Goal: Communication & Community: Share content

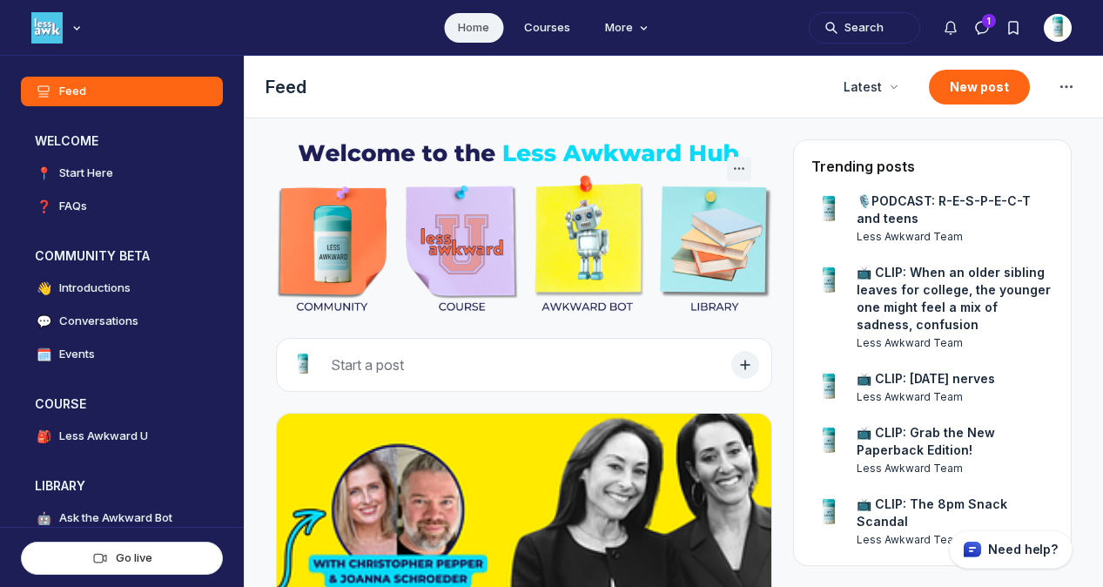
scroll to position [4317, 3333]
click at [991, 90] on button "New post" at bounding box center [979, 87] width 101 height 35
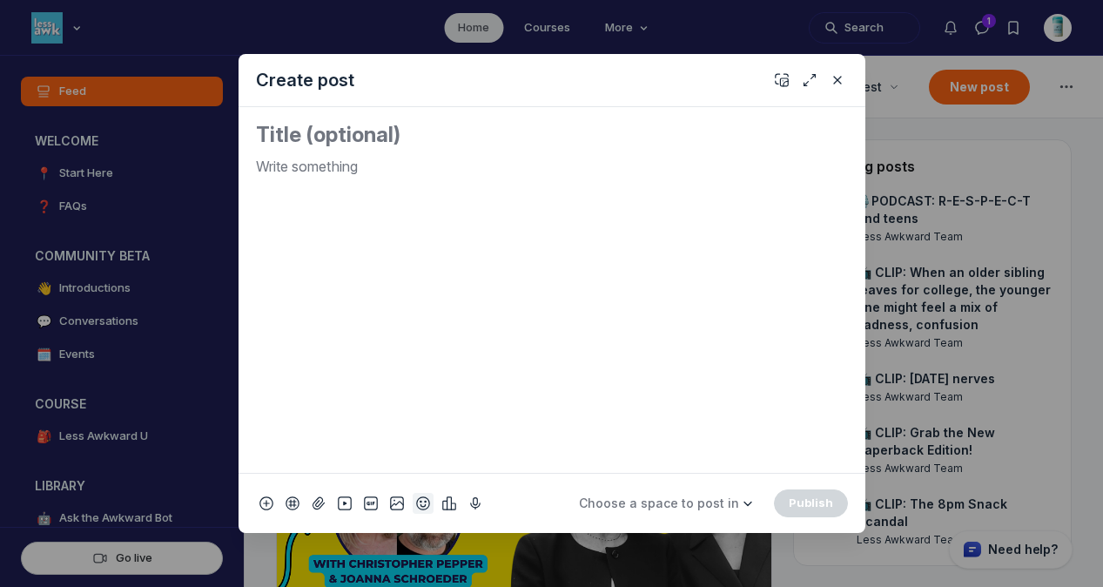
click at [424, 498] on icon "Add emoji" at bounding box center [423, 502] width 14 height 17
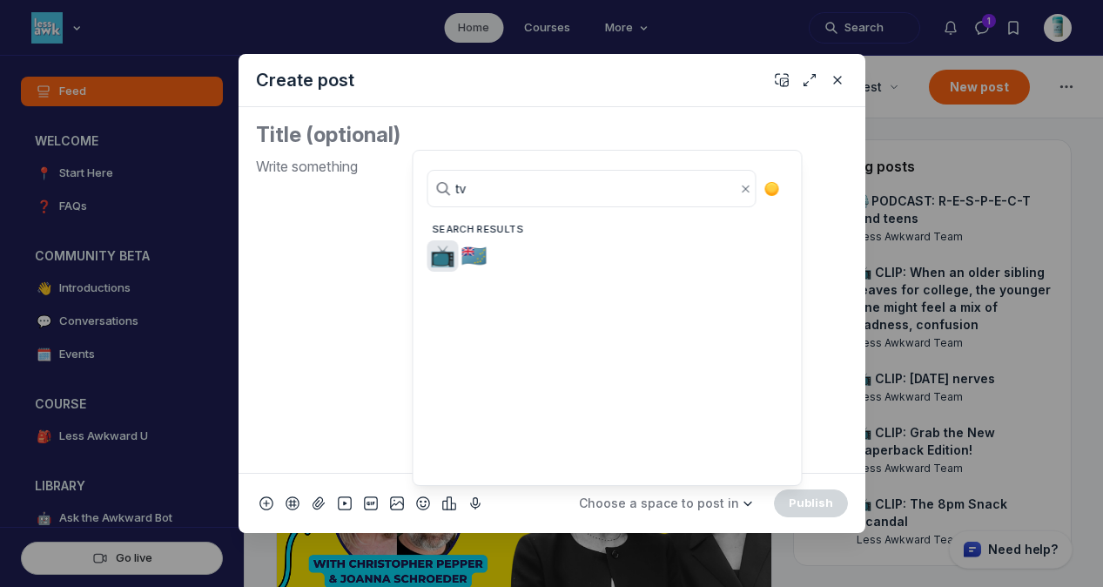
type input "tv"
click at [434, 251] on span "📺" at bounding box center [443, 256] width 26 height 24
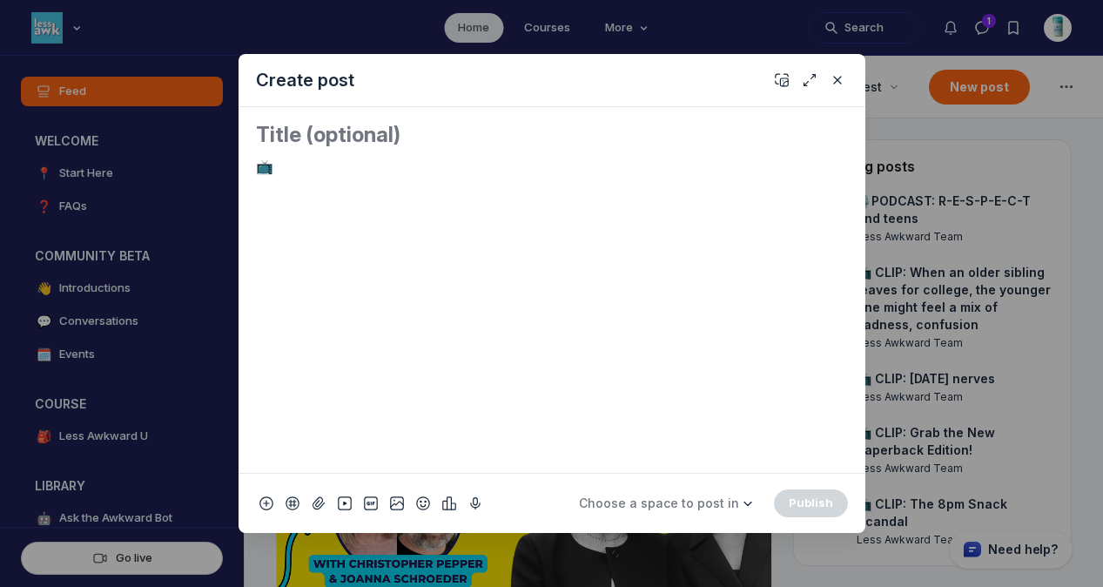
drag, startPoint x: 273, startPoint y: 165, endPoint x: 242, endPoint y: 165, distance: 31.3
click at [242, 165] on div "📺" at bounding box center [551, 289] width 627 height 365
copy p "📺"
click at [258, 142] on textarea "Quick post modal" at bounding box center [552, 135] width 592 height 28
paste textarea "📺"
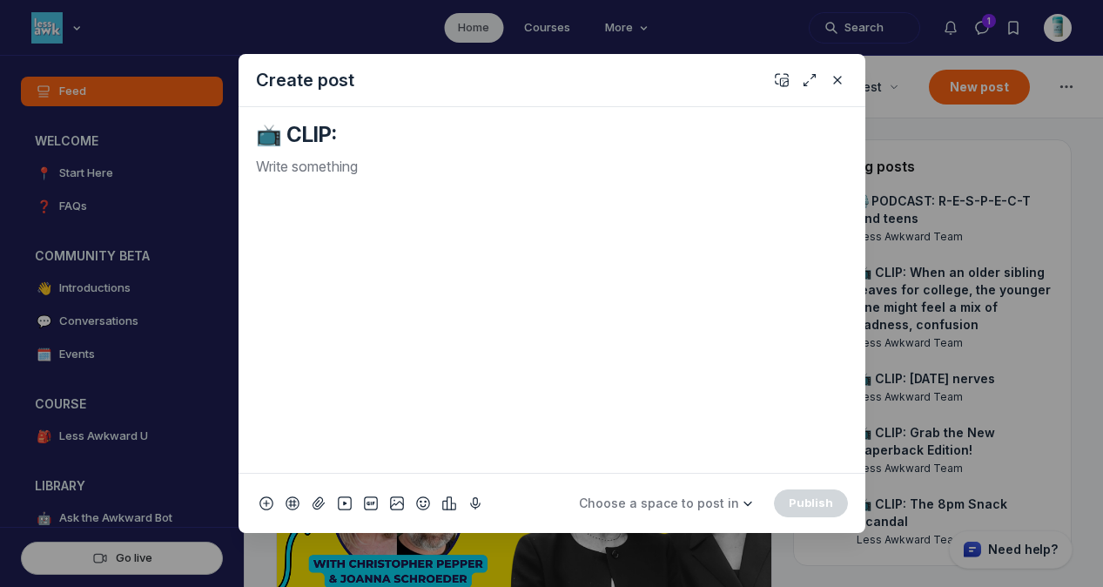
paste textarea "The Perfect Portable Book for Life's Awkward Moments"
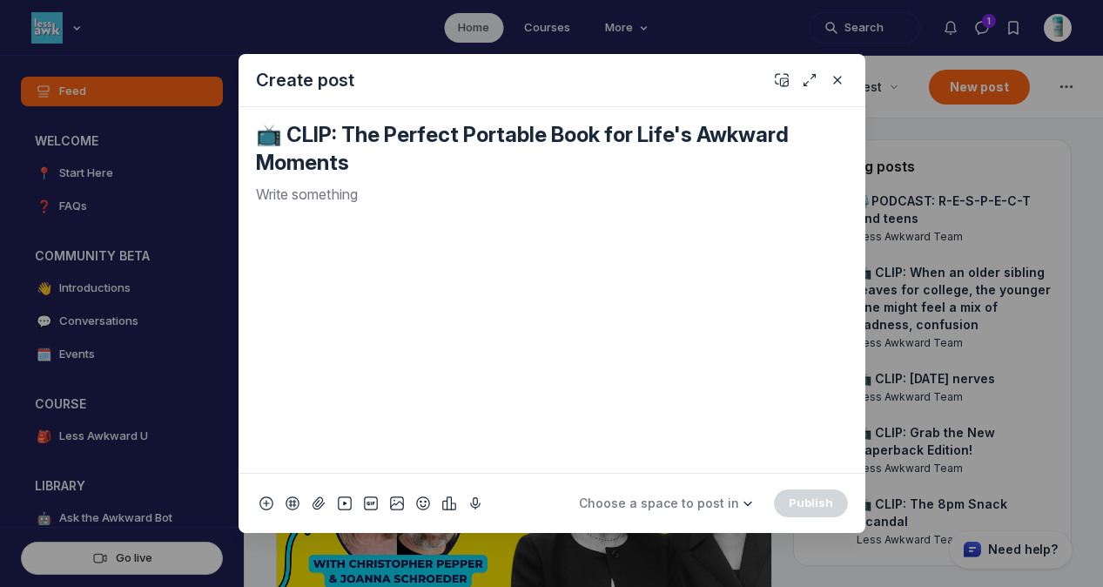
type textarea "📺 CLIP: The Perfect Portable Book for Life's Awkward Moments"
click at [380, 201] on p "Quick post modal" at bounding box center [552, 194] width 592 height 21
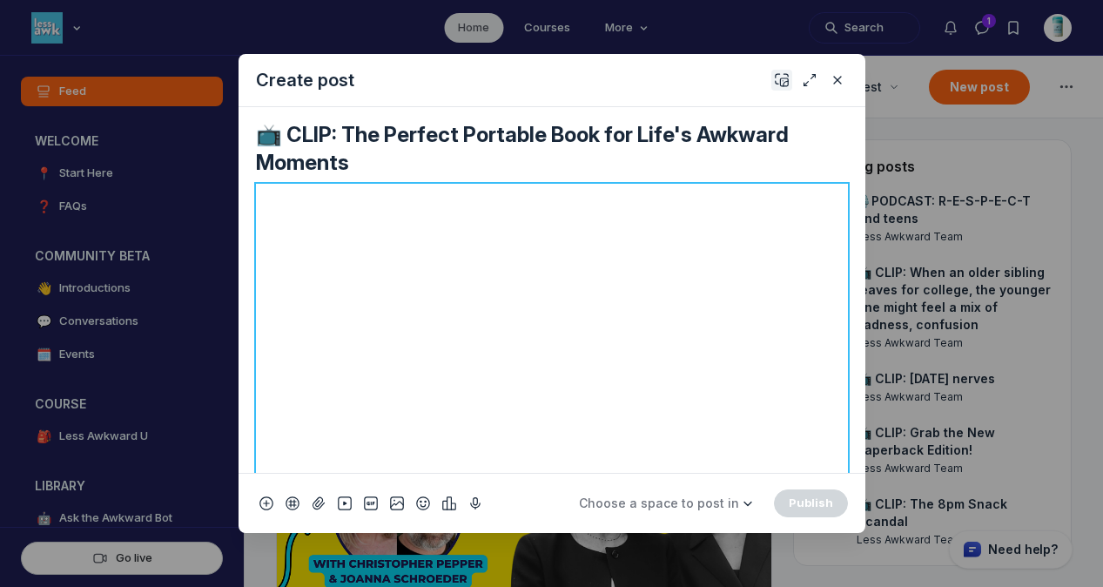
click at [778, 74] on icon "Add cover" at bounding box center [781, 79] width 14 height 17
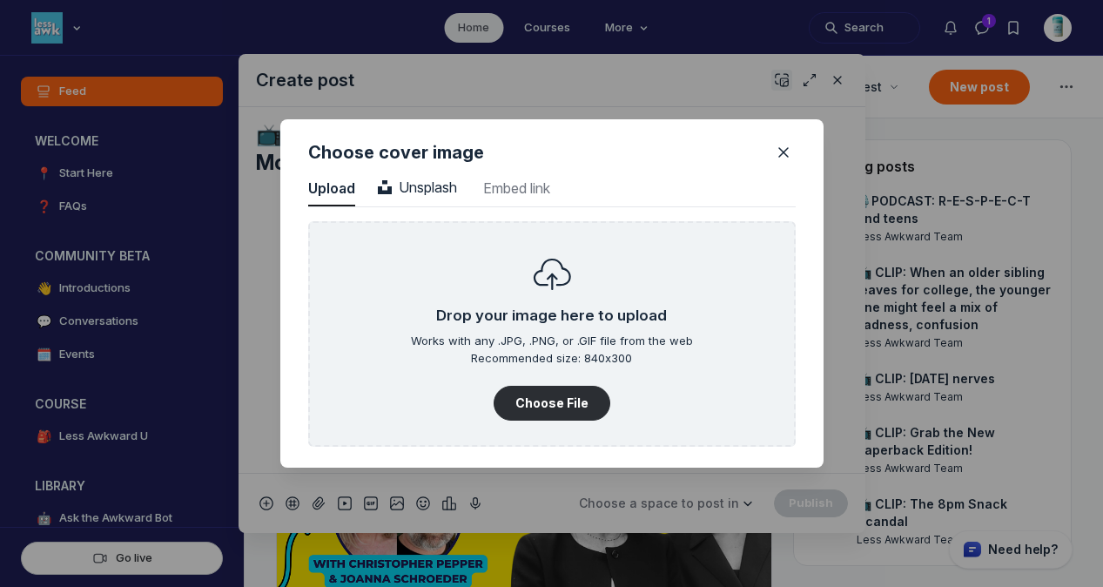
scroll to position [2351, 4429]
click at [423, 181] on span "Unsplash" at bounding box center [417, 186] width 79 height 17
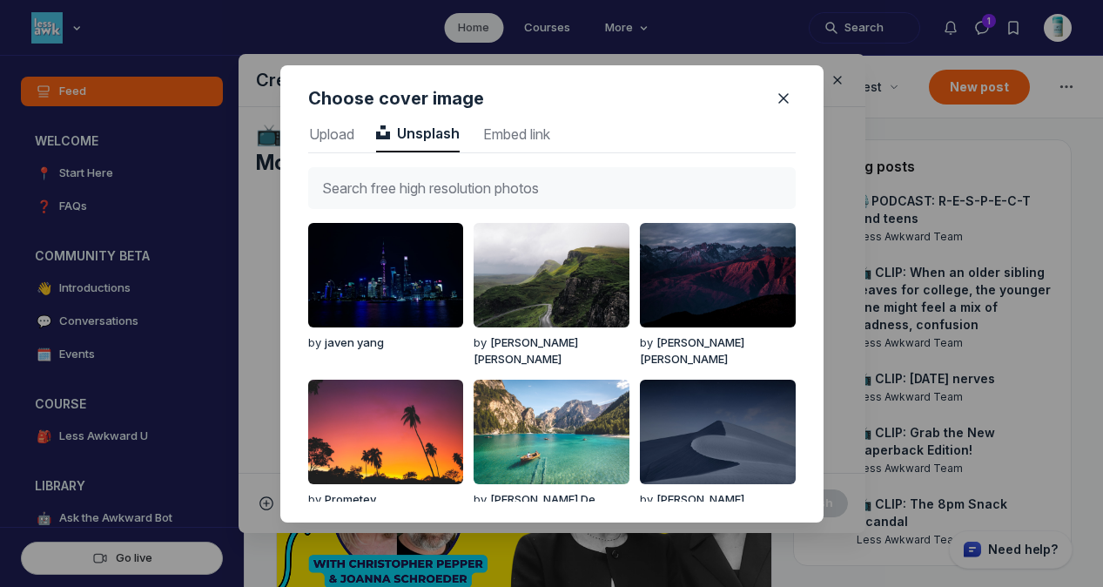
click at [423, 181] on input "text" at bounding box center [551, 188] width 487 height 42
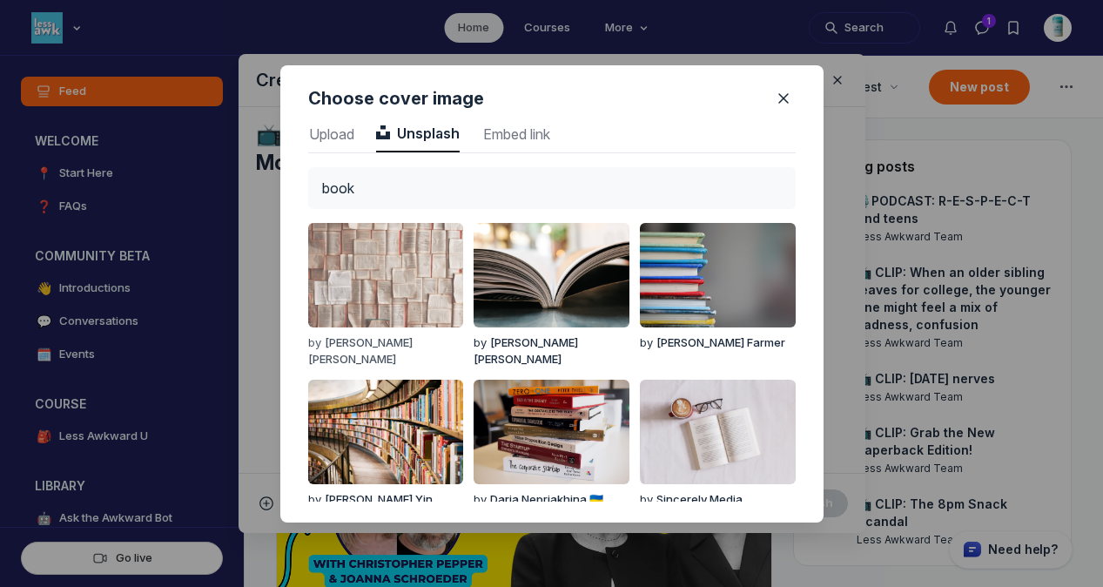
type input "book"
click at [424, 241] on img "button" at bounding box center [385, 275] width 155 height 104
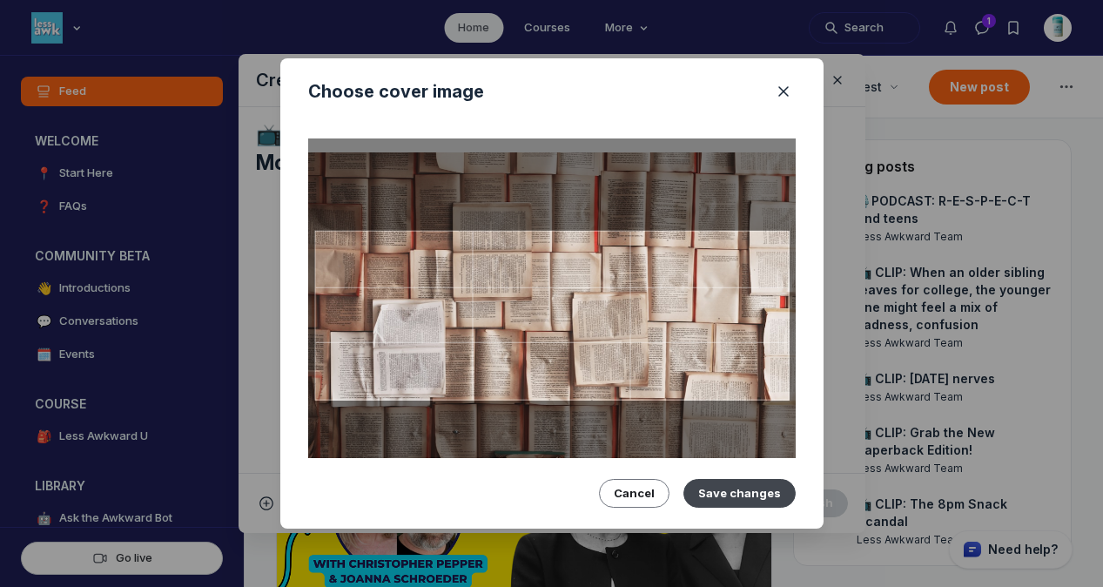
click at [717, 482] on button "Save changes" at bounding box center [739, 493] width 112 height 28
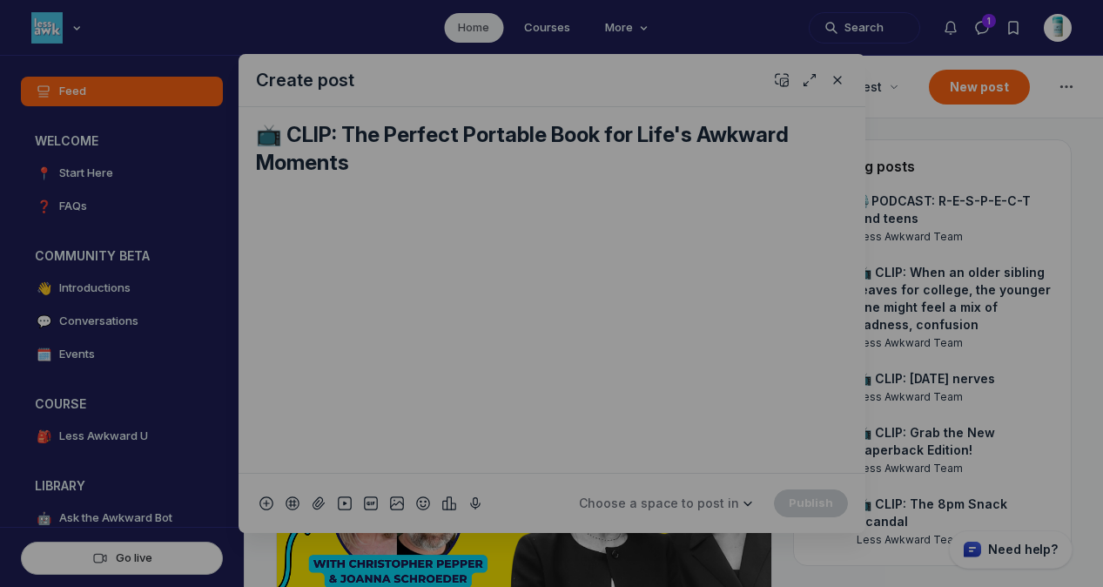
scroll to position [0, 0]
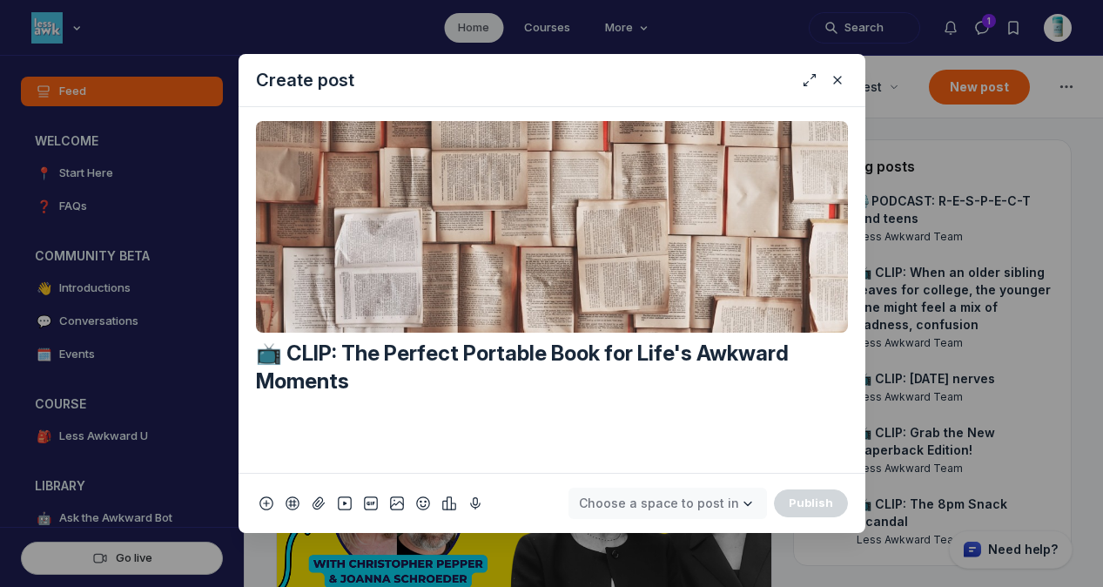
click at [725, 513] on button "Choose a space to post in" at bounding box center [667, 502] width 198 height 31
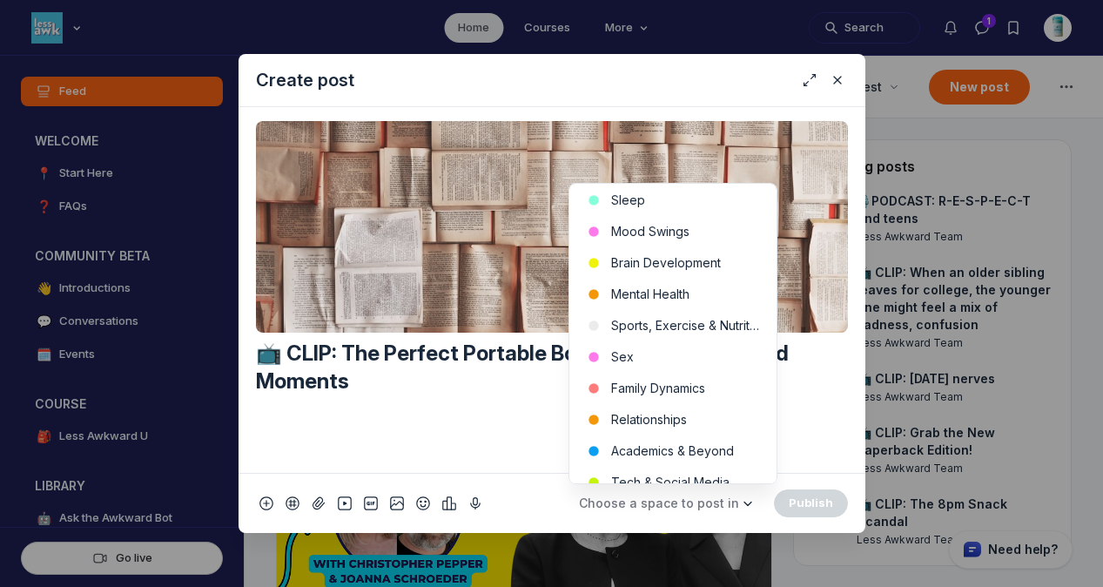
scroll to position [618, 0]
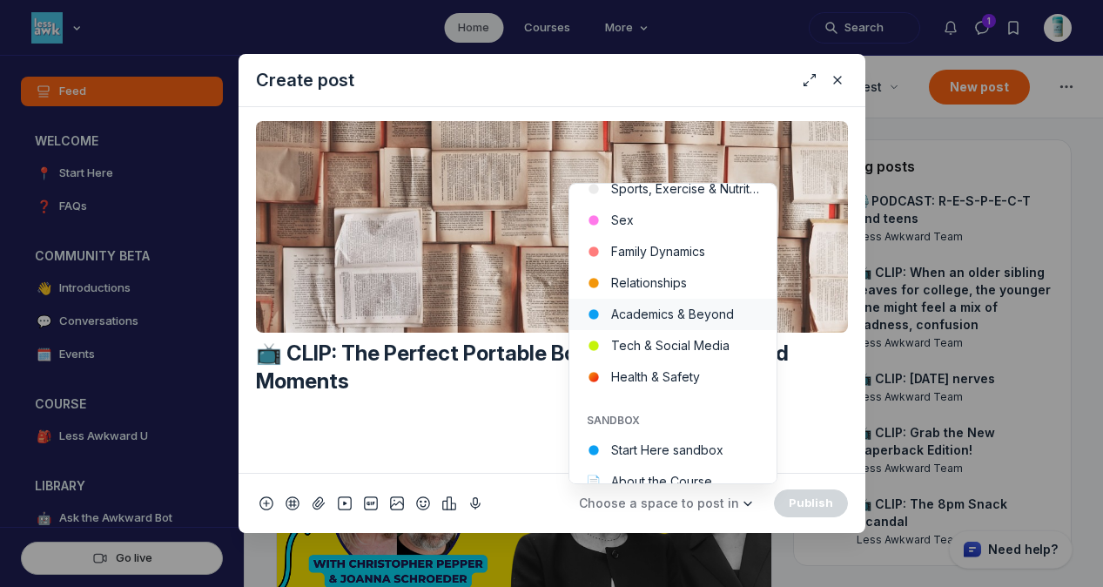
click at [702, 317] on button "Academics & Beyond" at bounding box center [672, 313] width 207 height 31
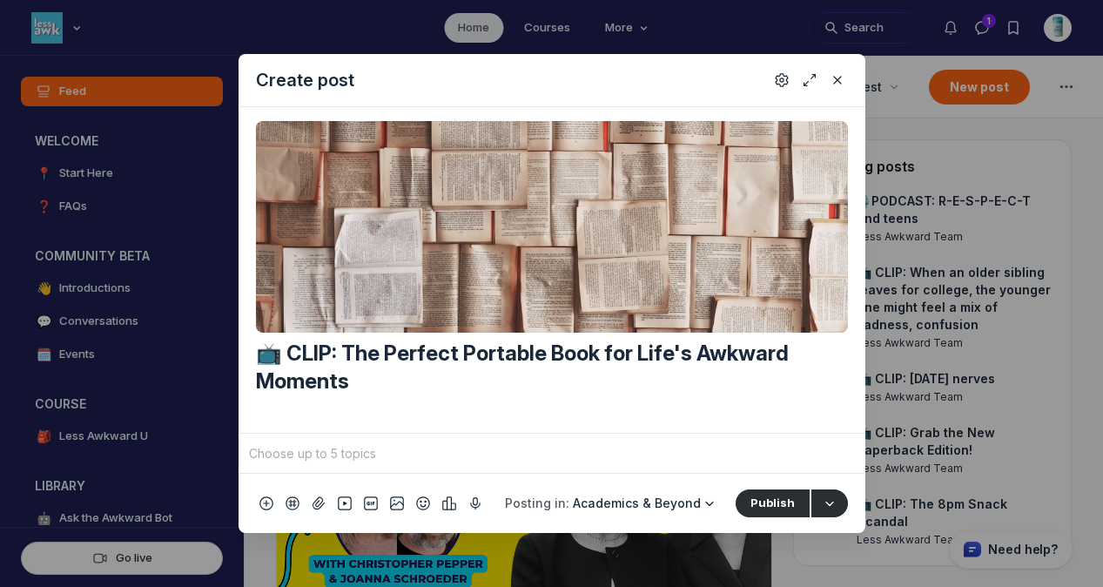
click at [532, 446] on input "Quick post modal" at bounding box center [551, 453] width 613 height 26
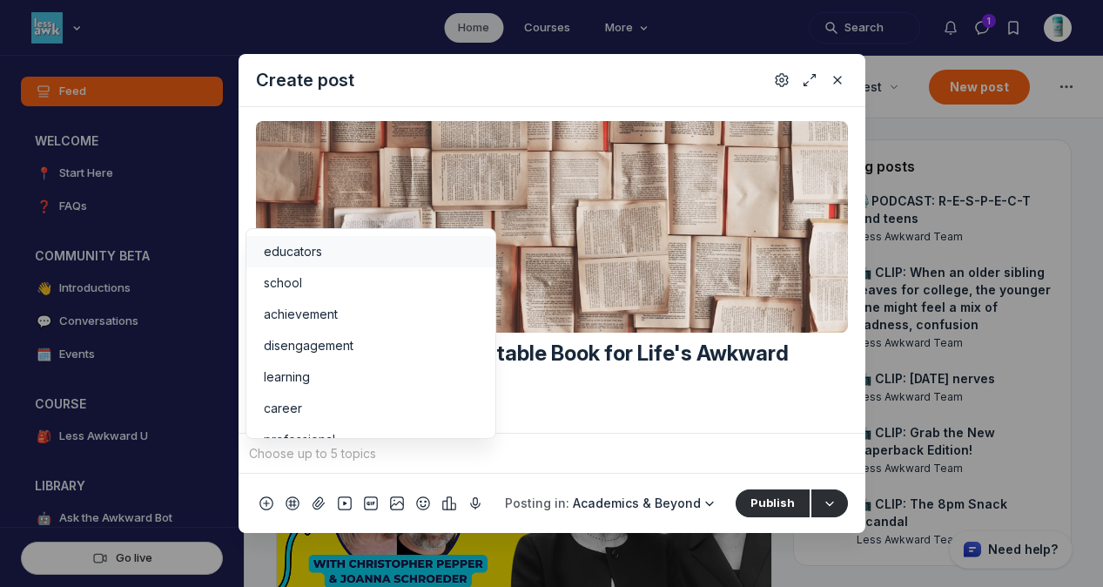
click at [305, 253] on span "educators" at bounding box center [293, 251] width 58 height 17
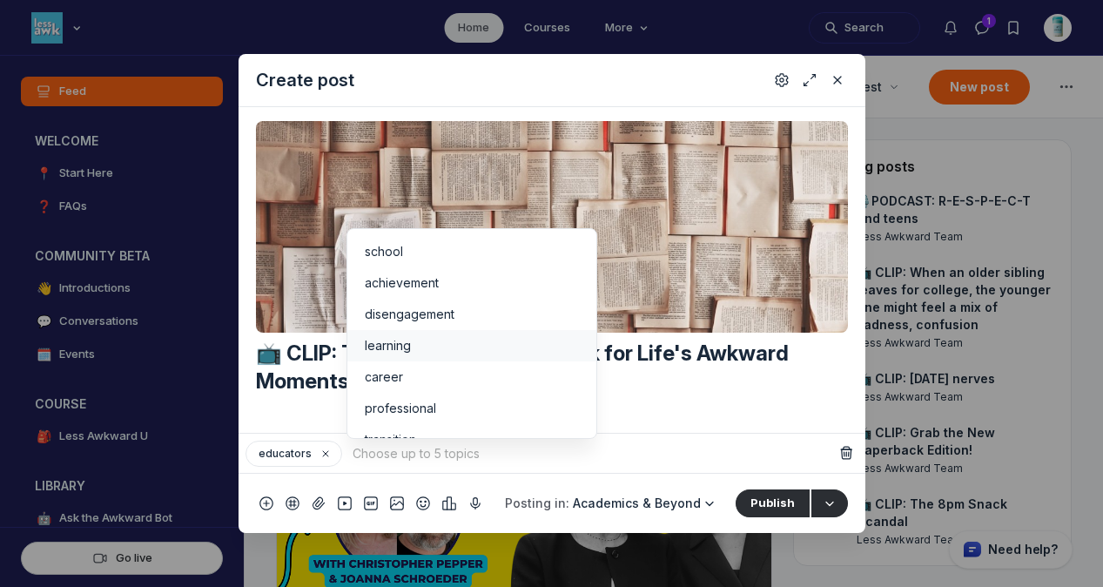
click at [396, 336] on li "learning" at bounding box center [471, 345] width 249 height 31
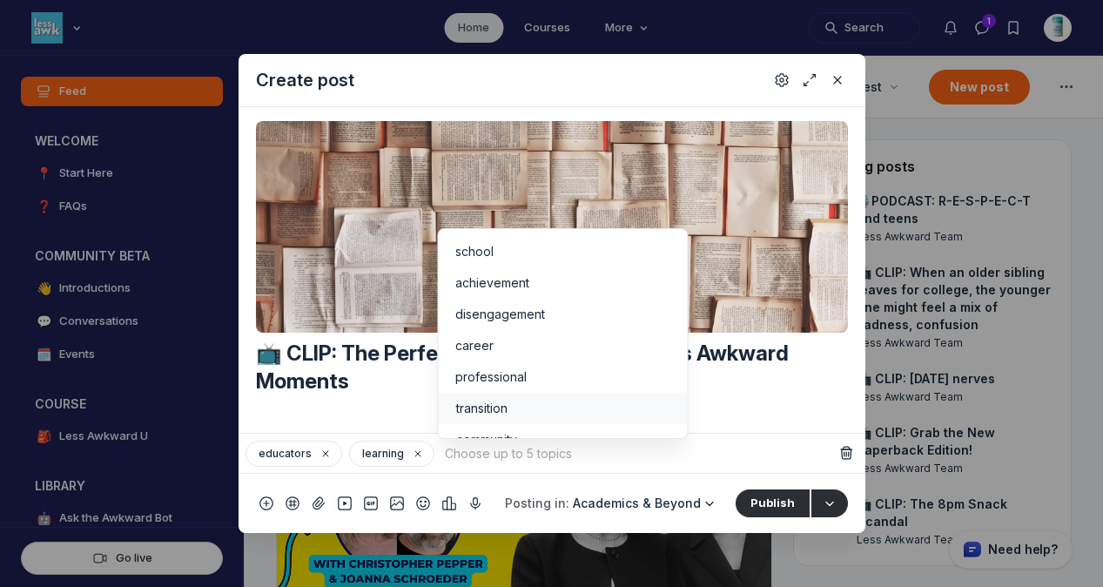
click at [496, 394] on li "transition" at bounding box center [562, 407] width 249 height 31
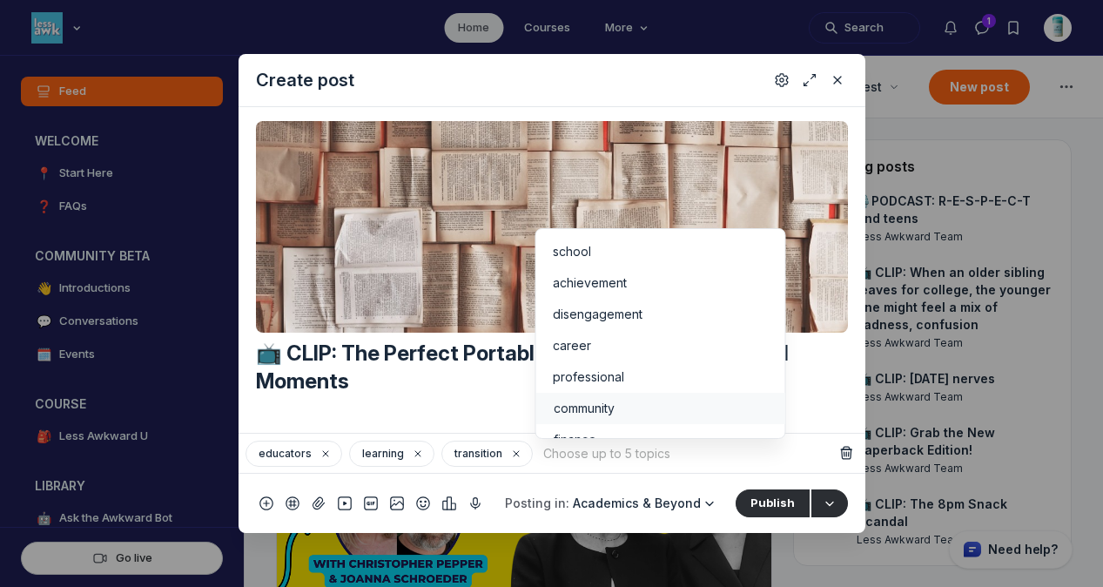
click at [642, 405] on div "community" at bounding box center [660, 407] width 214 height 17
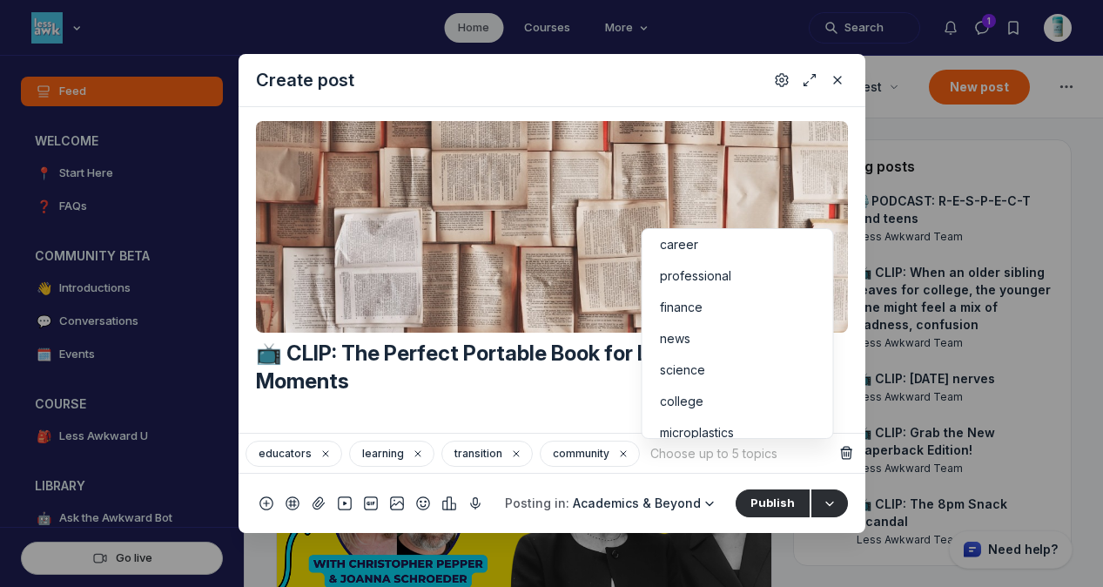
scroll to position [112, 0]
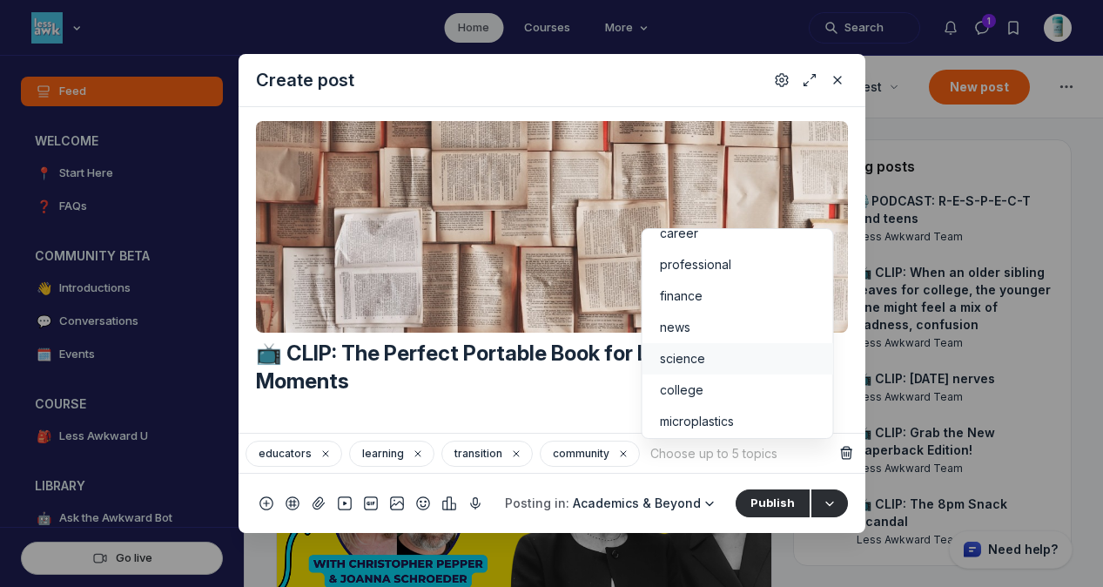
click at [756, 361] on div "science" at bounding box center [737, 358] width 157 height 17
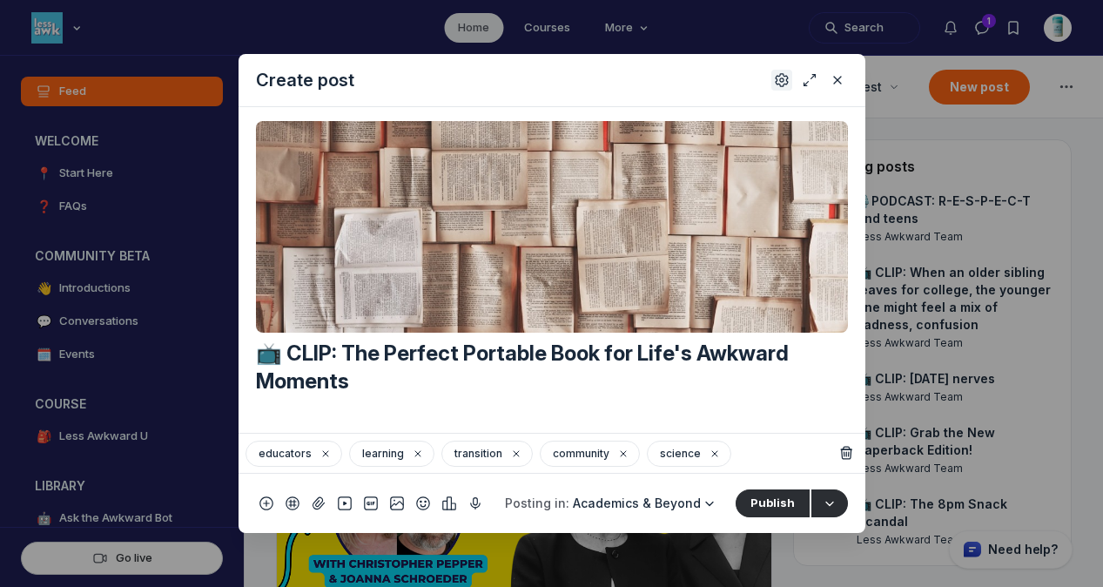
click at [780, 86] on icon "Settings" at bounding box center [781, 79] width 14 height 17
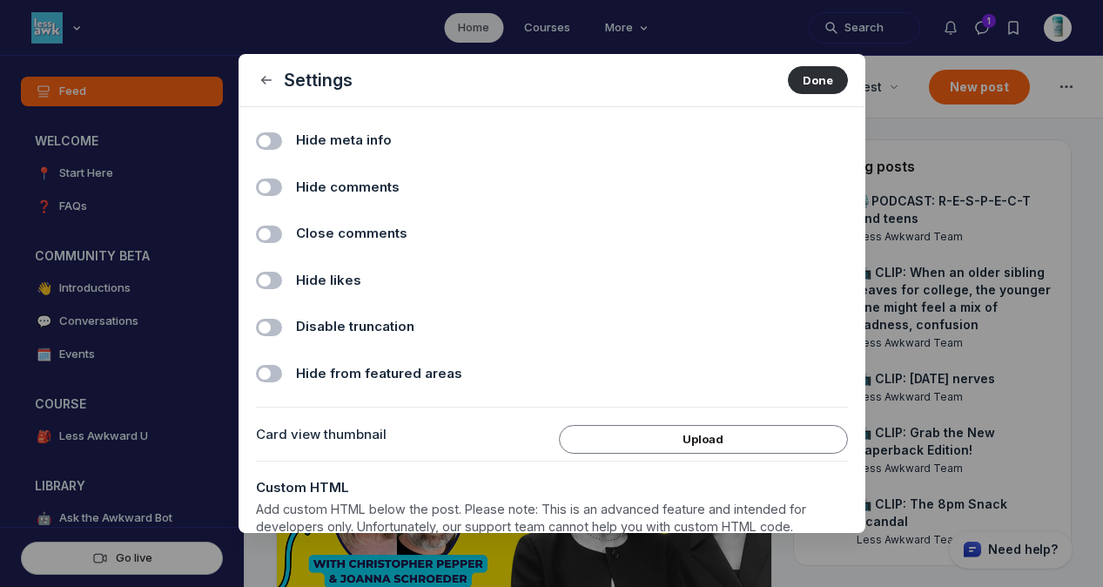
click at [337, 183] on span "Hide comments" at bounding box center [348, 188] width 104 height 20
click at [0, 0] on input "Hide comments" at bounding box center [0, 0] width 0 height 0
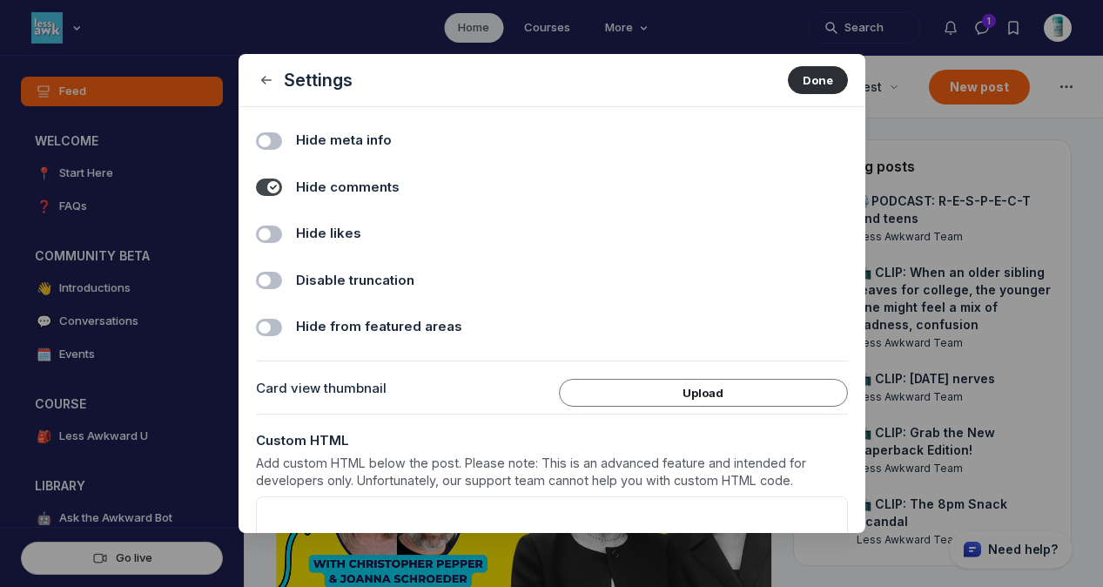
click at [336, 236] on span "Hide likes" at bounding box center [328, 234] width 65 height 20
click at [0, 0] on input "Hide likes" at bounding box center [0, 0] width 0 height 0
click at [788, 79] on button "Done" at bounding box center [818, 80] width 60 height 28
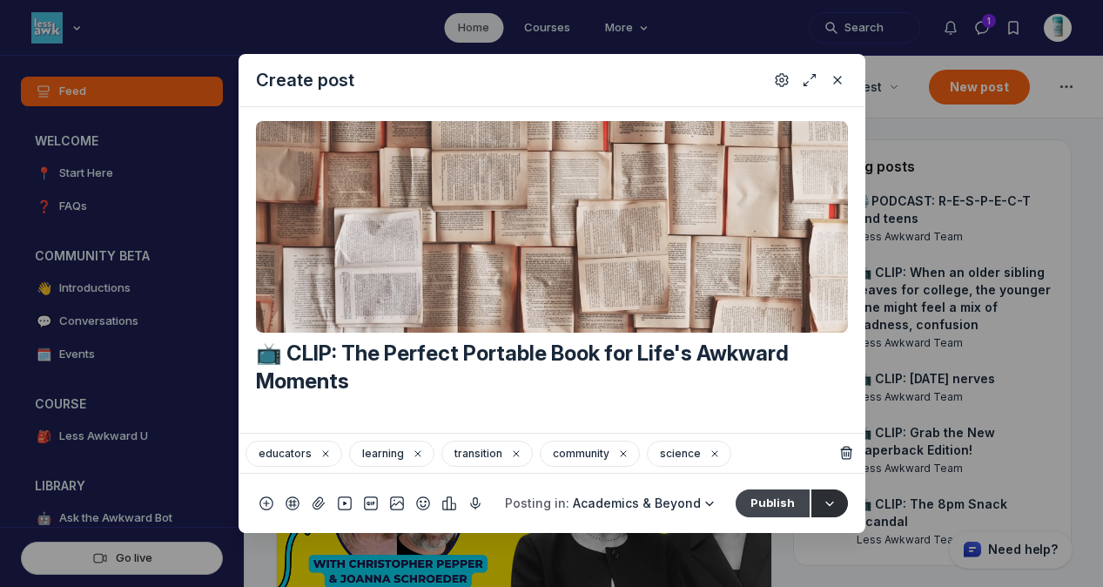
click at [745, 503] on button "Publish" at bounding box center [772, 503] width 74 height 28
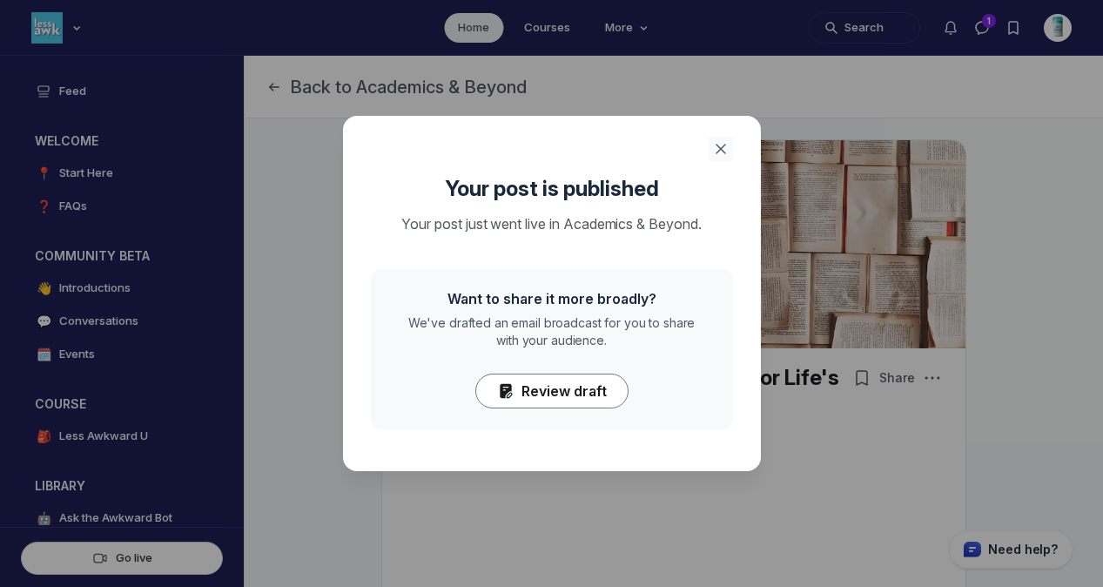
click at [716, 151] on use "Close" at bounding box center [720, 148] width 9 height 9
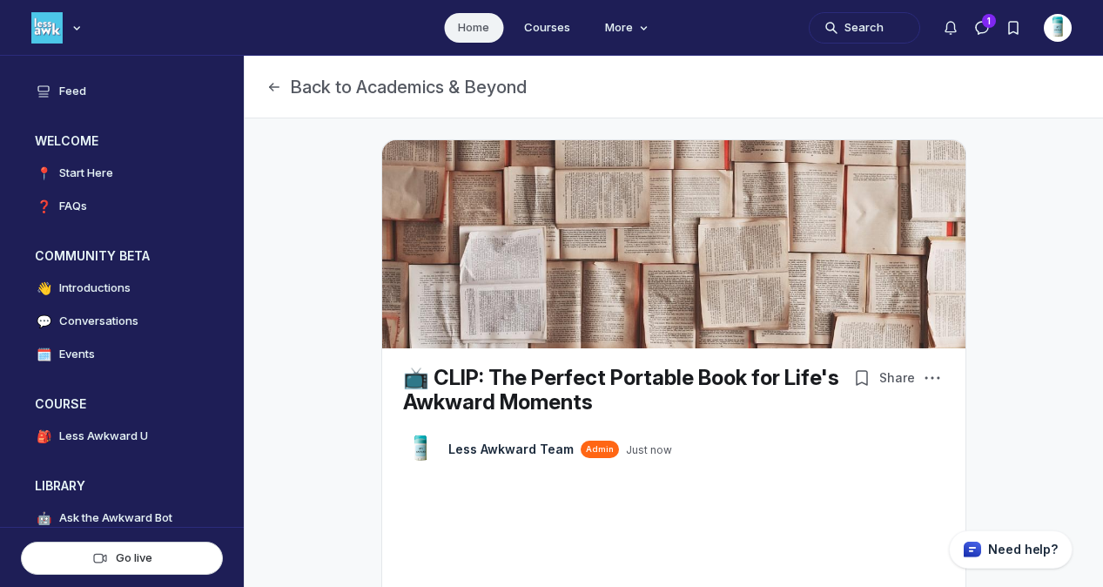
click at [462, 34] on link "Home" at bounding box center [473, 28] width 59 height 30
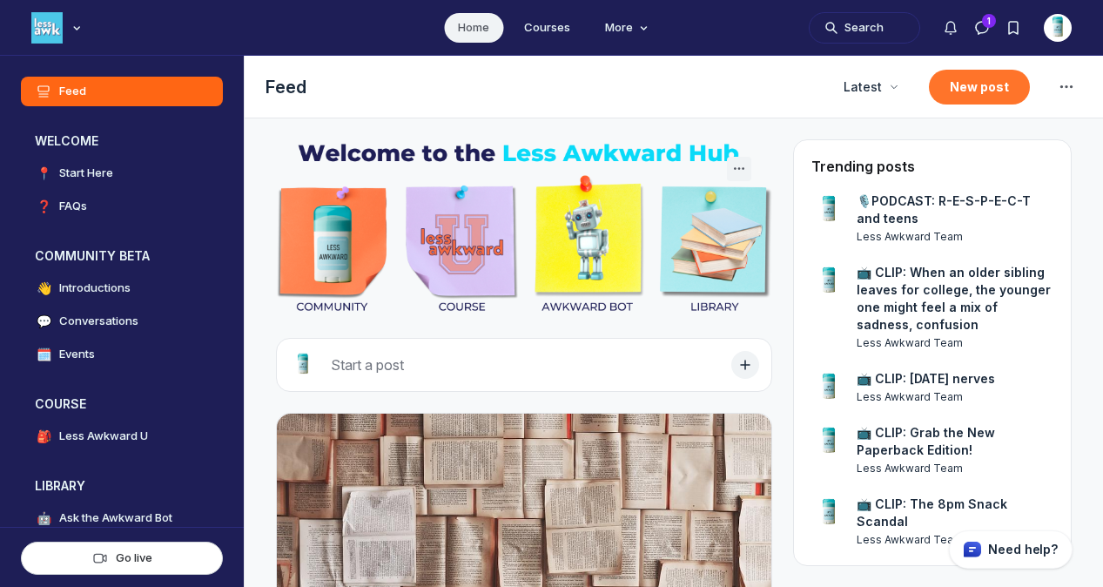
click at [967, 91] on button "New post" at bounding box center [979, 87] width 101 height 35
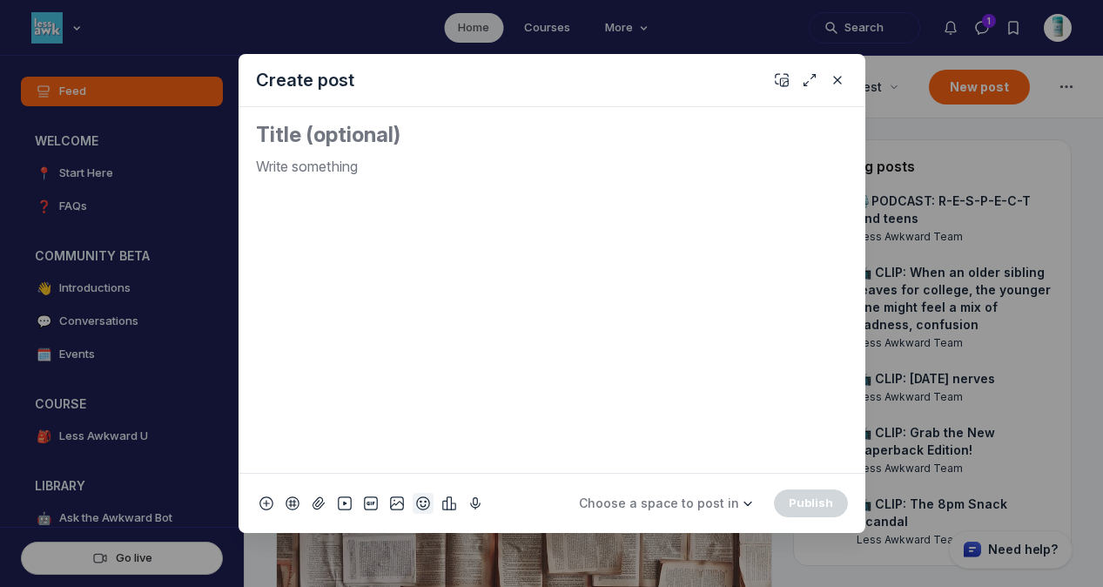
click at [422, 505] on icon "Add emoji" at bounding box center [423, 502] width 14 height 17
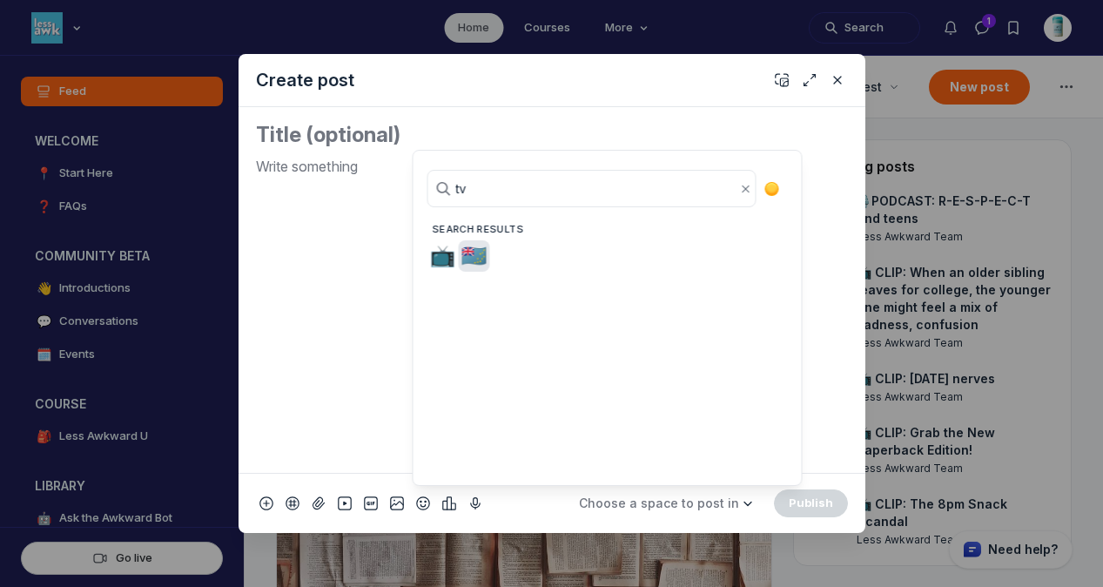
type input "tv"
click at [439, 255] on span "📺" at bounding box center [443, 256] width 26 height 24
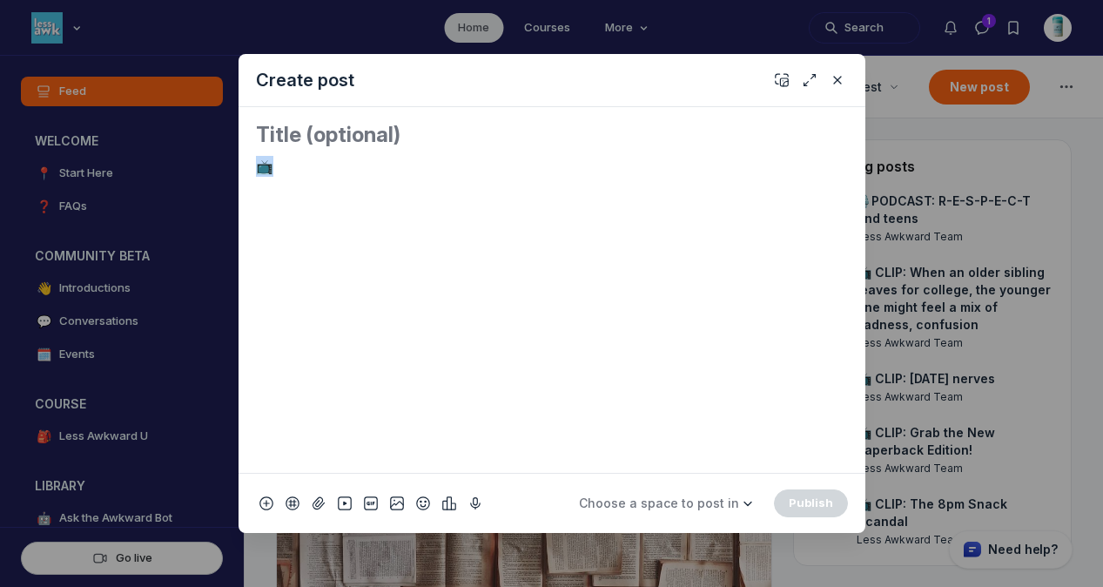
drag, startPoint x: 301, startPoint y: 168, endPoint x: 238, endPoint y: 167, distance: 62.7
click at [238, 167] on div "📺" at bounding box center [551, 289] width 627 height 365
copy p "📺"
click at [266, 137] on textarea "Quick post modal" at bounding box center [552, 135] width 592 height 28
paste textarea "📺"
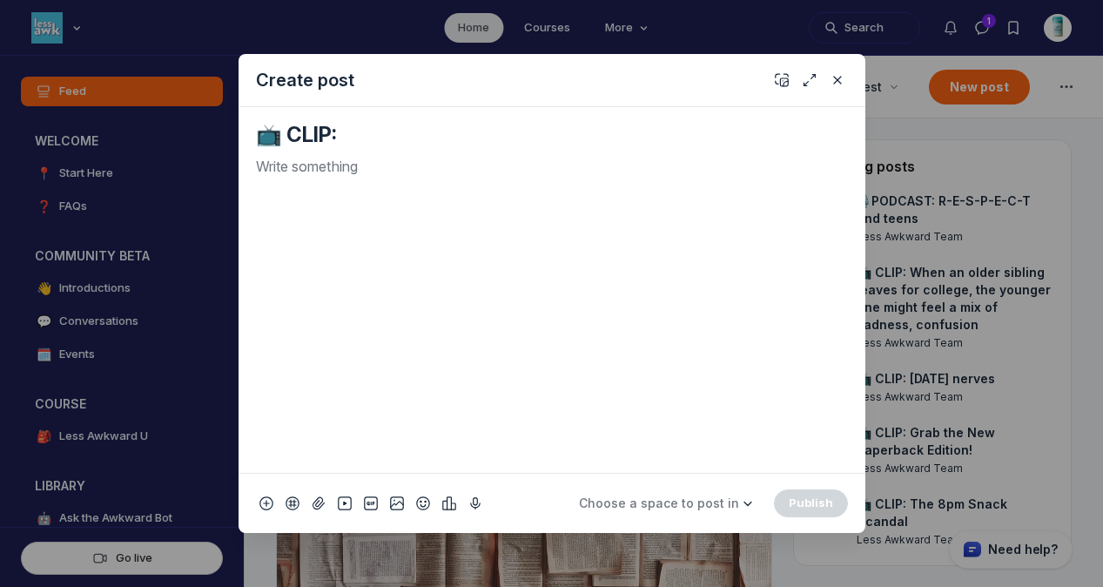
paste textarea "The Journey of Letting Go in Parenting"
type textarea "📺 CLIP: The Journey of Letting Go in Parenting"
click at [402, 164] on p "Quick post modal" at bounding box center [552, 166] width 592 height 21
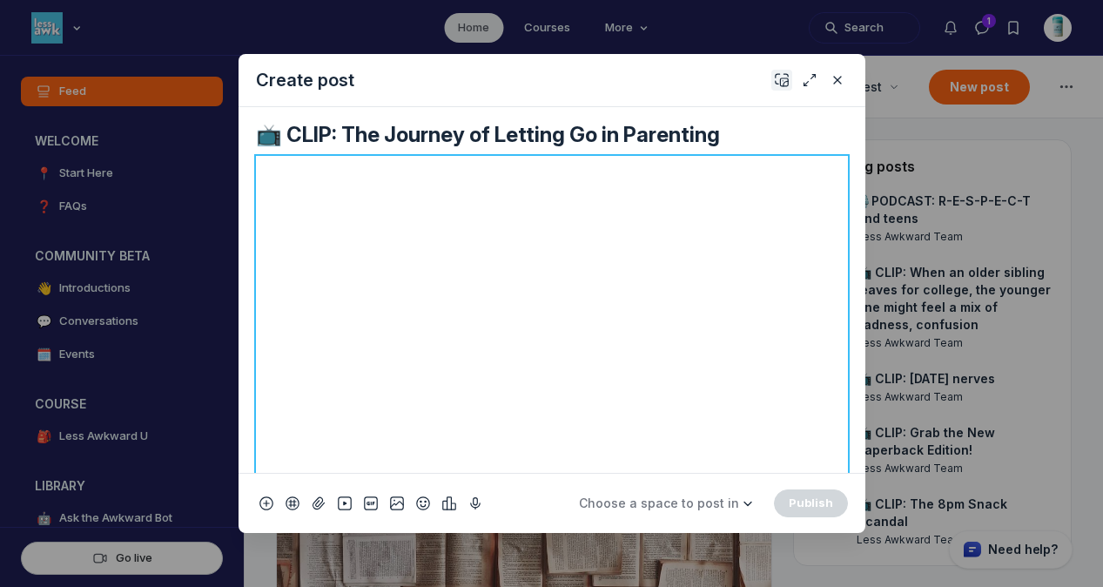
click at [784, 77] on use "Add cover" at bounding box center [780, 80] width 12 height 12
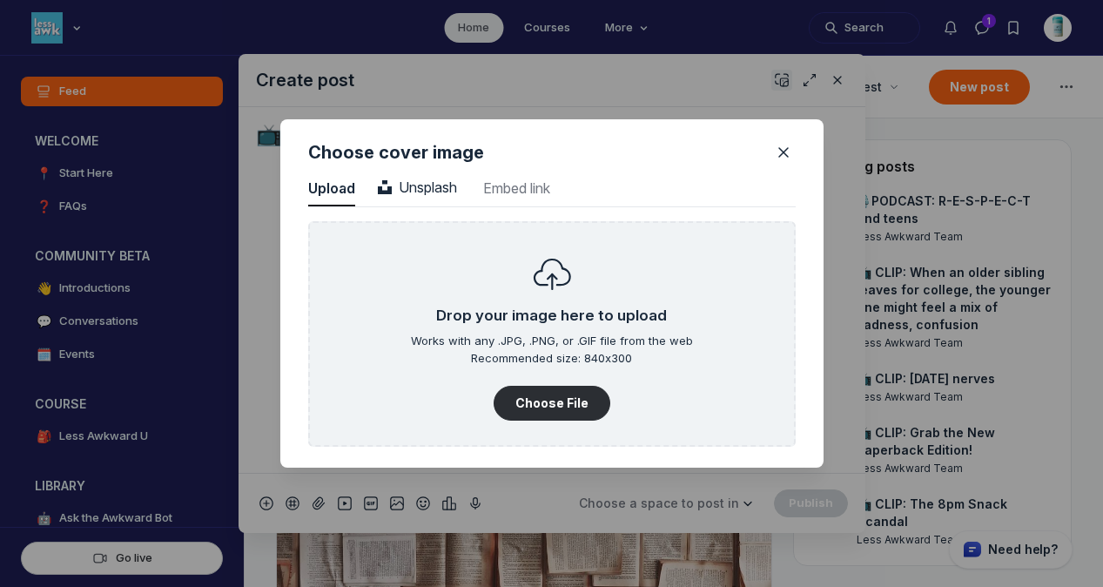
scroll to position [2351, 4429]
click at [434, 184] on span "Unsplash" at bounding box center [417, 186] width 79 height 17
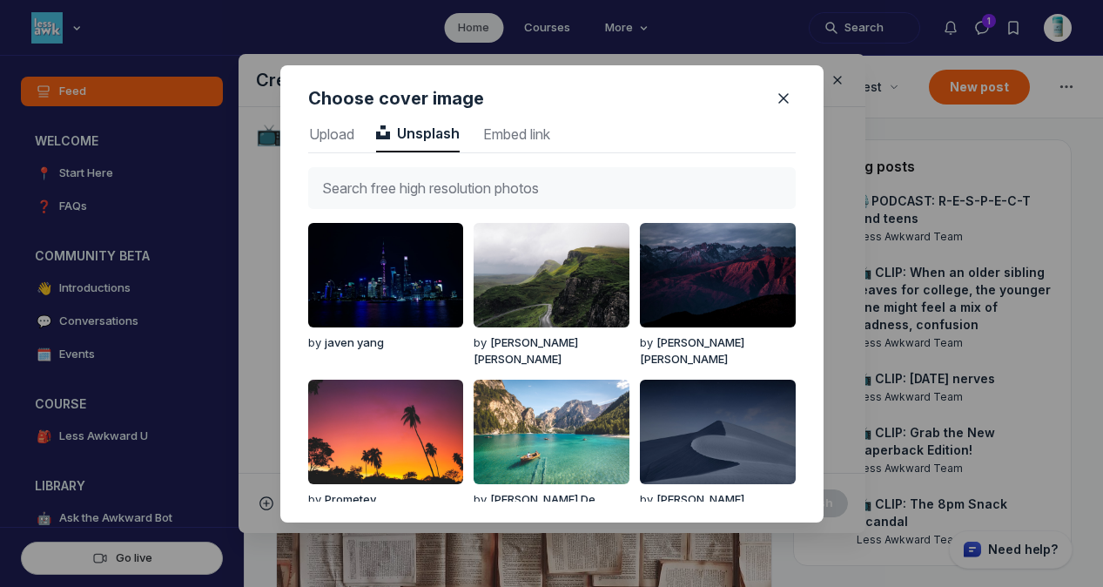
click at [434, 184] on input "text" at bounding box center [551, 188] width 487 height 42
click at [782, 90] on icon "Close" at bounding box center [782, 98] width 17 height 17
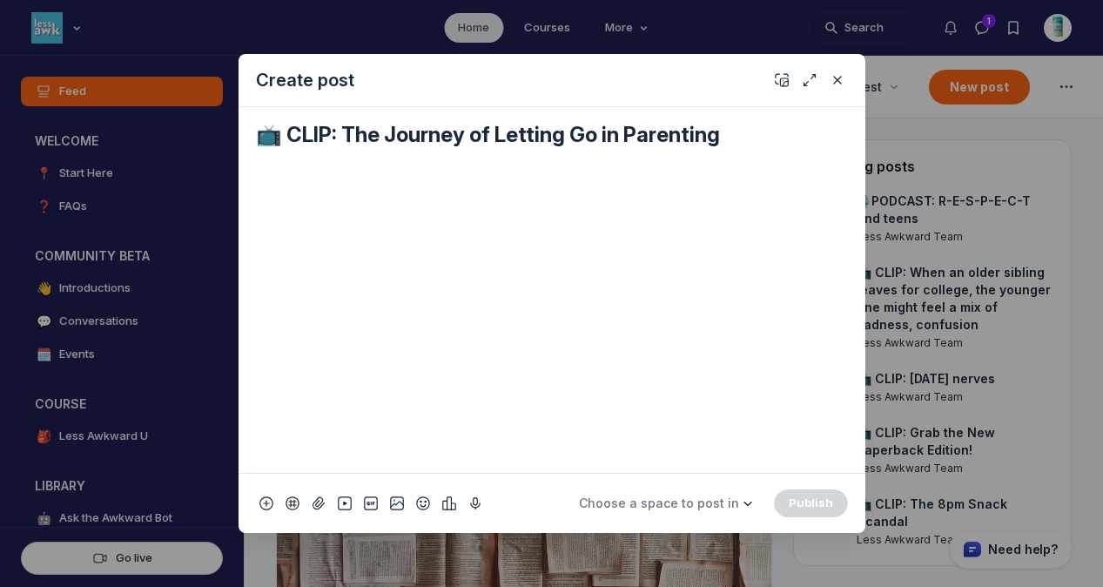
click at [782, 88] on icon "Add cover" at bounding box center [781, 79] width 14 height 17
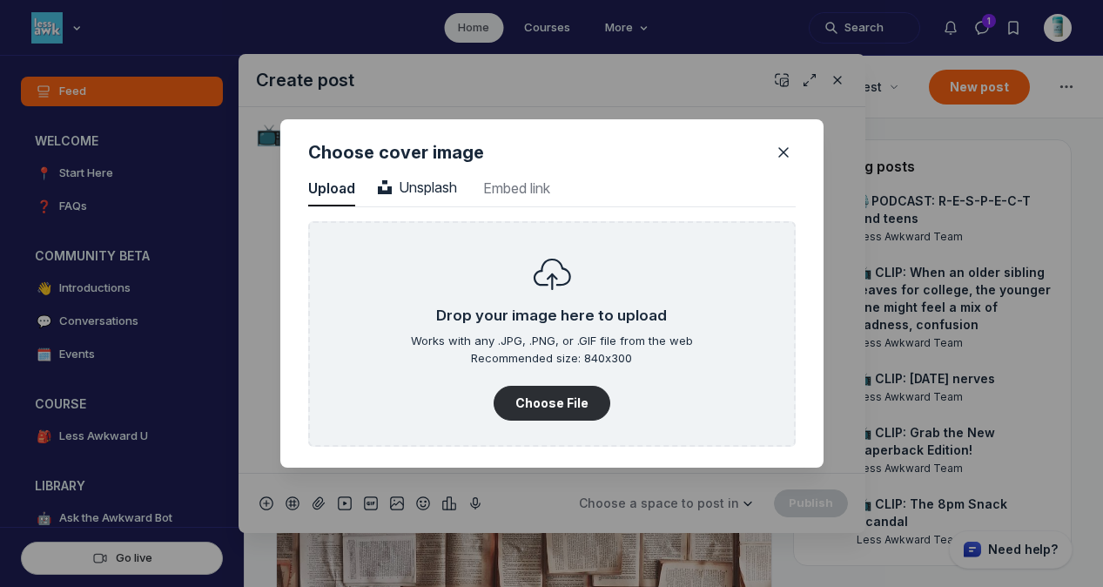
click at [460, 189] on nav "Upload Upload Unsplash Unsplash Embed link Embed link" at bounding box center [551, 188] width 487 height 35
click at [438, 179] on span "Unsplash" at bounding box center [417, 186] width 79 height 17
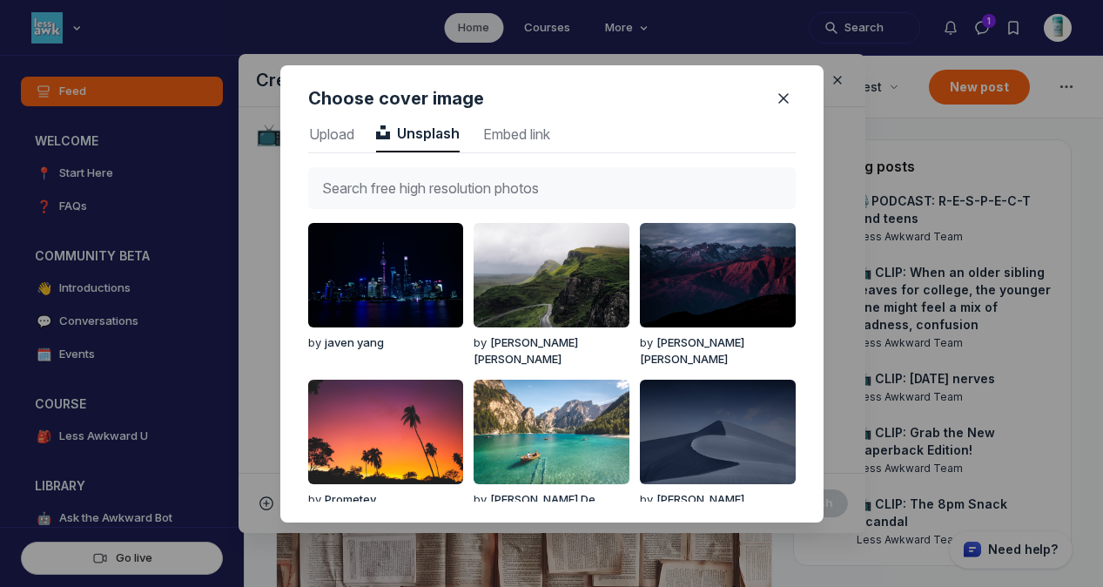
click at [438, 179] on input "text" at bounding box center [551, 188] width 487 height 42
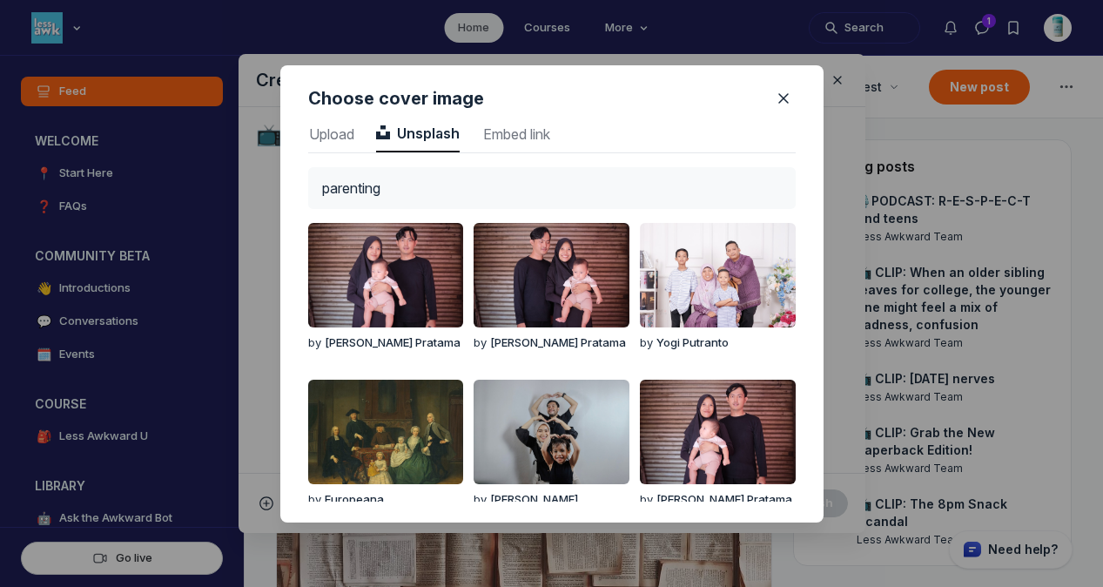
type input "parenting"
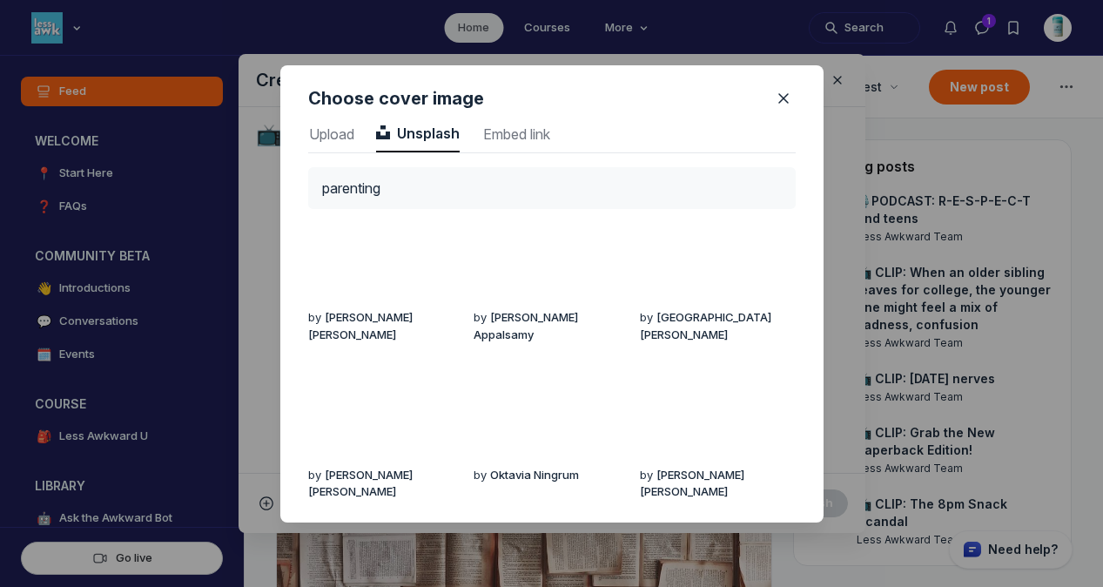
scroll to position [410, 0]
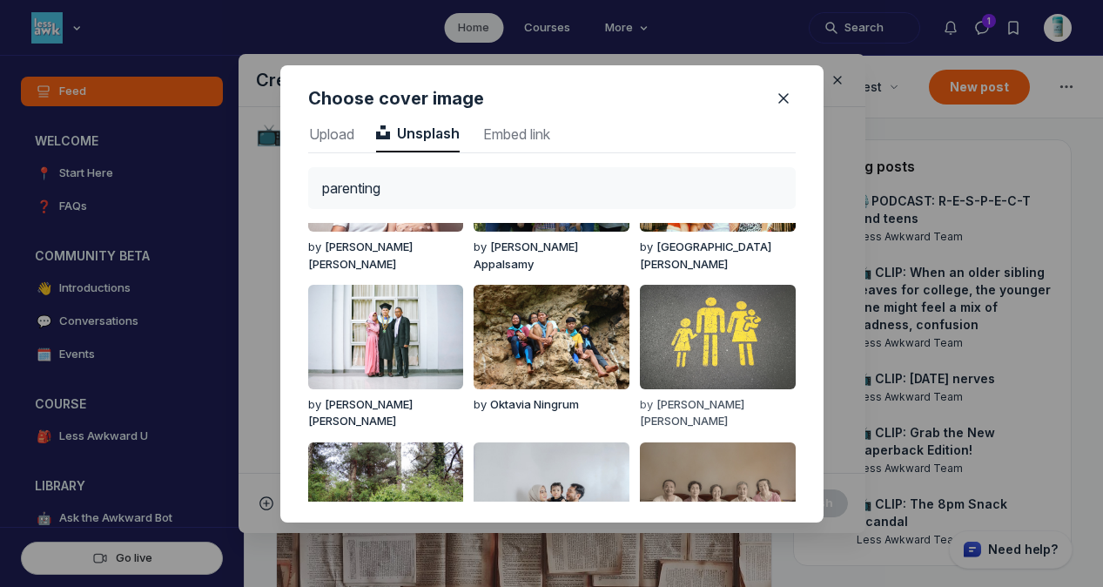
click at [743, 325] on img "button" at bounding box center [717, 337] width 155 height 104
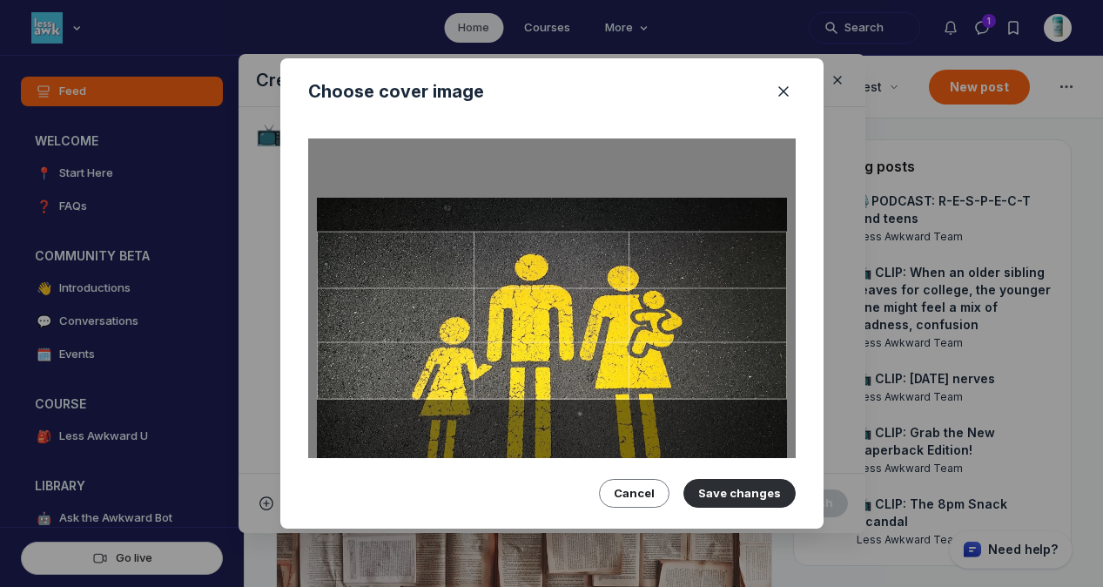
drag, startPoint x: 652, startPoint y: 291, endPoint x: 640, endPoint y: 350, distance: 60.2
click at [640, 350] on div at bounding box center [552, 315] width 470 height 168
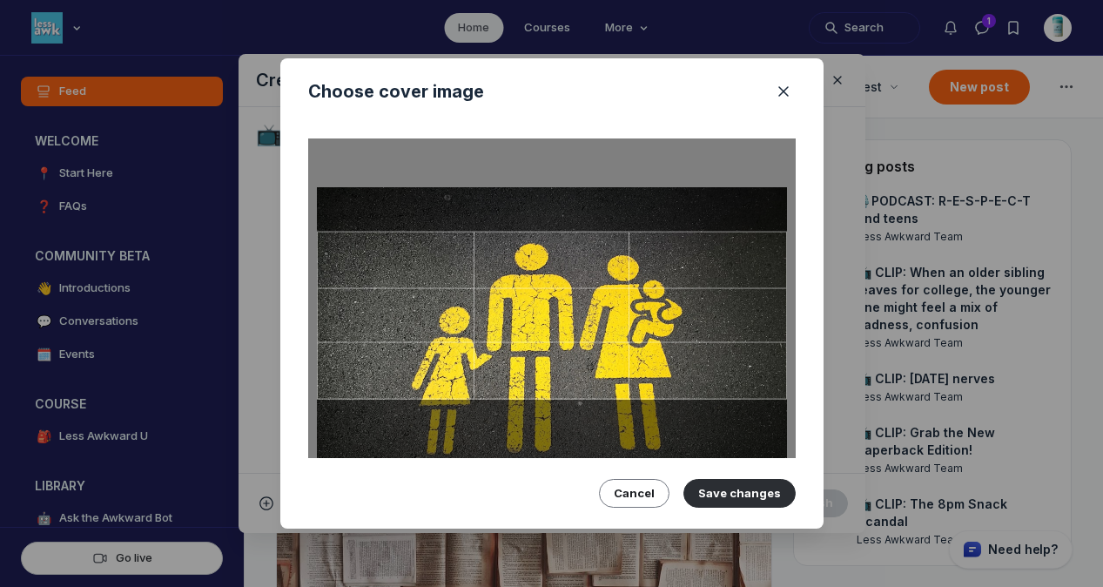
drag, startPoint x: 664, startPoint y: 342, endPoint x: 663, endPoint y: 332, distance: 10.5
click at [663, 332] on div at bounding box center [552, 315] width 470 height 168
click at [744, 480] on button "Save changes" at bounding box center [739, 493] width 112 height 28
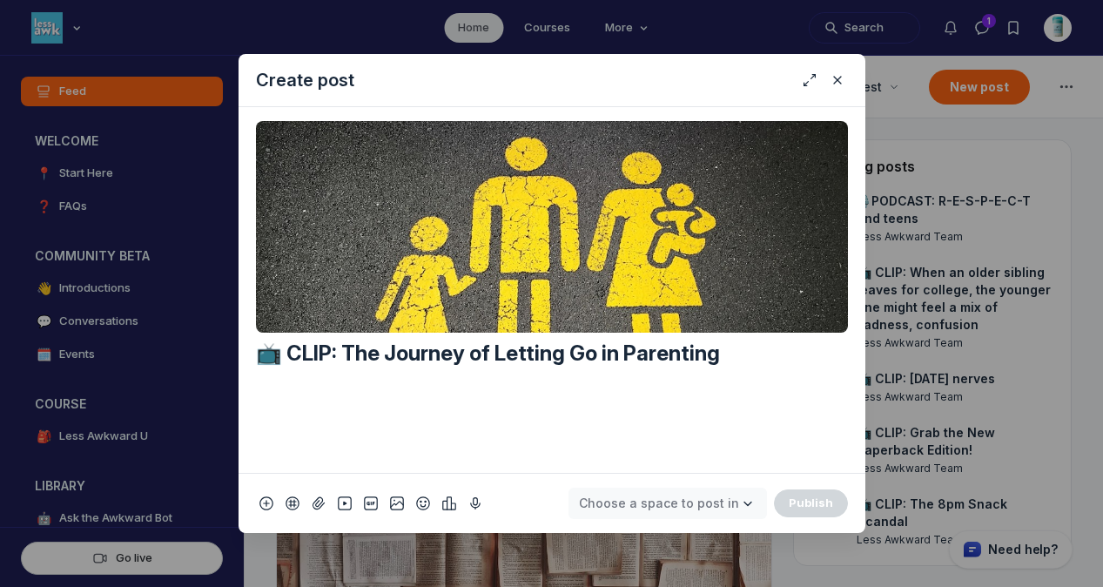
click at [720, 497] on span "Choose a space to post in" at bounding box center [659, 502] width 160 height 15
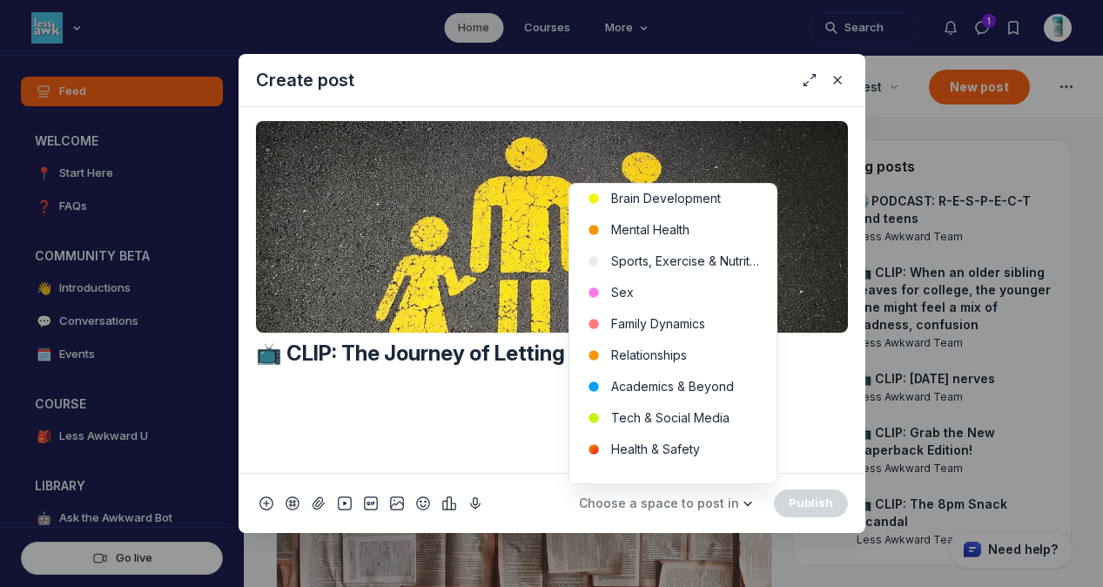
scroll to position [542, 0]
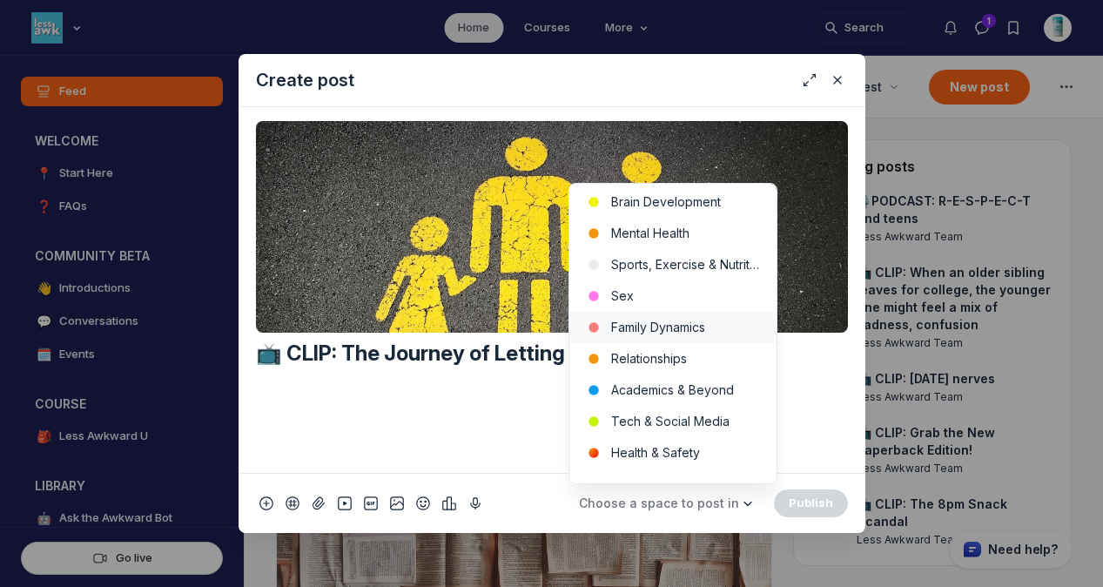
click at [679, 336] on button "Family Dynamics" at bounding box center [672, 327] width 207 height 31
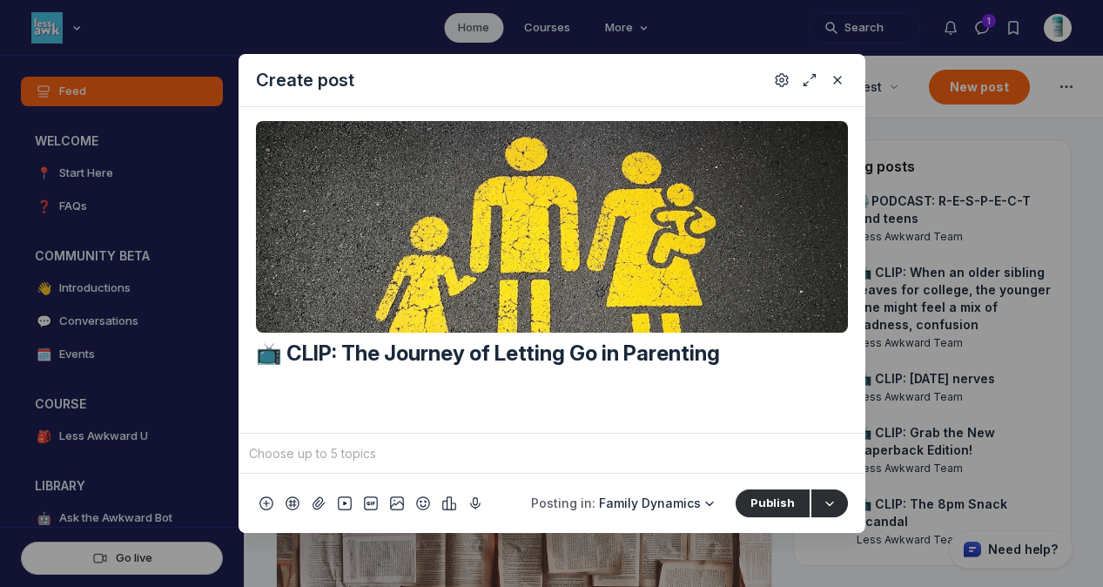
click at [484, 460] on input "Quick post modal" at bounding box center [551, 453] width 613 height 26
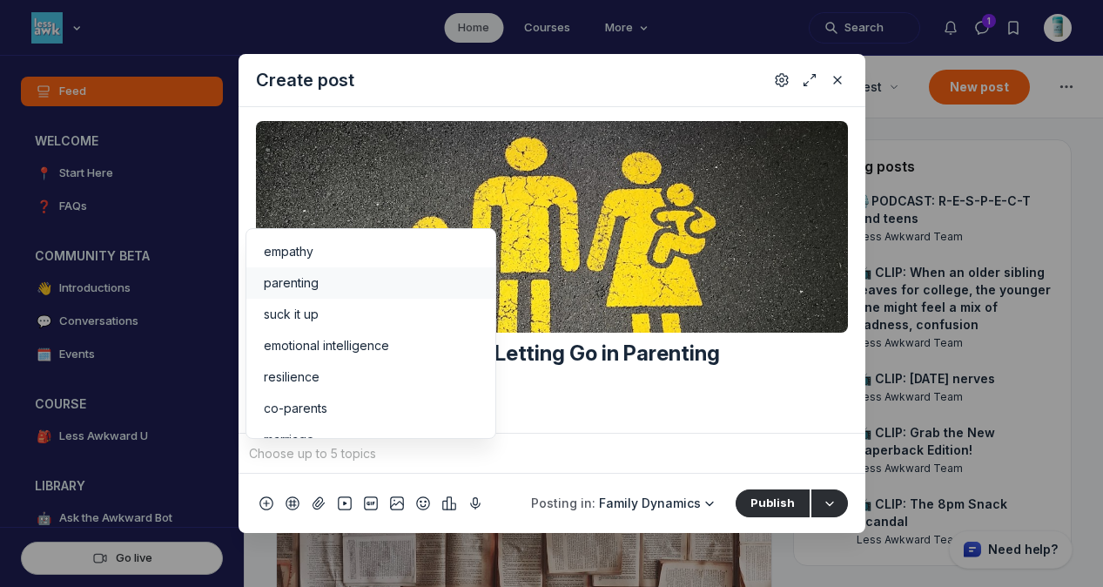
click at [313, 291] on span "parenting" at bounding box center [291, 282] width 55 height 17
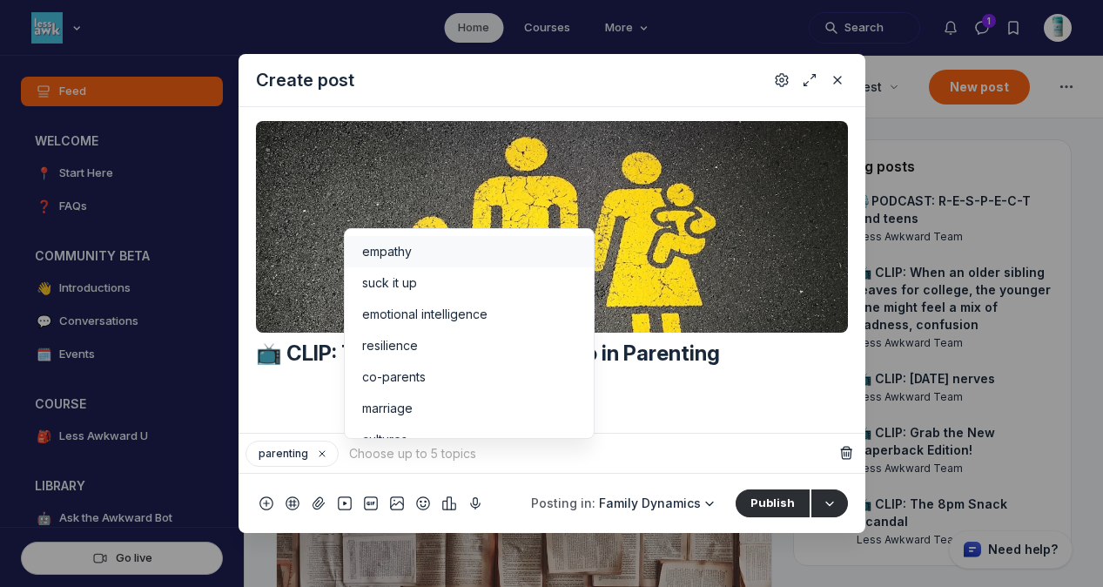
click at [379, 247] on span "empathy" at bounding box center [387, 251] width 50 height 17
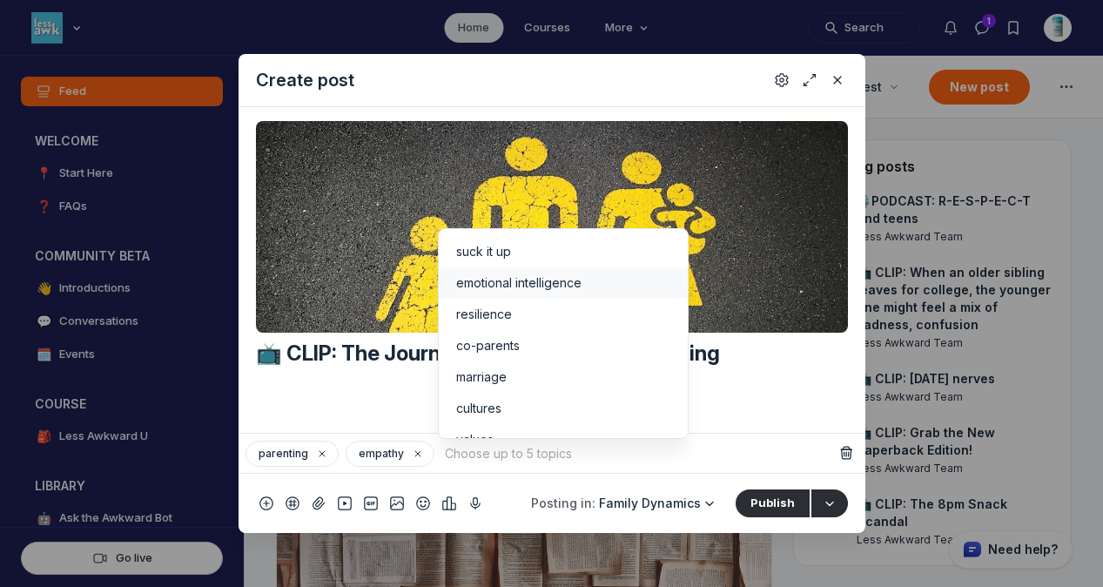
click at [452, 271] on li "emotional intelligence" at bounding box center [563, 282] width 249 height 31
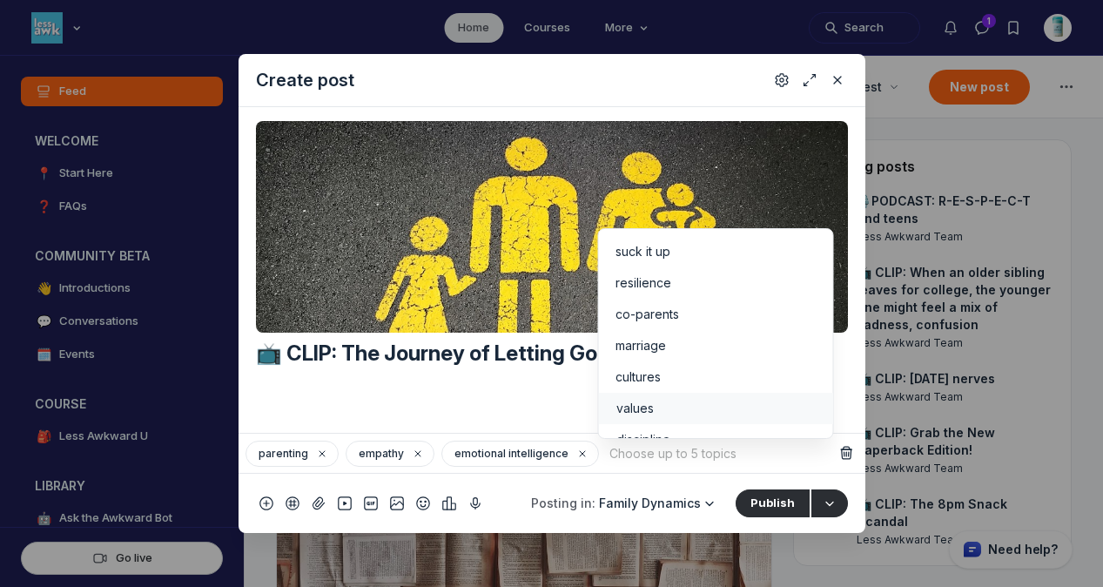
click at [667, 394] on li "values" at bounding box center [715, 407] width 235 height 31
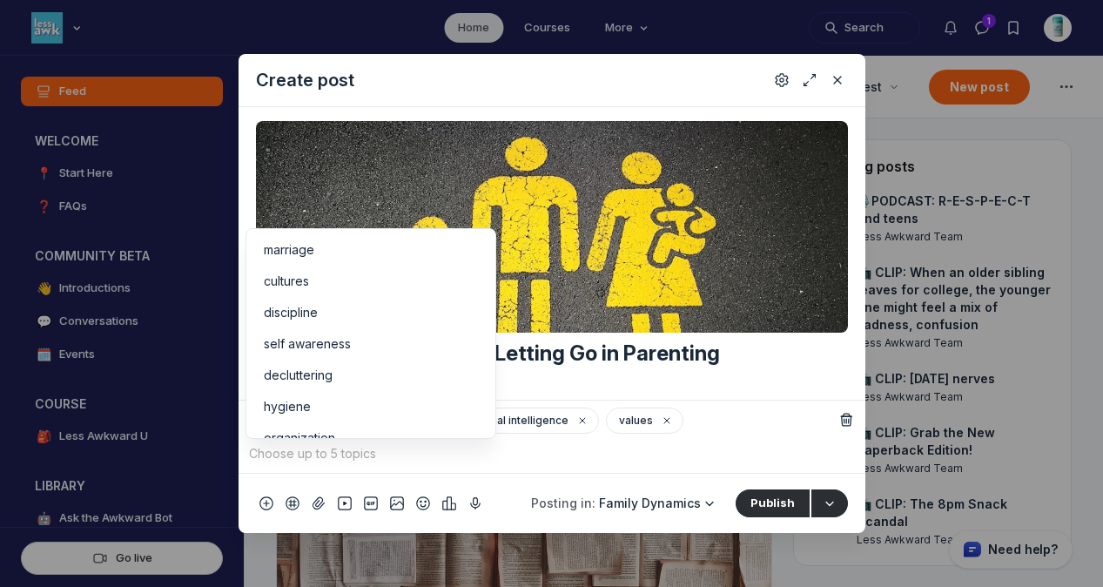
scroll to position [105, 0]
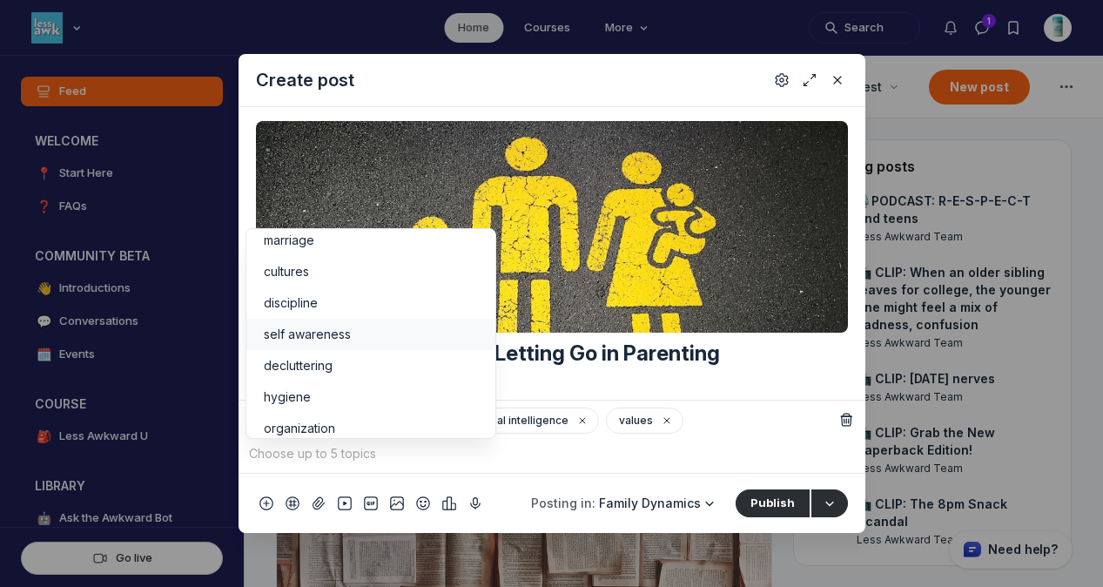
click at [382, 319] on li "self awareness" at bounding box center [370, 334] width 249 height 31
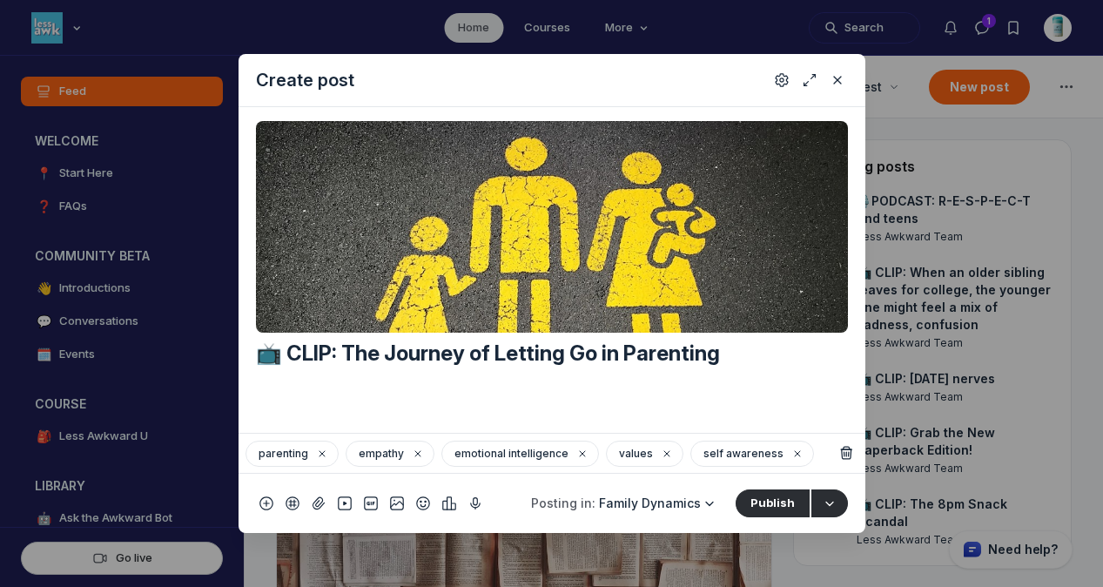
scroll to position [140, 0]
click at [774, 90] on button "Settings" at bounding box center [781, 80] width 21 height 21
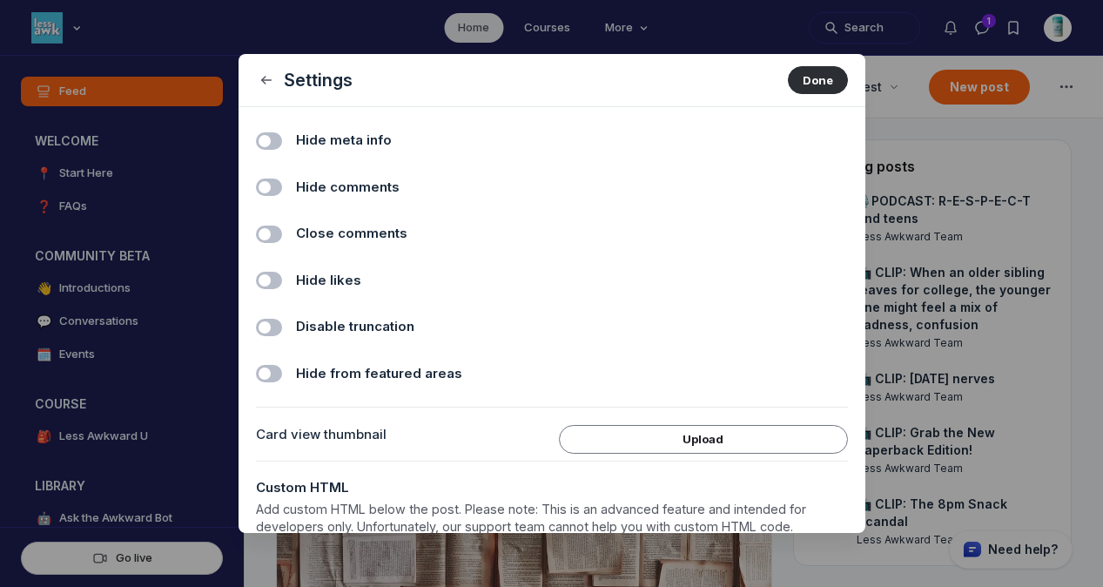
click at [324, 184] on span "Hide comments" at bounding box center [348, 188] width 104 height 20
click at [0, 0] on input "Hide comments" at bounding box center [0, 0] width 0 height 0
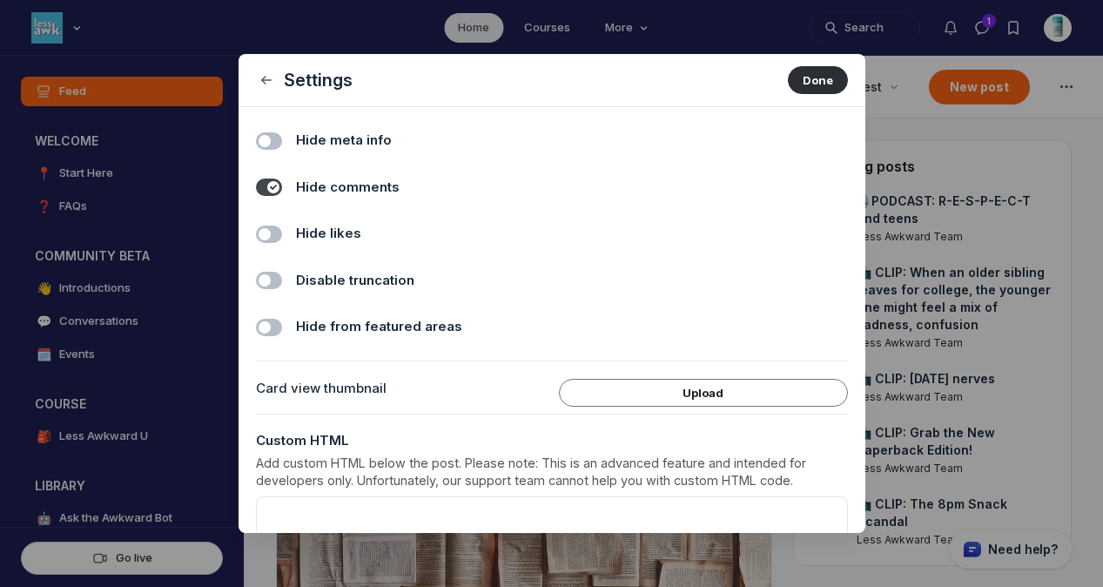
click at [324, 225] on span "Hide likes" at bounding box center [328, 234] width 65 height 20
click at [0, 0] on input "Hide likes" at bounding box center [0, 0] width 0 height 0
click at [812, 73] on button "Done" at bounding box center [818, 80] width 60 height 28
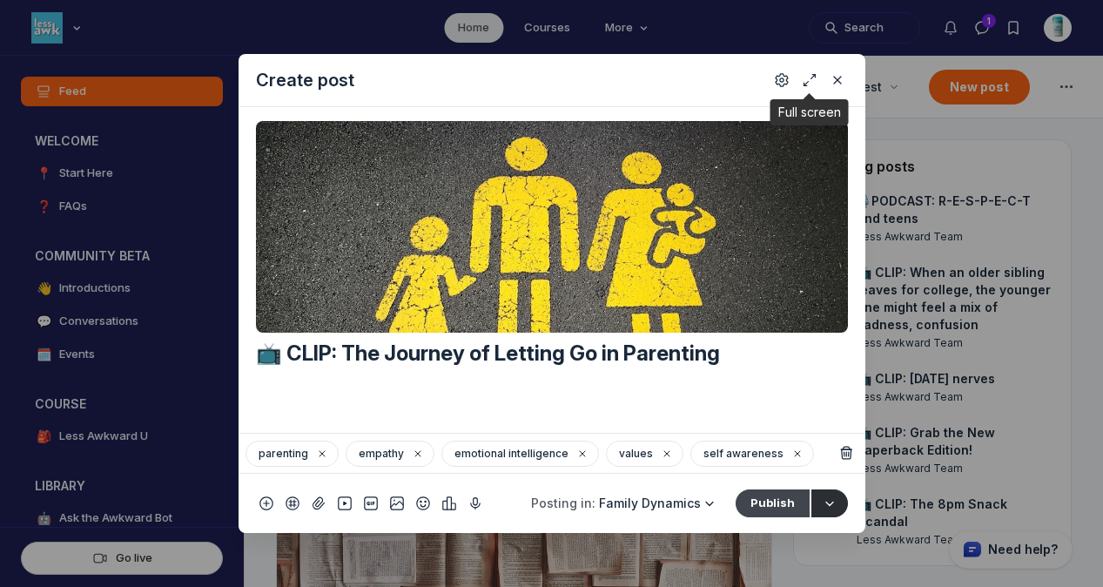
click at [761, 495] on button "Publish" at bounding box center [772, 503] width 74 height 28
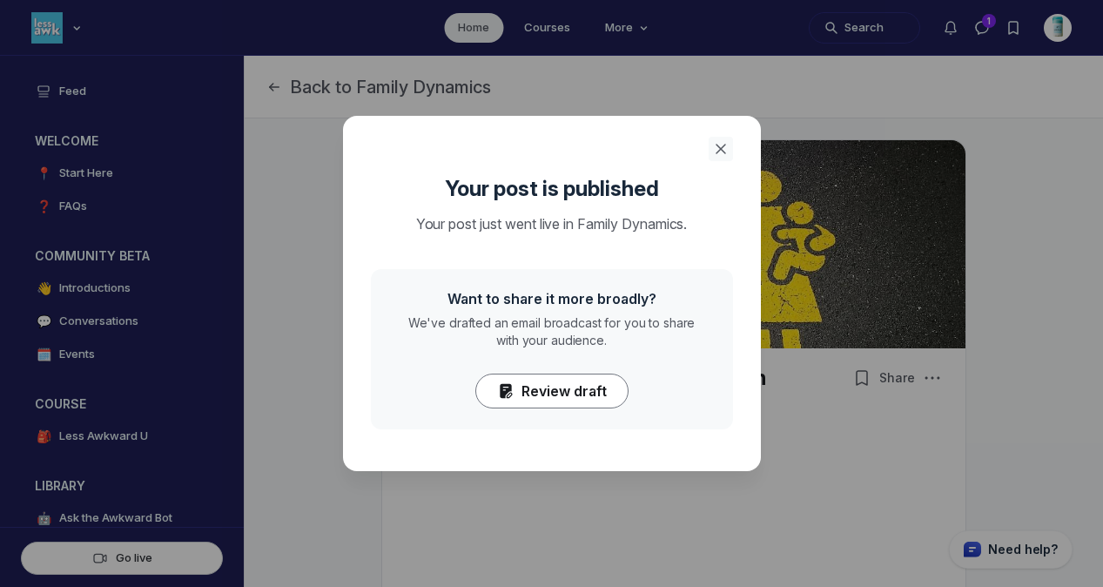
click at [722, 147] on use "Close" at bounding box center [720, 148] width 9 height 9
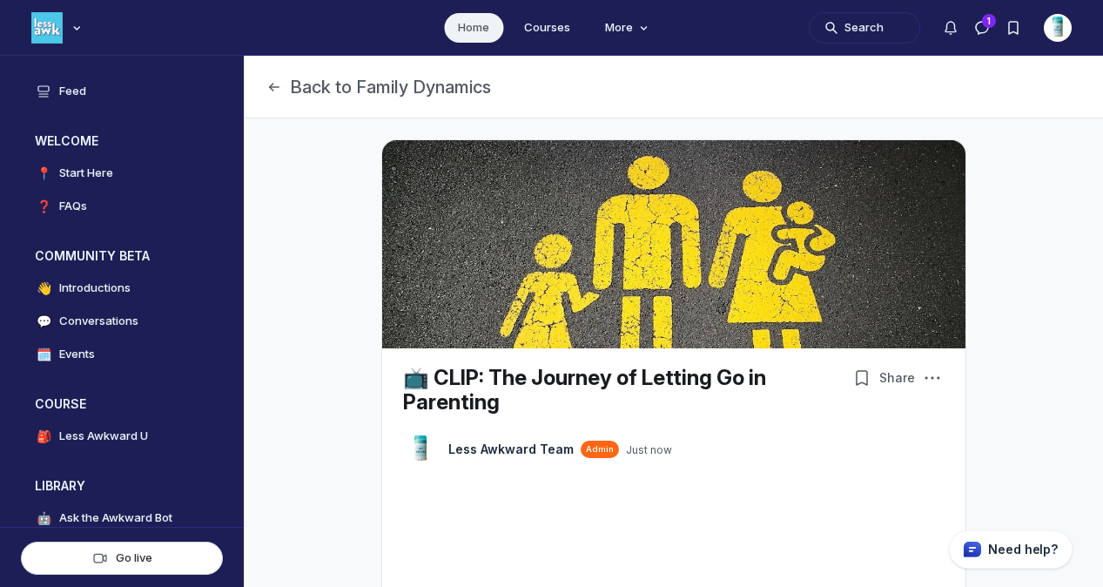
click at [478, 26] on link "Home" at bounding box center [473, 28] width 59 height 30
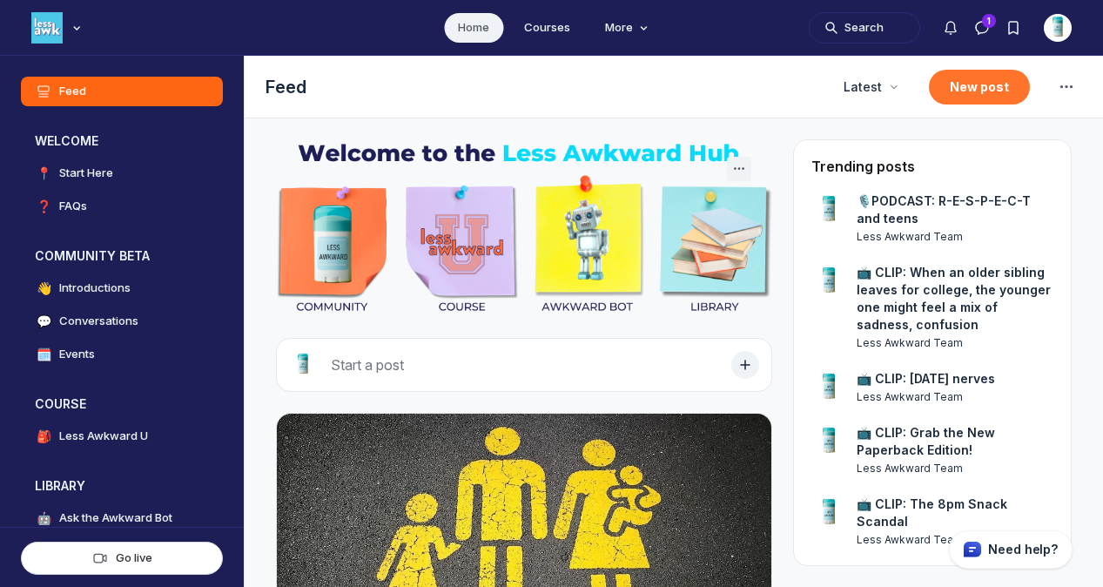
click at [979, 83] on button "New post" at bounding box center [979, 87] width 101 height 35
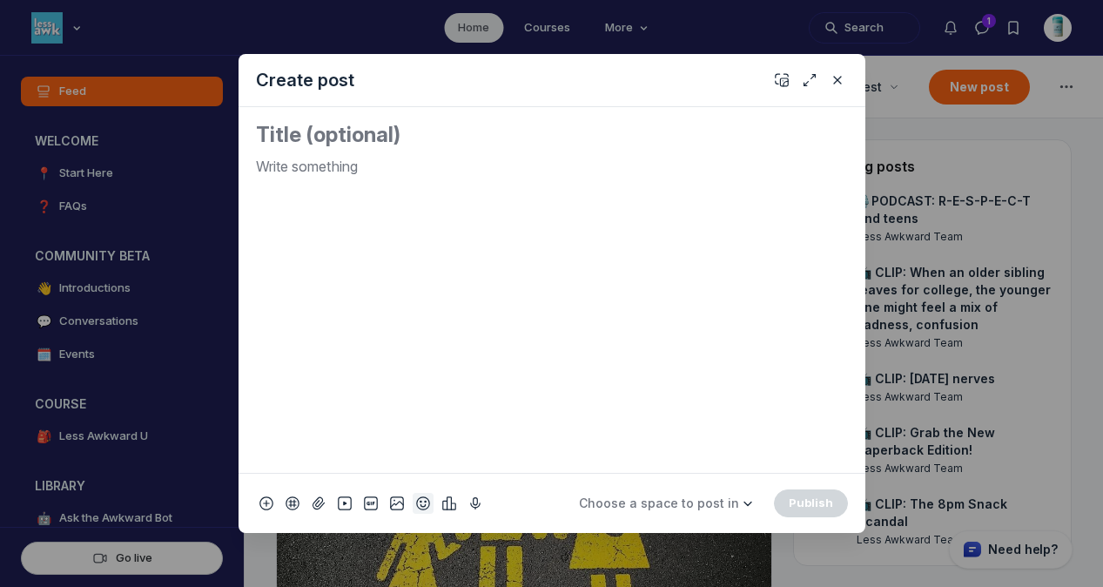
click at [418, 505] on icon "Add emoji" at bounding box center [423, 502] width 14 height 17
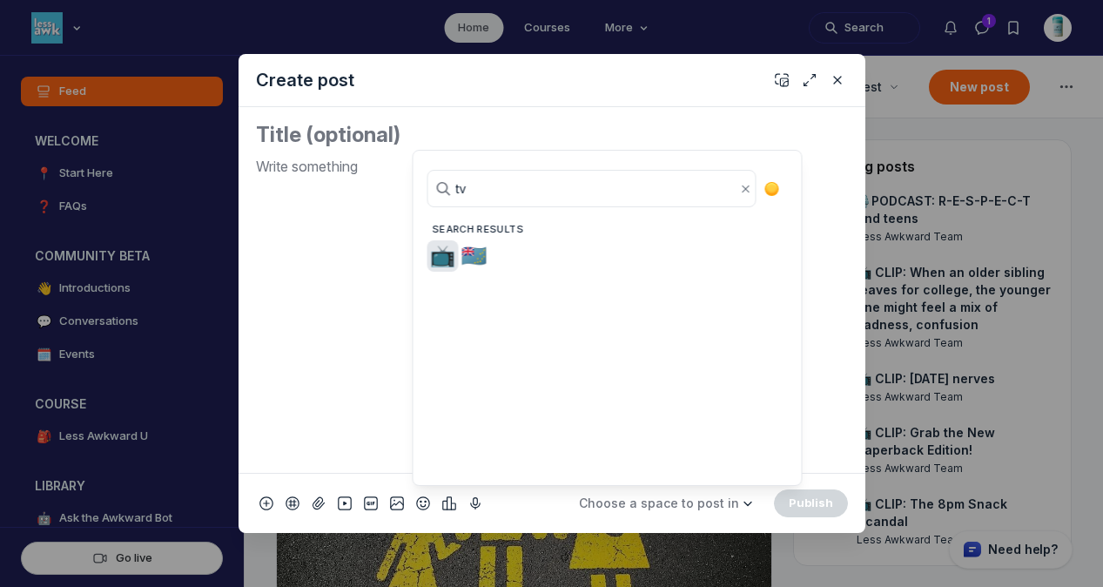
type input "tv"
click at [443, 255] on span "📺" at bounding box center [443, 256] width 26 height 24
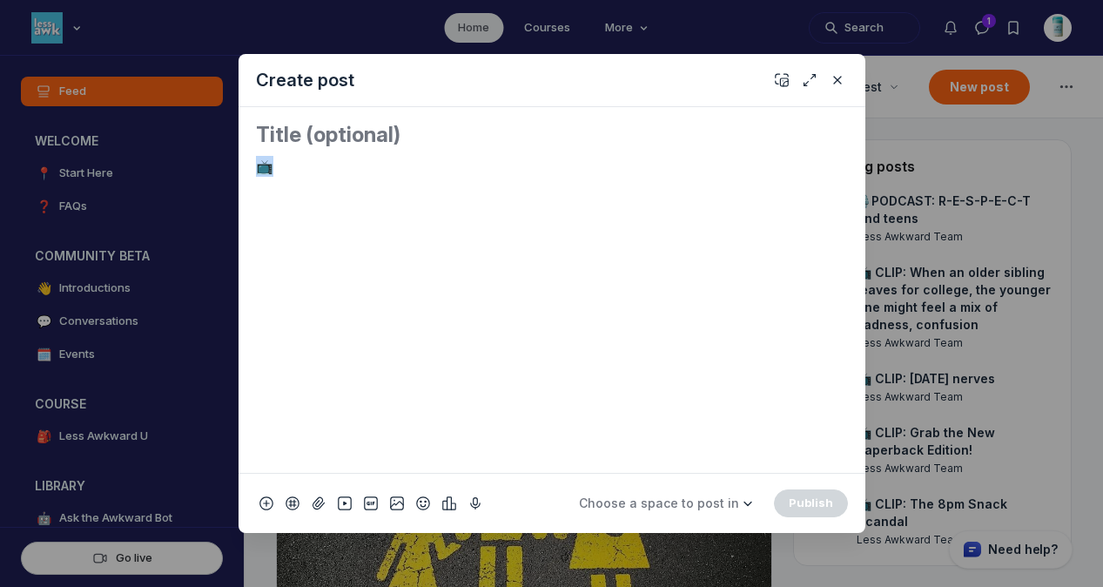
drag, startPoint x: 326, startPoint y: 167, endPoint x: 235, endPoint y: 161, distance: 91.6
click at [235, 161] on div "Create post 📺 Choose a space to post in WELCOME 📍 Start Here ❓ FAQs COMMUNITY B…" at bounding box center [334, 293] width 668 height 587
copy p "📺"
click at [272, 137] on textarea "Quick post modal" at bounding box center [552, 135] width 592 height 28
paste textarea "📺"
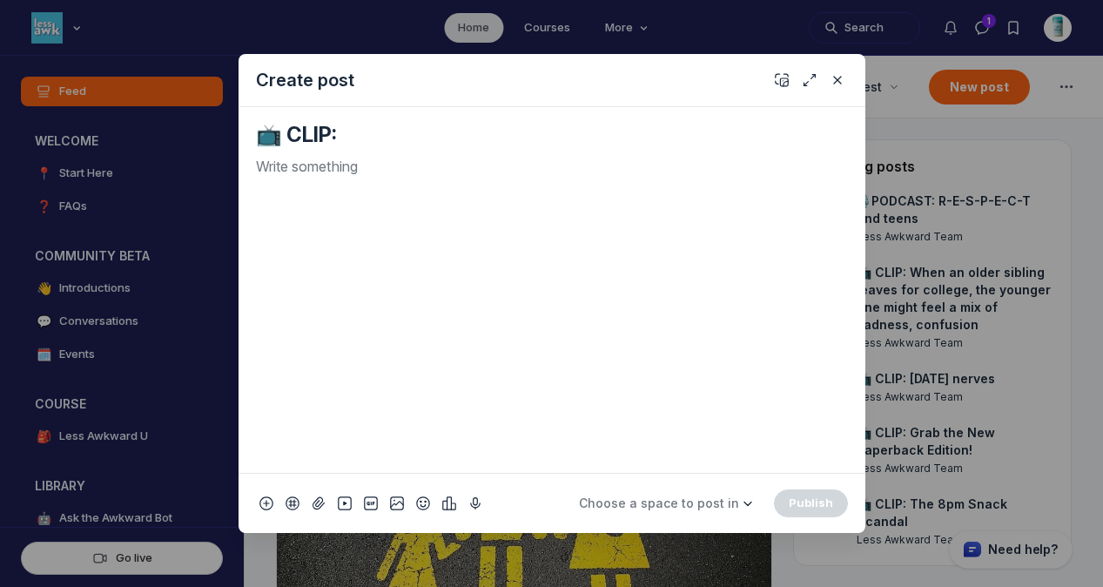
paste textarea "Navigating the Complexities of Parent-Child Dynamics"
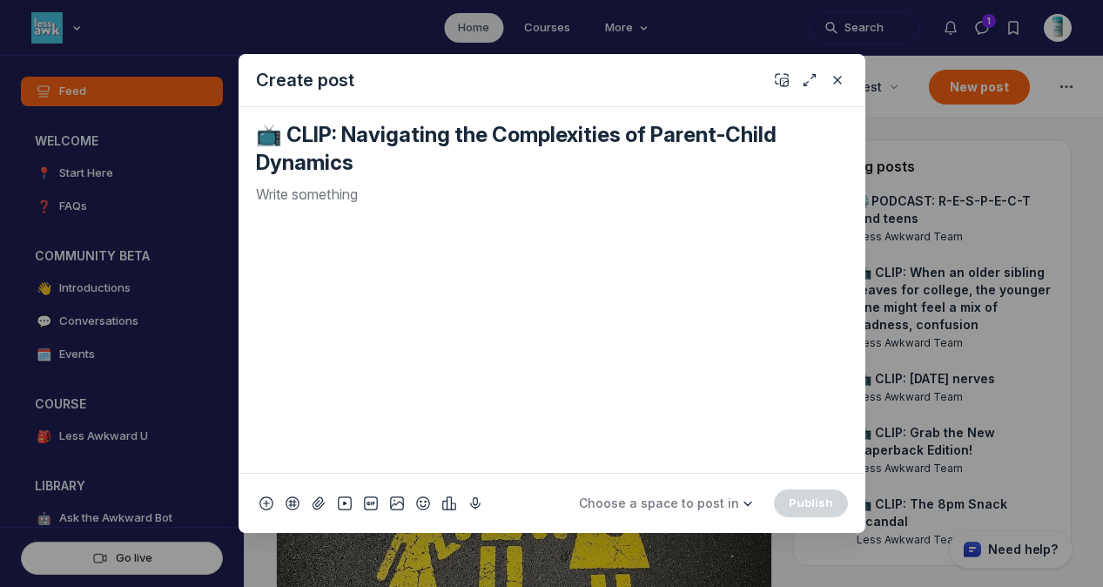
type textarea "📺 CLIP: Navigating the Complexities of Parent-Child Dynamics"
click at [446, 198] on p "Quick post modal" at bounding box center [552, 194] width 592 height 21
click at [781, 72] on icon "Add cover" at bounding box center [781, 79] width 14 height 17
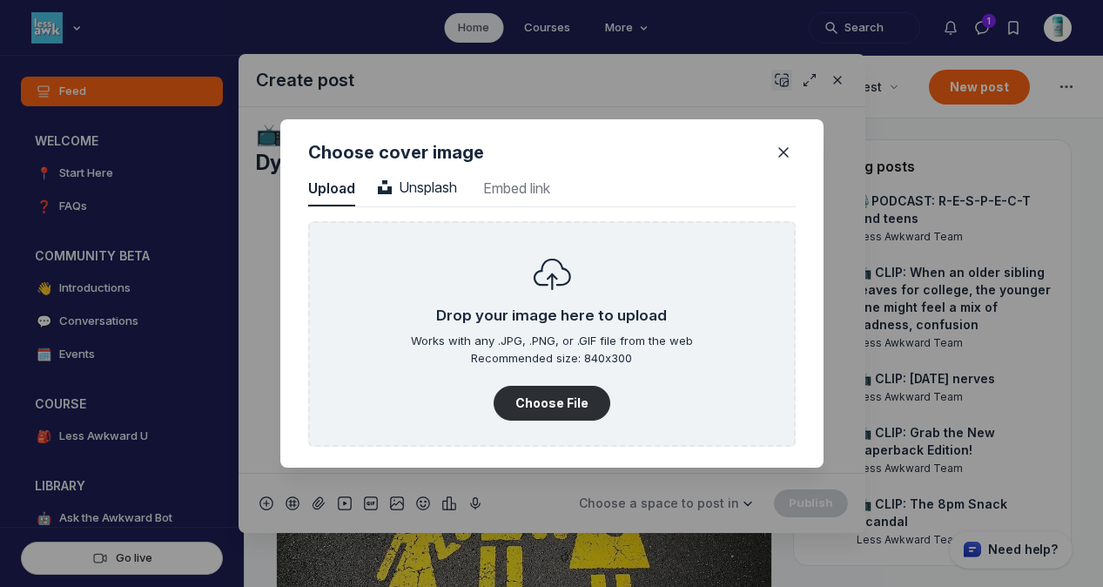
scroll to position [2351, 4429]
click at [432, 180] on span "Unsplash" at bounding box center [417, 186] width 79 height 17
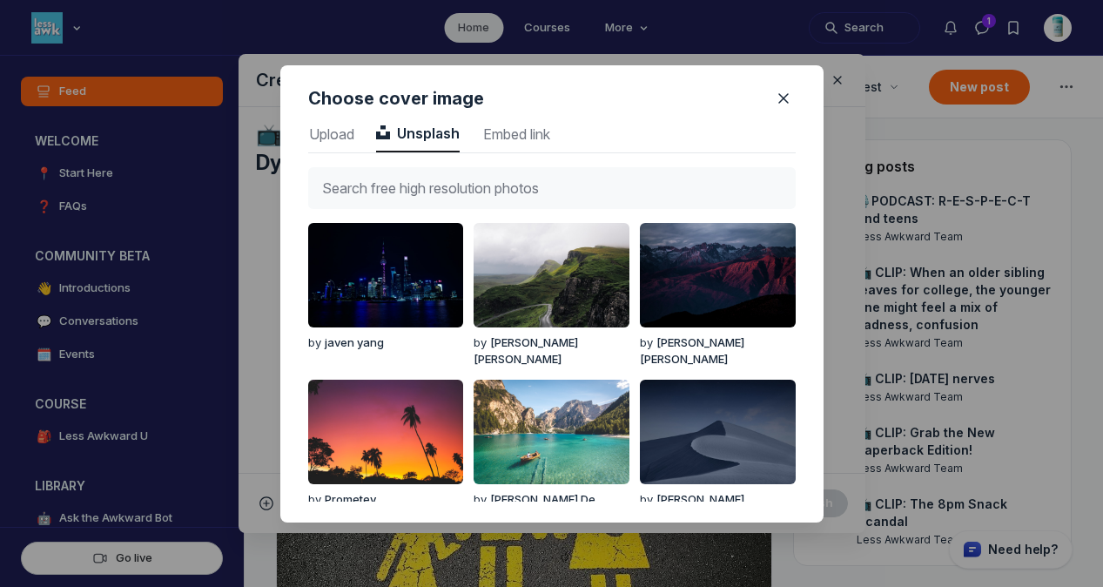
click at [432, 180] on input "text" at bounding box center [551, 188] width 487 height 42
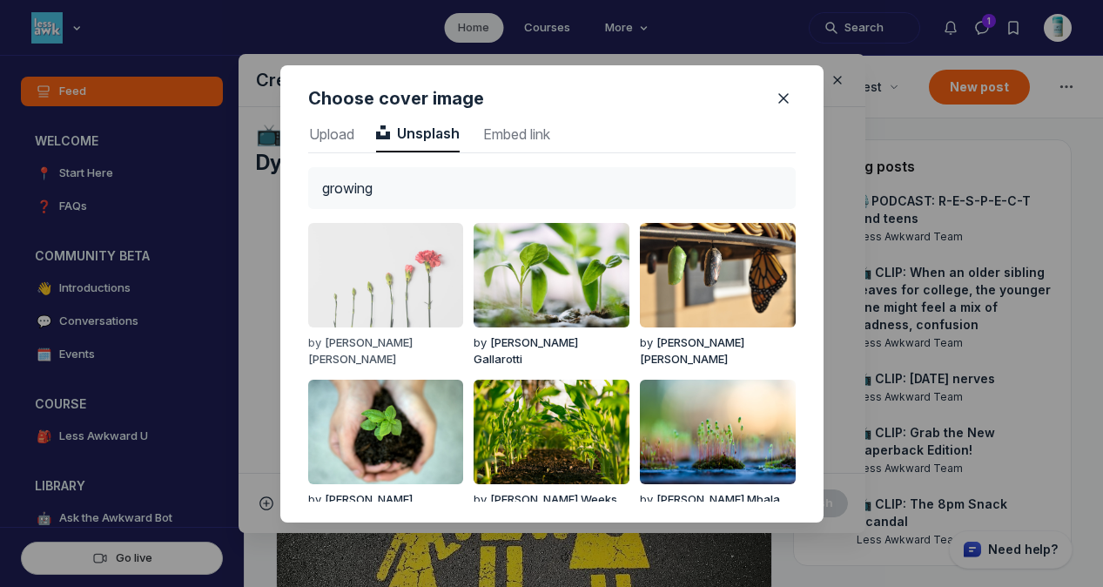
type input "growing"
click at [369, 269] on img "button" at bounding box center [385, 275] width 155 height 104
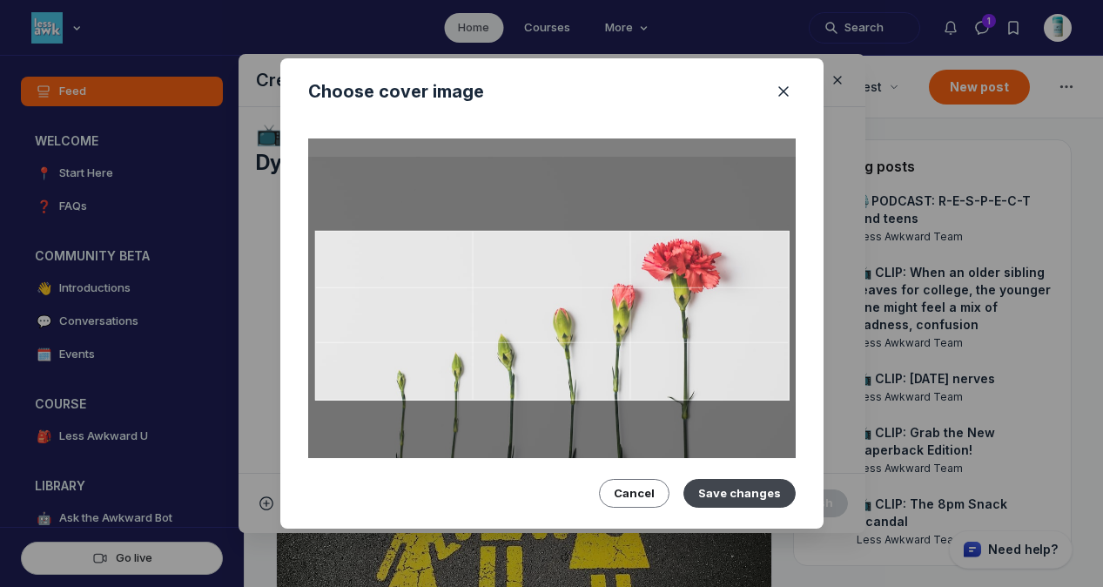
click at [742, 479] on button "Save changes" at bounding box center [739, 493] width 112 height 28
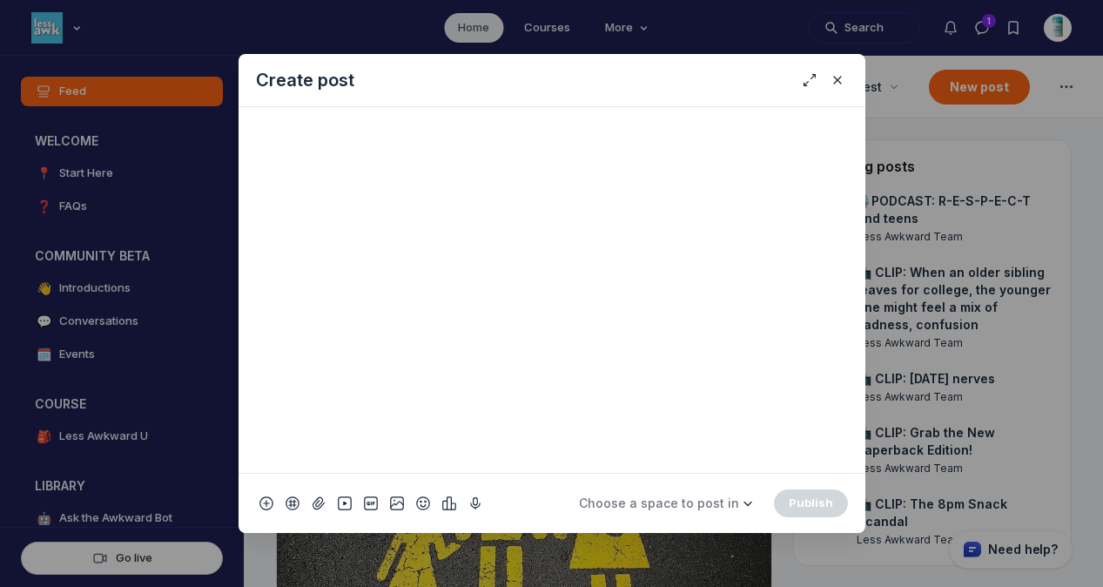
scroll to position [542, 0]
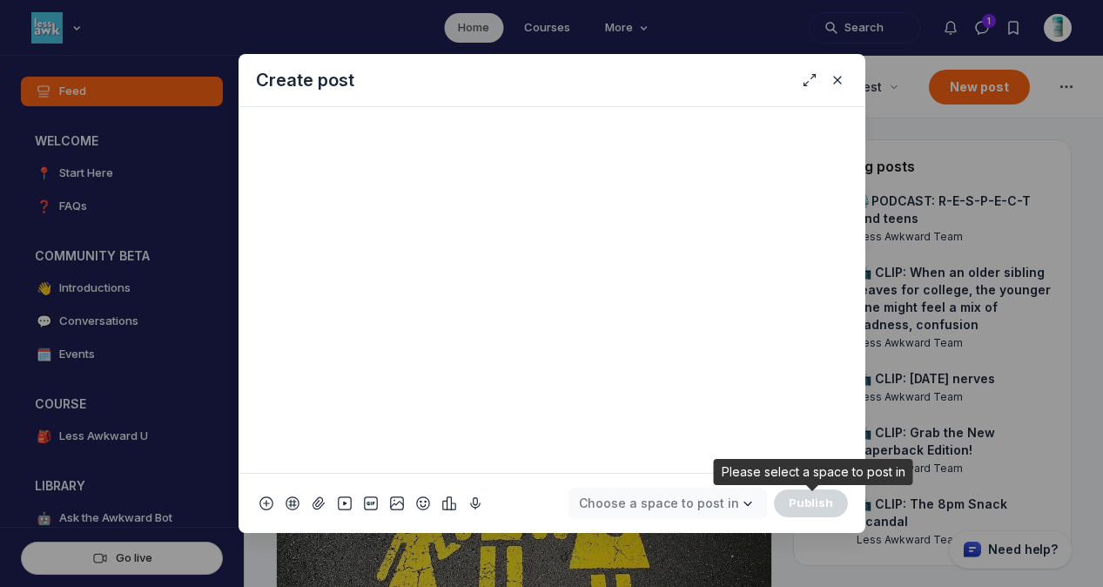
click at [694, 497] on span "Choose a space to post in" at bounding box center [659, 502] width 160 height 15
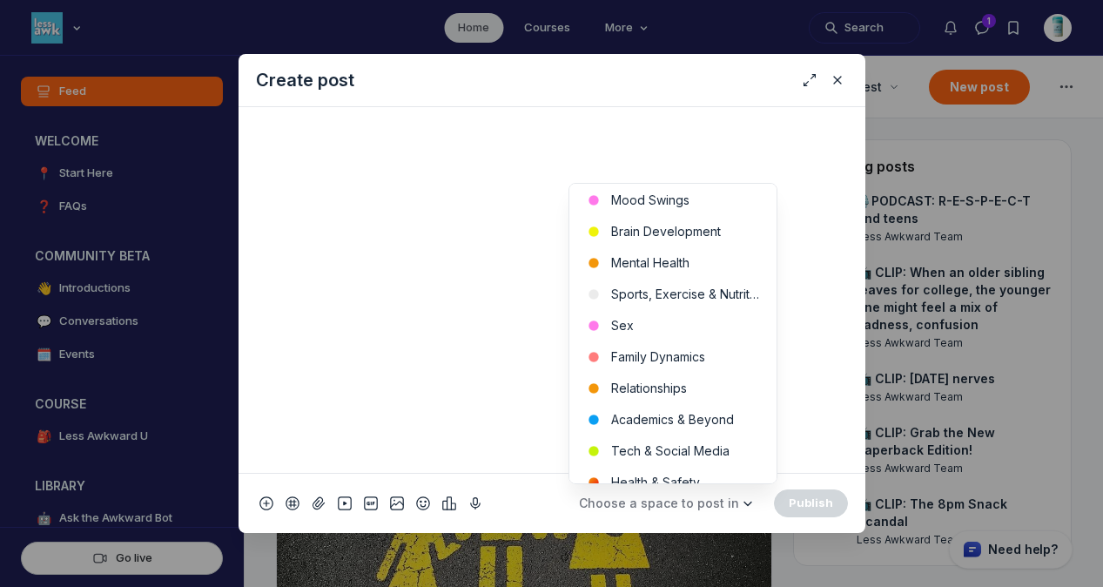
scroll to position [514, 0]
click at [703, 355] on button "Family Dynamics" at bounding box center [672, 354] width 207 height 31
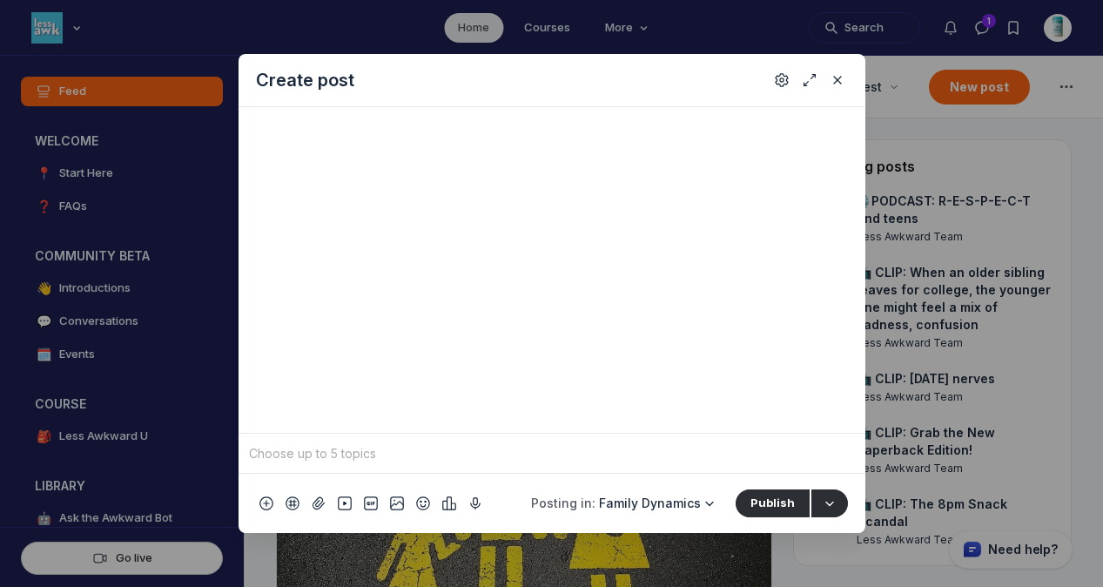
click at [569, 468] on div "To pick up a draggable item, press the space bar. While dragging, use the arrow…" at bounding box center [551, 452] width 627 height 40
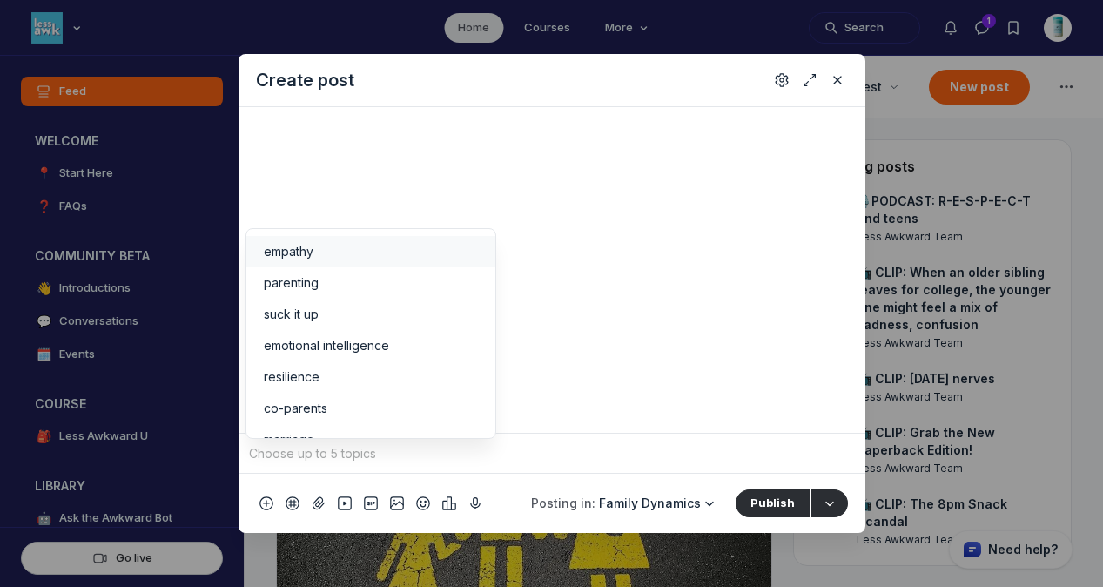
click at [568, 463] on input "Quick post modal" at bounding box center [551, 453] width 613 height 26
click at [315, 274] on span "parenting" at bounding box center [291, 282] width 55 height 17
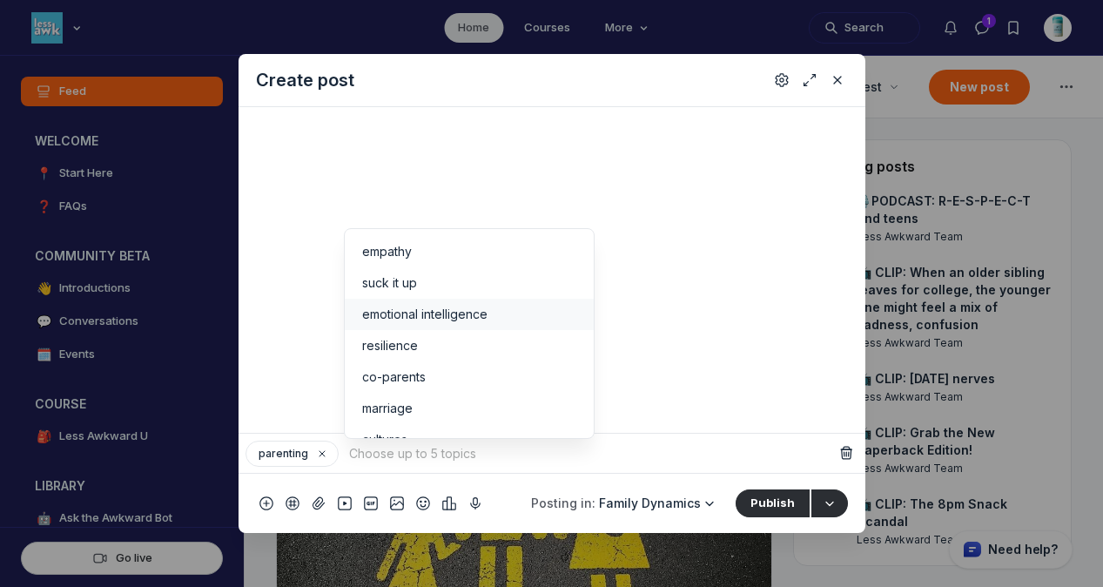
click at [379, 314] on span "emotional intelligence" at bounding box center [424, 313] width 125 height 17
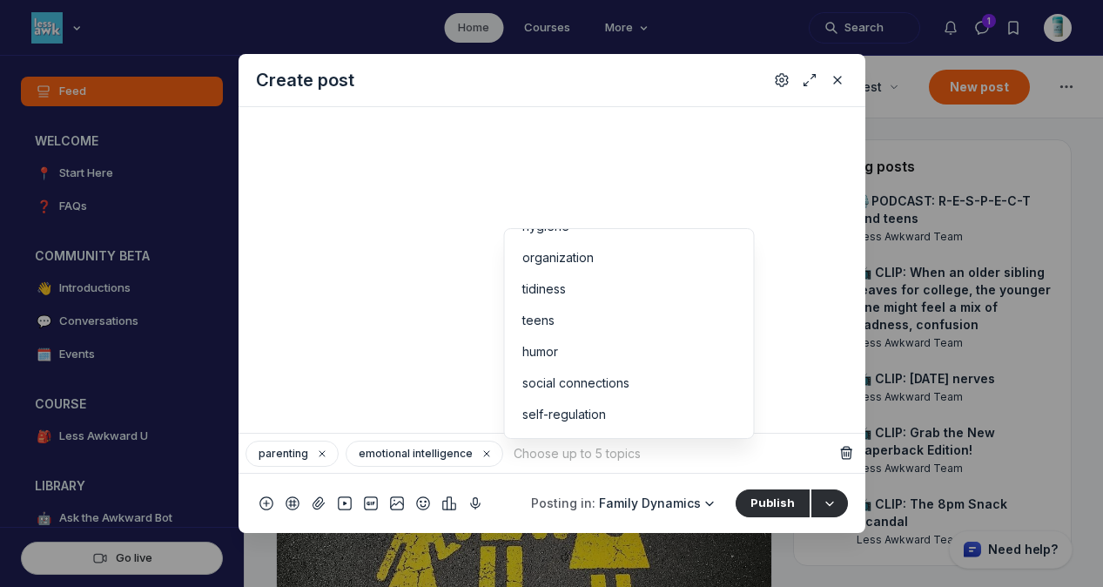
scroll to position [369, 0]
click at [626, 291] on div "teens" at bounding box center [628, 289] width 214 height 17
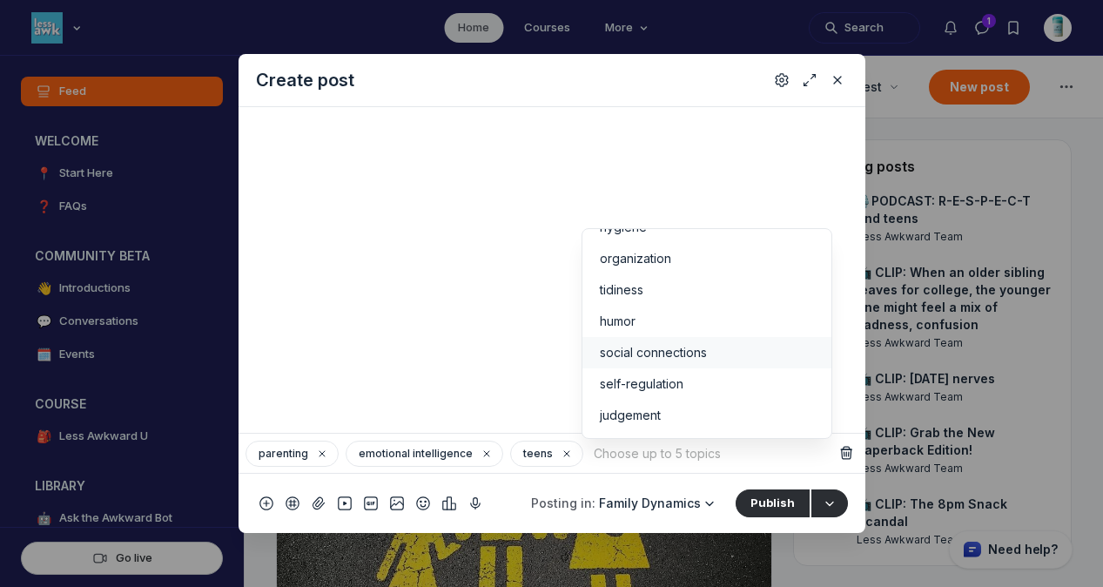
click at [649, 353] on span "social connections" at bounding box center [653, 352] width 107 height 17
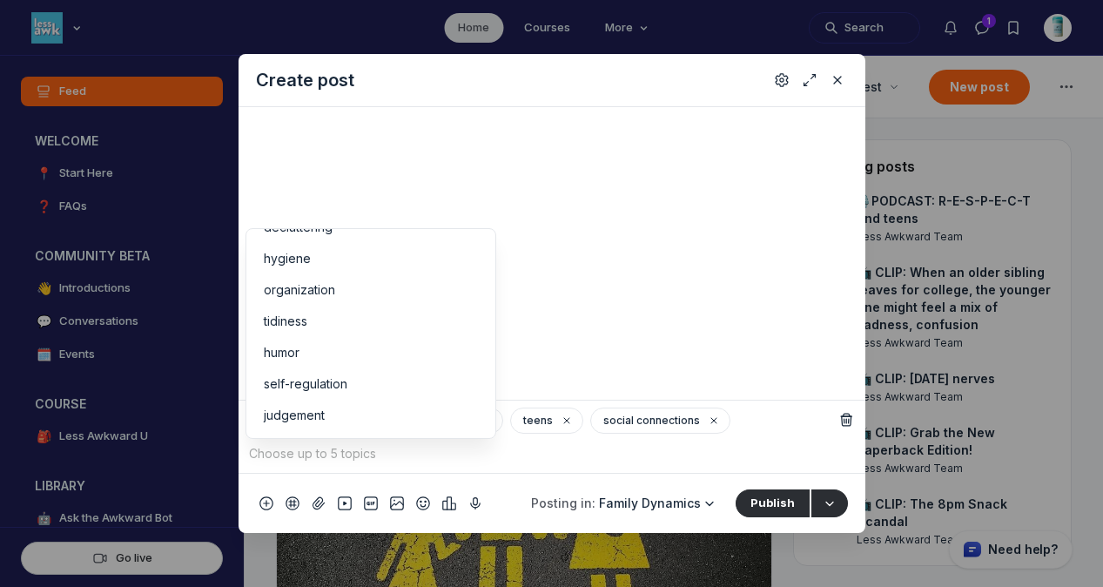
scroll to position [306, 0]
click at [420, 419] on div "judgement" at bounding box center [371, 414] width 214 height 17
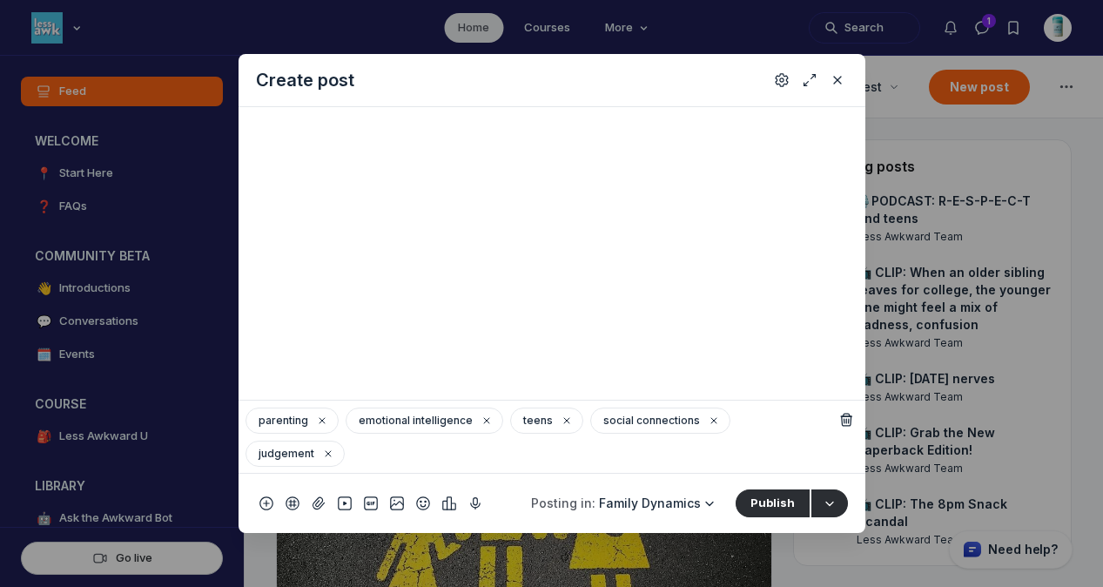
scroll to position [358, 0]
click at [781, 90] on button "Settings" at bounding box center [781, 80] width 21 height 21
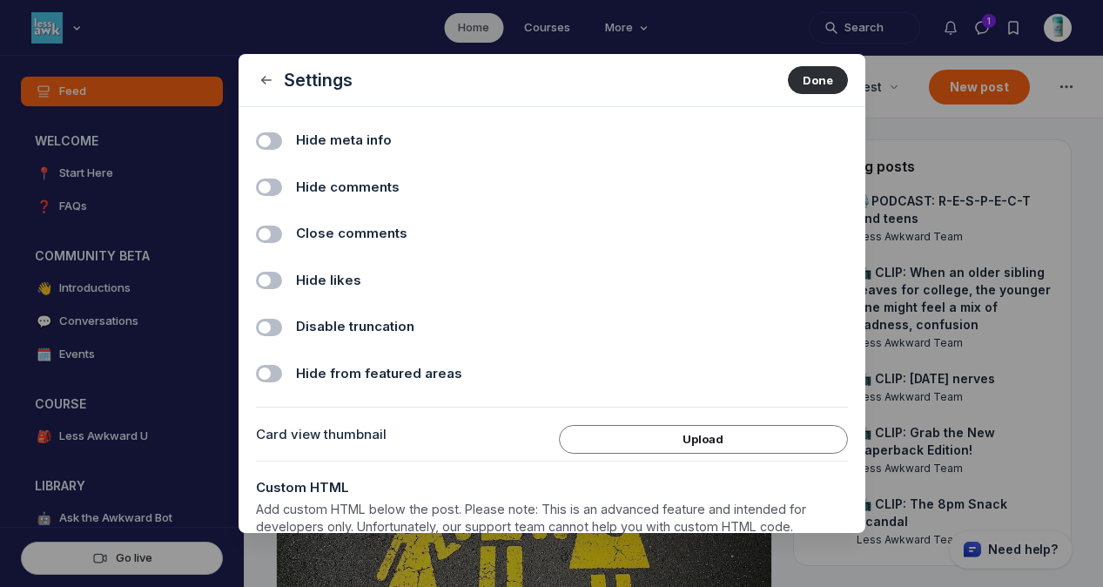
click at [355, 174] on div "Hide comments Toggle switch" at bounding box center [552, 184] width 592 height 48
click at [352, 196] on span "Hide comments" at bounding box center [348, 188] width 104 height 20
click at [0, 0] on input "Hide comments" at bounding box center [0, 0] width 0 height 0
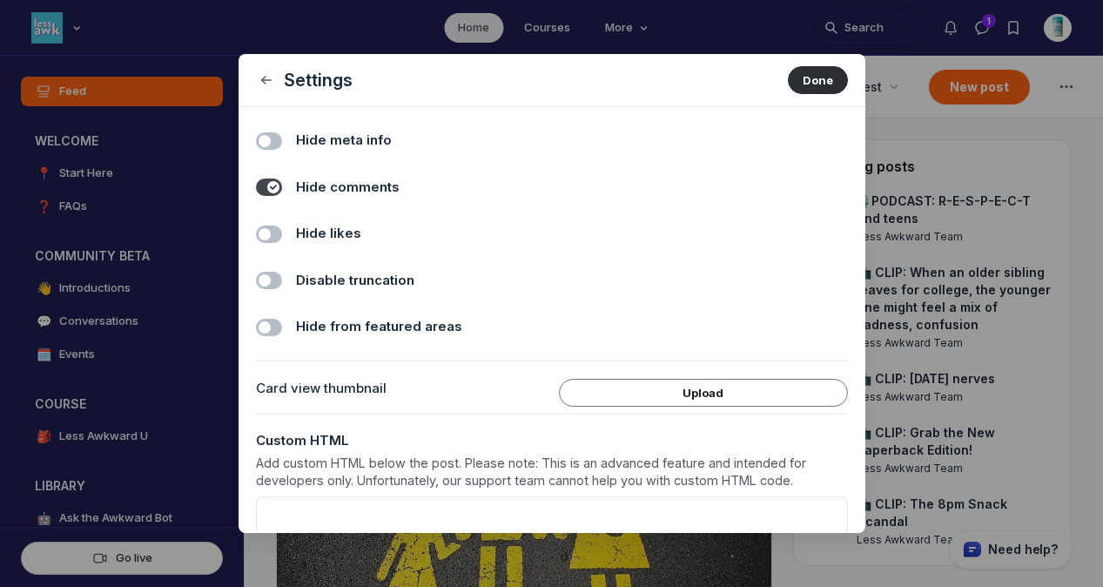
click at [350, 230] on span "Hide likes" at bounding box center [328, 234] width 65 height 20
click at [0, 0] on input "Hide likes" at bounding box center [0, 0] width 0 height 0
click at [805, 77] on button "Done" at bounding box center [818, 80] width 60 height 28
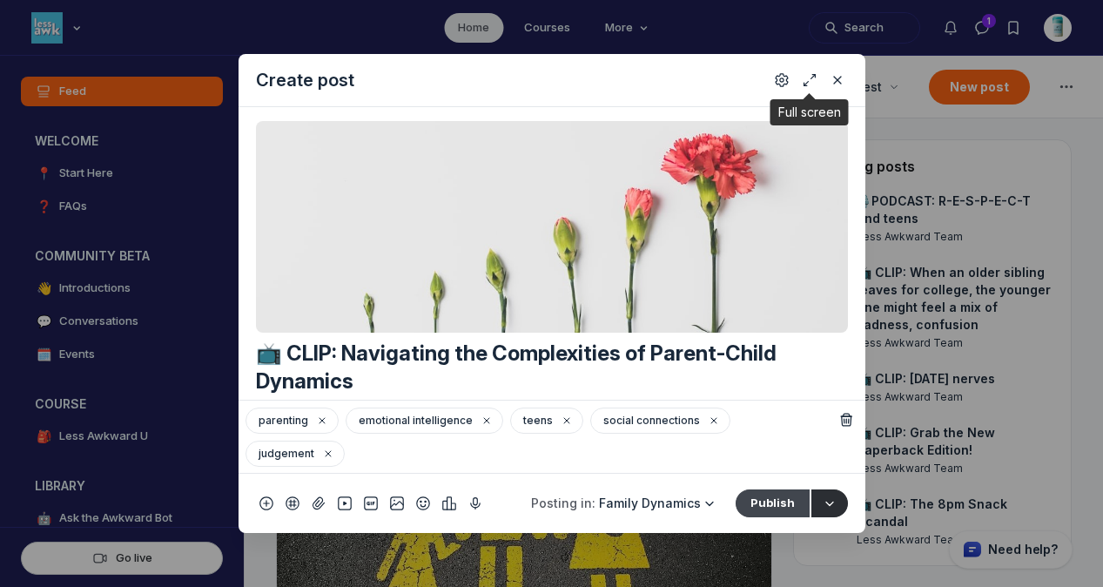
click at [775, 499] on button "Publish" at bounding box center [772, 503] width 74 height 28
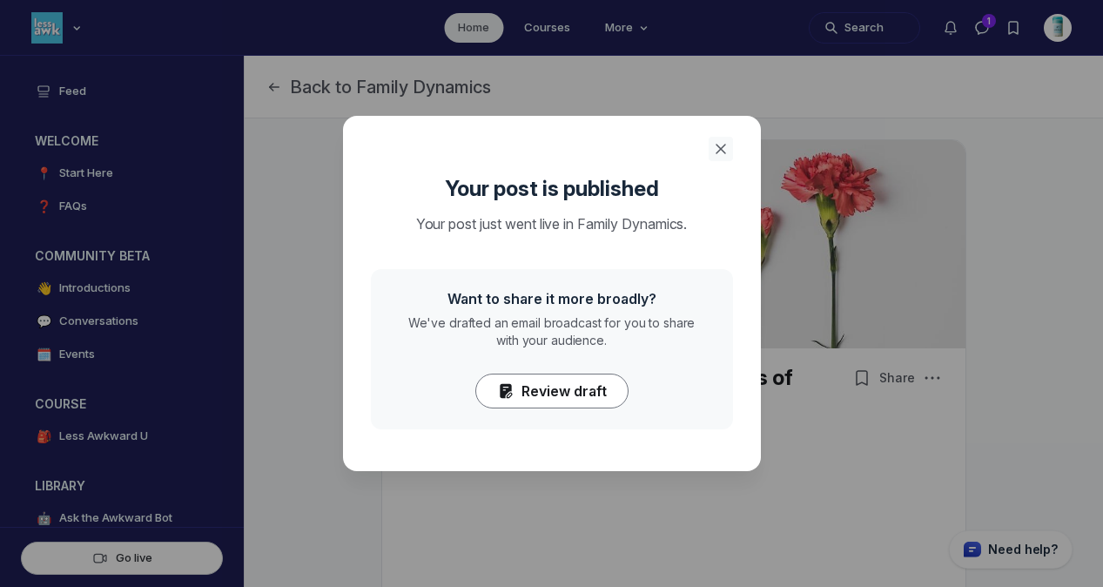
click at [727, 137] on button "Close" at bounding box center [720, 149] width 24 height 24
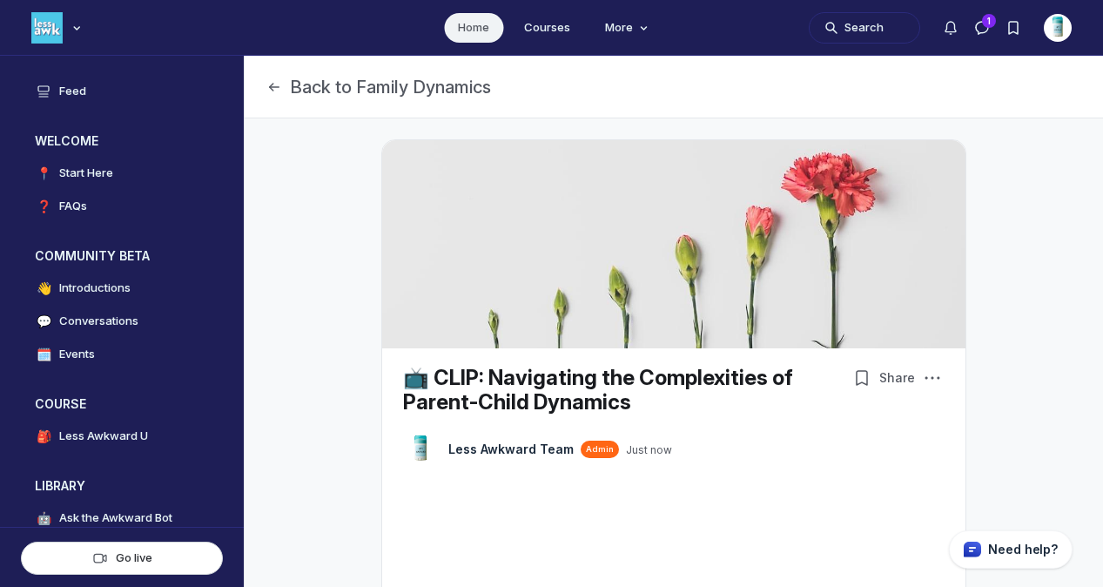
click at [461, 30] on link "Home" at bounding box center [473, 28] width 59 height 30
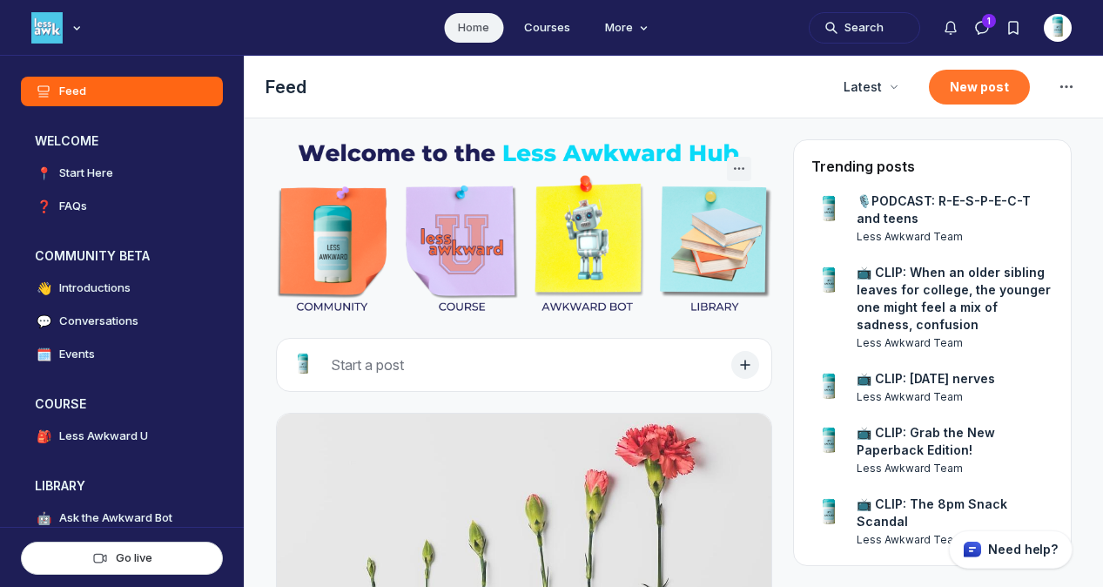
click at [969, 84] on button "New post" at bounding box center [979, 87] width 101 height 35
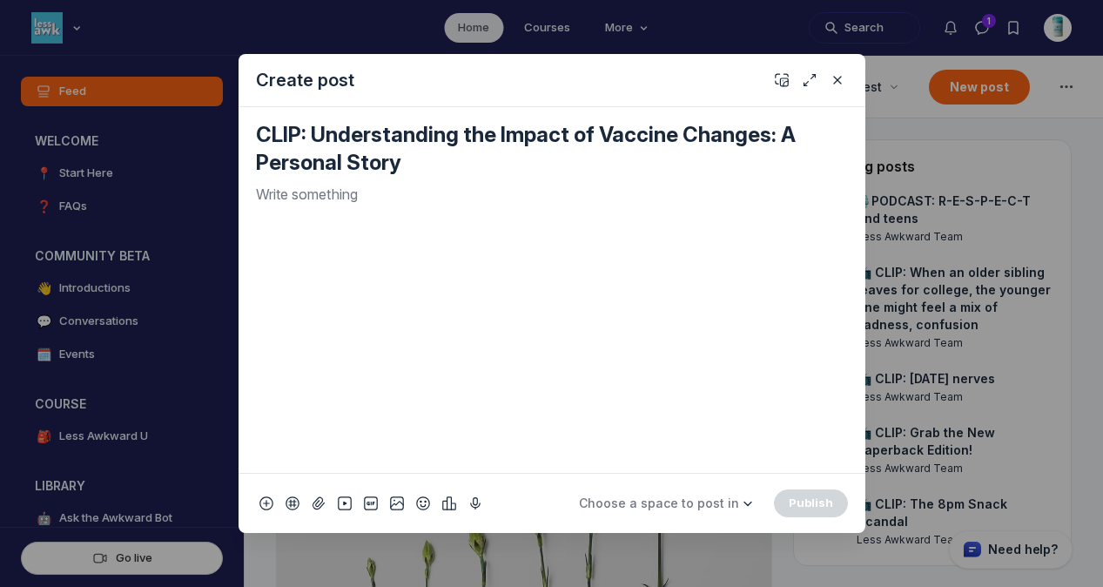
type textarea "CLIP: Understanding the Impact of Vaccine Changes: A Personal Story"
click at [563, 218] on div "Quick post modal" at bounding box center [552, 321] width 592 height 275
click at [417, 500] on use "Add emoji" at bounding box center [422, 503] width 12 height 12
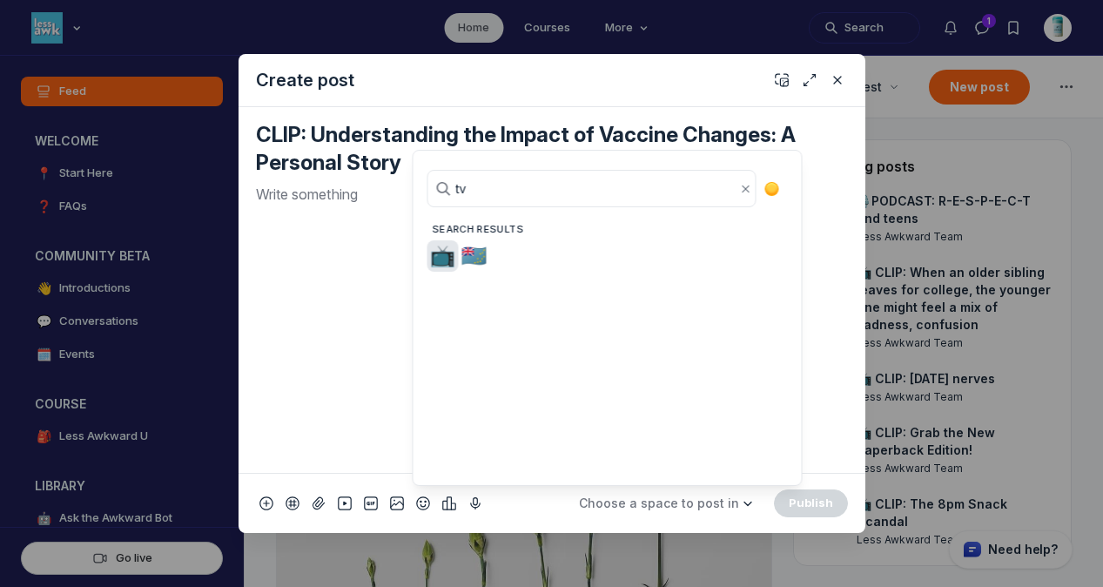
type input "tv"
click at [439, 264] on span "📺" at bounding box center [443, 256] width 26 height 24
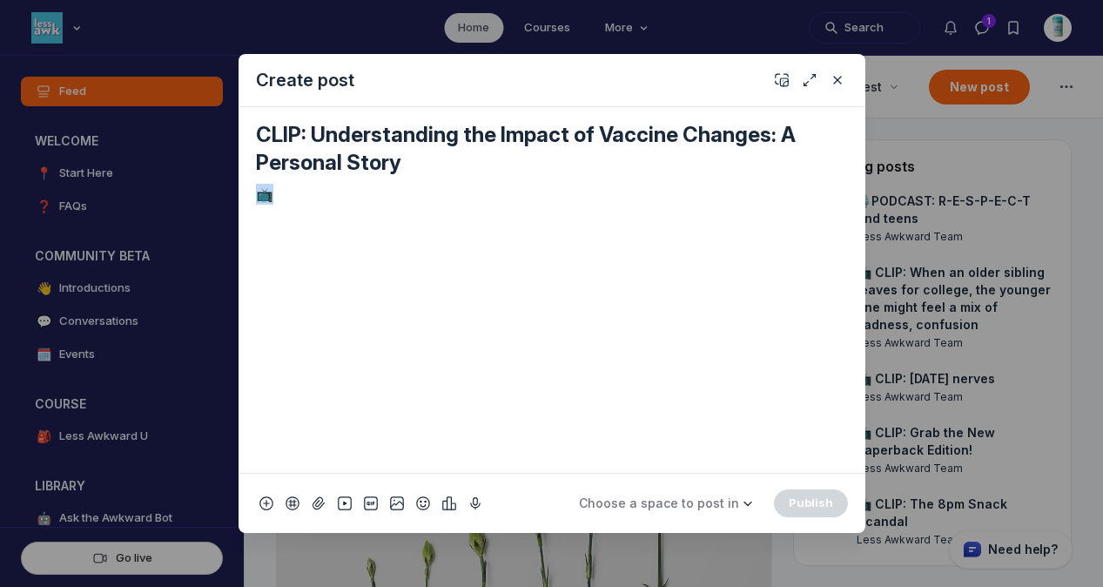
drag, startPoint x: 304, startPoint y: 196, endPoint x: 239, endPoint y: 196, distance: 64.4
click at [239, 196] on div "CLIP: Understanding the Impact of Vaccine Changes: A Personal Story 📺" at bounding box center [551, 289] width 627 height 365
copy p "📺"
click at [254, 140] on div "CLIP: Understanding the Impact of Vaccine Changes: A Personal Story" at bounding box center [551, 289] width 627 height 365
click at [257, 130] on textarea "CLIP: Understanding the Impact of Vaccine Changes: A Personal Story" at bounding box center [552, 149] width 592 height 56
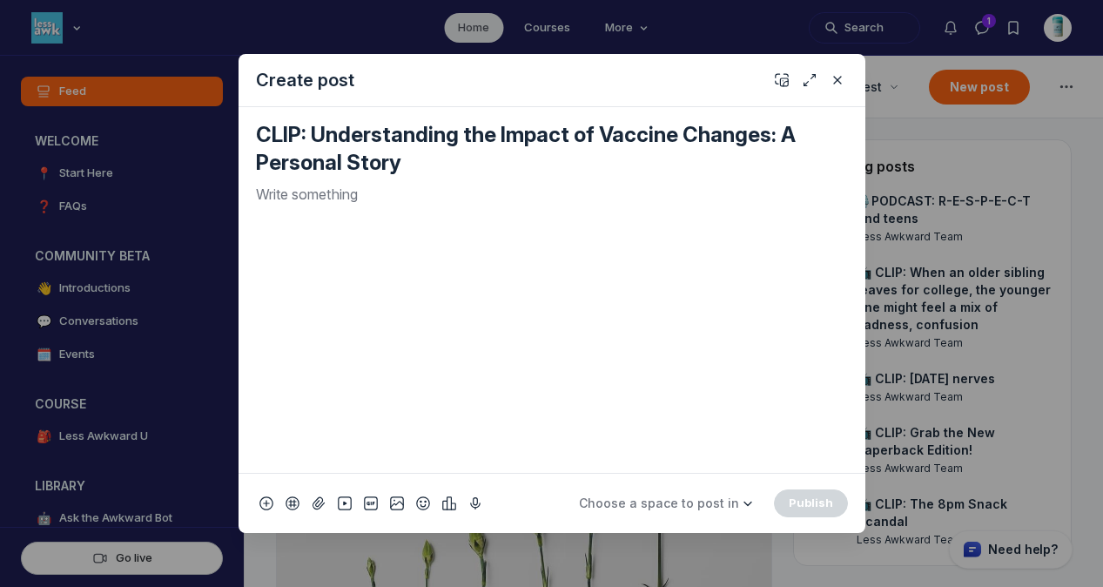
paste textarea "📺"
type textarea "📺 CLIP: Understanding the Impact of Vaccine Changes: A Personal Story"
click at [298, 194] on p "Quick post modal" at bounding box center [552, 194] width 592 height 21
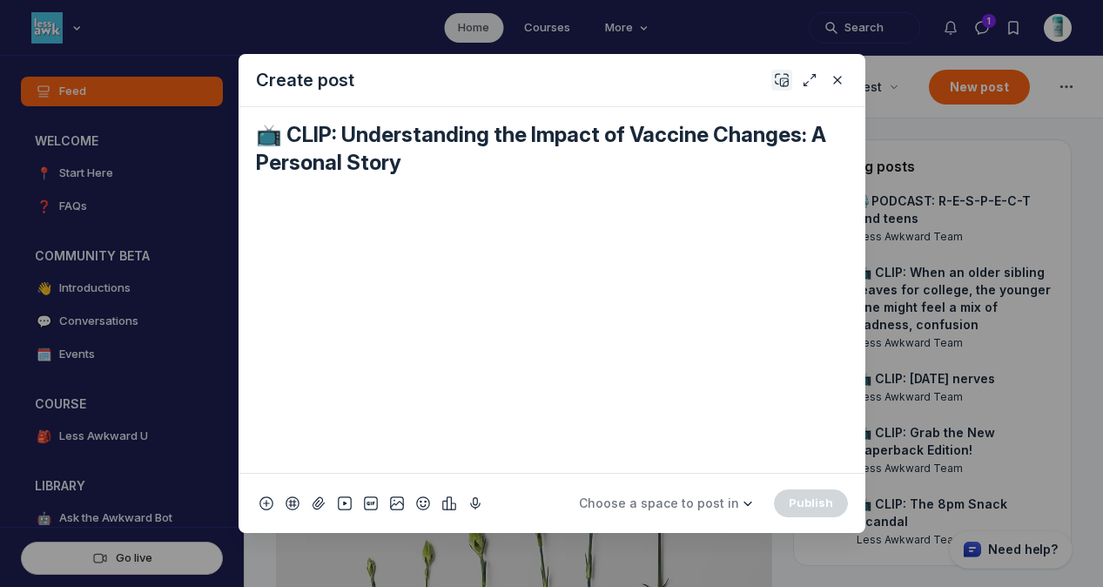
click at [779, 77] on icon "Add cover" at bounding box center [781, 79] width 14 height 17
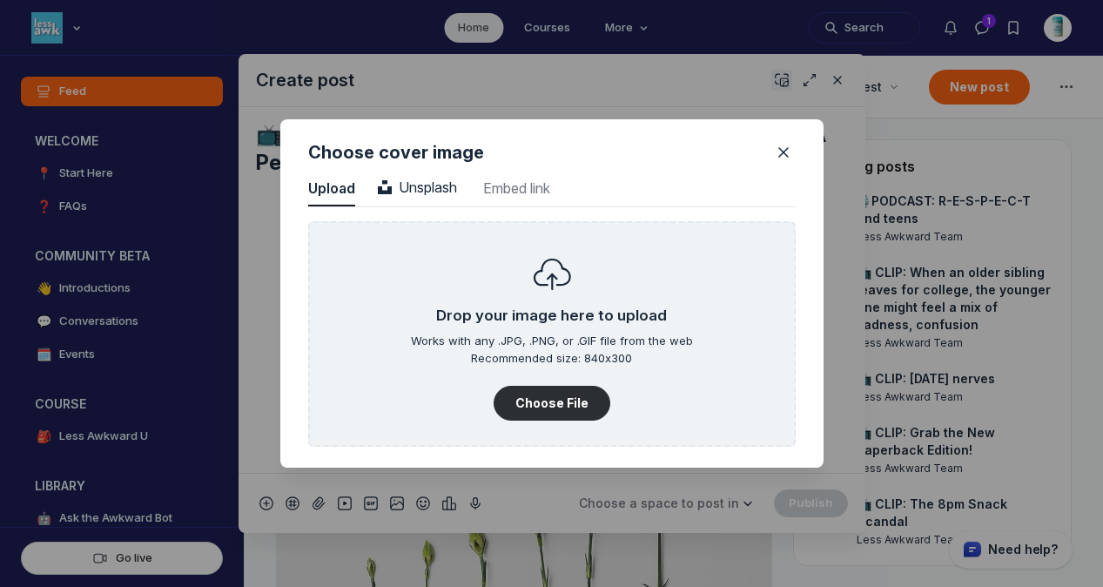
scroll to position [2351, 4429]
click at [406, 180] on span "Unsplash" at bounding box center [417, 186] width 79 height 17
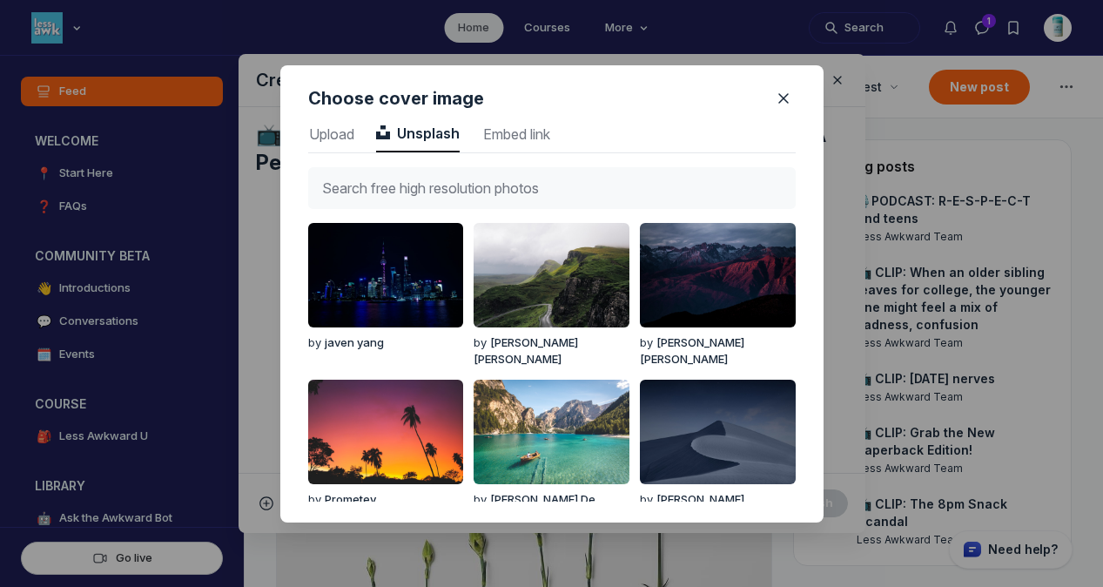
click at [481, 177] on input "text" at bounding box center [551, 188] width 487 height 42
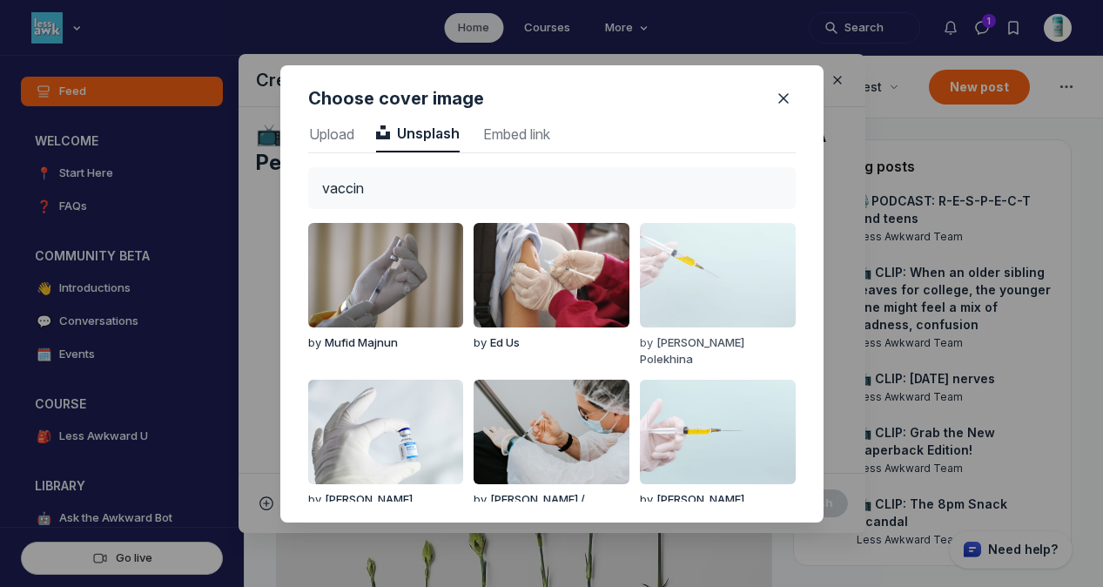
type input "vaccin"
click at [703, 271] on img "button" at bounding box center [717, 275] width 155 height 104
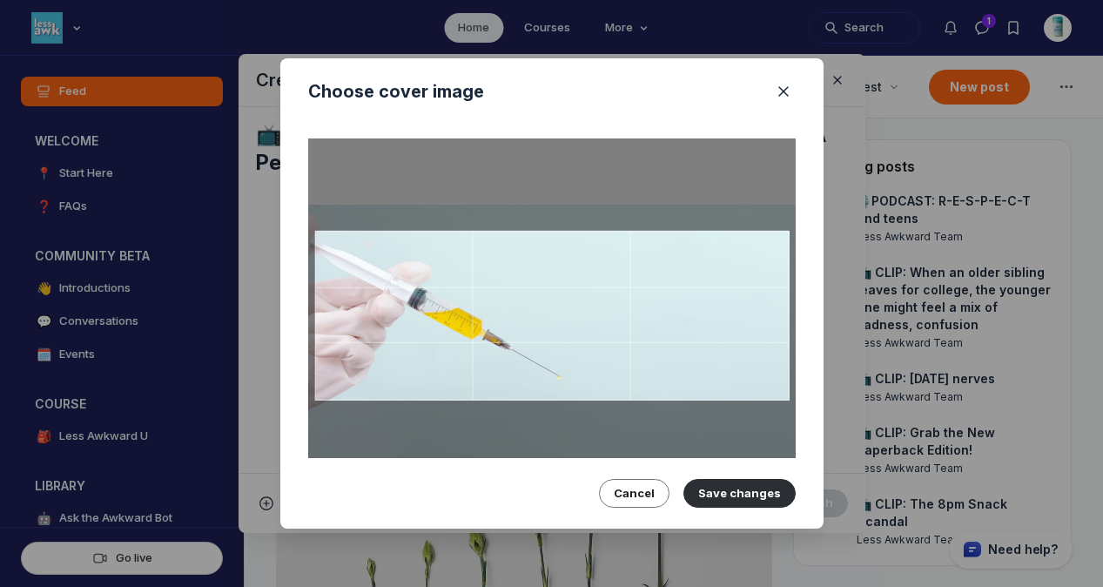
drag, startPoint x: 689, startPoint y: 284, endPoint x: 684, endPoint y: 336, distance: 52.5
click at [684, 336] on div at bounding box center [551, 316] width 474 height 170
click at [721, 479] on button "Save changes" at bounding box center [739, 493] width 112 height 28
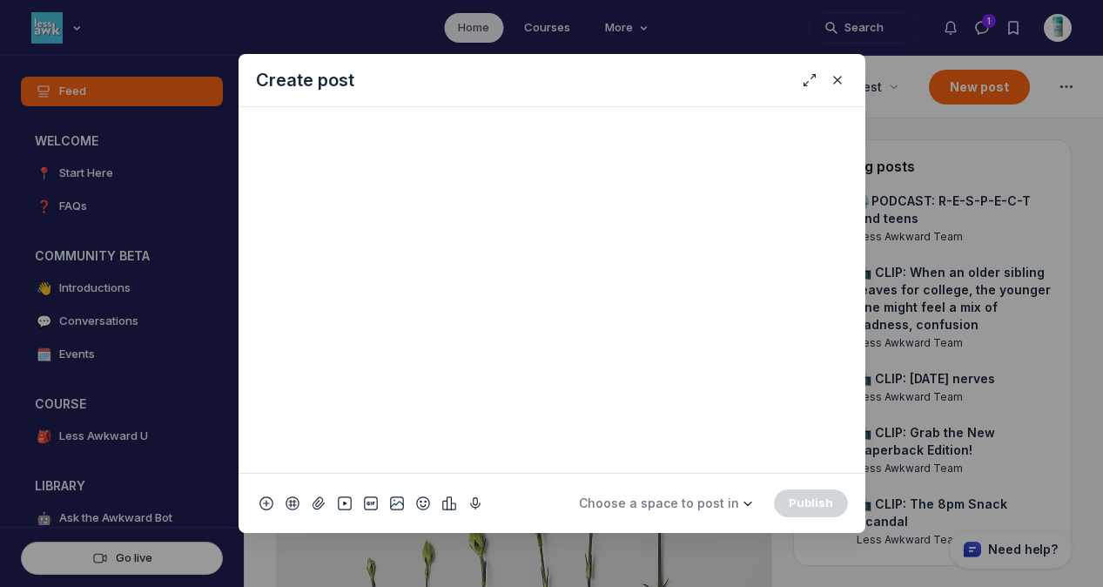
scroll to position [542, 0]
click at [734, 496] on span "Choose a space to post in" at bounding box center [659, 502] width 160 height 15
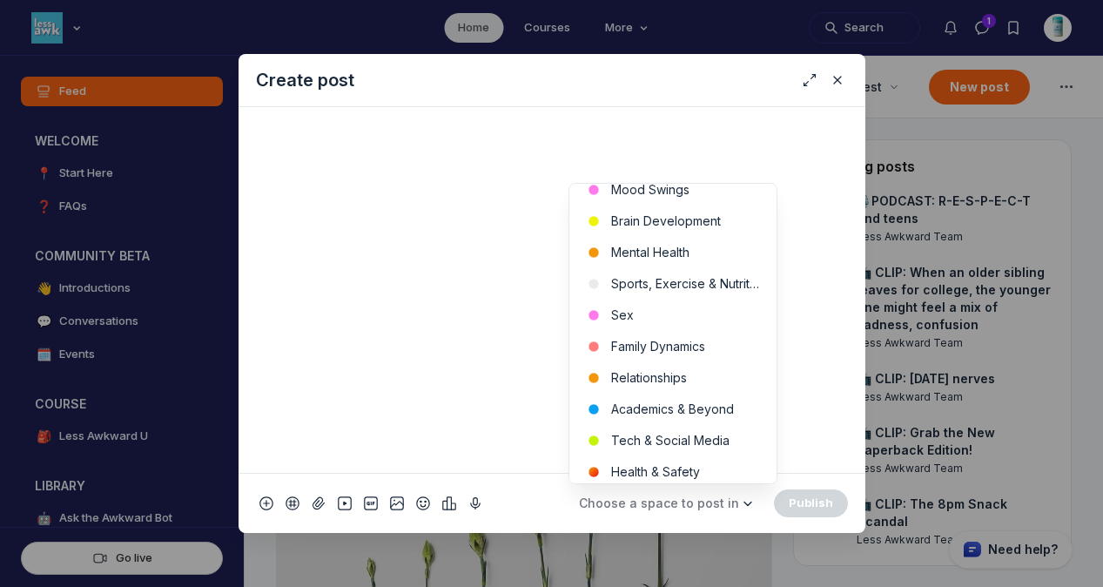
scroll to position [551, 0]
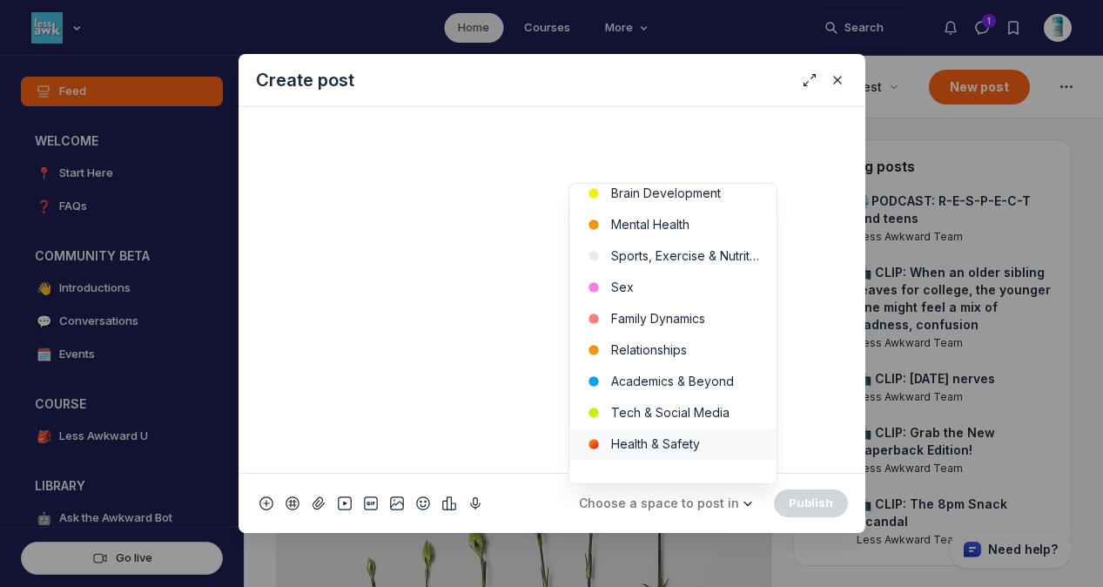
click at [660, 446] on button "Health & Safety" at bounding box center [672, 443] width 207 height 31
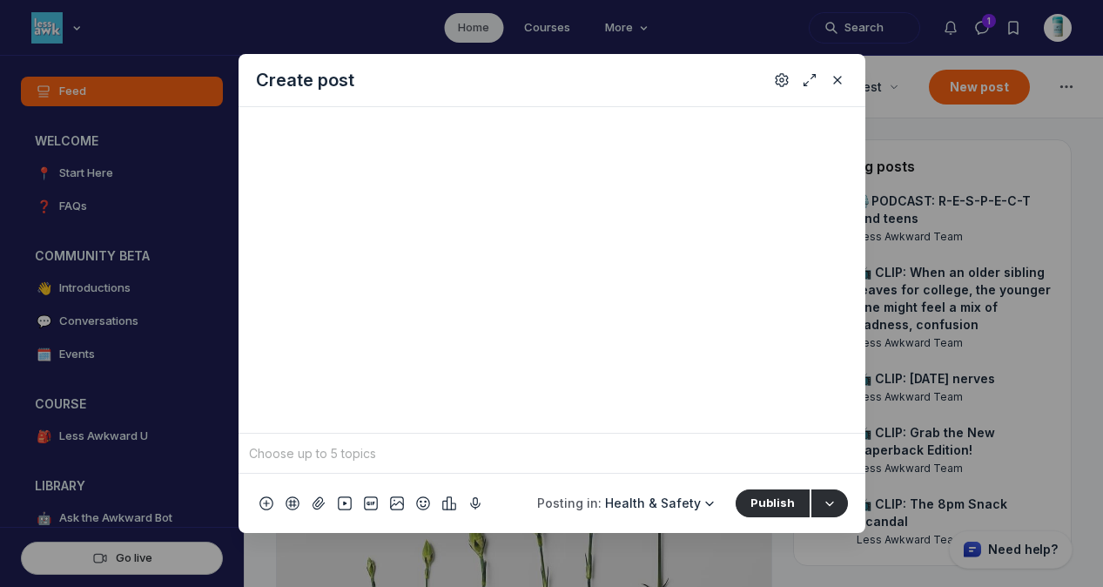
click at [610, 457] on input "Quick post modal" at bounding box center [551, 453] width 613 height 26
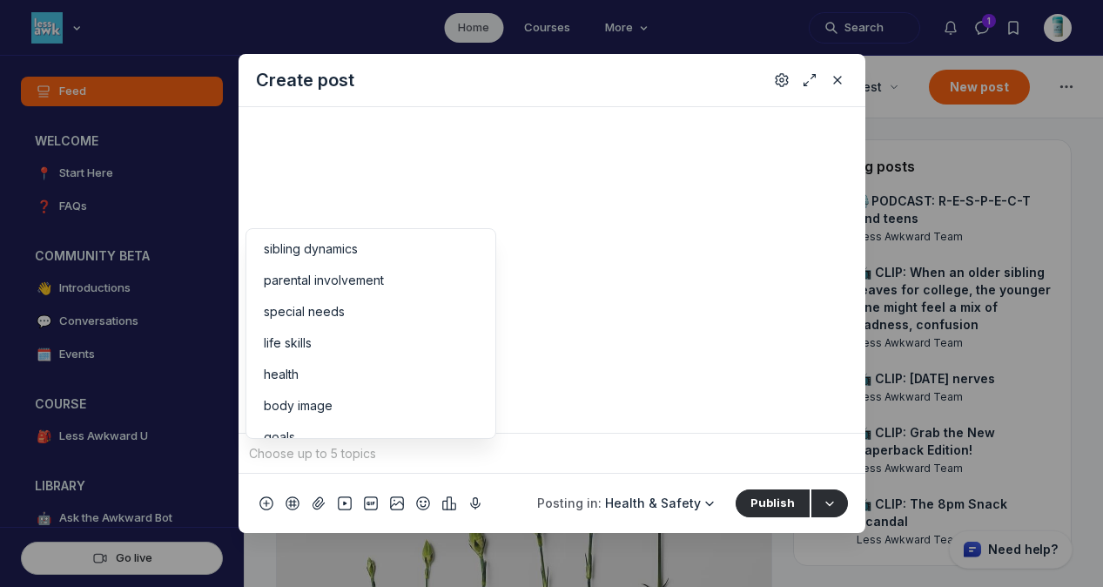
scroll to position [173, 0]
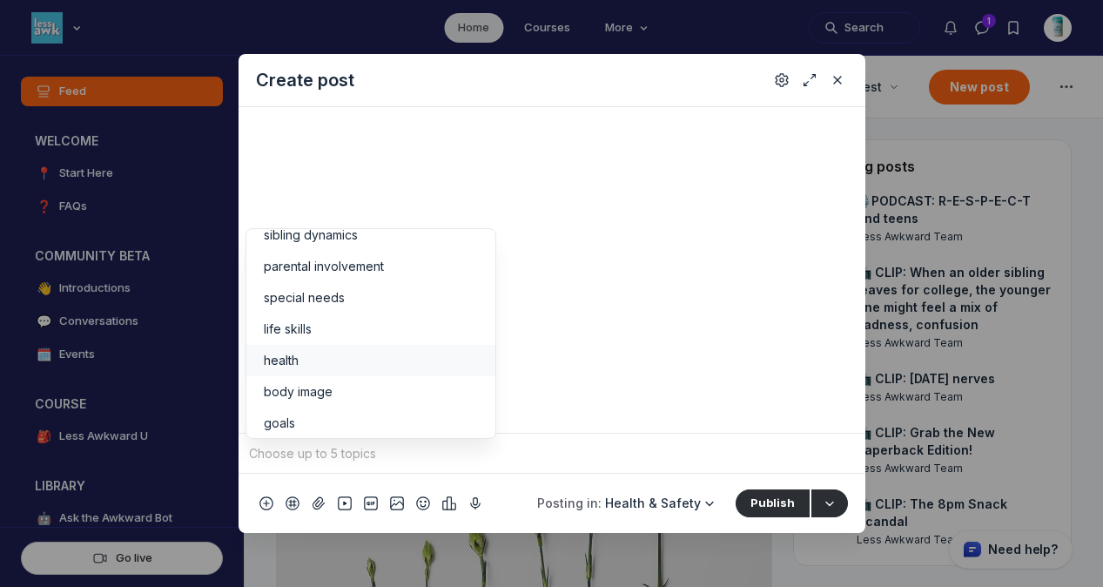
click at [433, 365] on div "health" at bounding box center [371, 360] width 214 height 17
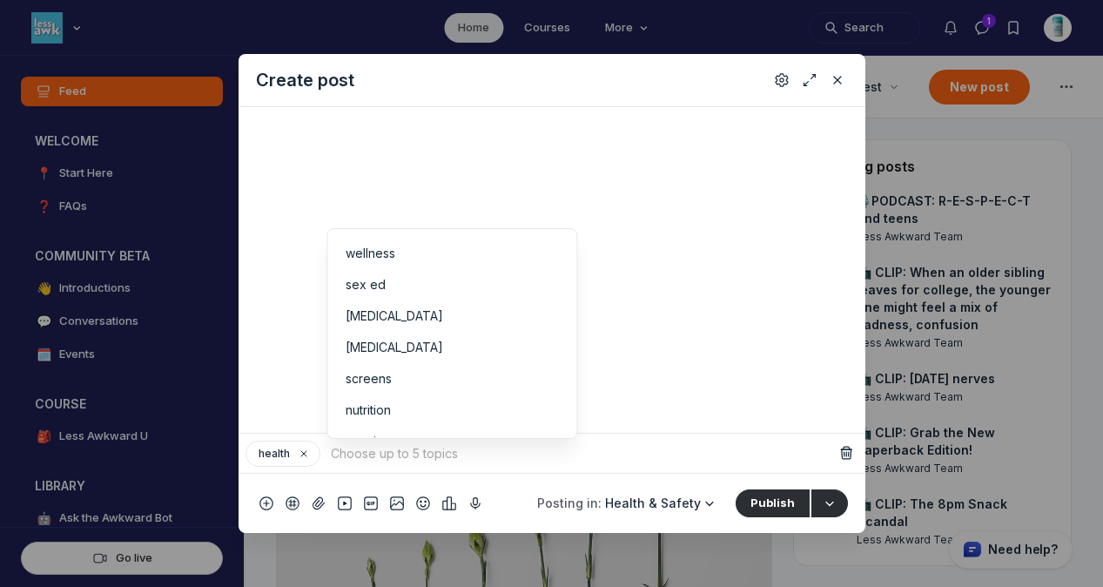
scroll to position [377, 0]
click at [437, 243] on div "wellness" at bounding box center [452, 250] width 214 height 17
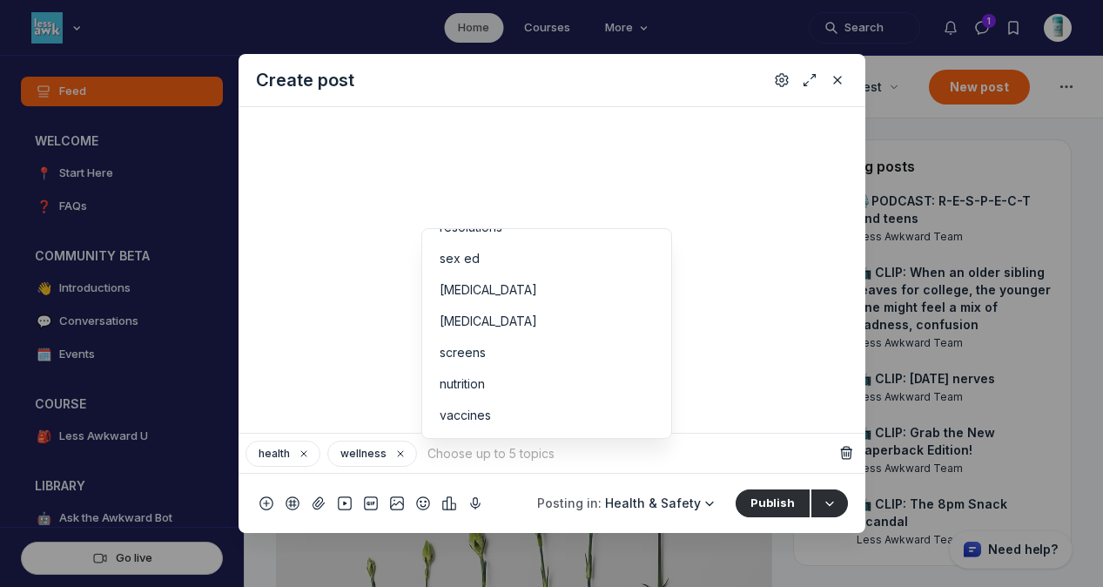
scroll to position [369, 0]
click at [554, 431] on div "weed marijuana thc edibles smoking sibling dynamics parental involvement specia…" at bounding box center [546, 333] width 249 height 209
click at [551, 415] on div "vaccines" at bounding box center [546, 414] width 214 height 17
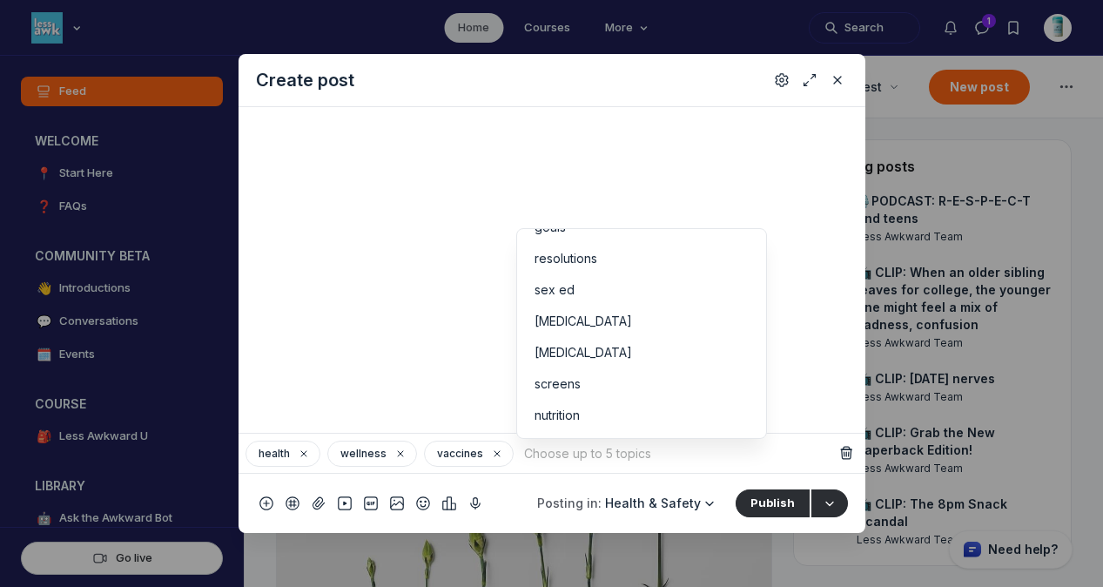
scroll to position [338, 0]
click at [777, 80] on icon "Settings" at bounding box center [781, 79] width 14 height 17
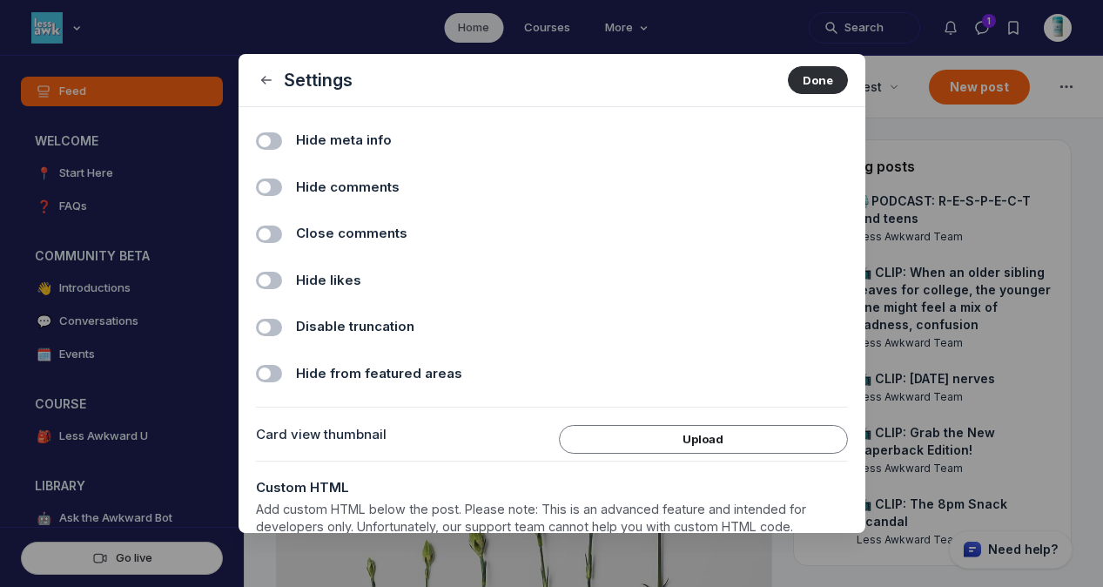
click at [325, 185] on span "Hide comments" at bounding box center [348, 188] width 104 height 20
click at [0, 0] on input "Hide comments" at bounding box center [0, 0] width 0 height 0
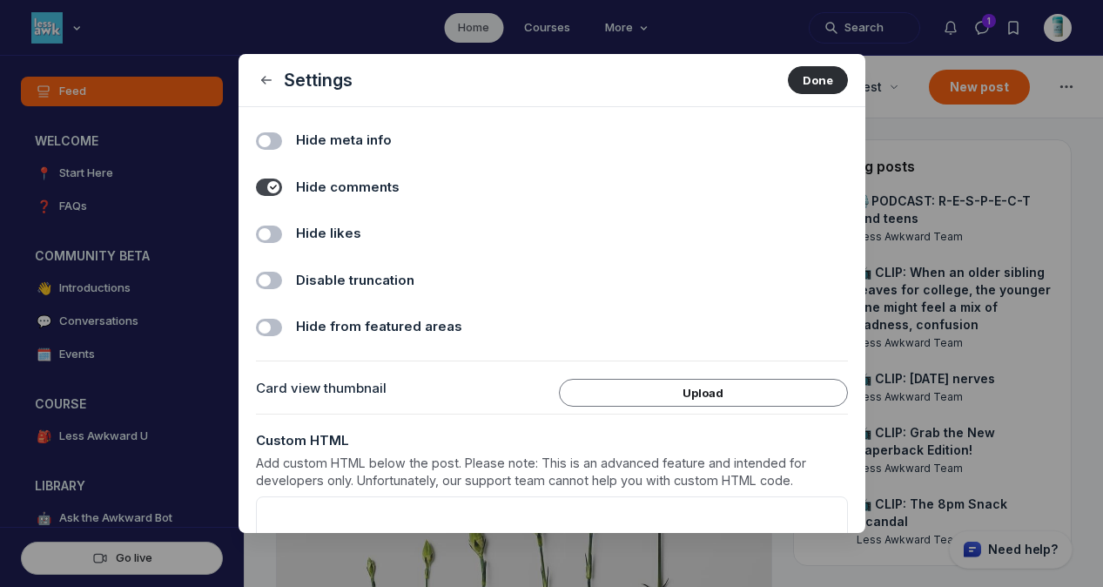
click at [325, 232] on span "Hide likes" at bounding box center [328, 234] width 65 height 20
click at [0, 0] on input "Hide likes" at bounding box center [0, 0] width 0 height 0
click at [803, 71] on button "Done" at bounding box center [818, 80] width 60 height 28
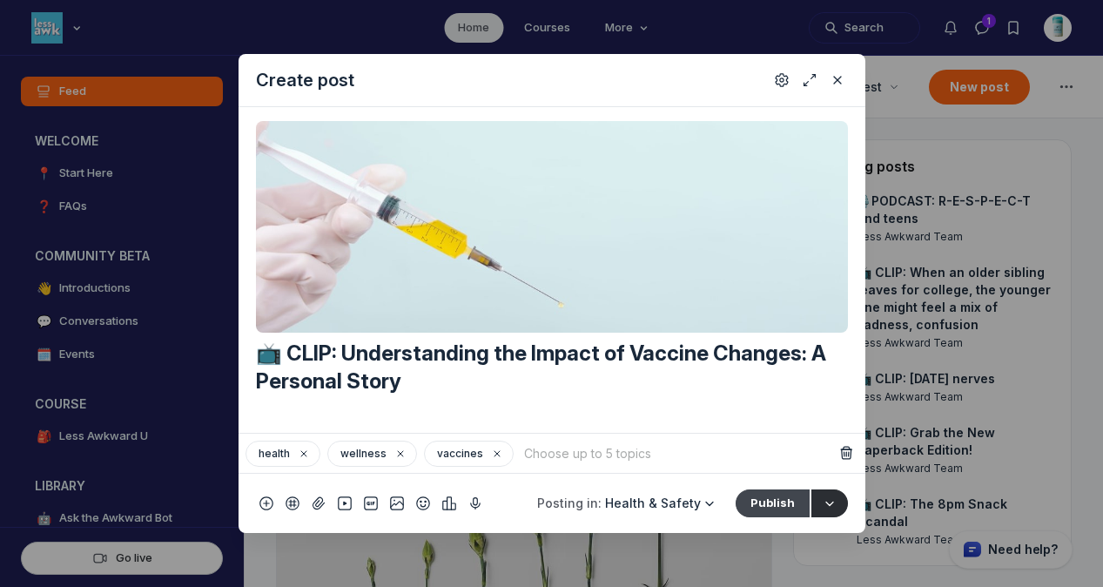
click at [767, 506] on button "Publish" at bounding box center [772, 503] width 74 height 28
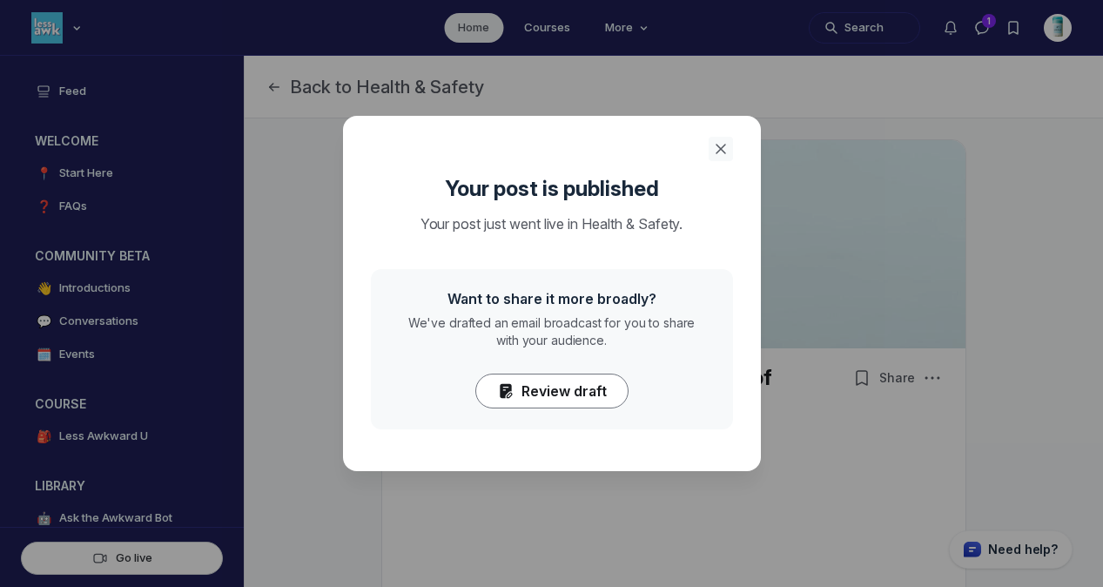
click at [721, 144] on icon "Close" at bounding box center [720, 148] width 17 height 17
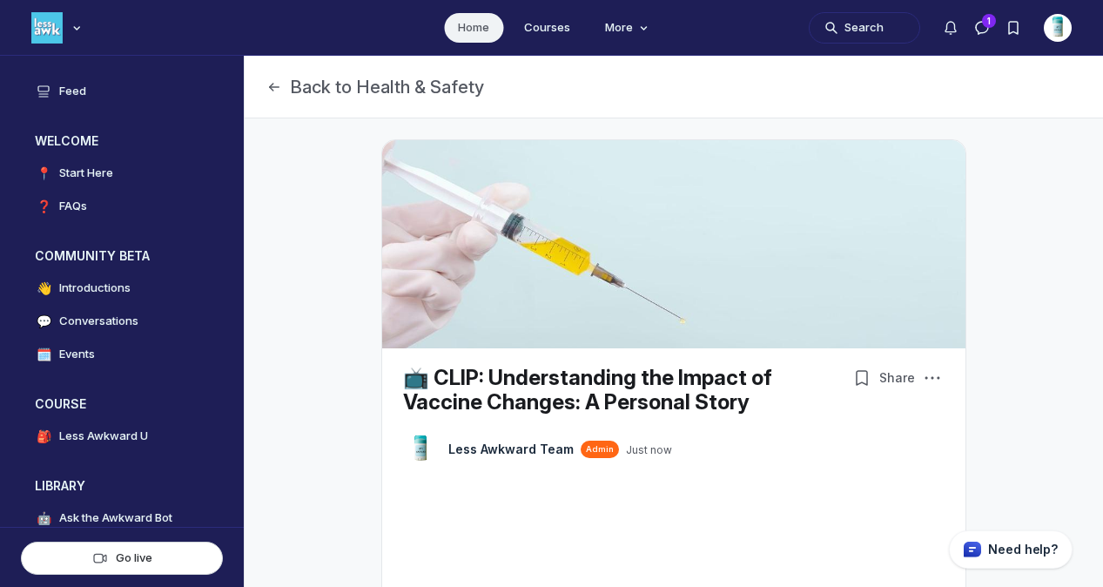
click at [469, 29] on link "Home" at bounding box center [473, 28] width 59 height 30
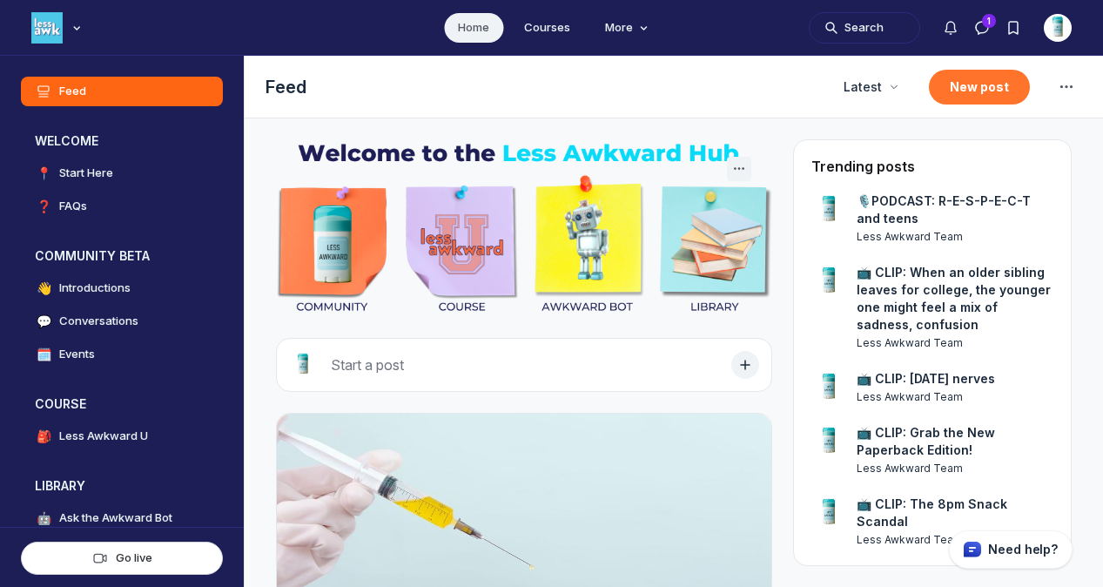
click at [962, 87] on button "New post" at bounding box center [979, 87] width 101 height 35
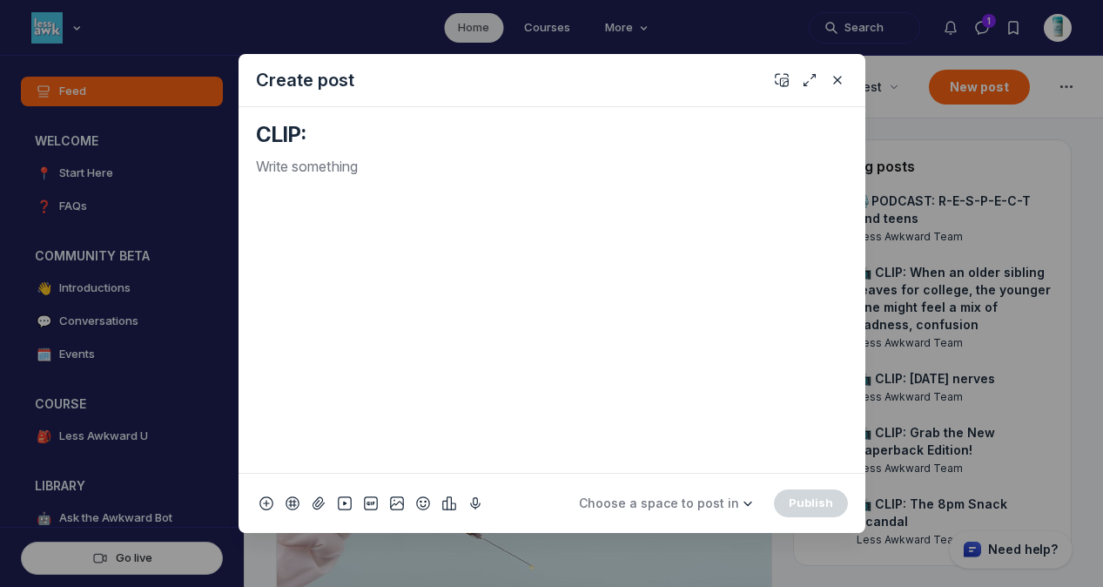
paste textarea "Mastering Uncomfortable Conversations: A Life Skill for All Ages"
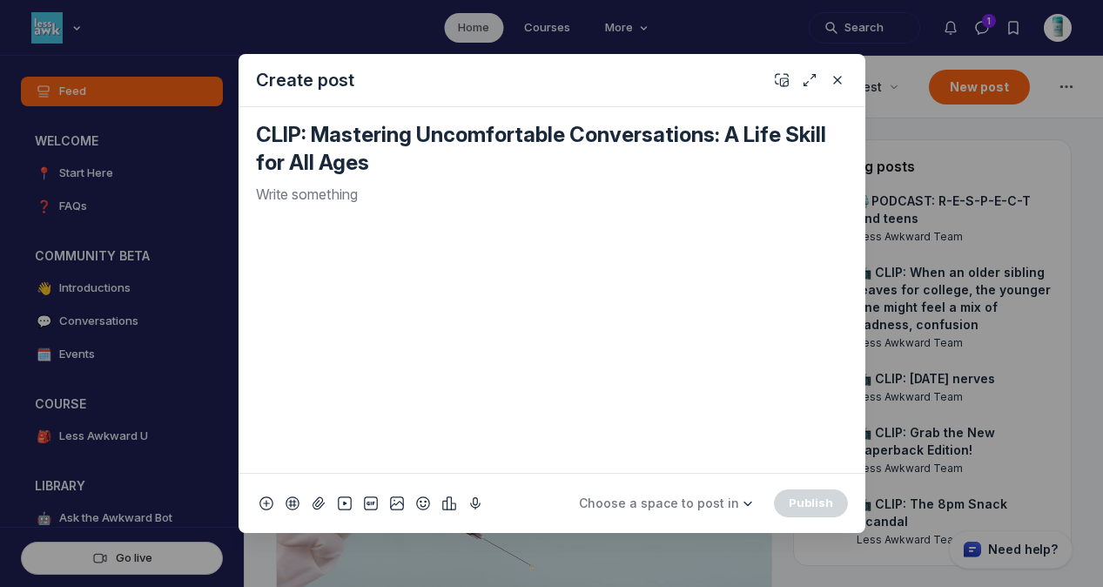
type textarea "CLIP: Mastering Uncomfortable Conversations: A Life Skill for All Ages"
click at [324, 210] on div "Quick post modal" at bounding box center [552, 321] width 592 height 275
click at [421, 501] on icon "Add emoji" at bounding box center [423, 502] width 14 height 17
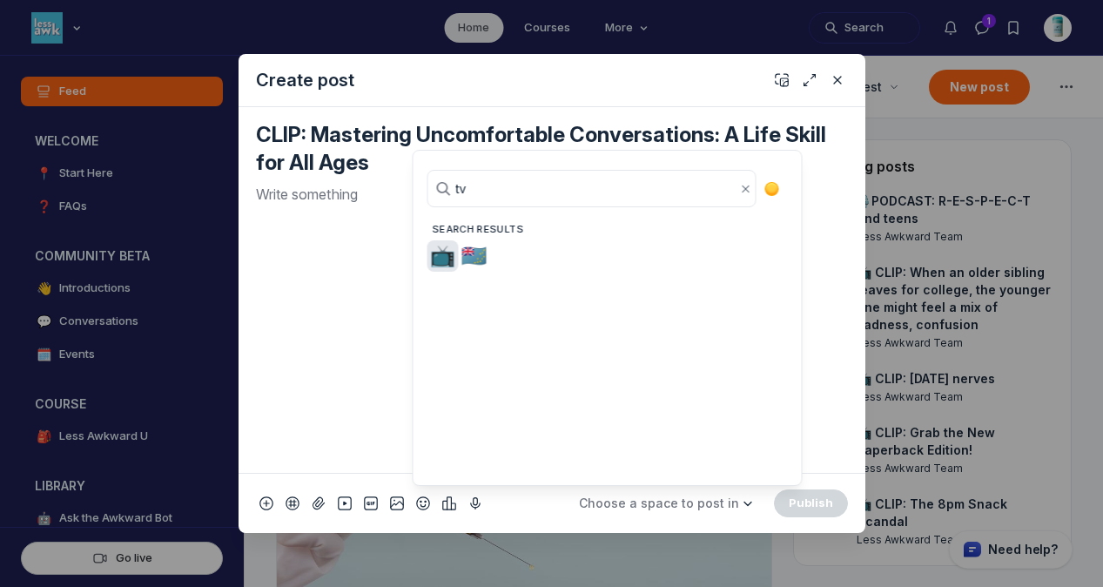
type input "tv"
click at [446, 251] on span "📺" at bounding box center [443, 256] width 26 height 24
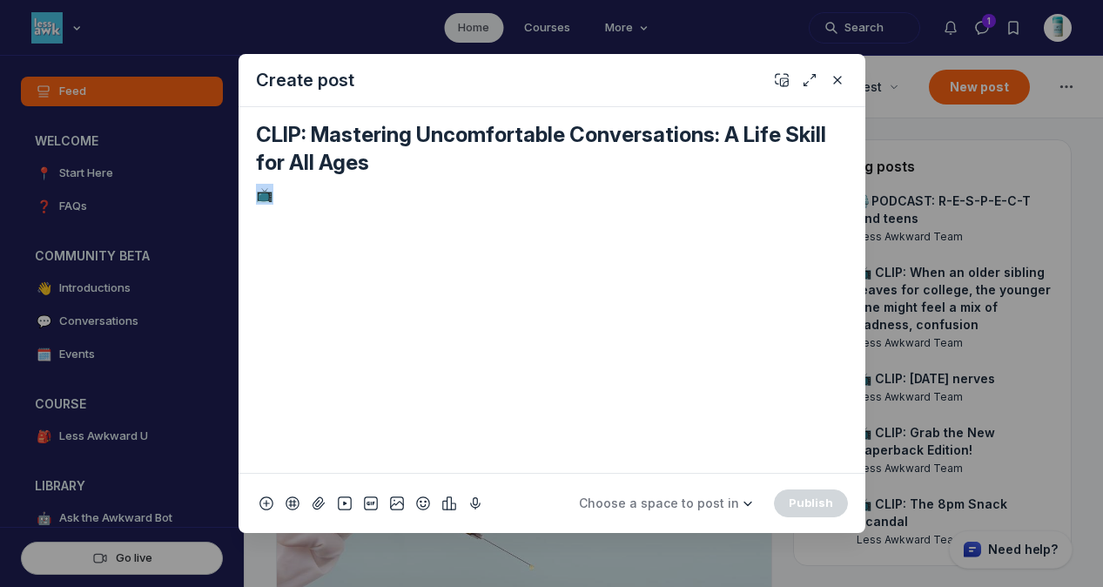
drag, startPoint x: 278, startPoint y: 194, endPoint x: 206, endPoint y: 190, distance: 72.4
click at [206, 190] on div "Create post CLIP: Mastering Uncomfortable Conversations: A Life Skill for All A…" at bounding box center [334, 293] width 668 height 587
copy p "📺"
click at [256, 134] on textarea "CLIP: Mastering Uncomfortable Conversations: A Life Skill for All Ages" at bounding box center [552, 149] width 592 height 56
paste textarea "📺"
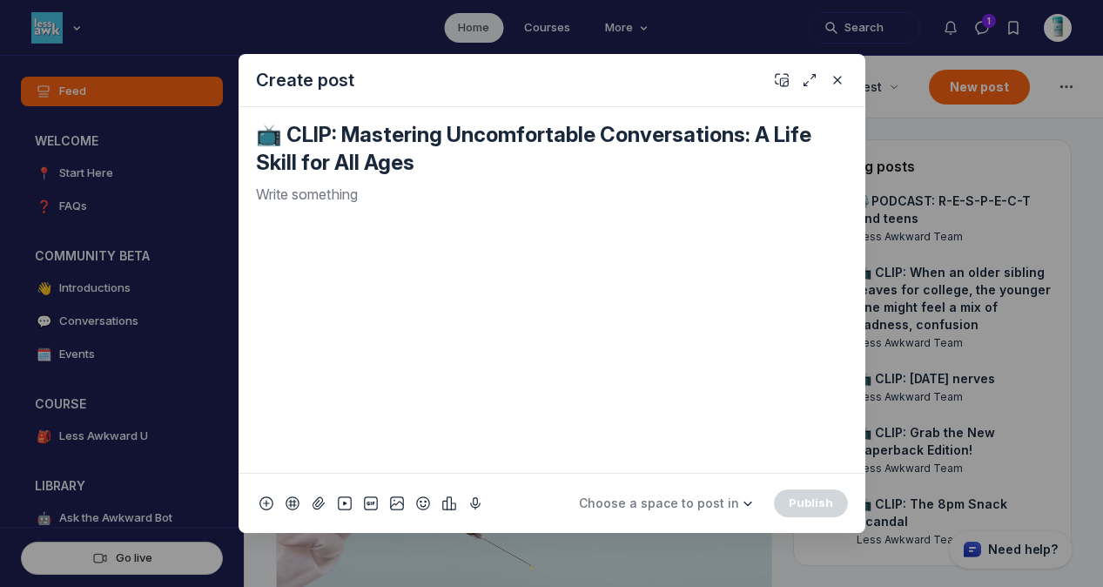
type textarea "📺 CLIP: Mastering Uncomfortable Conversations: A Life Skill for All Ages"
click at [297, 222] on div "Quick post modal" at bounding box center [552, 321] width 592 height 275
click at [699, 506] on span "Choose a space to post in" at bounding box center [659, 502] width 160 height 15
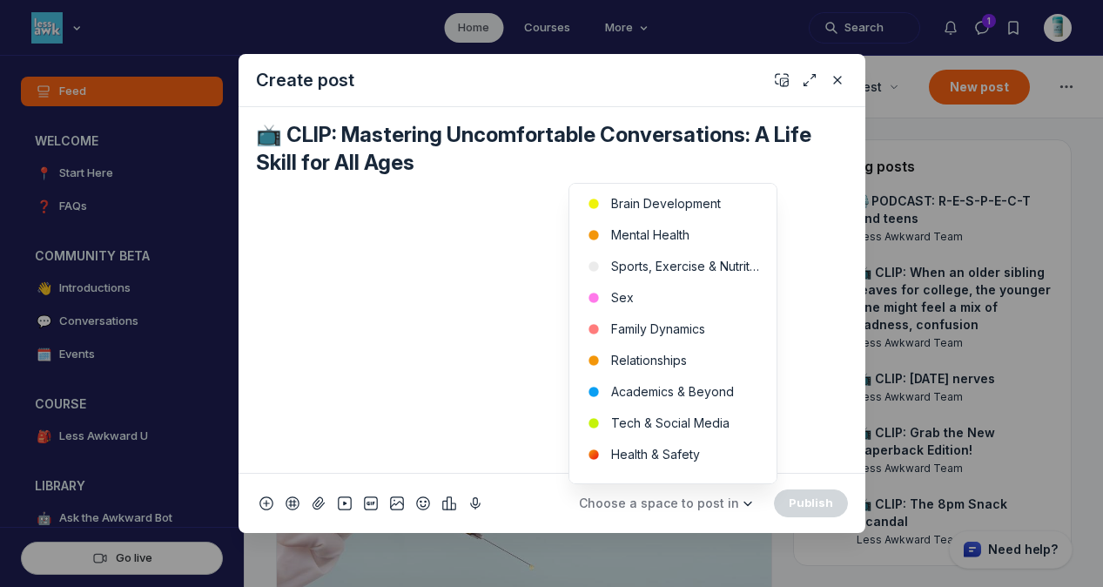
scroll to position [578, 0]
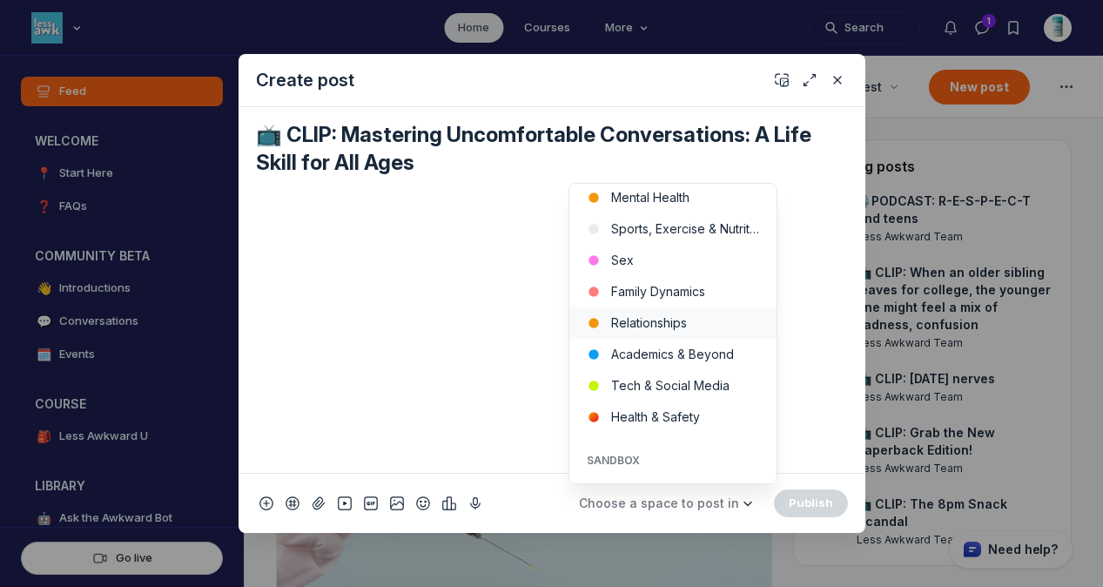
click at [683, 321] on button "Relationships" at bounding box center [672, 322] width 207 height 31
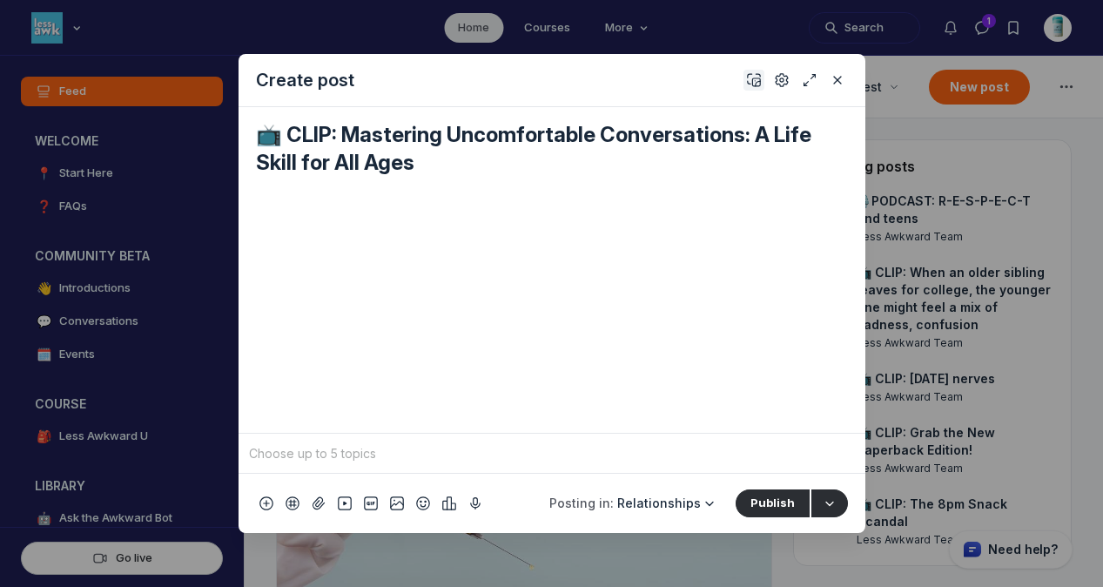
click at [747, 73] on icon "Add cover" at bounding box center [754, 79] width 14 height 17
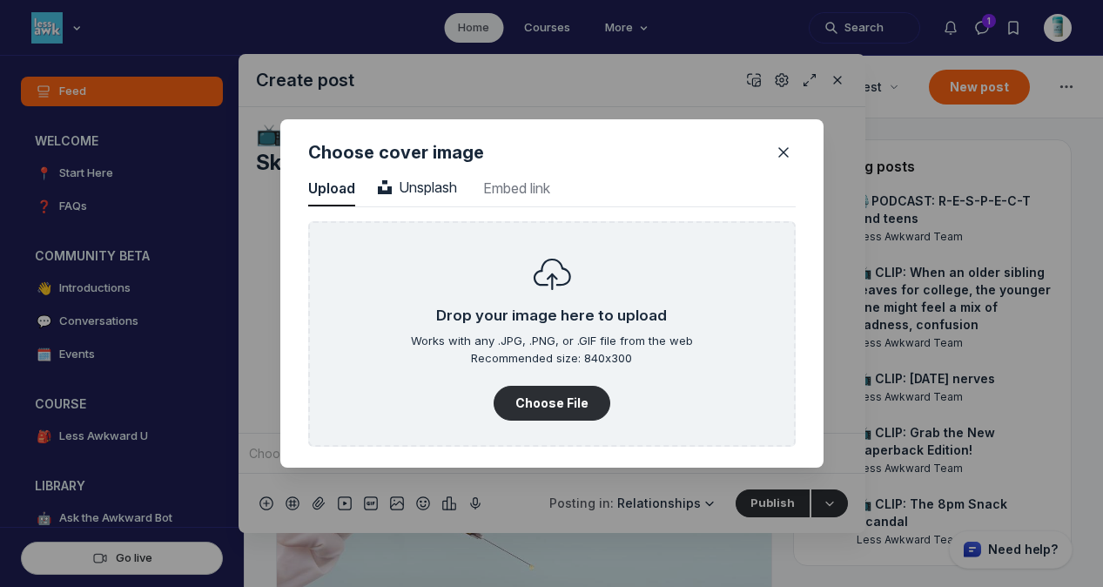
scroll to position [2351, 4429]
click at [454, 182] on span "Unsplash" at bounding box center [417, 186] width 79 height 17
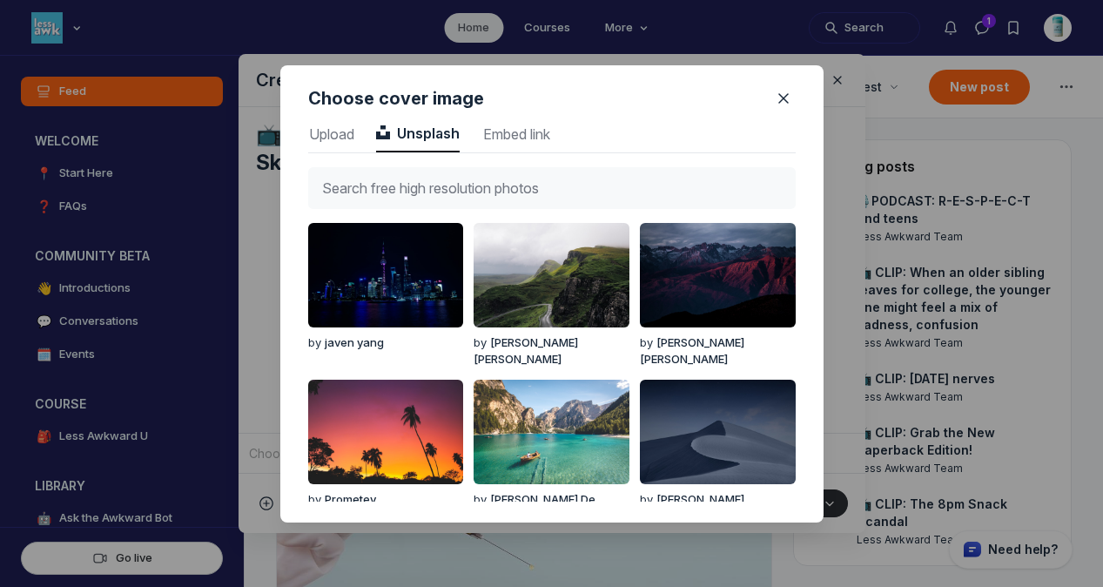
click at [433, 181] on input "text" at bounding box center [551, 188] width 487 height 42
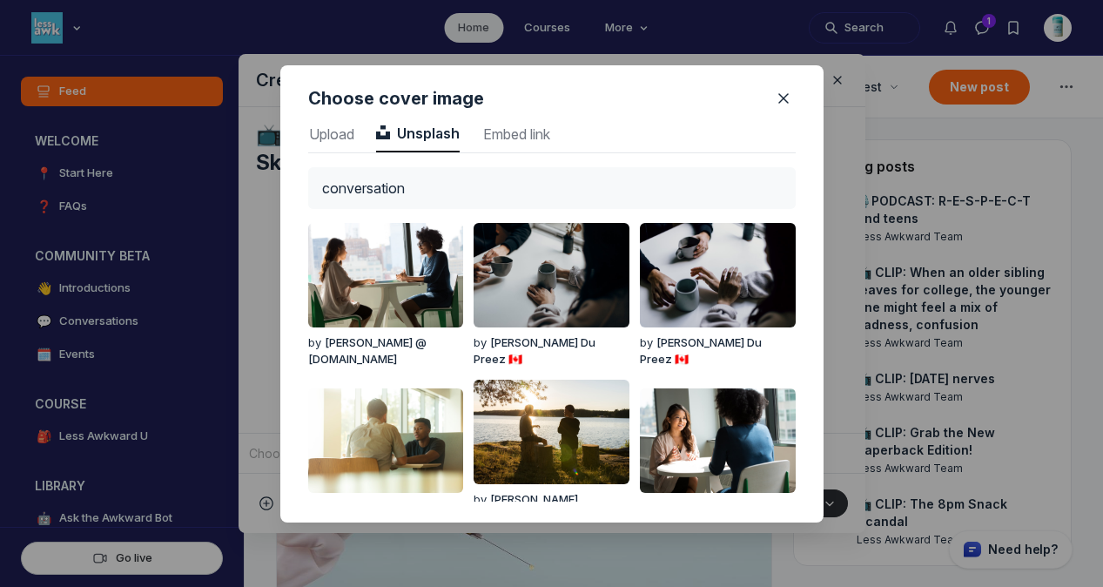
type input "conversation"
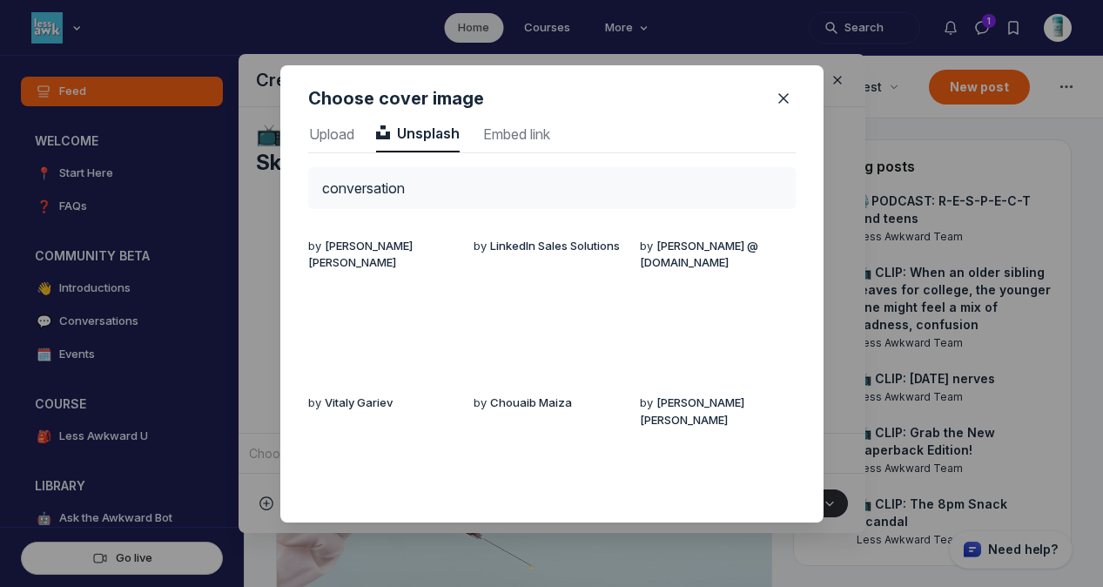
scroll to position [1284, 0]
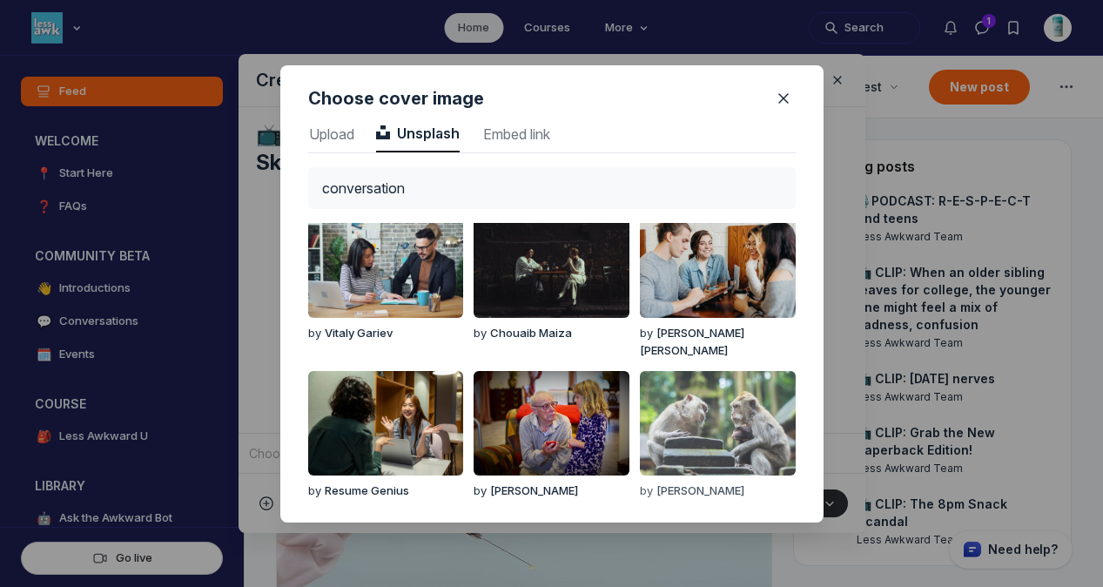
click at [731, 397] on img "button" at bounding box center [717, 423] width 155 height 104
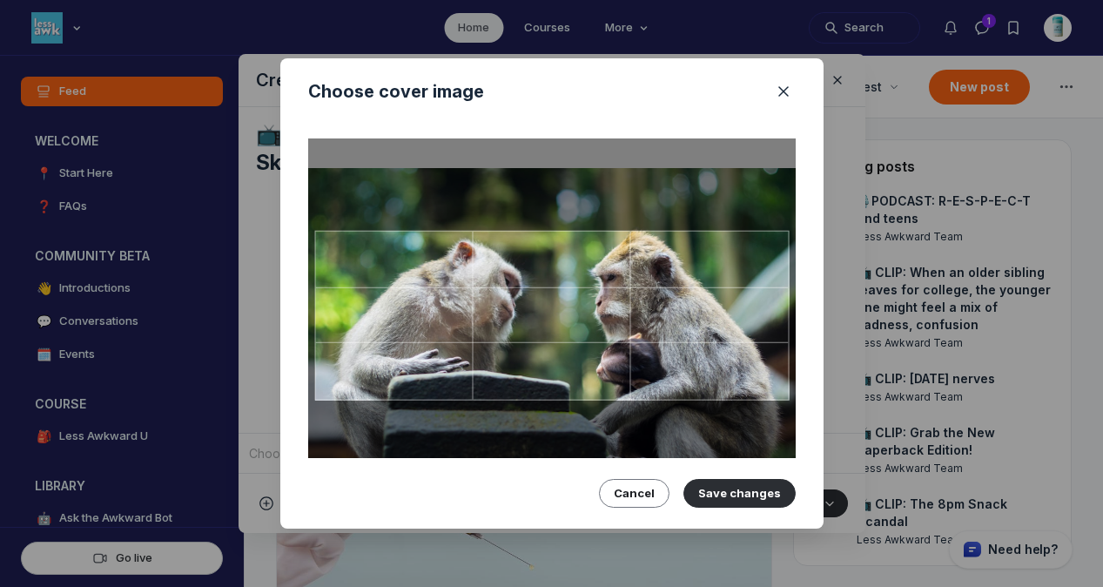
drag, startPoint x: 680, startPoint y: 357, endPoint x: 680, endPoint y: 372, distance: 15.7
click at [680, 372] on div at bounding box center [551, 316] width 474 height 170
click at [719, 486] on button "Save changes" at bounding box center [739, 493] width 112 height 28
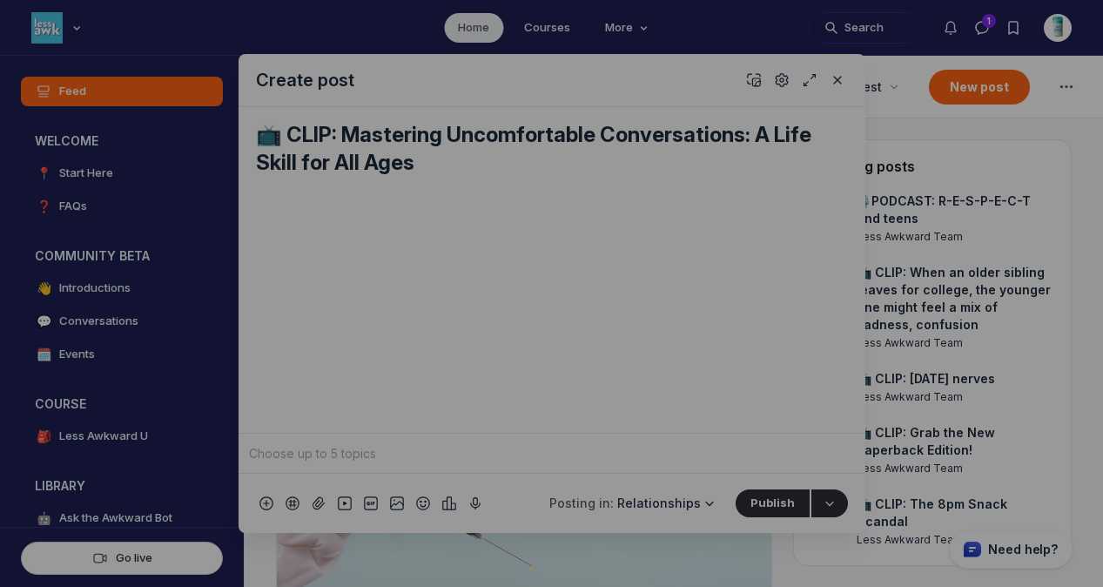
scroll to position [0, 0]
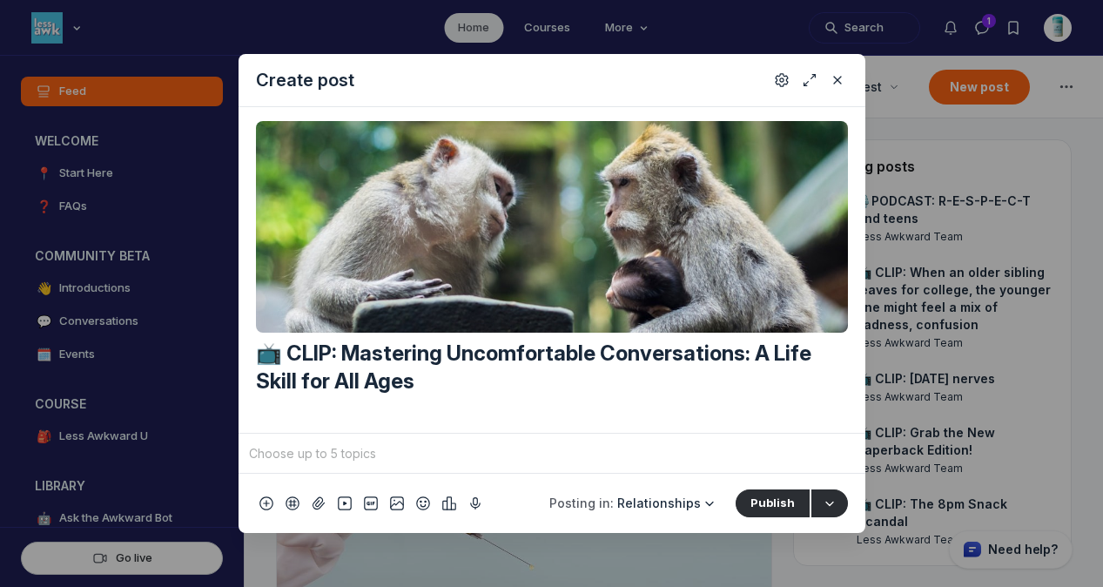
click at [479, 439] on div "To pick up a draggable item, press the space bar. While dragging, use the arrow…" at bounding box center [551, 452] width 627 height 40
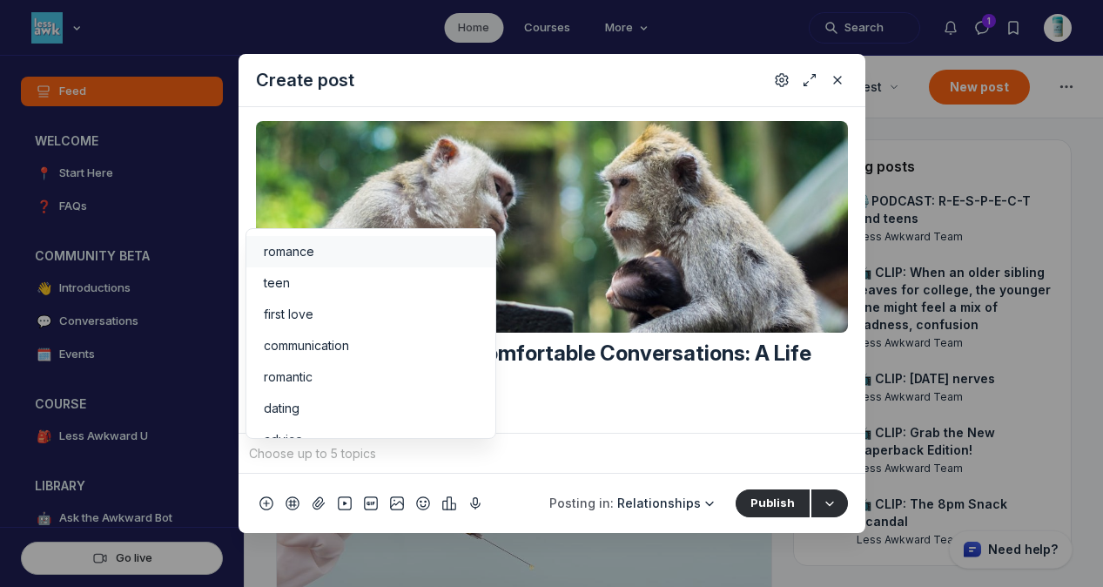
click at [473, 445] on input "Quick post modal" at bounding box center [551, 453] width 613 height 26
click at [292, 281] on div "teen" at bounding box center [371, 282] width 214 height 17
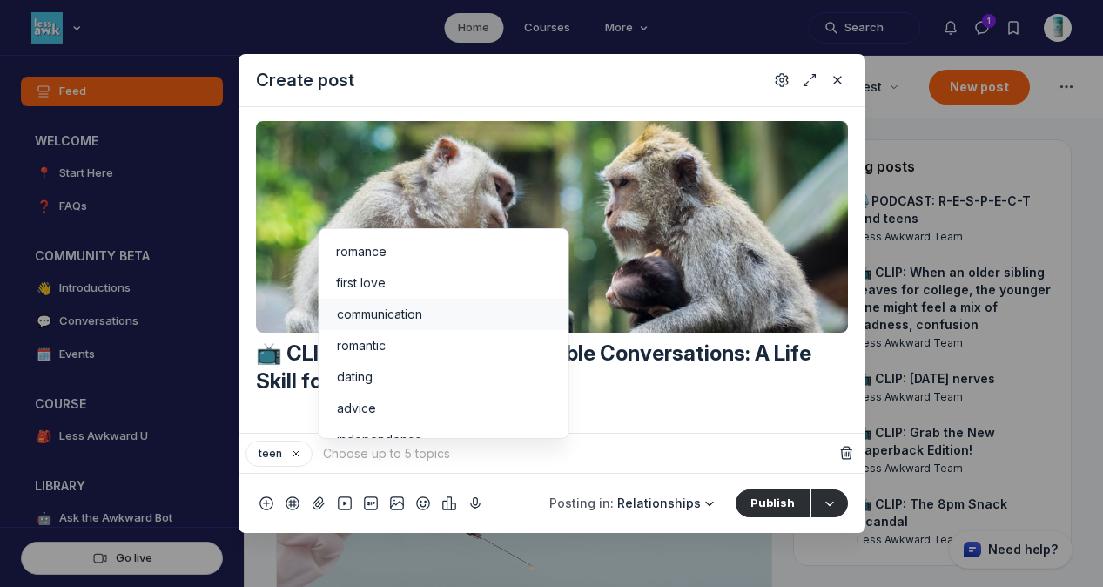
click at [371, 303] on li "communication" at bounding box center [443, 313] width 249 height 31
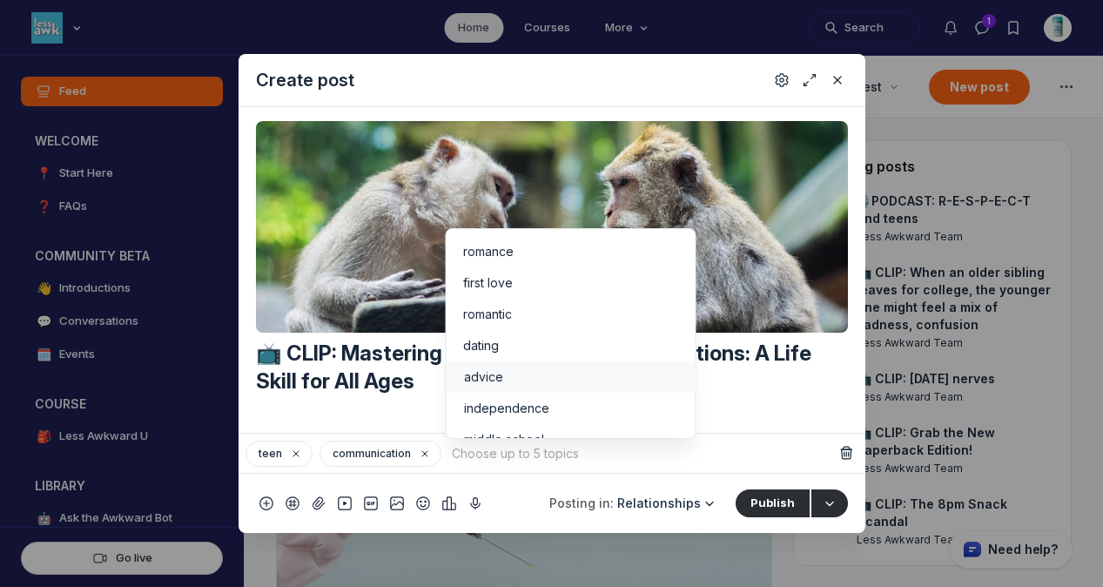
click at [565, 368] on div "advice" at bounding box center [570, 376] width 214 height 17
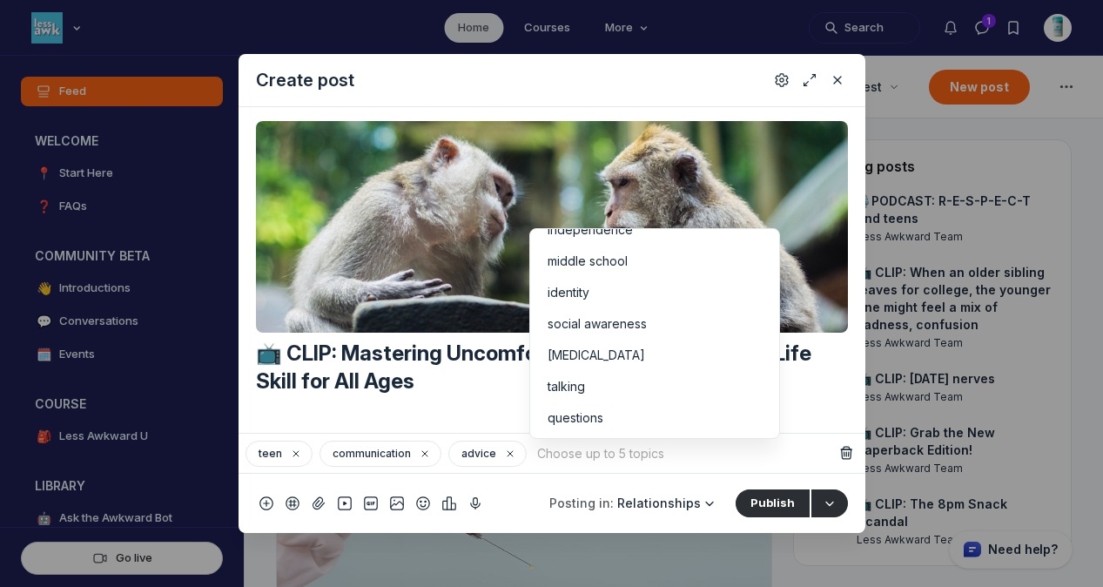
scroll to position [150, 0]
click at [734, 317] on div "social awareness" at bounding box center [654, 320] width 214 height 17
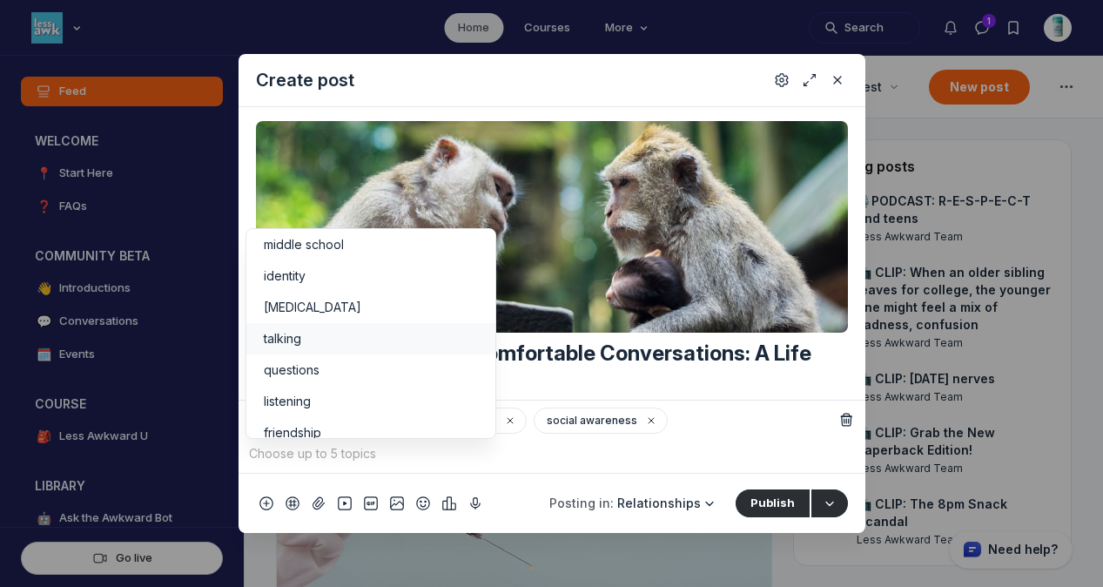
click at [426, 326] on li "talking" at bounding box center [370, 338] width 249 height 31
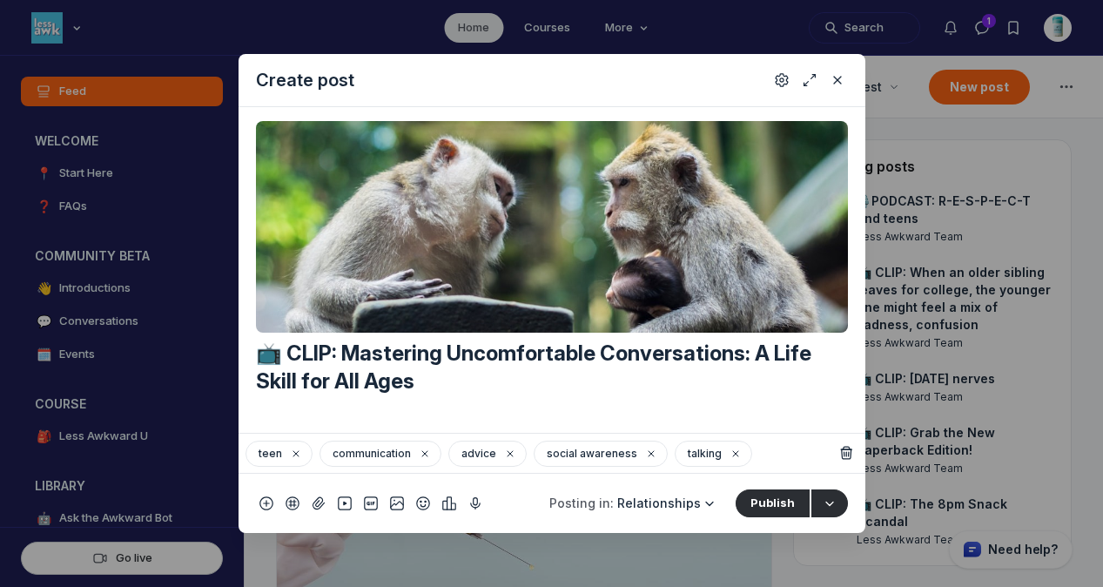
scroll to position [181, 0]
click at [295, 452] on use "Quick post modal" at bounding box center [295, 453] width 5 height 5
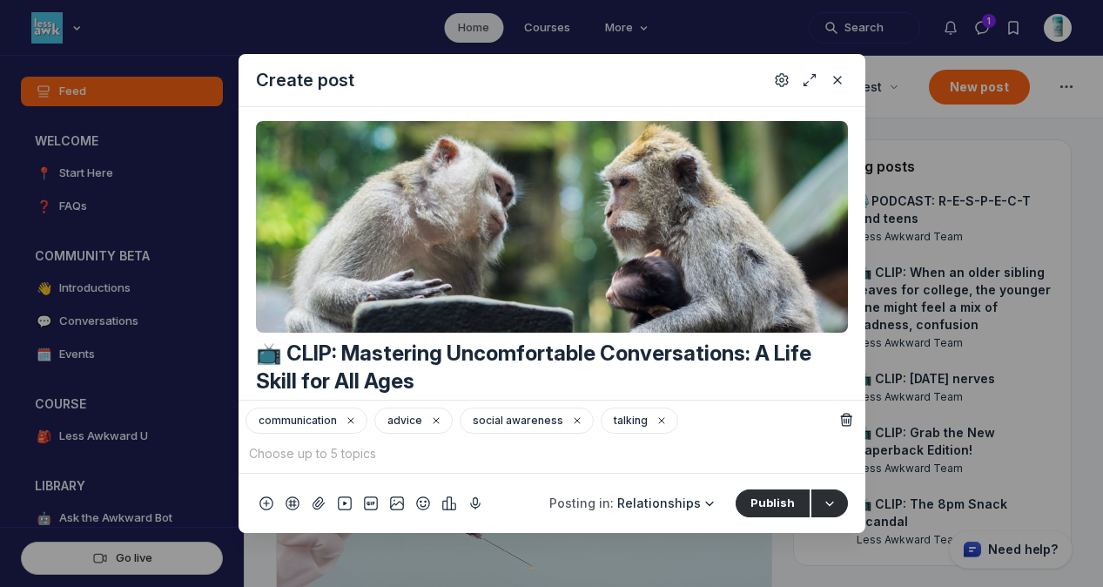
scroll to position [195, 0]
click at [494, 453] on input "Quick post modal" at bounding box center [539, 453] width 588 height 26
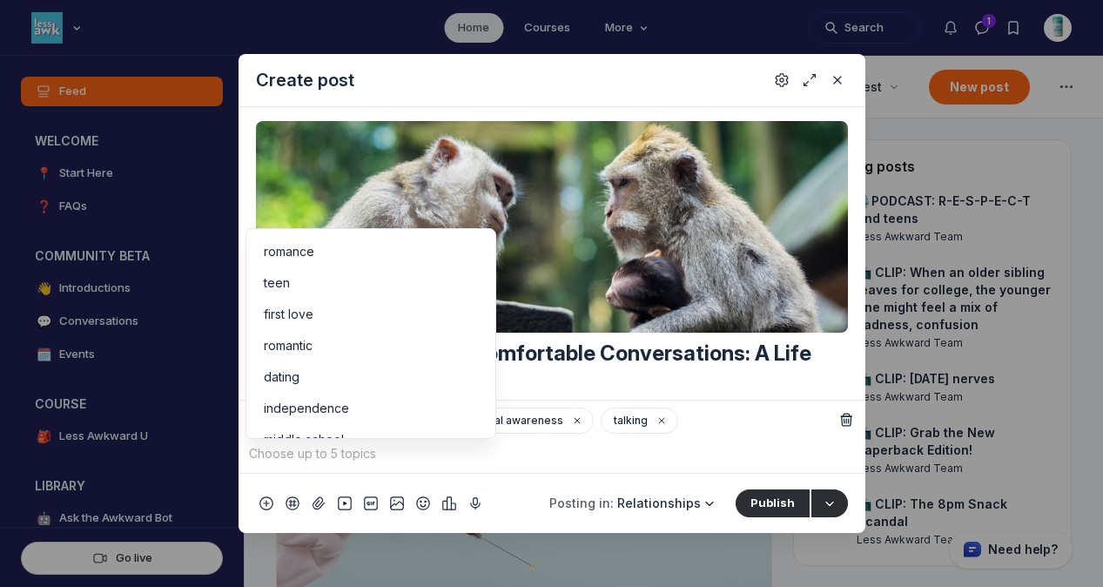
scroll to position [306, 0]
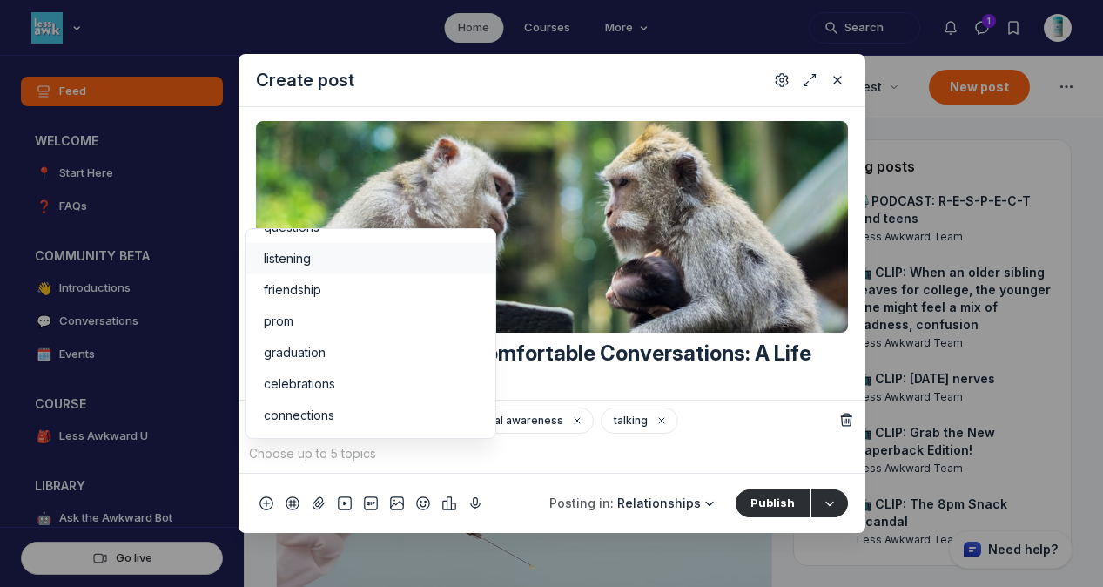
click at [370, 259] on div "listening" at bounding box center [371, 258] width 214 height 17
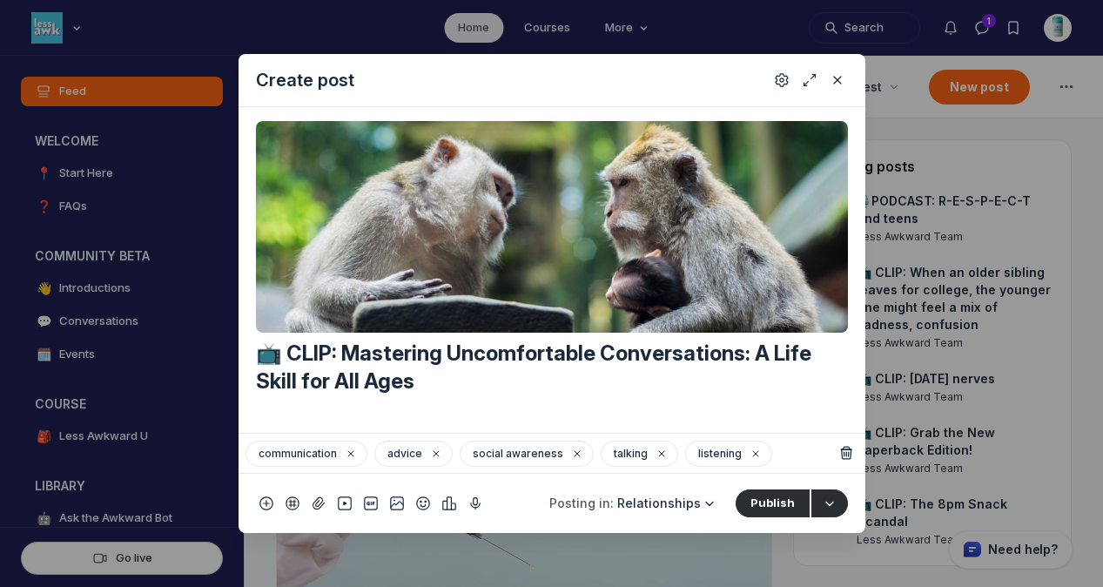
scroll to position [340, 0]
click at [778, 82] on icon "Settings" at bounding box center [781, 79] width 14 height 17
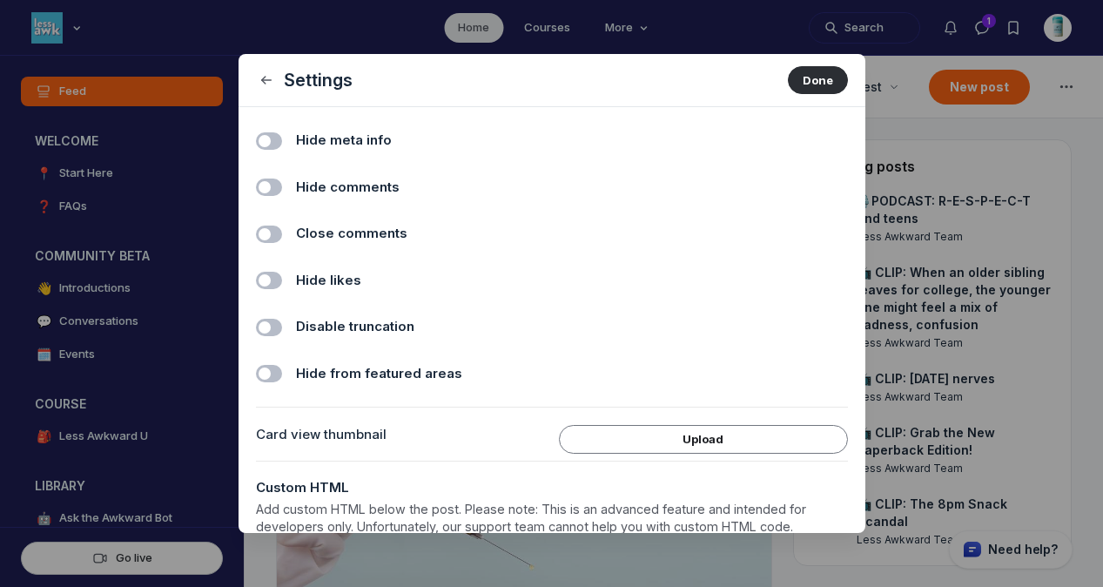
click at [408, 185] on label "Hide comments" at bounding box center [572, 188] width 552 height 20
click at [0, 0] on input "Hide comments" at bounding box center [0, 0] width 0 height 0
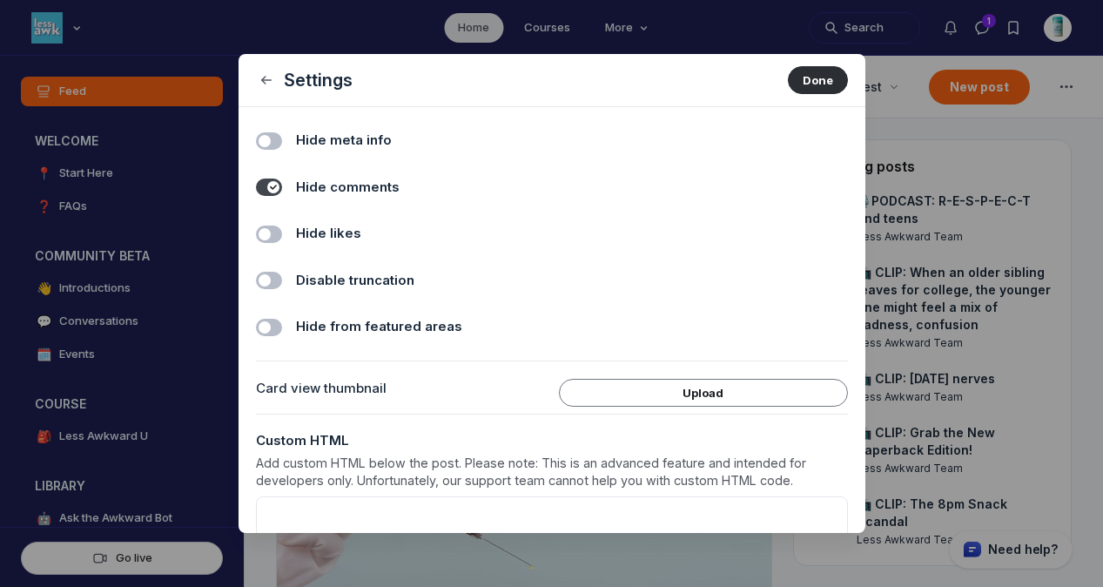
click at [327, 231] on span "Hide likes" at bounding box center [328, 234] width 65 height 20
click at [0, 0] on input "Hide likes" at bounding box center [0, 0] width 0 height 0
click at [808, 84] on button "Done" at bounding box center [818, 80] width 60 height 28
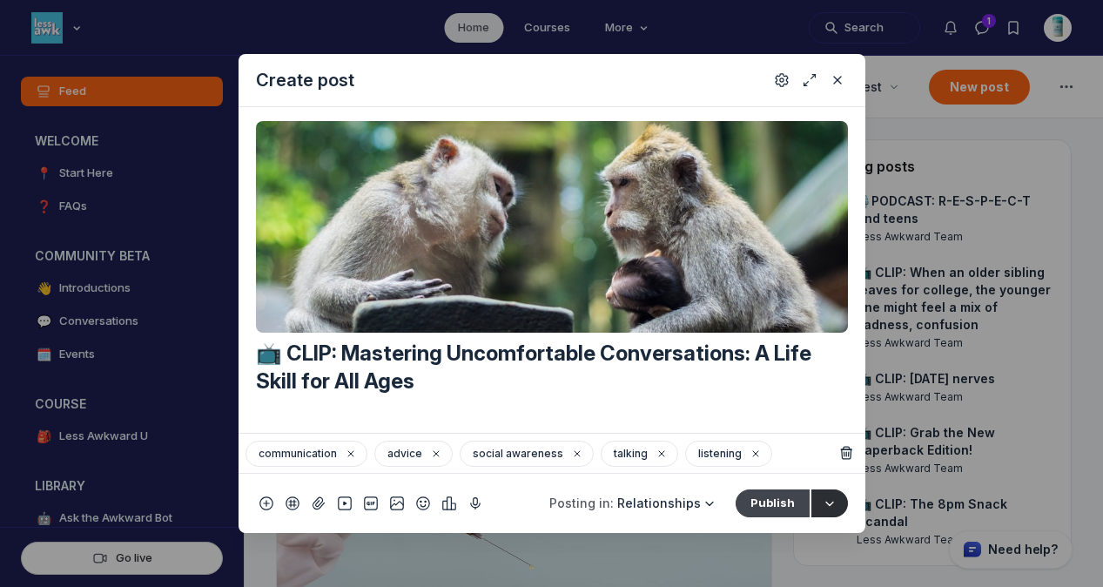
click at [770, 489] on button "Publish" at bounding box center [772, 503] width 74 height 28
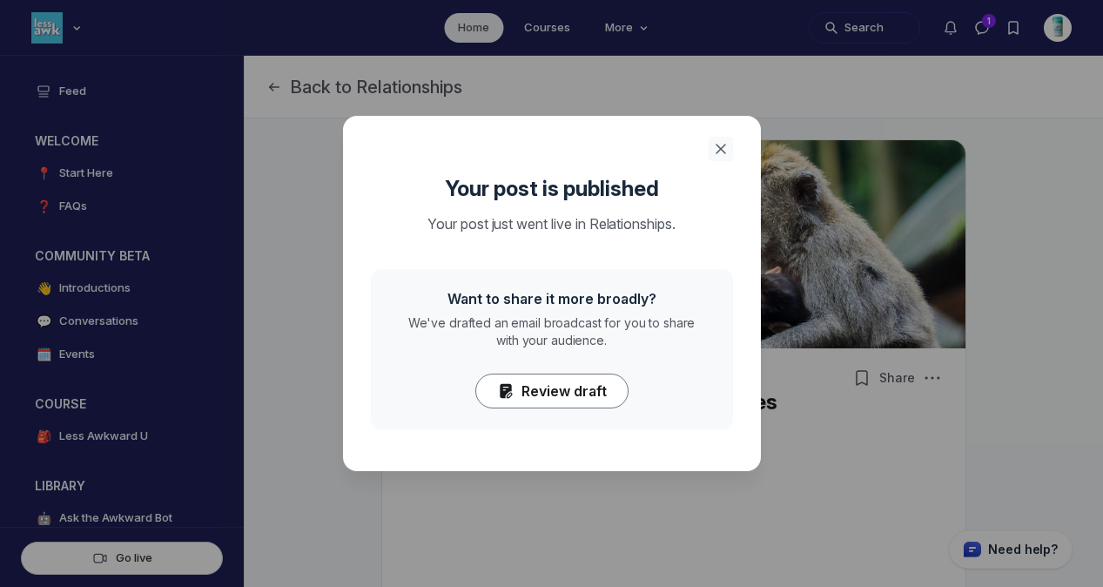
click at [729, 150] on button "Close" at bounding box center [720, 149] width 24 height 24
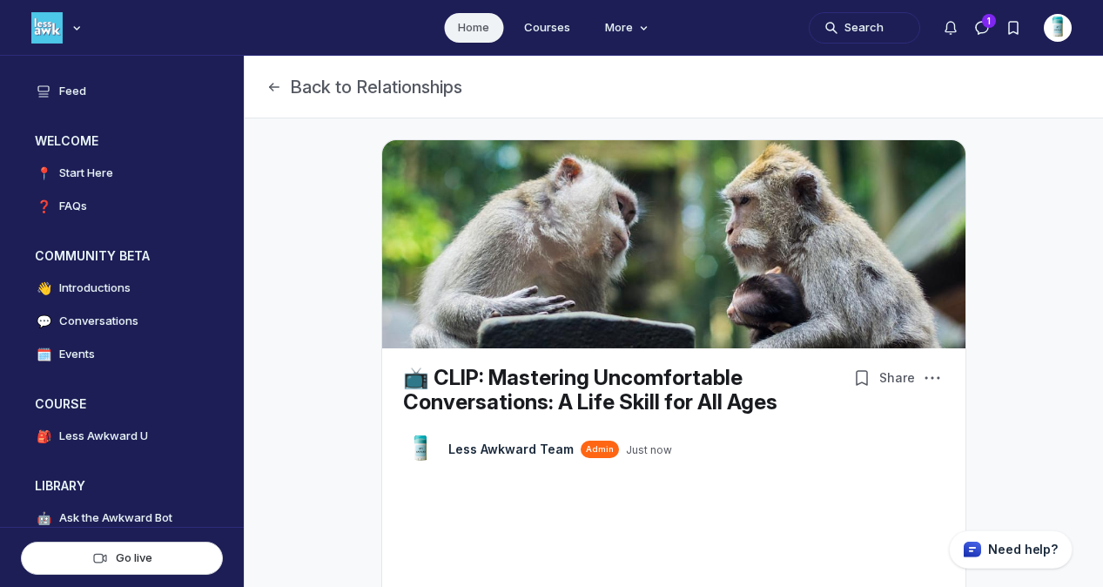
click at [467, 23] on link "Home" at bounding box center [473, 28] width 59 height 30
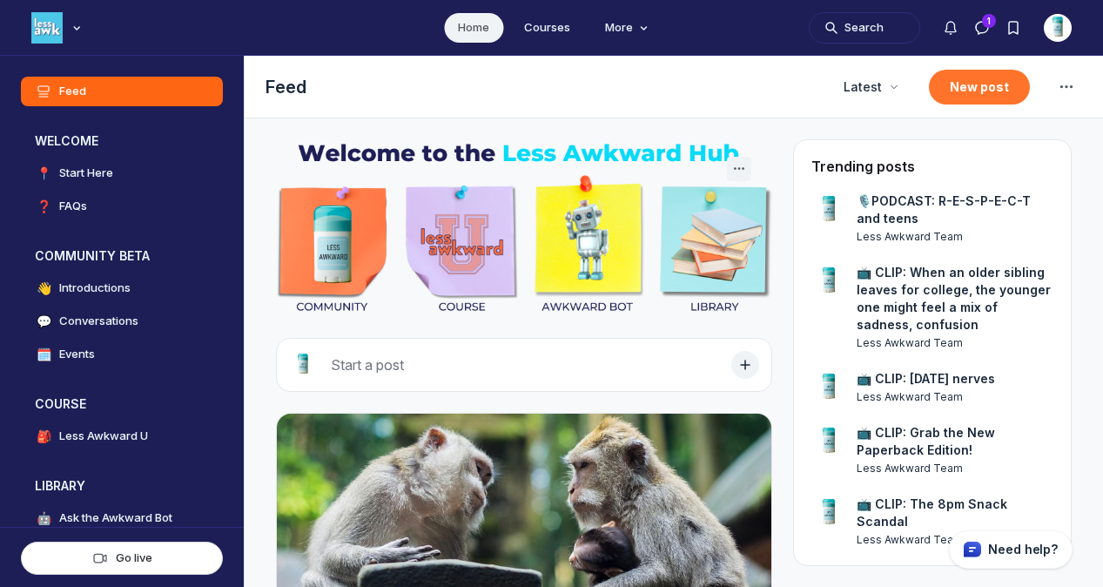
click at [943, 78] on button "New post" at bounding box center [979, 87] width 101 height 35
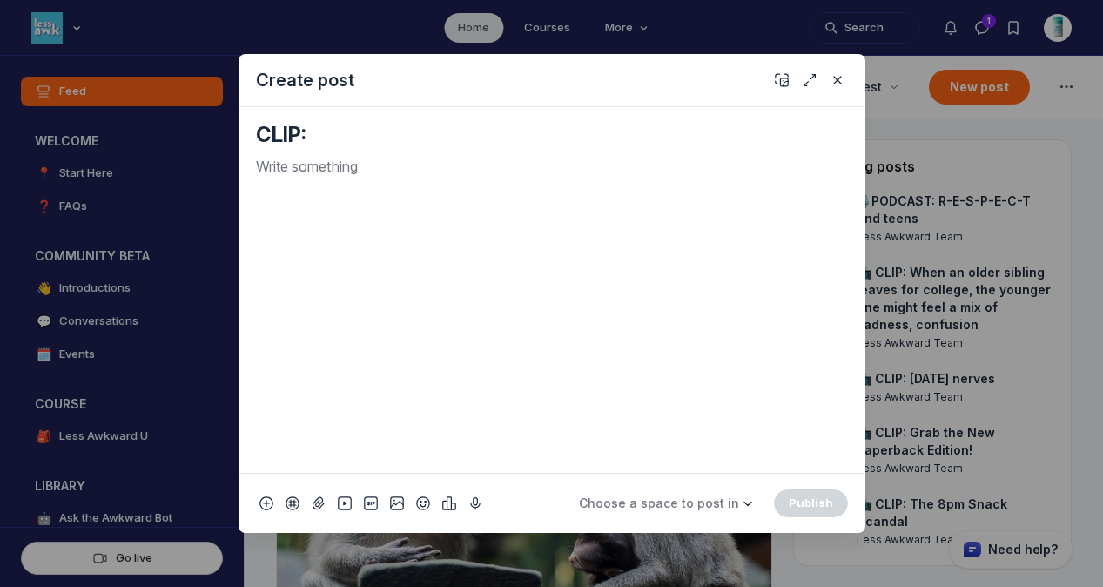
paste textarea "Introducing Man Cereal…now fortified with creatine!"
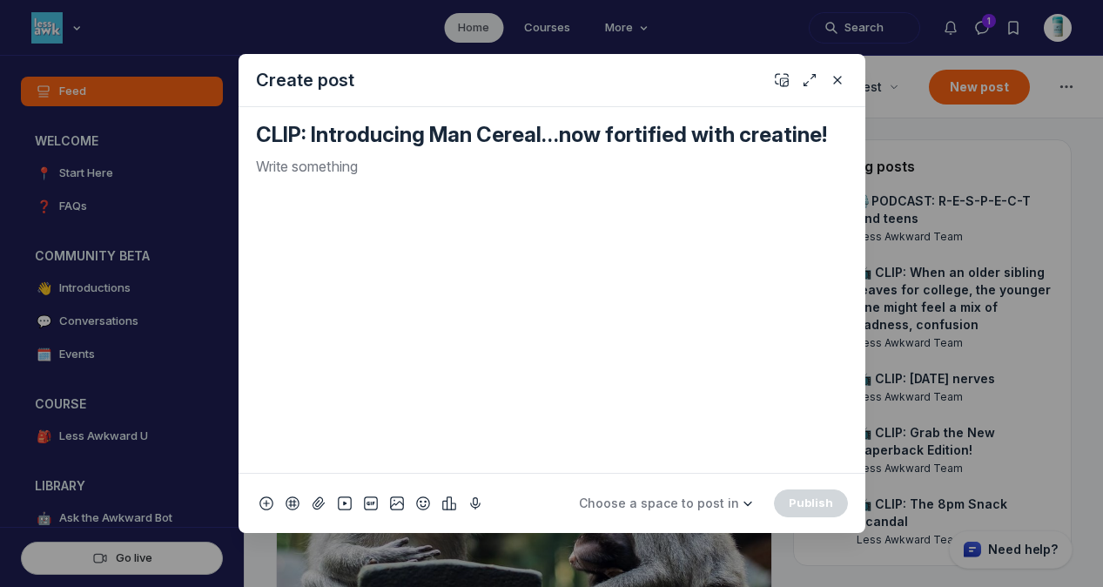
type textarea "CLIP: Introducing Man Cereal…now fortified with creatine!"
click at [290, 160] on p "Quick post modal" at bounding box center [552, 166] width 592 height 21
click at [420, 500] on icon "Add emoji" at bounding box center [423, 502] width 14 height 17
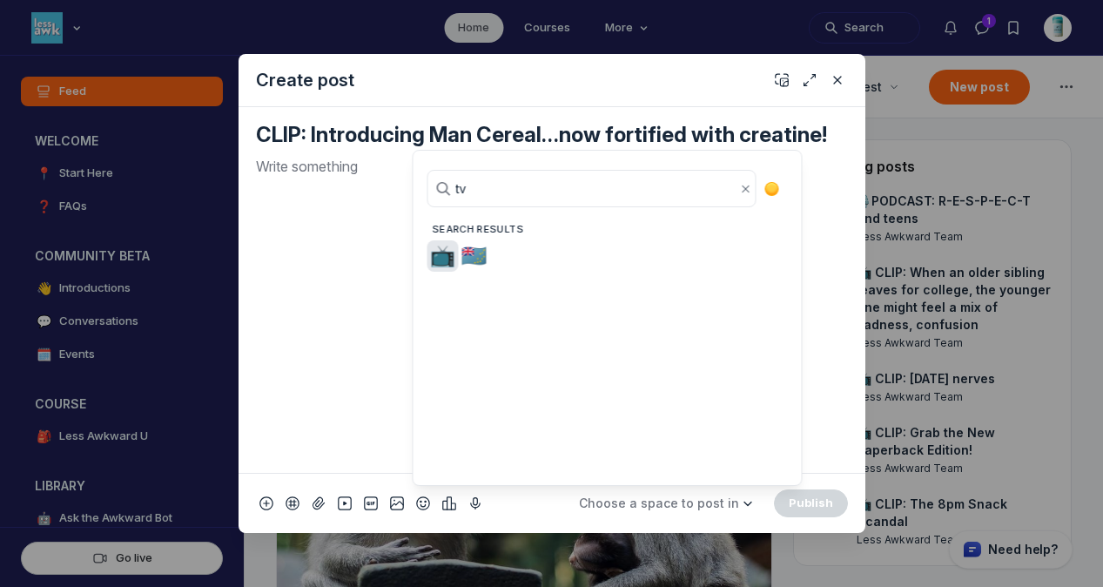
type input "tv"
click at [442, 253] on span "📺" at bounding box center [443, 256] width 26 height 24
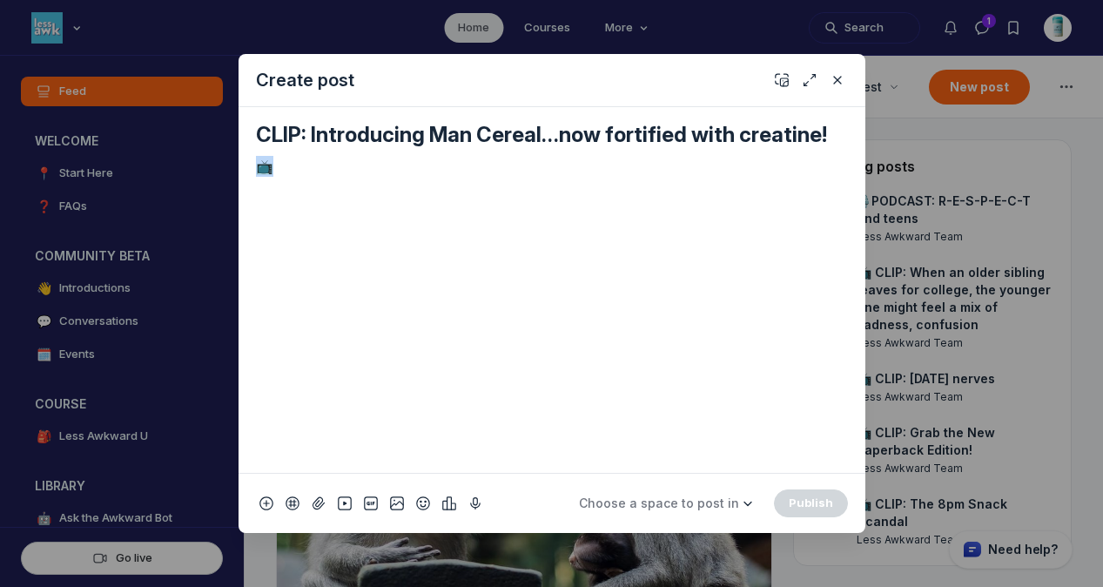
drag, startPoint x: 298, startPoint y: 164, endPoint x: 218, endPoint y: 163, distance: 80.1
click at [218, 163] on div "Create post CLIP: Introducing Man Cereal…now fortified with creatine! 📺 Choose …" at bounding box center [334, 293] width 668 height 587
copy p "📺"
click at [258, 132] on textarea "CLIP: Introducing Man Cereal…now fortified with creatine!" at bounding box center [552, 135] width 592 height 28
paste textarea "📺"
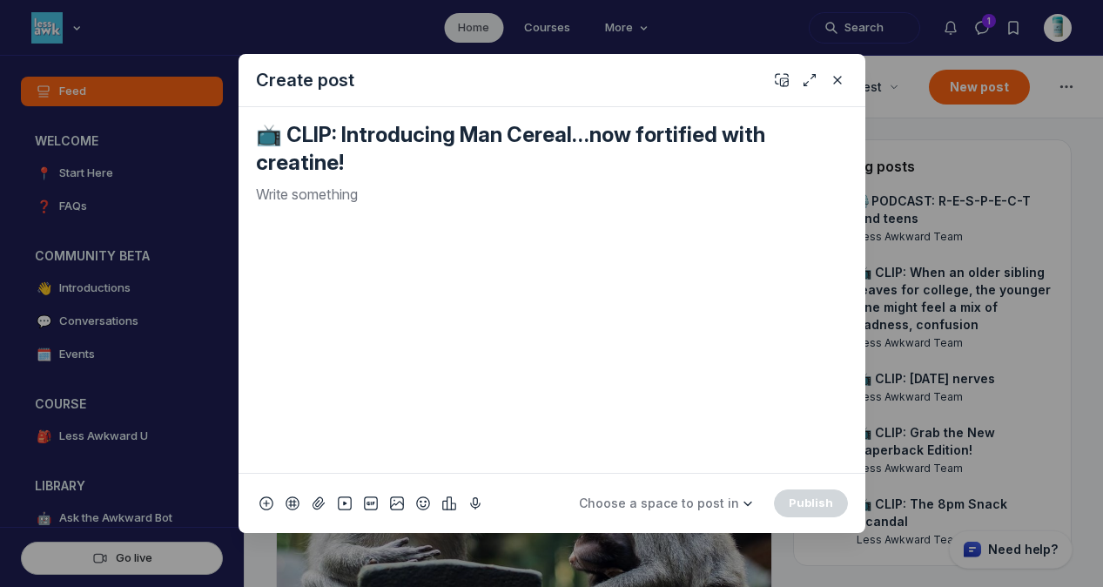
type textarea "📺 CLIP: Introducing Man Cereal…now fortified with creatine!"
click at [294, 194] on p "Quick post modal" at bounding box center [552, 194] width 592 height 21
click at [715, 497] on span "Choose a space to post in" at bounding box center [659, 502] width 160 height 15
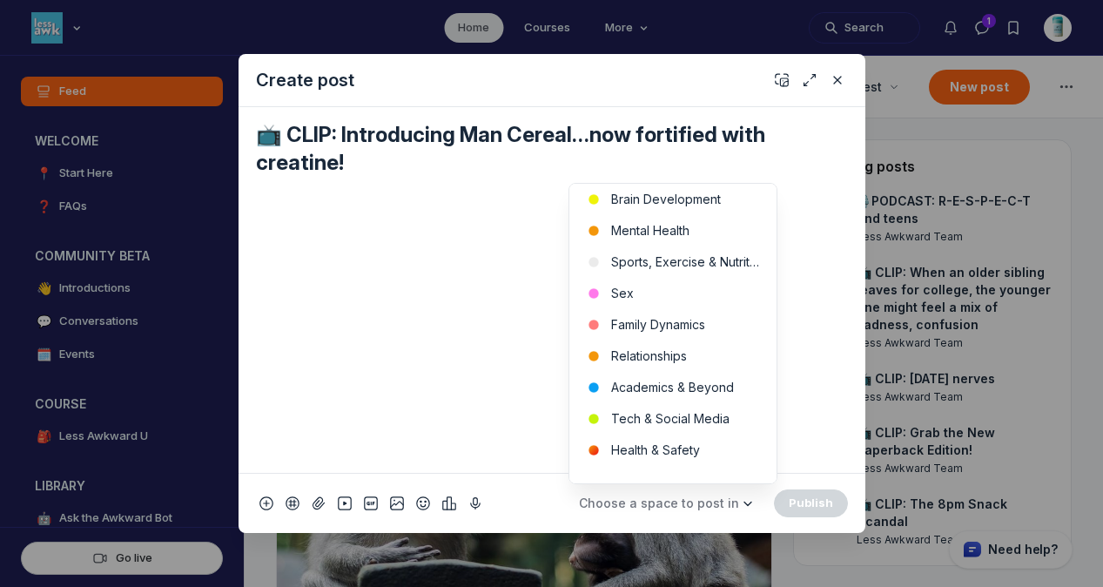
scroll to position [555, 0]
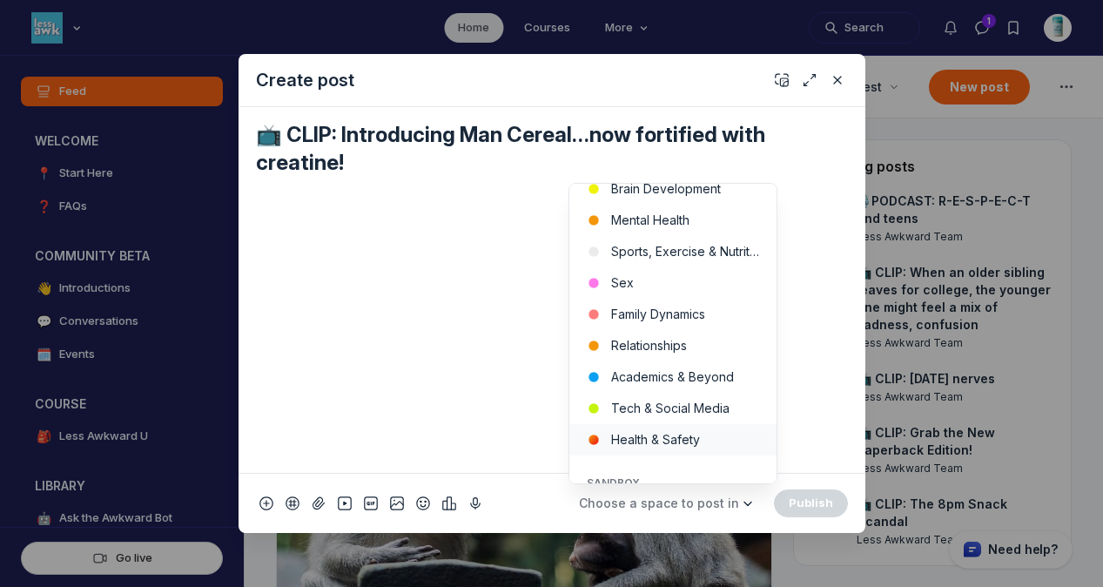
click at [701, 449] on button "Health & Safety" at bounding box center [672, 439] width 207 height 31
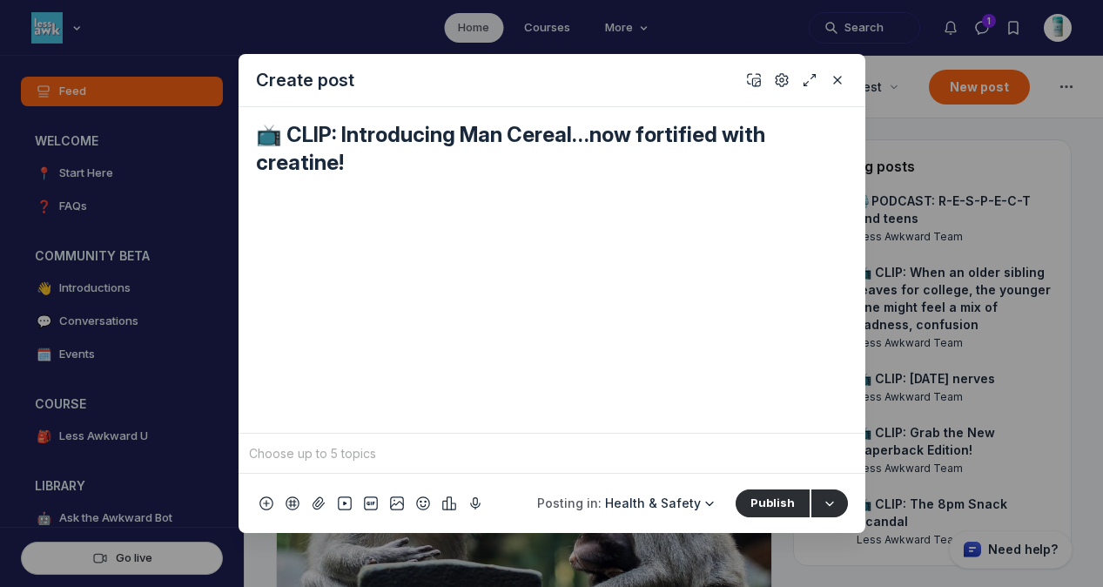
click at [640, 461] on input "Quick post modal" at bounding box center [551, 453] width 613 height 26
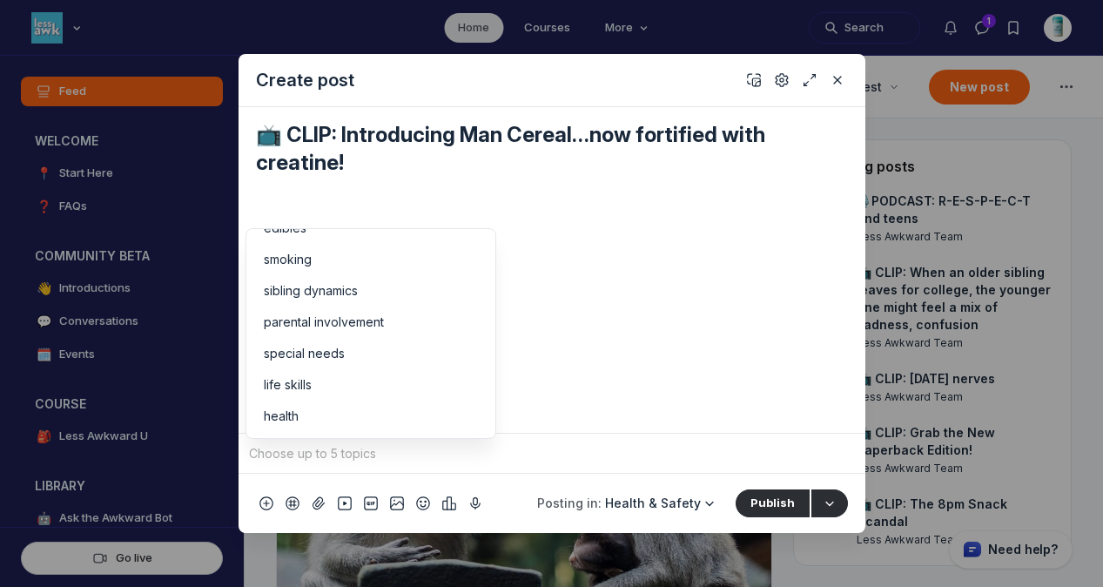
scroll to position [151, 0]
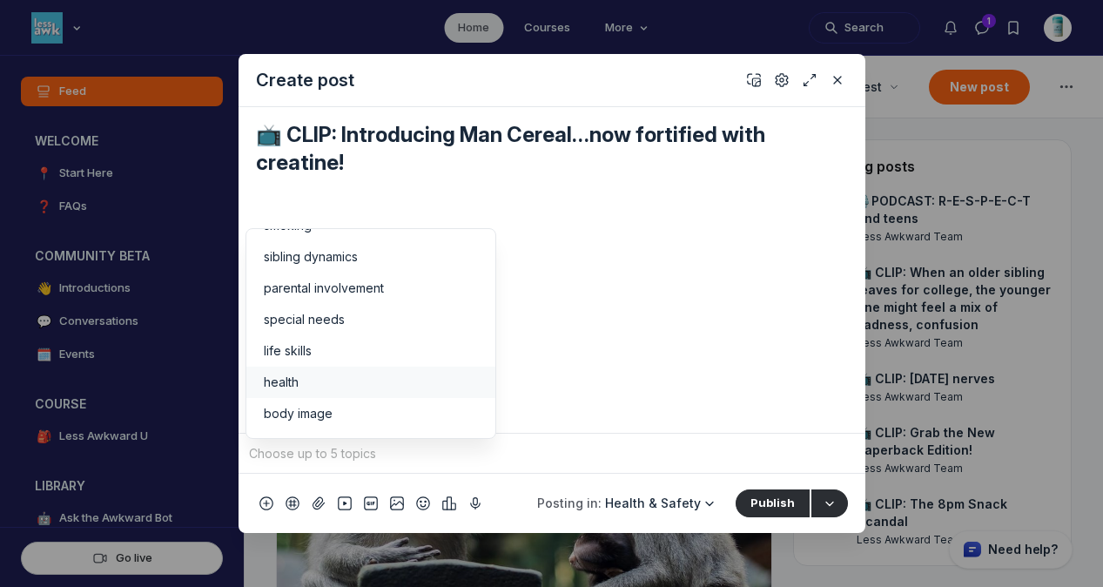
click at [379, 380] on div "health" at bounding box center [371, 381] width 214 height 17
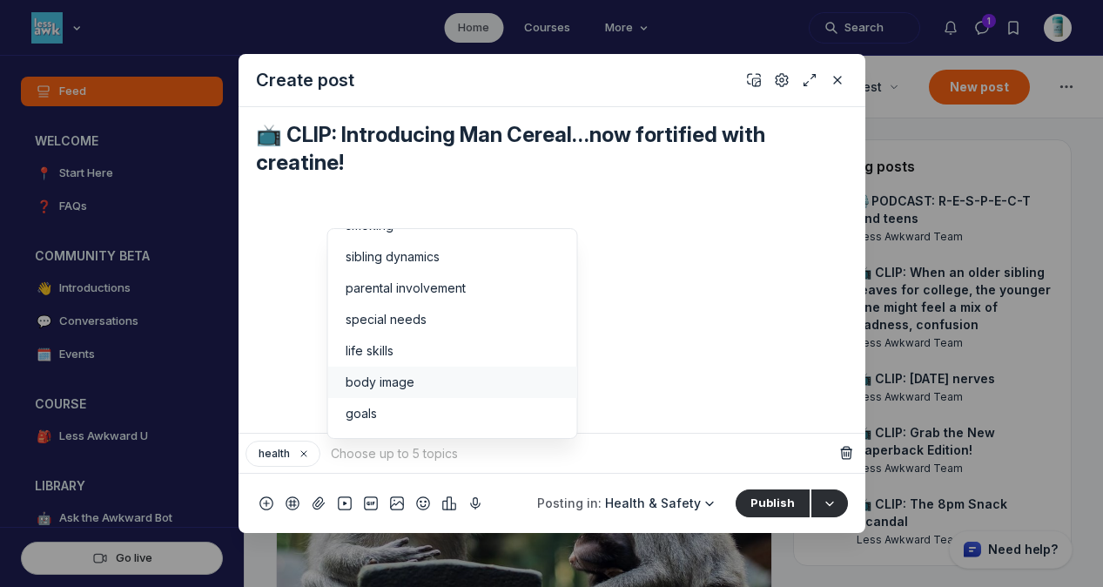
click at [482, 380] on div "body image" at bounding box center [452, 381] width 214 height 17
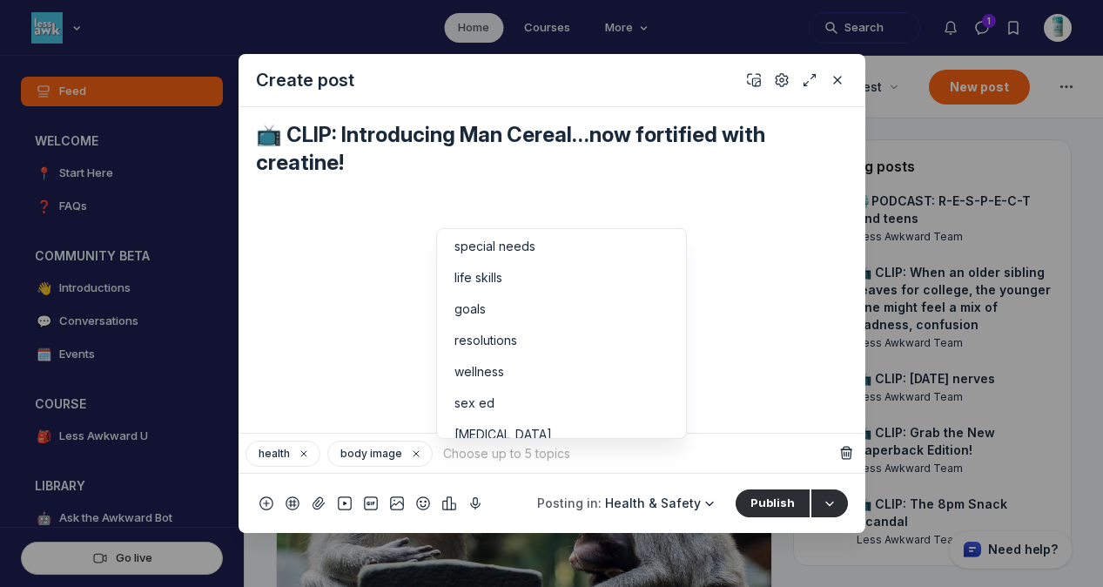
scroll to position [257, 0]
click at [601, 336] on div "wellness" at bounding box center [561, 339] width 214 height 17
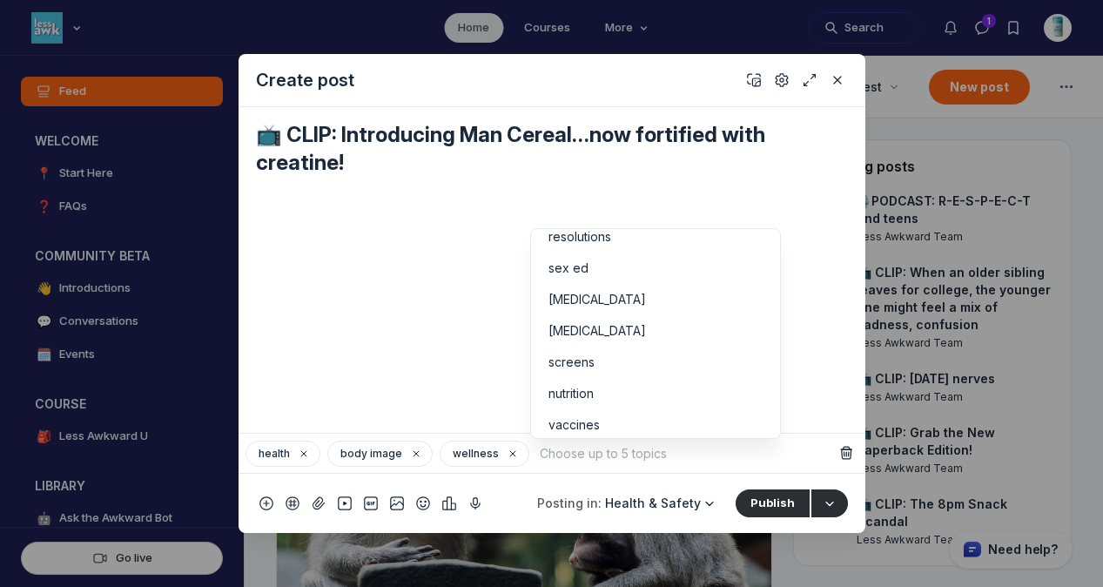
scroll to position [338, 0]
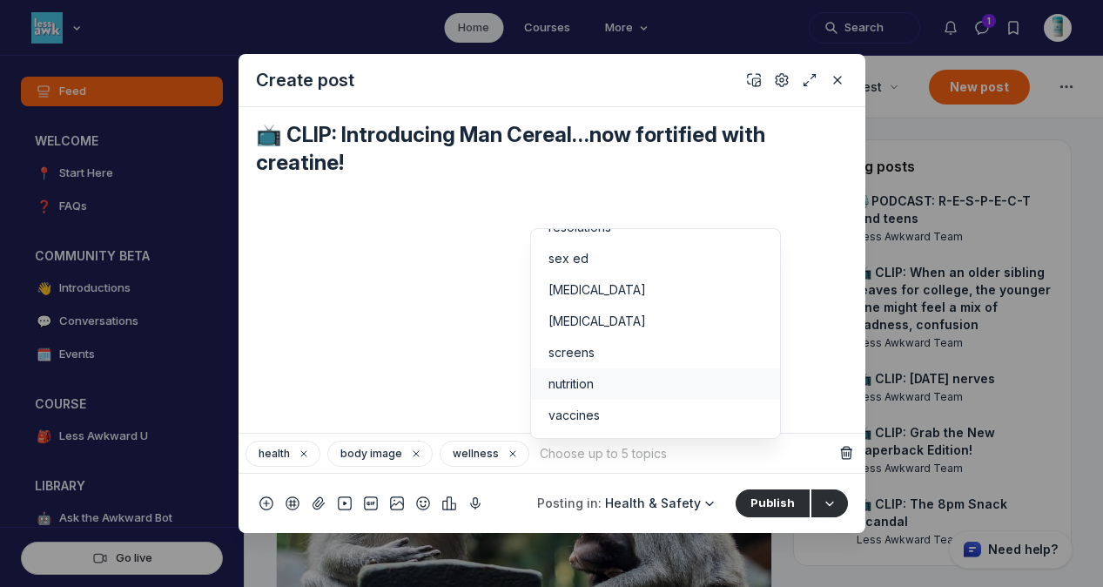
click at [669, 392] on div "nutrition" at bounding box center [655, 383] width 214 height 17
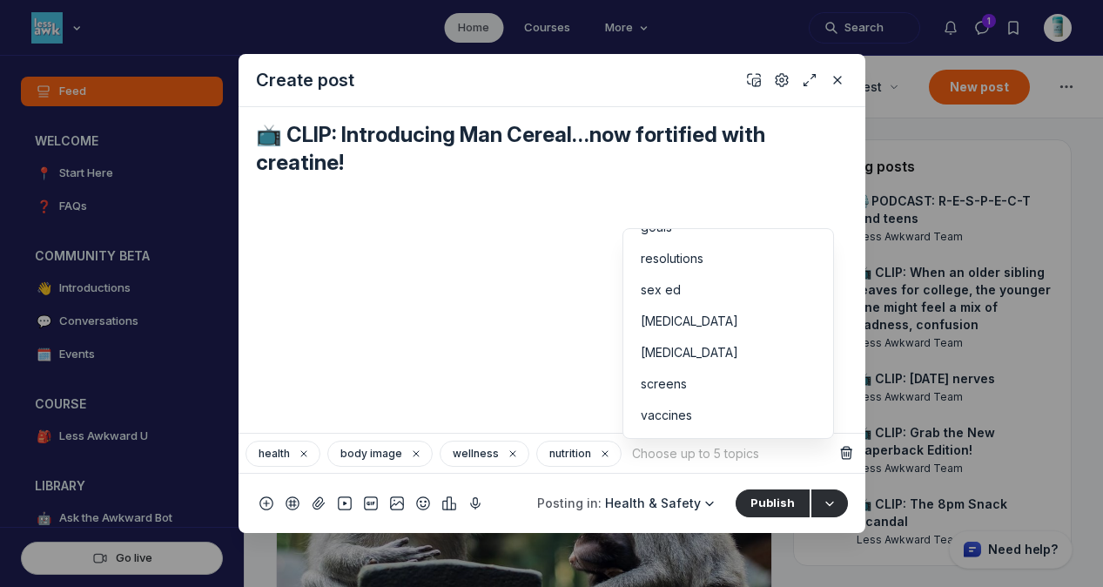
scroll to position [306, 0]
click at [750, 78] on icon "Add cover" at bounding box center [754, 79] width 14 height 17
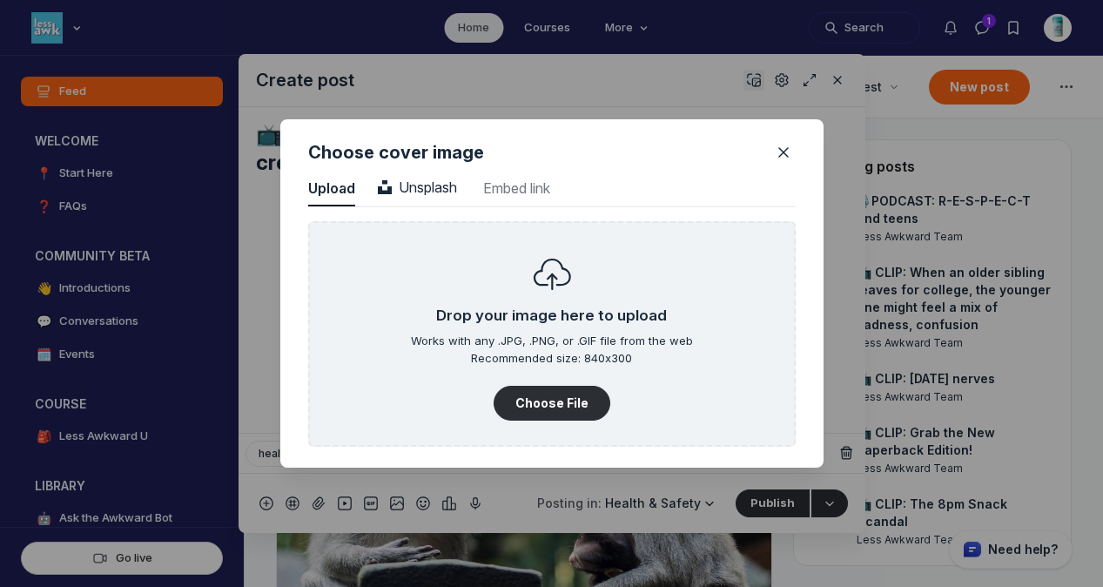
scroll to position [2351, 4429]
click at [431, 171] on button "Unsplash Unsplash" at bounding box center [418, 188] width 84 height 35
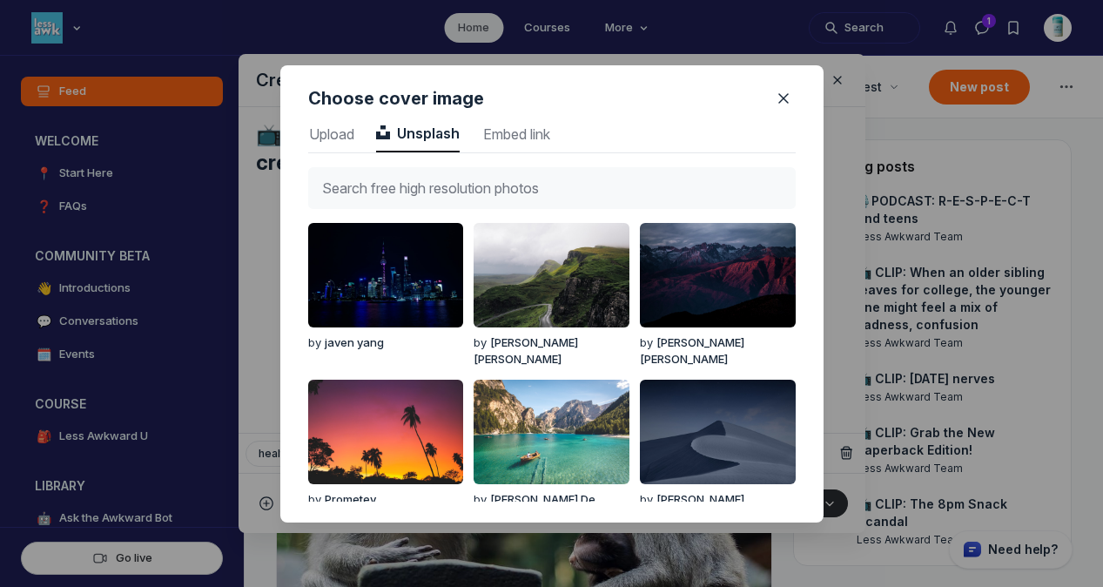
click at [429, 175] on input "text" at bounding box center [551, 188] width 487 height 42
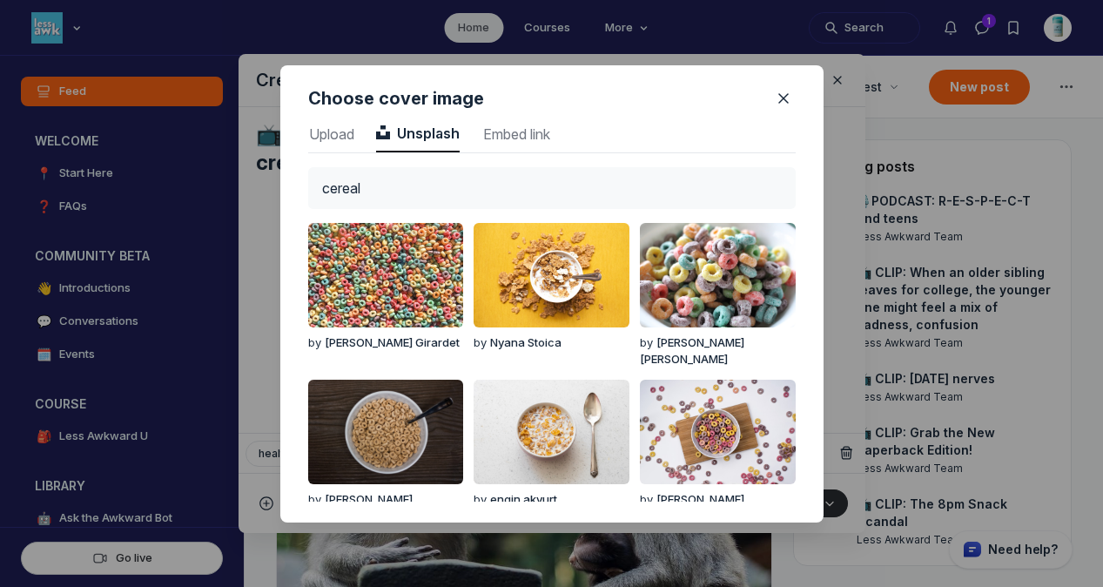
type input "cereal"
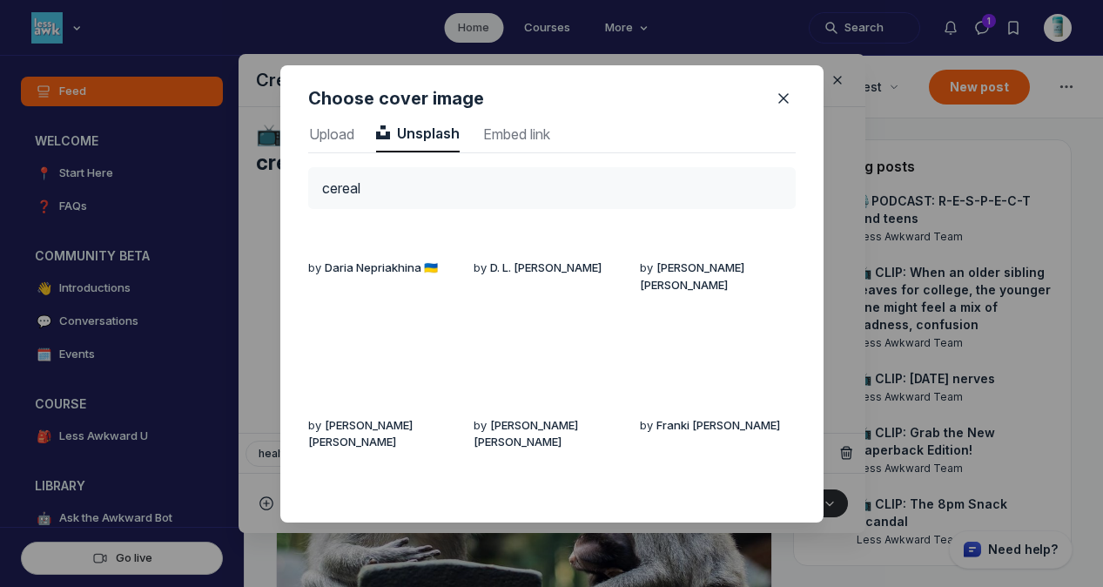
scroll to position [394, 0]
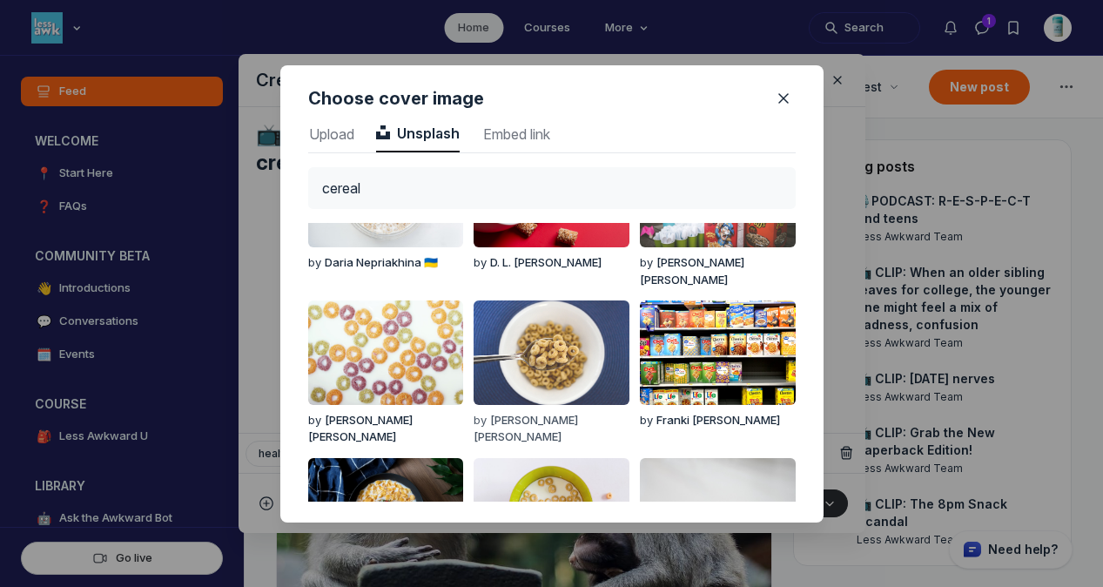
click at [531, 389] on img "button" at bounding box center [550, 352] width 155 height 104
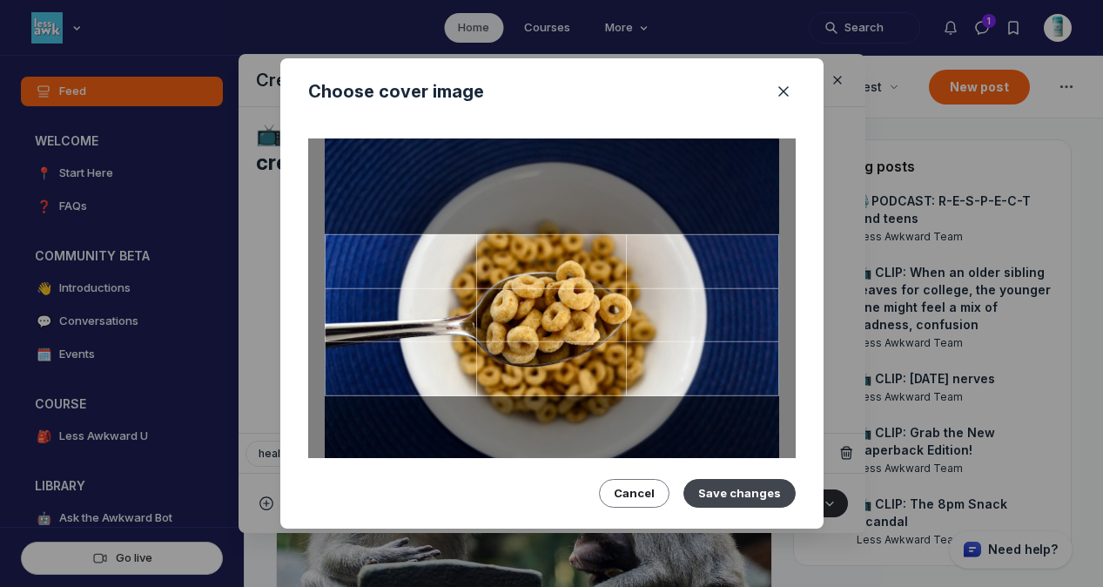
click at [714, 479] on button "Save changes" at bounding box center [739, 493] width 112 height 28
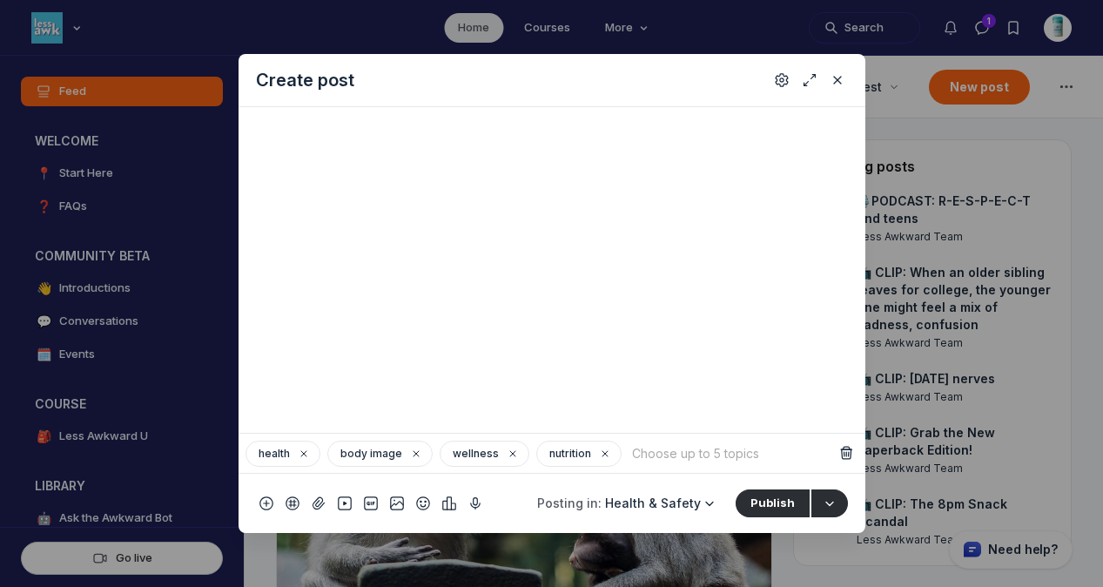
scroll to position [0, 0]
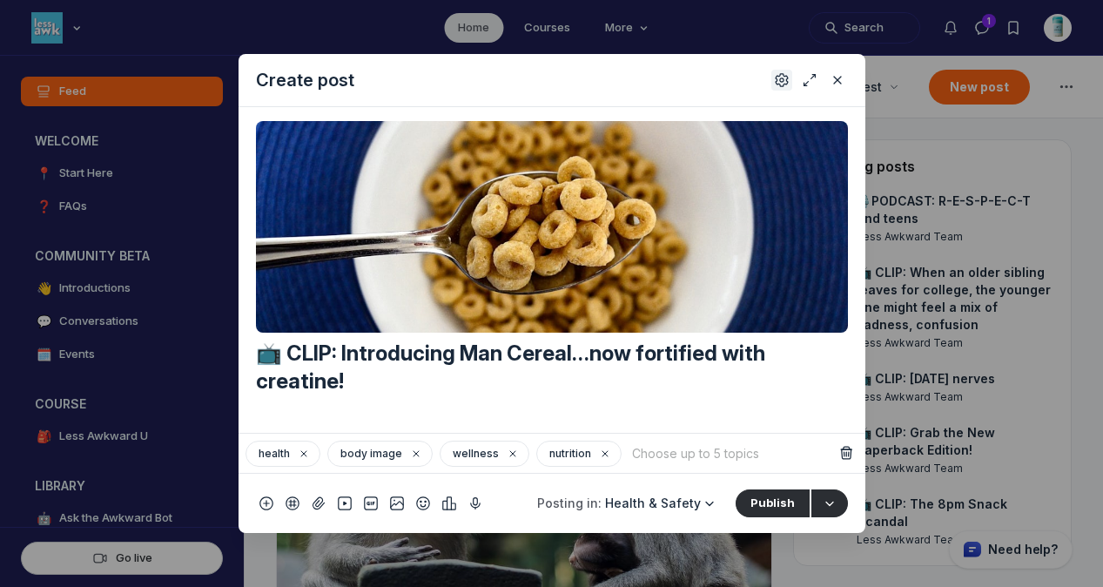
click at [777, 81] on icon "Settings" at bounding box center [781, 79] width 14 height 17
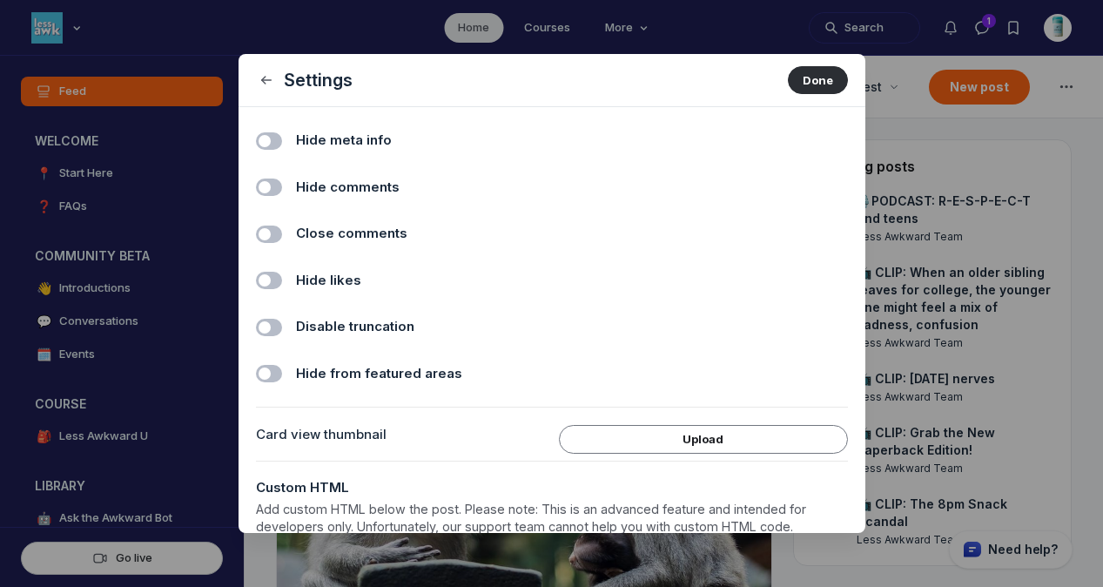
click at [349, 187] on span "Hide comments" at bounding box center [348, 188] width 104 height 20
click at [0, 0] on input "Hide comments" at bounding box center [0, 0] width 0 height 0
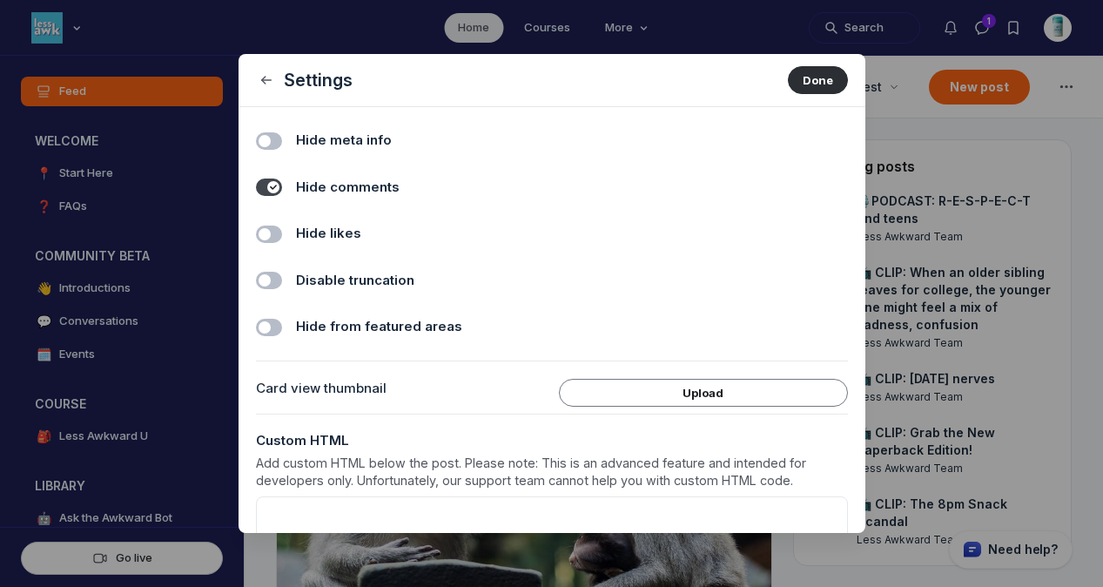
click at [348, 231] on span "Hide likes" at bounding box center [328, 234] width 65 height 20
click at [0, 0] on input "Hide likes" at bounding box center [0, 0] width 0 height 0
click at [803, 91] on button "Done" at bounding box center [818, 80] width 60 height 28
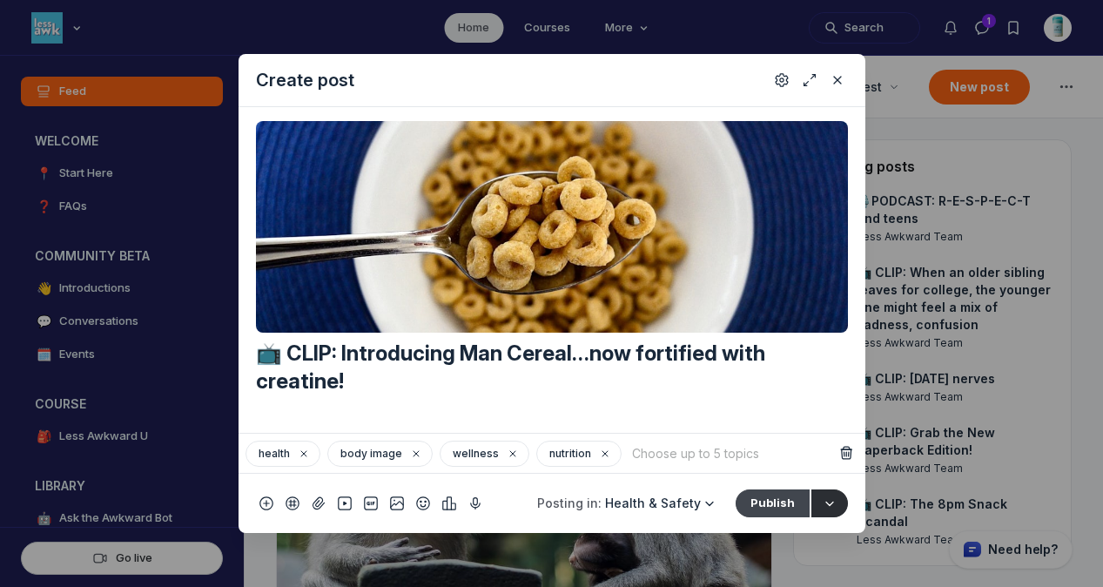
click at [778, 506] on button "Publish" at bounding box center [772, 503] width 74 height 28
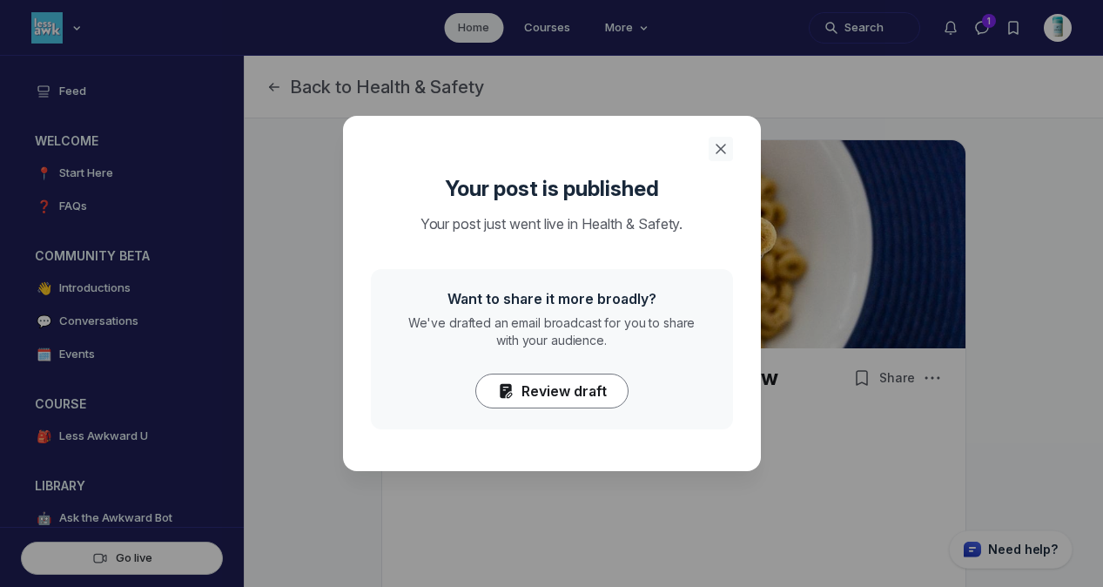
click at [719, 146] on icon "Close" at bounding box center [720, 148] width 17 height 17
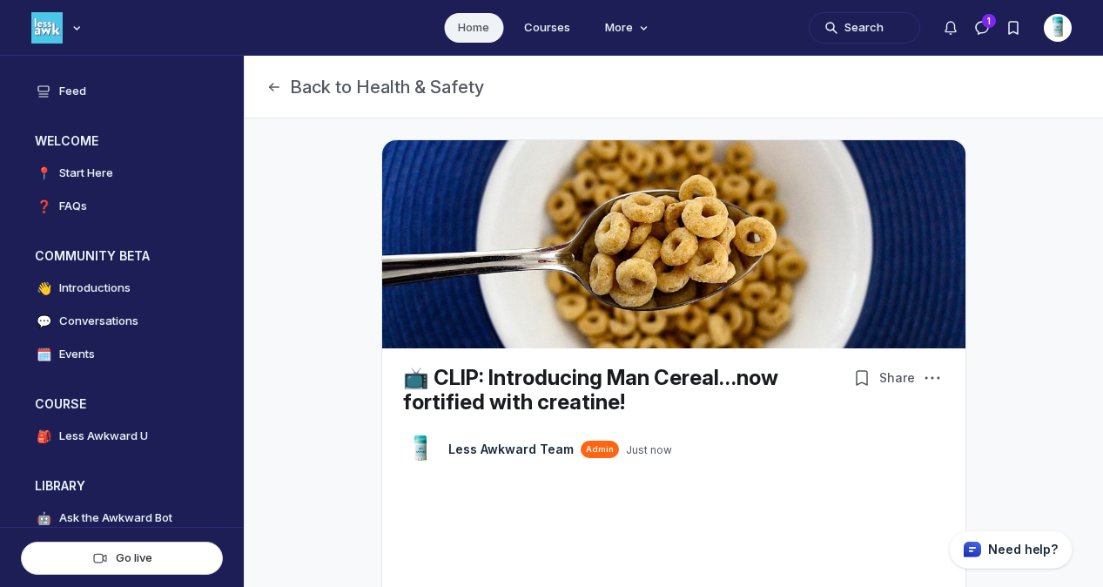
click at [478, 28] on link "Home" at bounding box center [473, 28] width 59 height 30
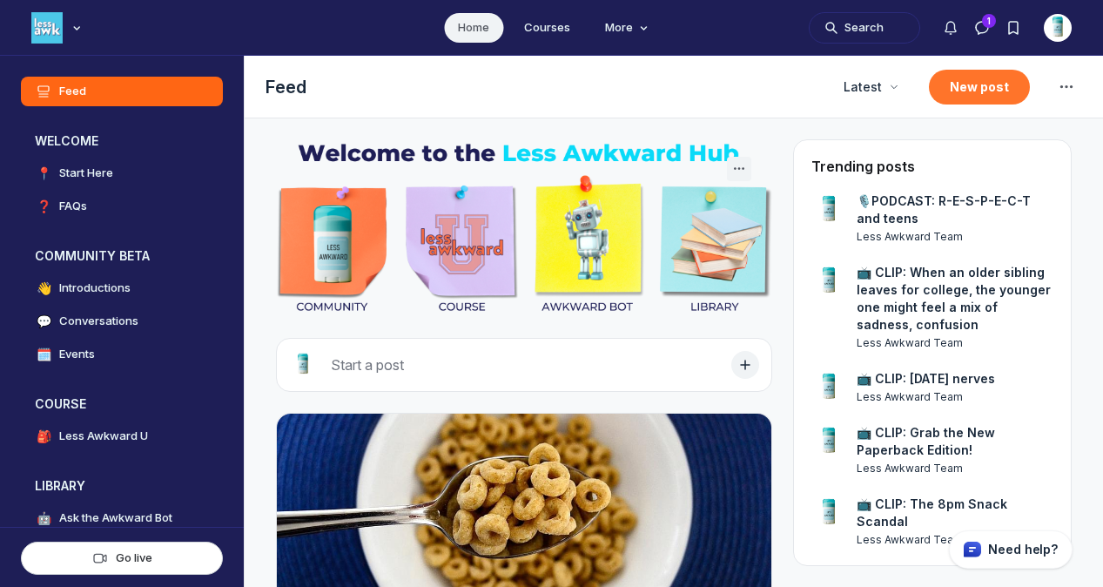
click at [958, 86] on button "New post" at bounding box center [979, 87] width 101 height 35
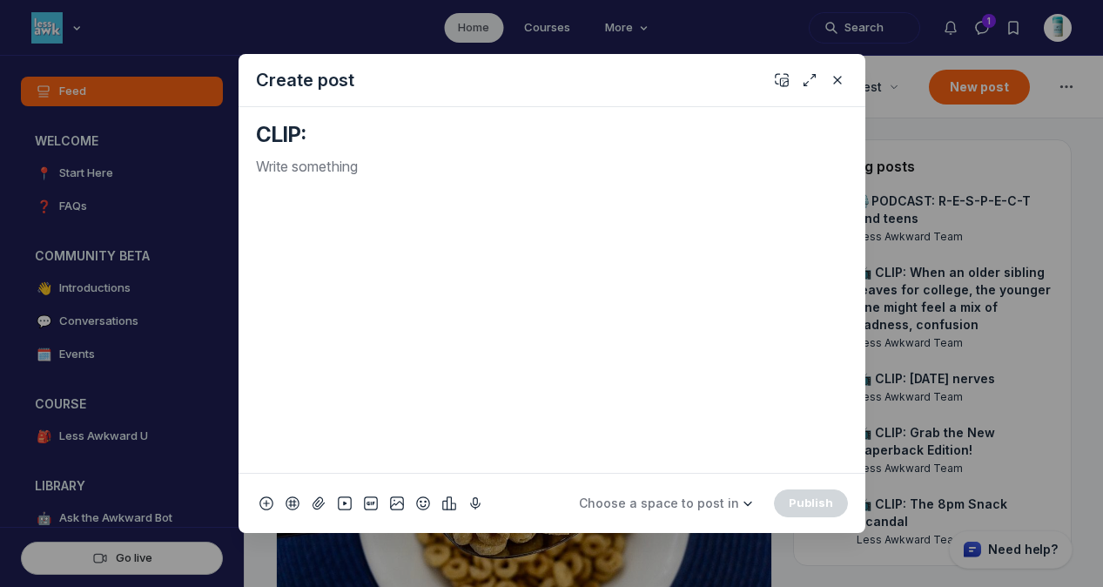
paste textarea "This Shift Changes Everything"
type textarea "CLIP: This Shift Changes Everything"
click at [300, 174] on p "Quick post modal" at bounding box center [552, 166] width 592 height 21
click at [419, 503] on icon "Add emoji" at bounding box center [423, 502] width 14 height 17
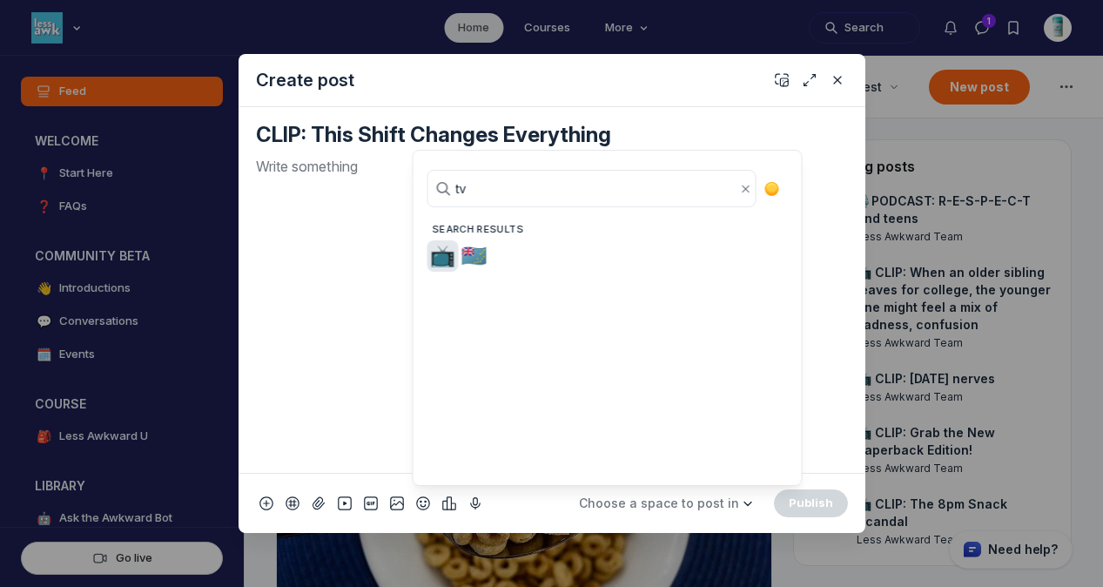
type input "tv"
click at [439, 256] on span "📺" at bounding box center [443, 256] width 26 height 24
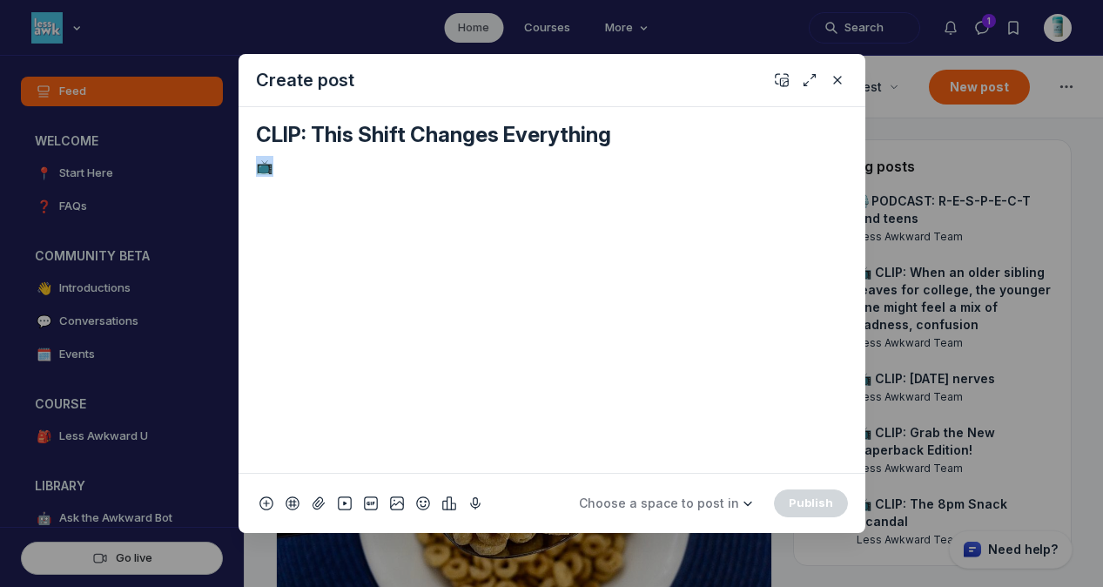
drag, startPoint x: 312, startPoint y: 167, endPoint x: 196, endPoint y: 165, distance: 116.6
click at [196, 165] on div "Create post CLIP: This Shift Changes Everything 📺 Choose a space to post in WEL…" at bounding box center [334, 293] width 668 height 587
copy p "📺"
click at [260, 137] on textarea "CLIP: This Shift Changes Everything" at bounding box center [552, 135] width 592 height 28
paste textarea "📺"
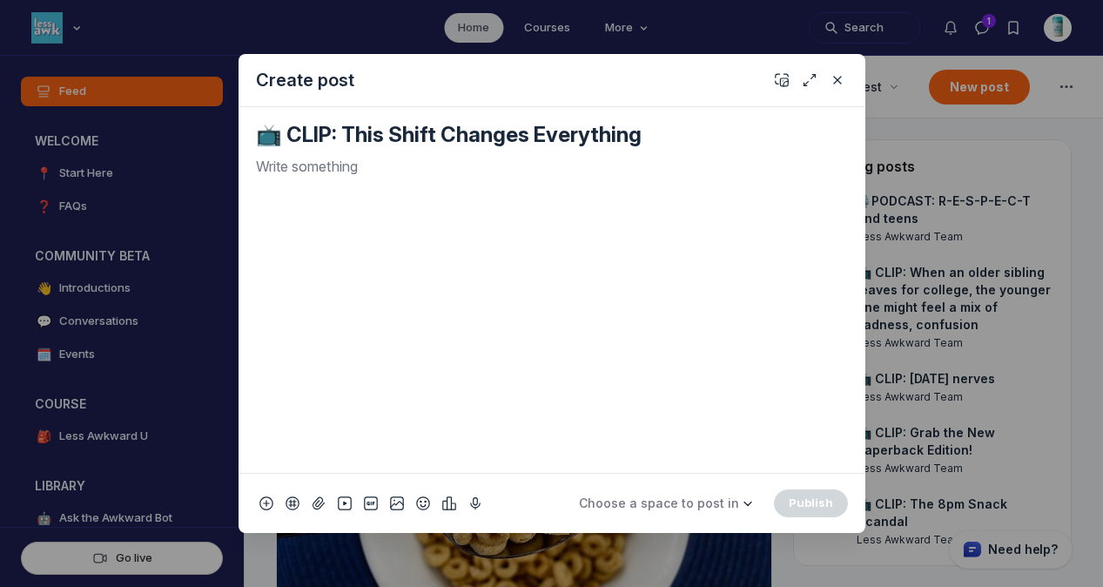
type textarea "📺 CLIP: This Shift Changes Everything"
click at [267, 187] on div "Quick post modal" at bounding box center [552, 307] width 592 height 303
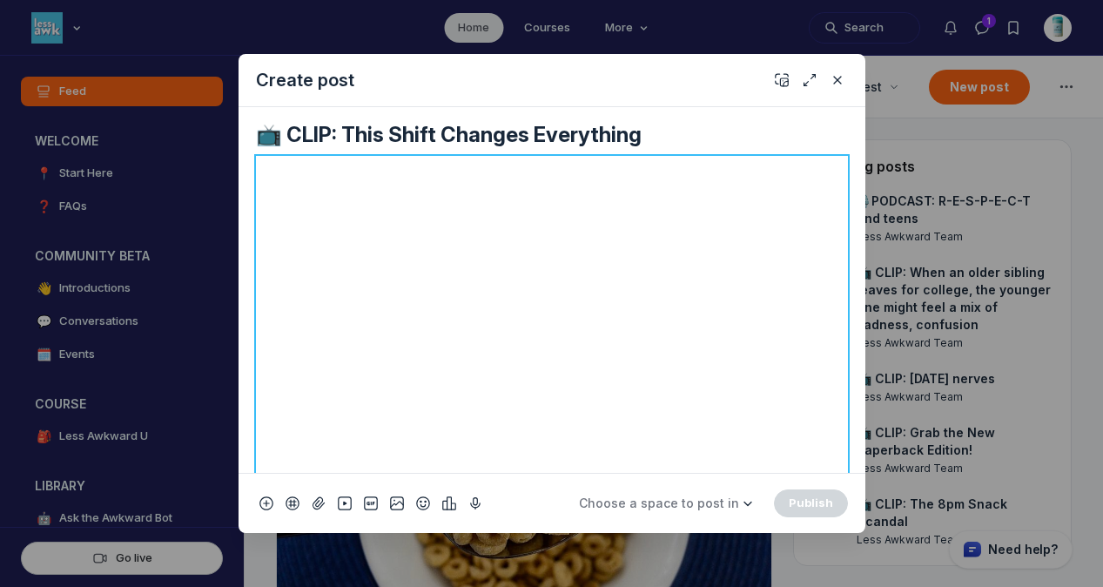
scroll to position [301, 0]
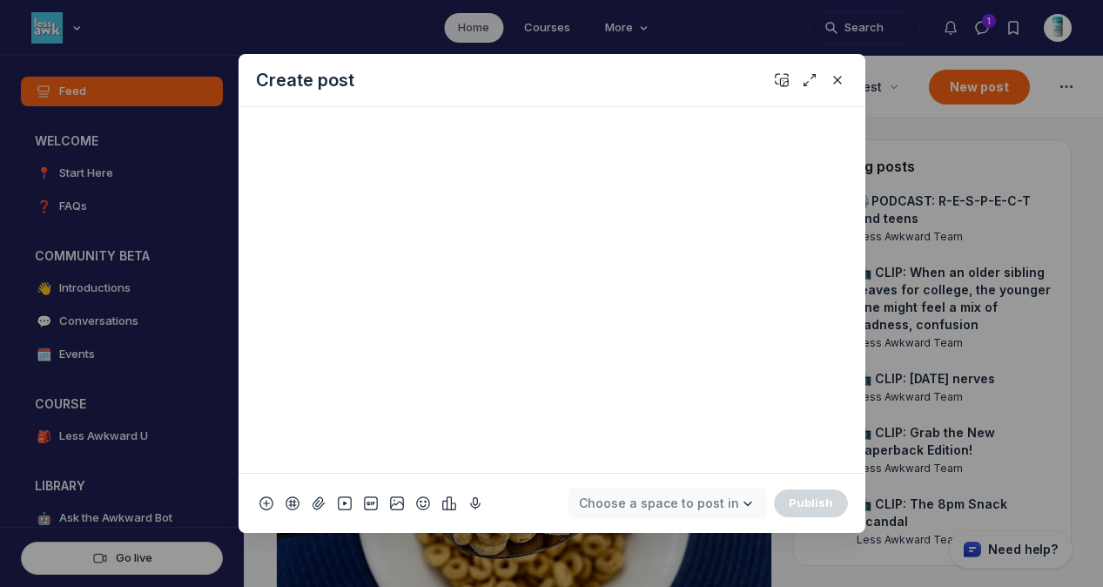
click at [630, 508] on span "Choose a space to post in" at bounding box center [659, 502] width 160 height 15
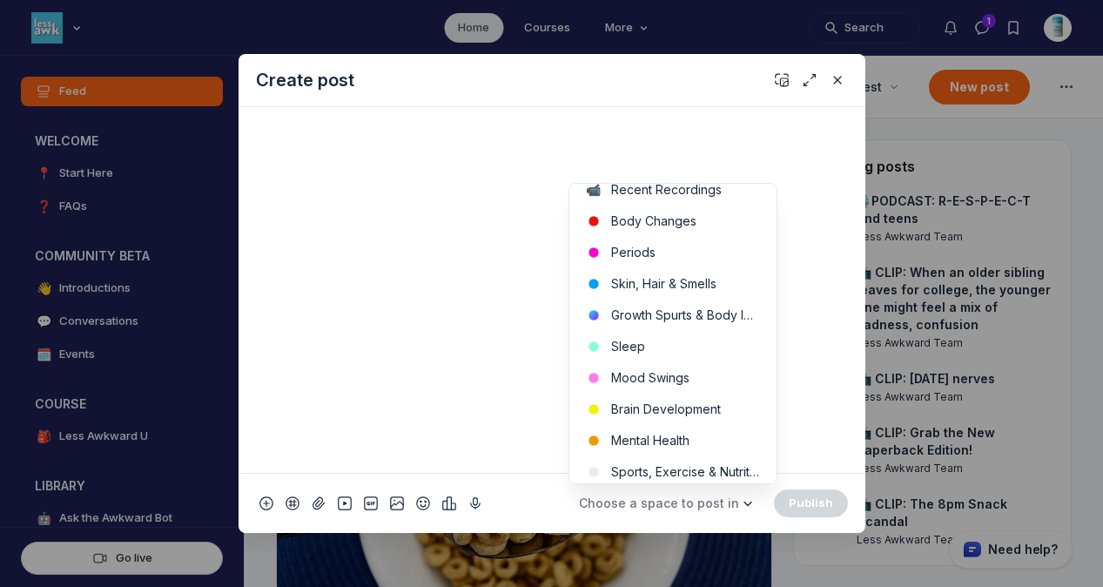
scroll to position [437, 0]
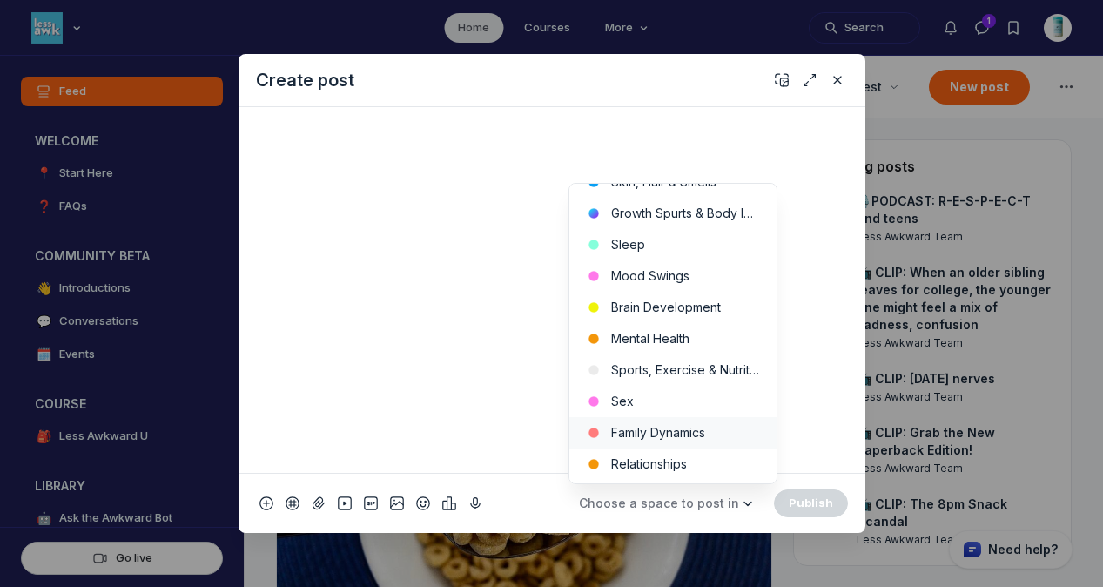
click at [674, 440] on button "Family Dynamics" at bounding box center [672, 432] width 207 height 31
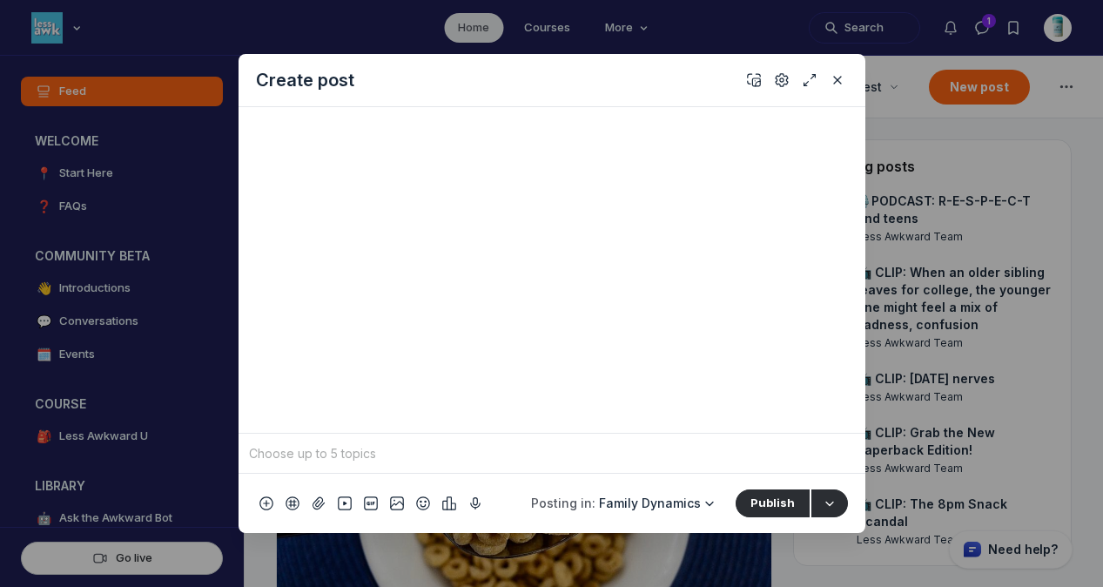
click at [669, 450] on input "Quick post modal" at bounding box center [551, 453] width 613 height 26
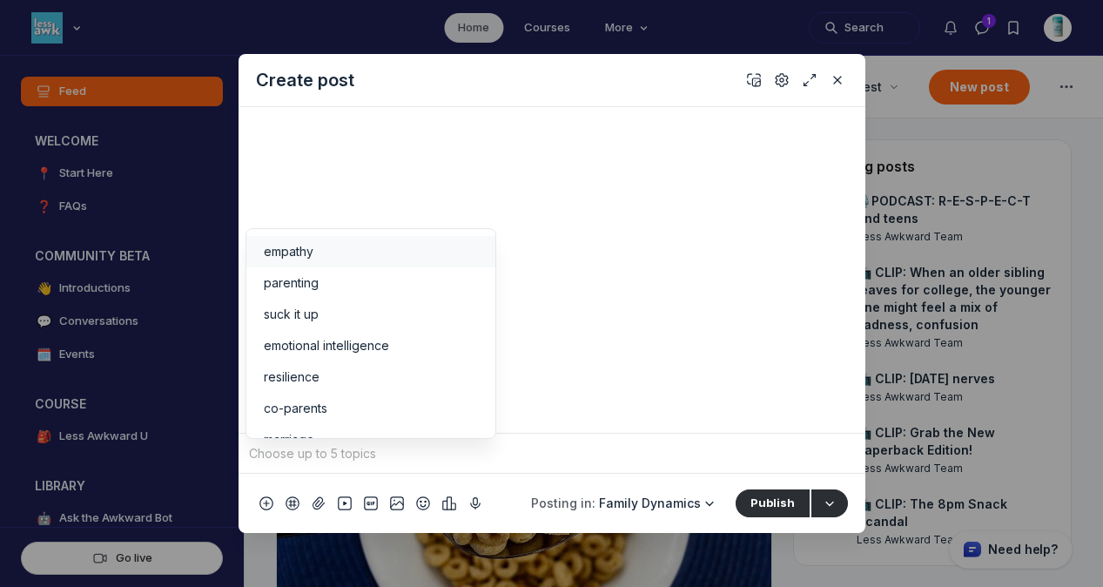
click at [321, 238] on li "empathy" at bounding box center [370, 251] width 249 height 31
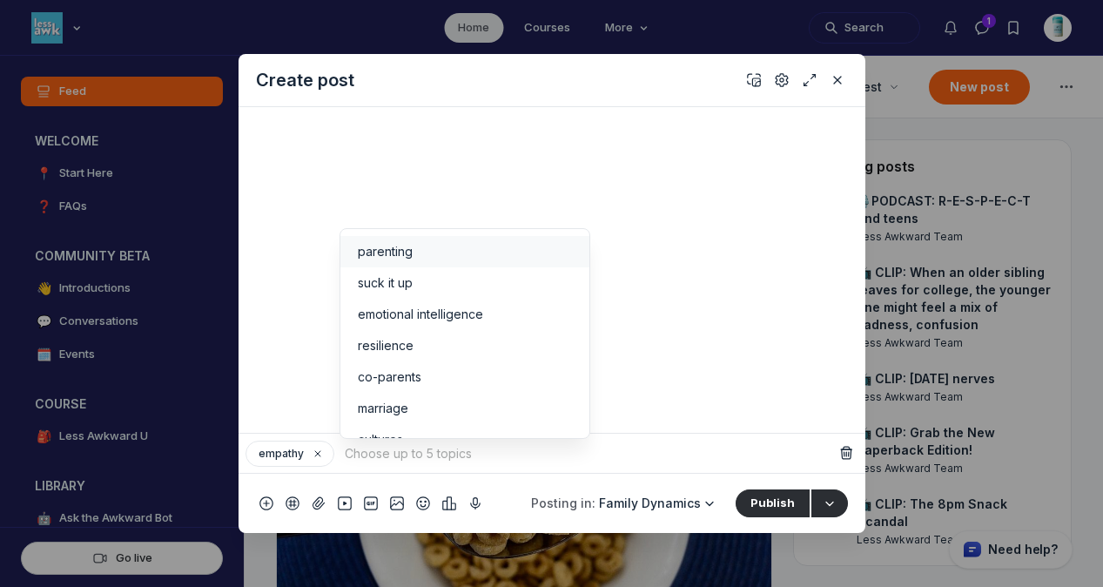
click at [413, 258] on div "parenting" at bounding box center [465, 251] width 214 height 17
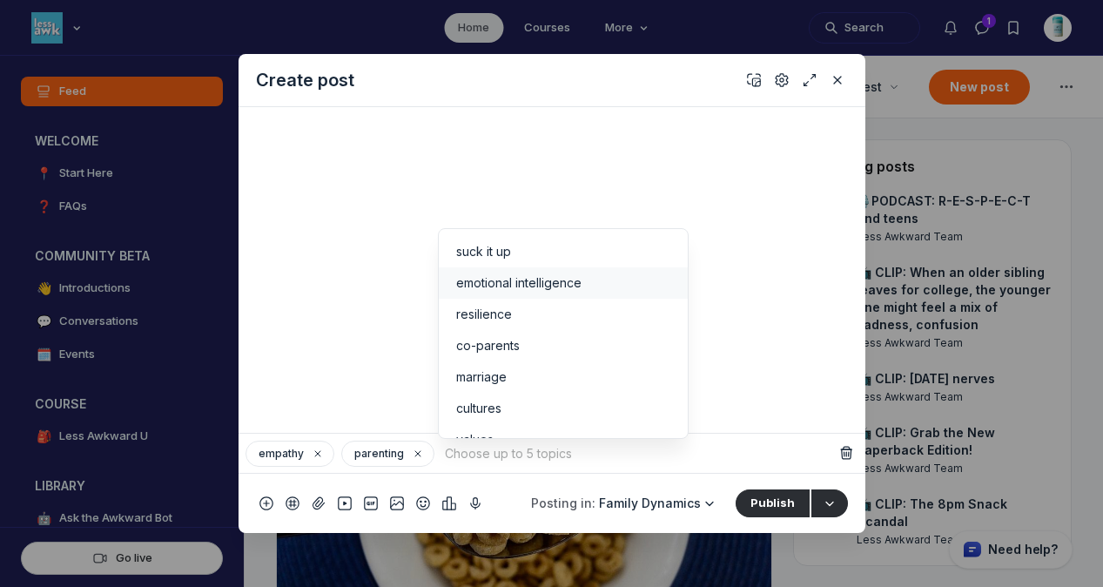
click at [517, 293] on li "emotional intelligence" at bounding box center [563, 282] width 249 height 31
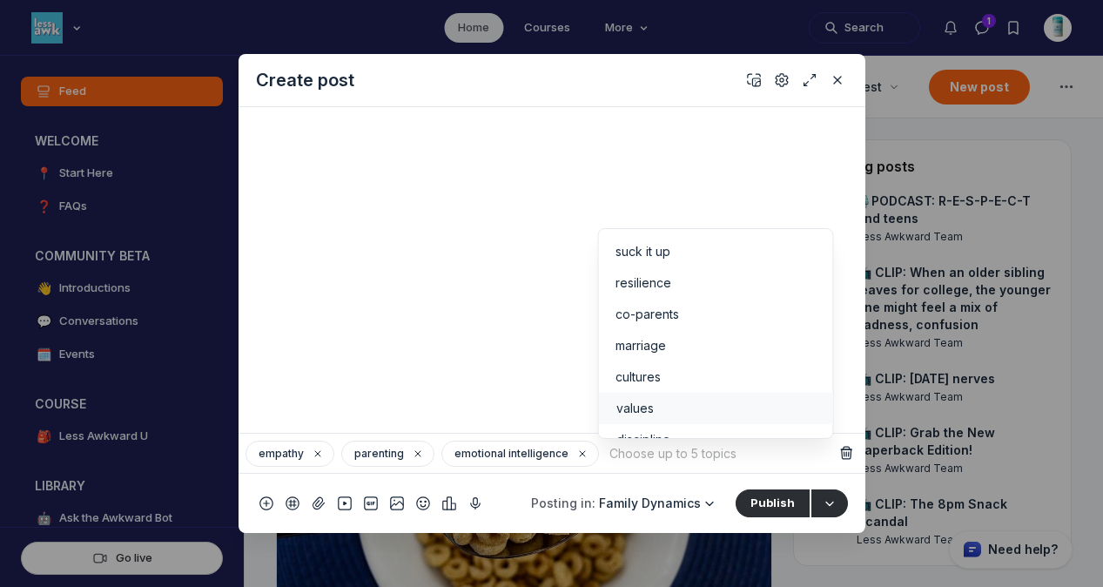
click at [692, 407] on div "values" at bounding box center [715, 407] width 200 height 17
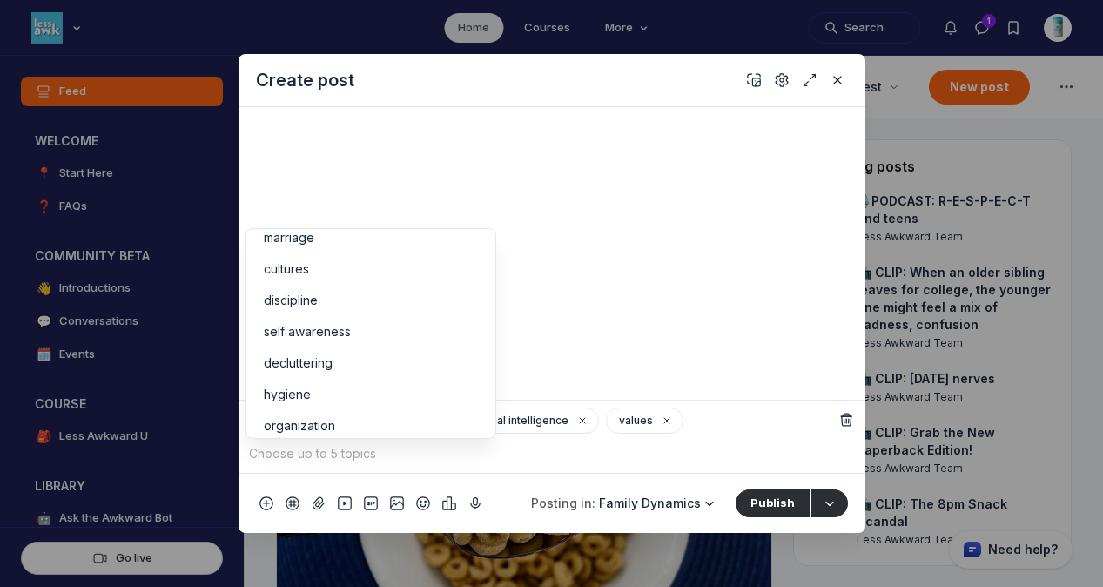
scroll to position [133, 0]
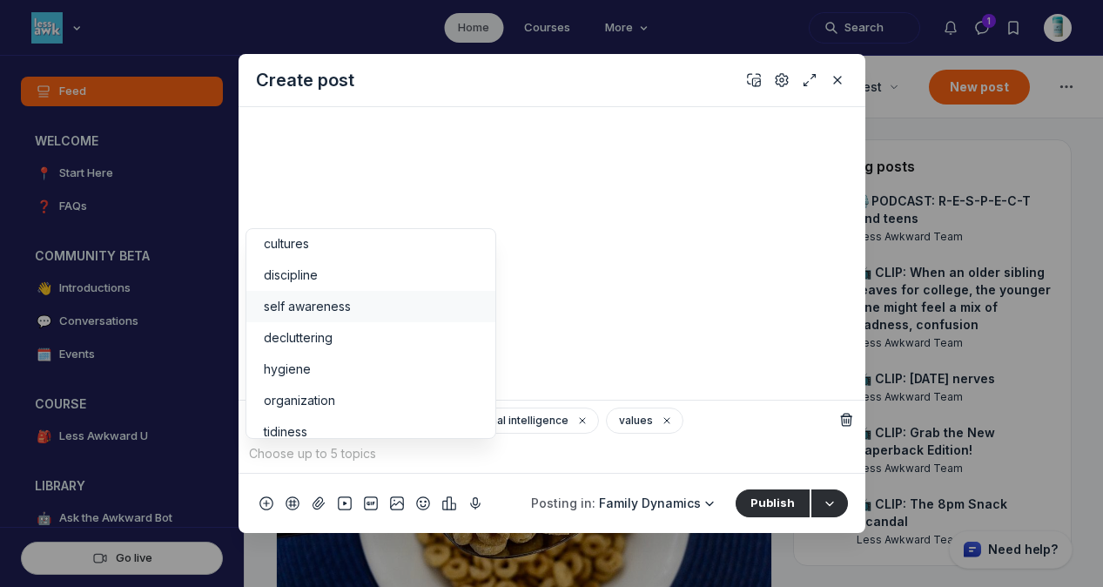
click at [410, 309] on div "self awareness" at bounding box center [371, 306] width 214 height 17
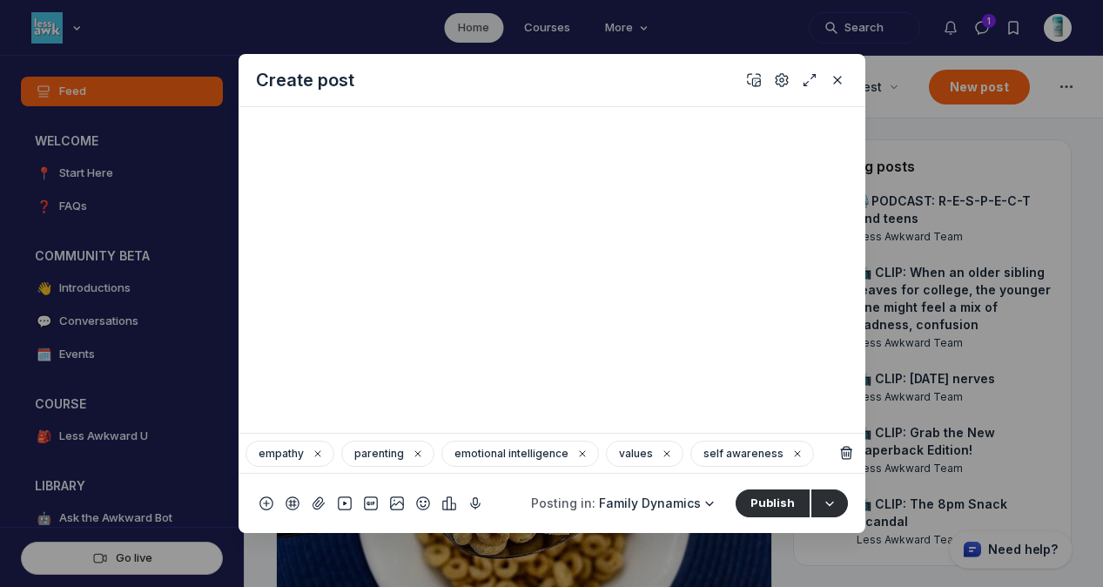
scroll to position [168, 0]
click at [748, 78] on icon "Add cover" at bounding box center [754, 79] width 14 height 17
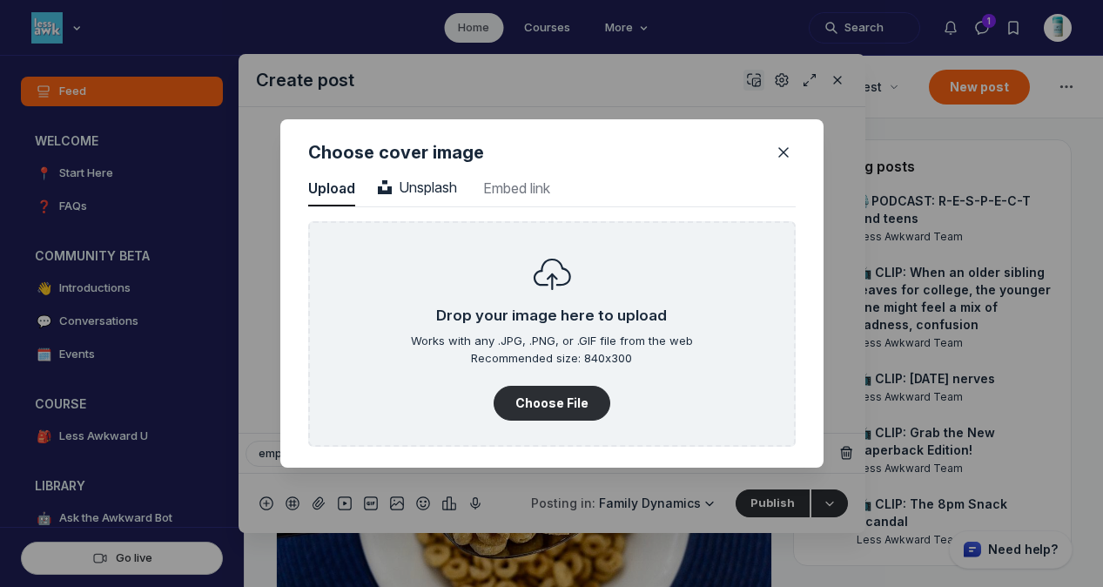
scroll to position [2351, 4429]
click at [410, 178] on span "Unsplash" at bounding box center [417, 186] width 79 height 17
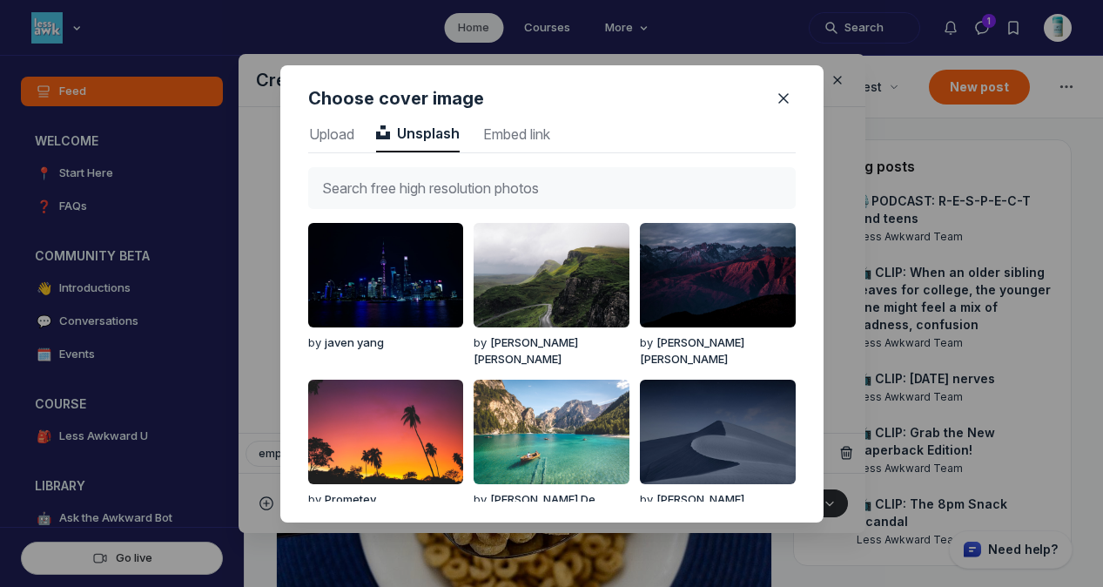
click at [410, 178] on input "text" at bounding box center [551, 188] width 487 height 42
type input "h"
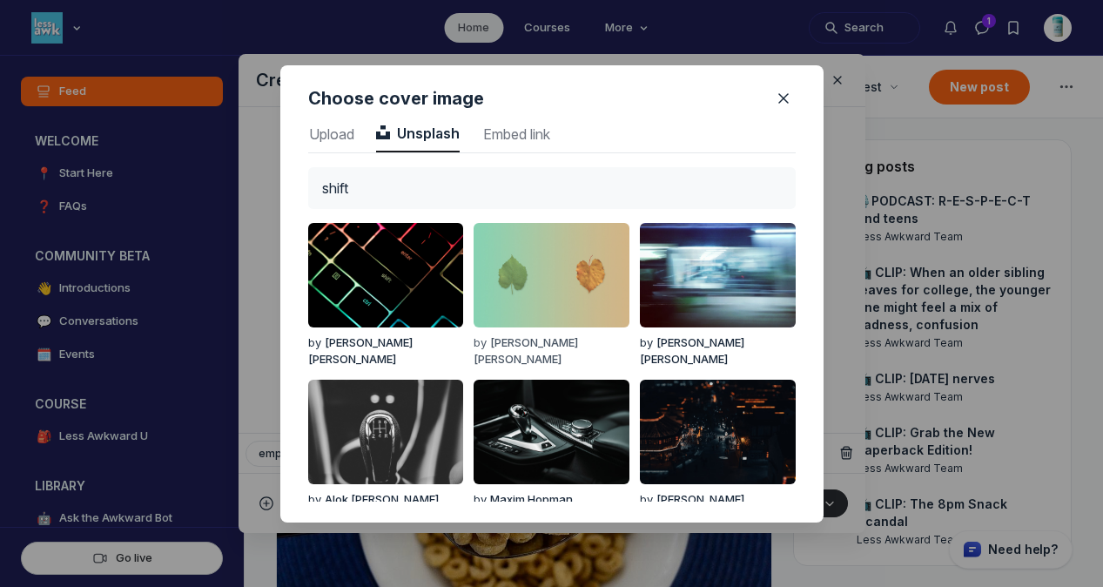
type input "shift"
click at [518, 270] on img "button" at bounding box center [550, 275] width 155 height 104
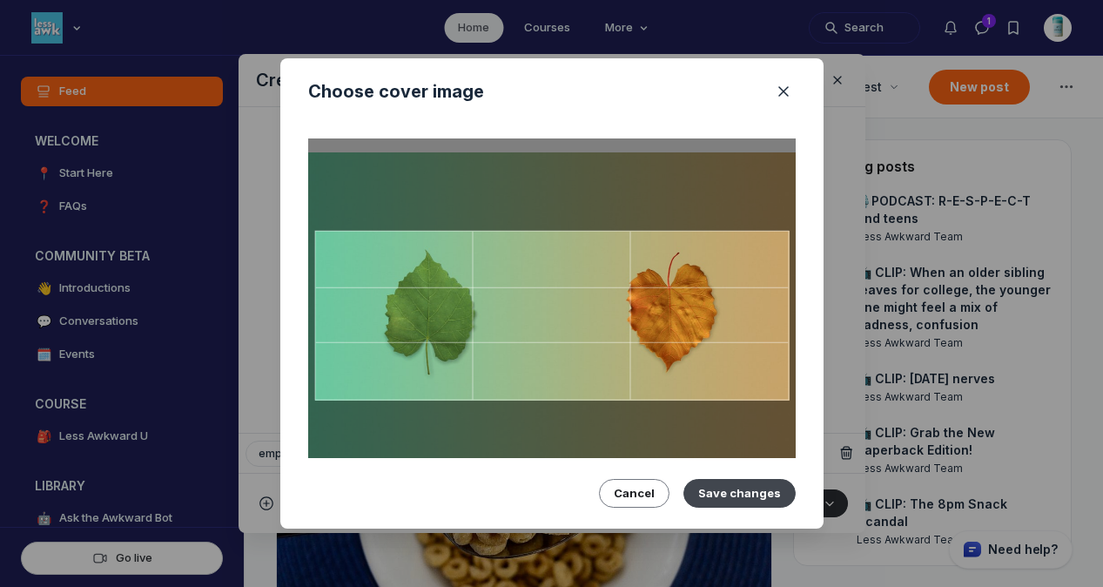
click at [734, 486] on button "Save changes" at bounding box center [739, 493] width 112 height 28
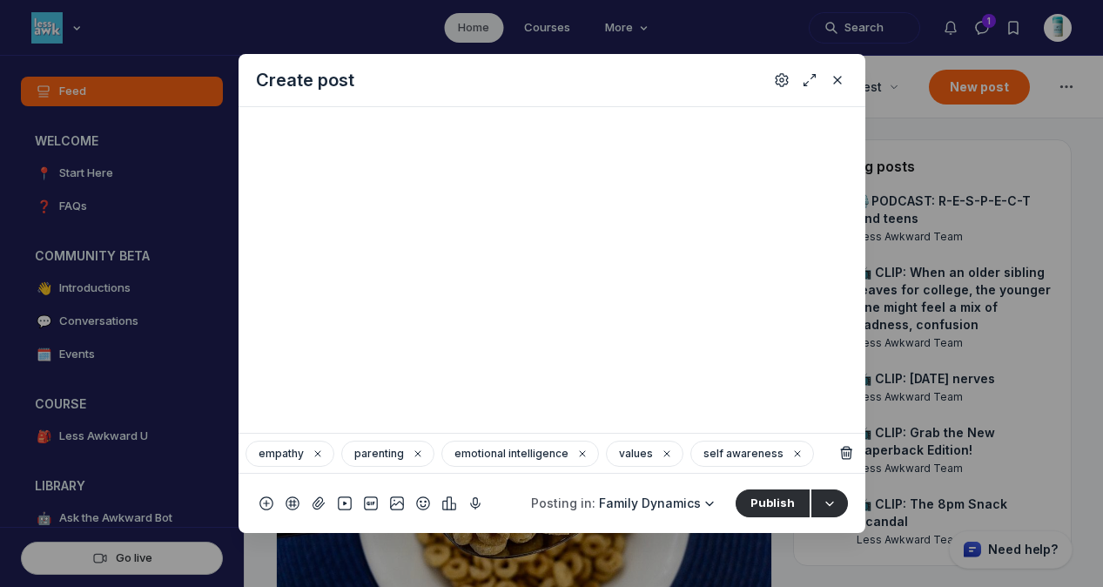
scroll to position [0, 0]
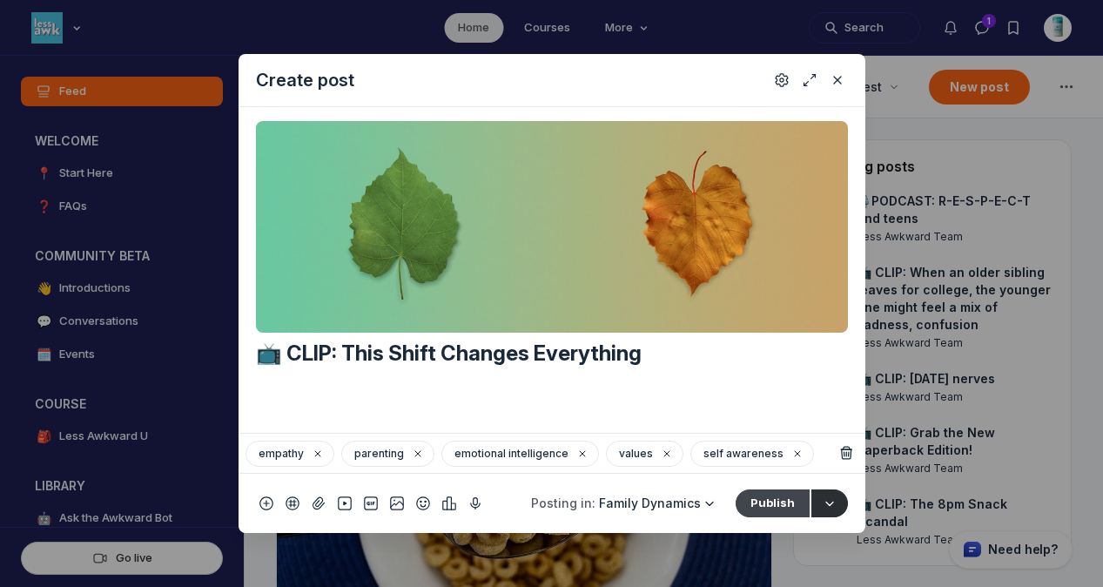
click at [768, 501] on button "Publish" at bounding box center [772, 503] width 74 height 28
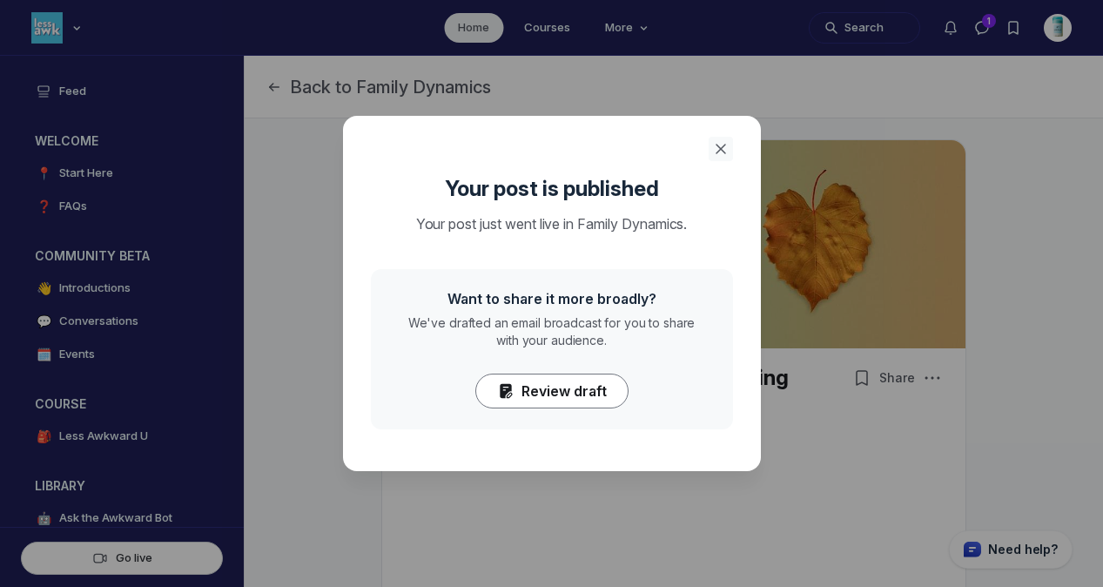
click at [721, 140] on icon "Close" at bounding box center [720, 148] width 17 height 17
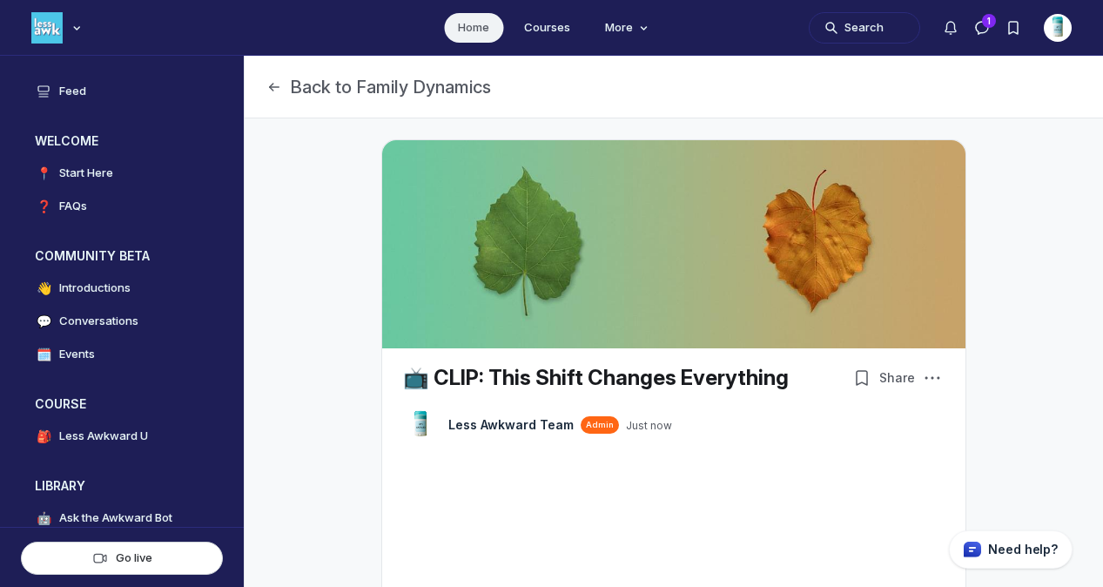
click at [486, 26] on link "Home" at bounding box center [473, 28] width 59 height 30
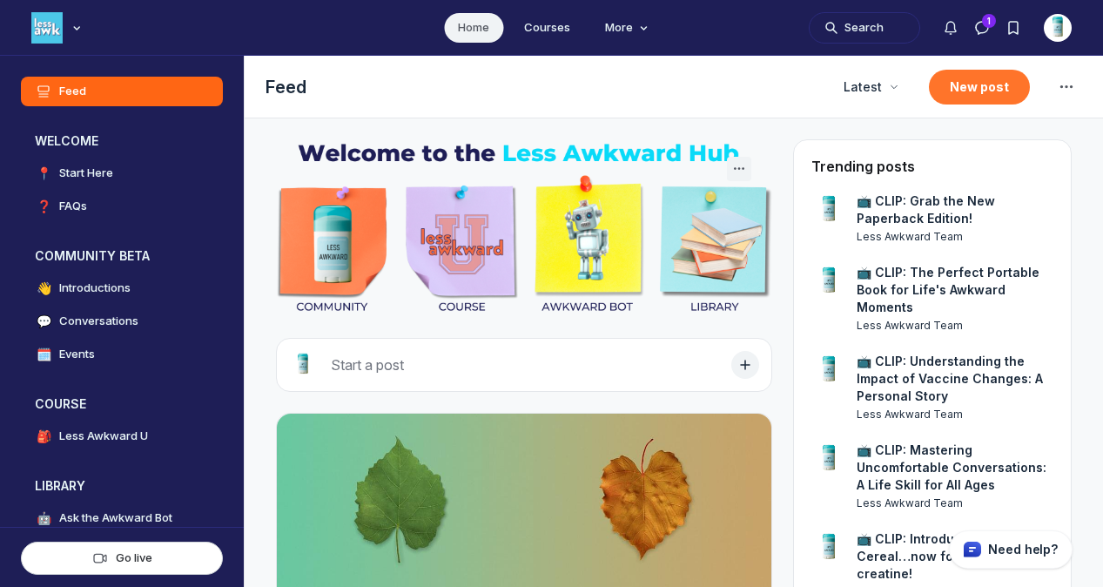
click at [952, 91] on button "New post" at bounding box center [979, 87] width 101 height 35
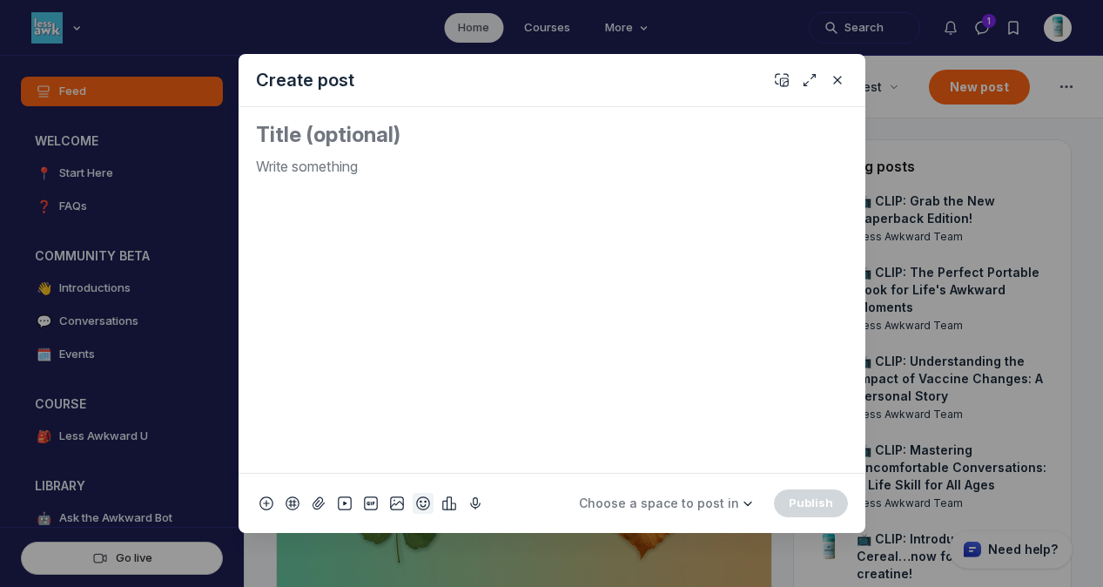
click at [419, 505] on use "Add emoji" at bounding box center [422, 503] width 12 height 12
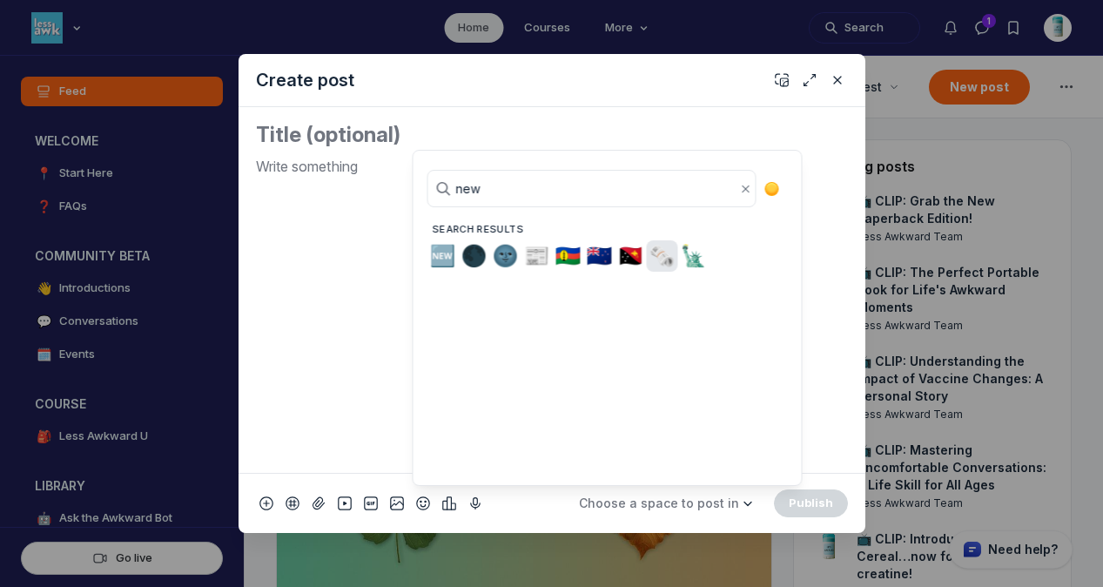
type input "new"
click at [667, 252] on span "🗞️" at bounding box center [662, 256] width 26 height 24
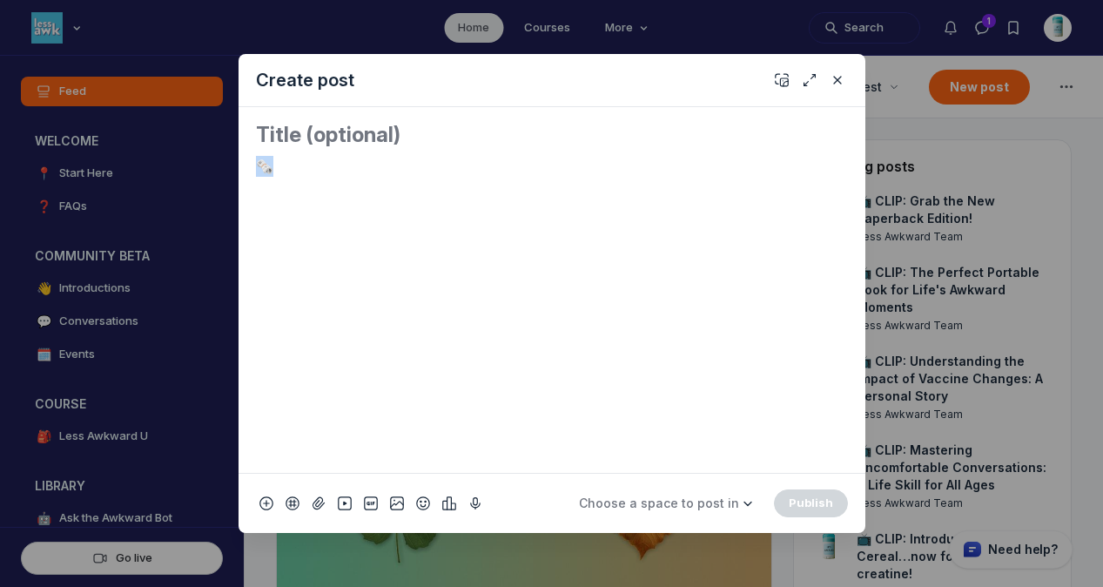
drag, startPoint x: 273, startPoint y: 164, endPoint x: 214, endPoint y: 161, distance: 59.2
click at [214, 161] on div "Create post 🗞️ Choose a space to post in WELCOME 📍 Start Here ❓ FAQs COMMUNITY …" at bounding box center [334, 293] width 668 height 587
copy p "🗞️"
click at [272, 129] on textarea "Quick post modal" at bounding box center [552, 135] width 592 height 28
paste textarea "🗞️"
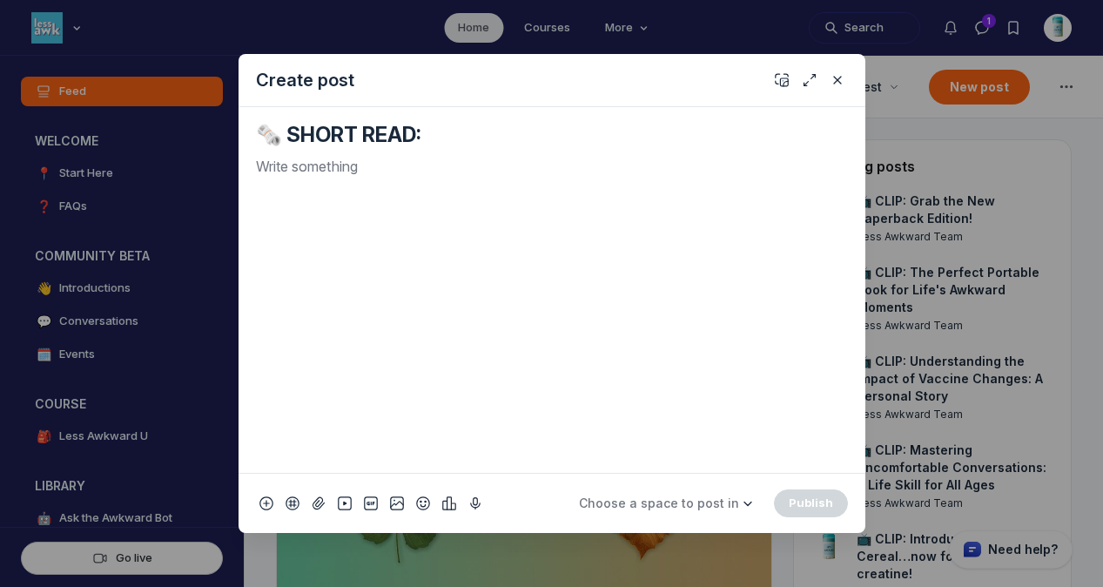
paste textarea "R-E-S-P-E-C-T in the tween + teen years 😬"
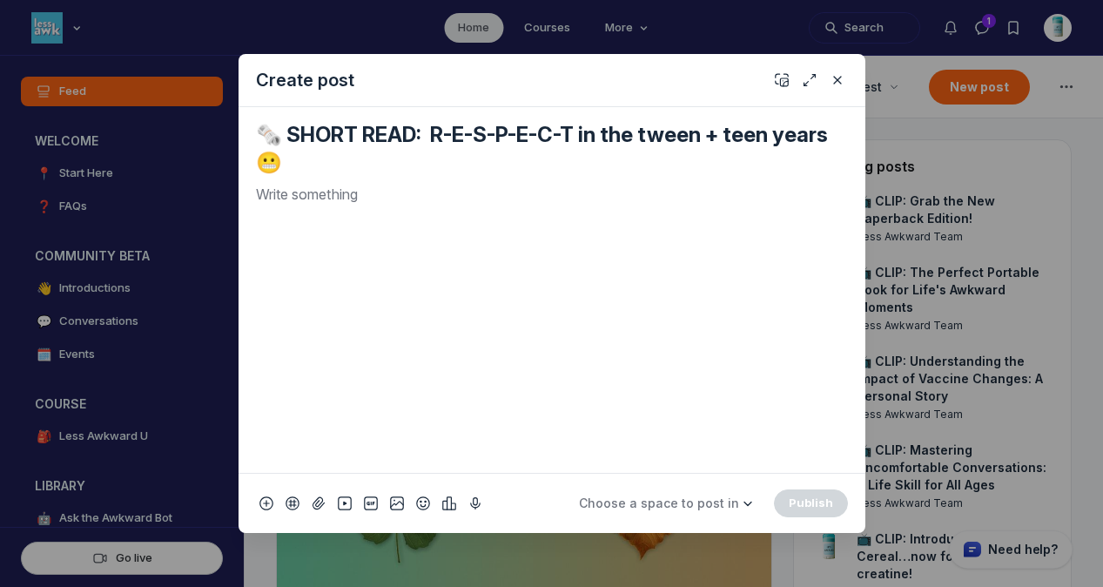
type textarea "🗞️ SHORT READ: R-E-S-P-E-C-T in the tween + teen years 😬"
click at [446, 261] on div "Quick post modal" at bounding box center [552, 321] width 592 height 275
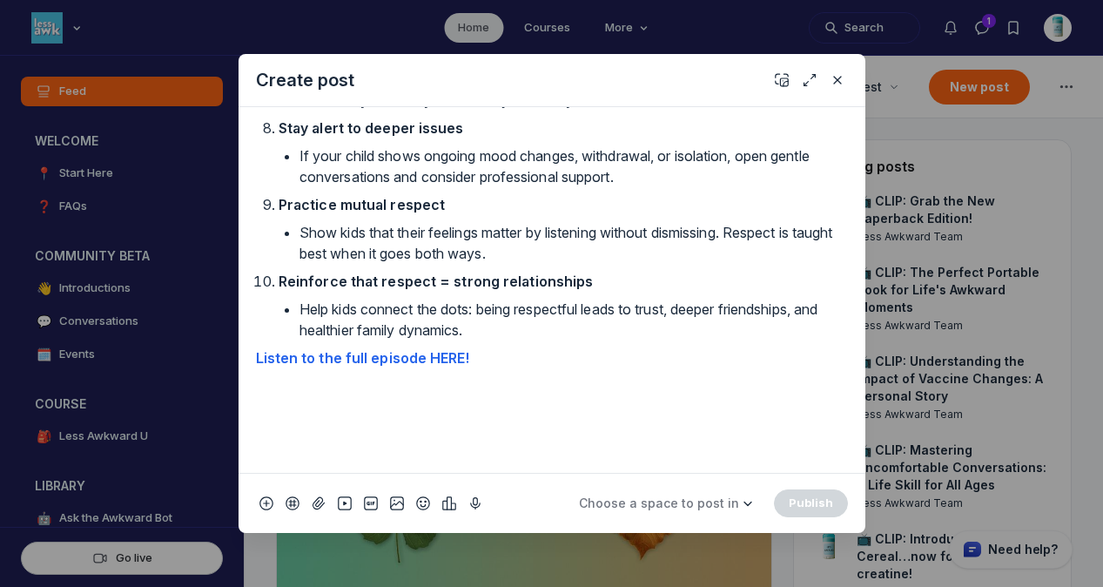
scroll to position [1732, 0]
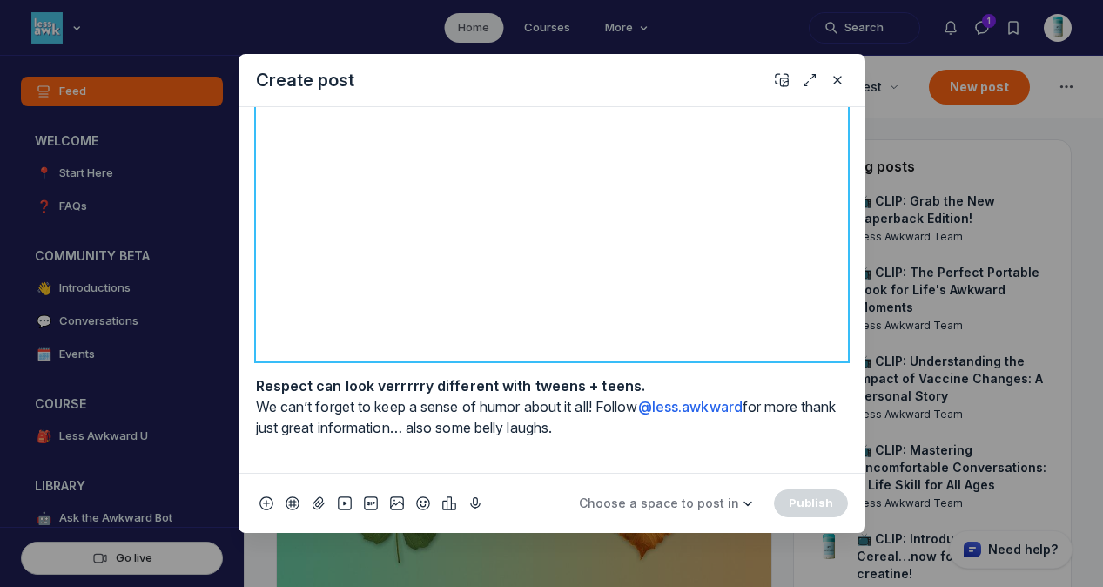
scroll to position [2703, 0]
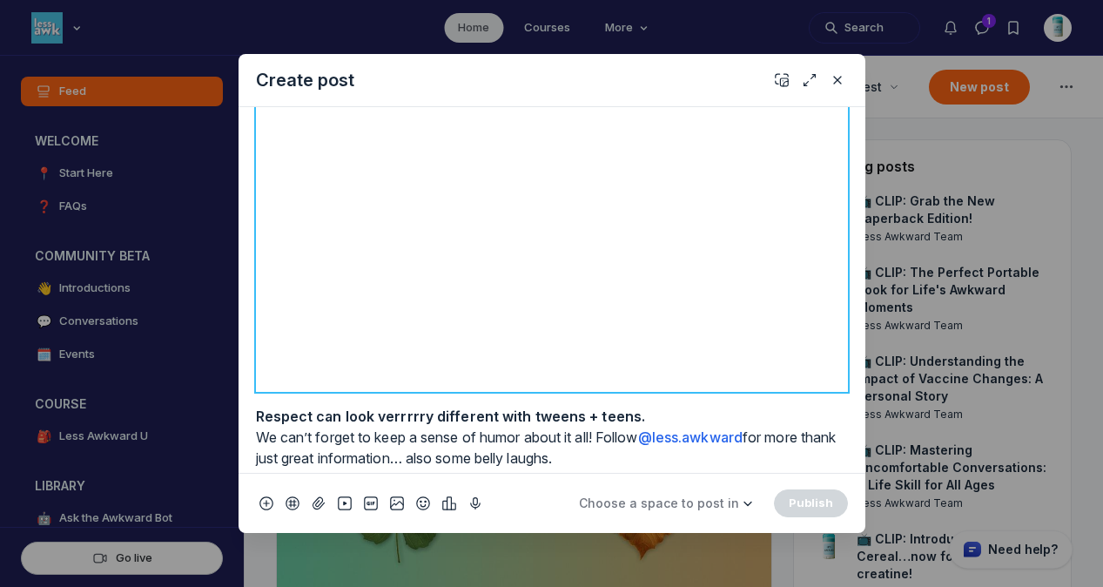
scroll to position [2730, 0]
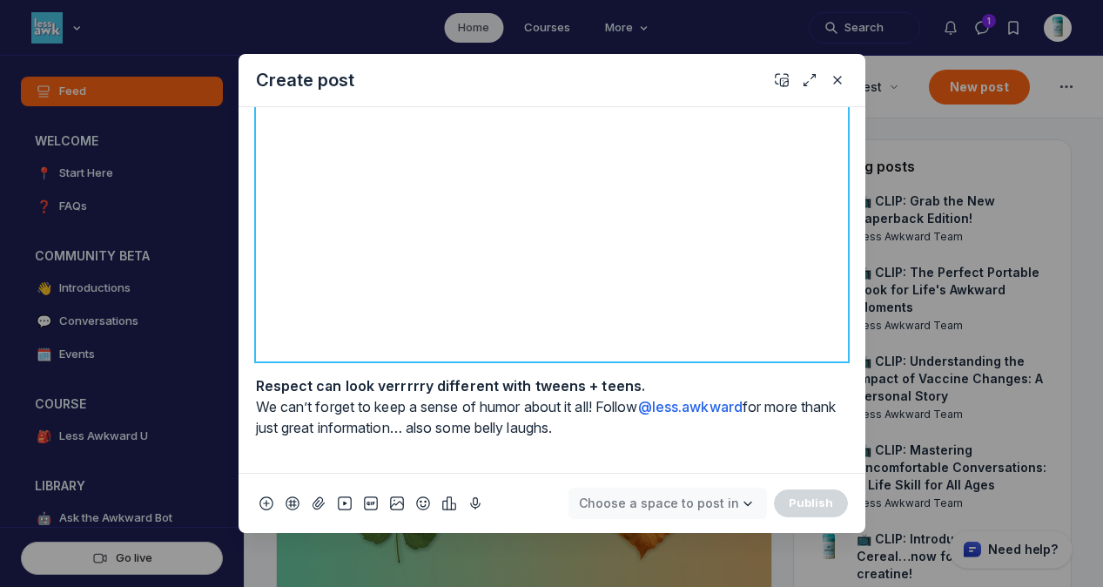
click at [742, 502] on icon "Quick post modal" at bounding box center [747, 503] width 17 height 14
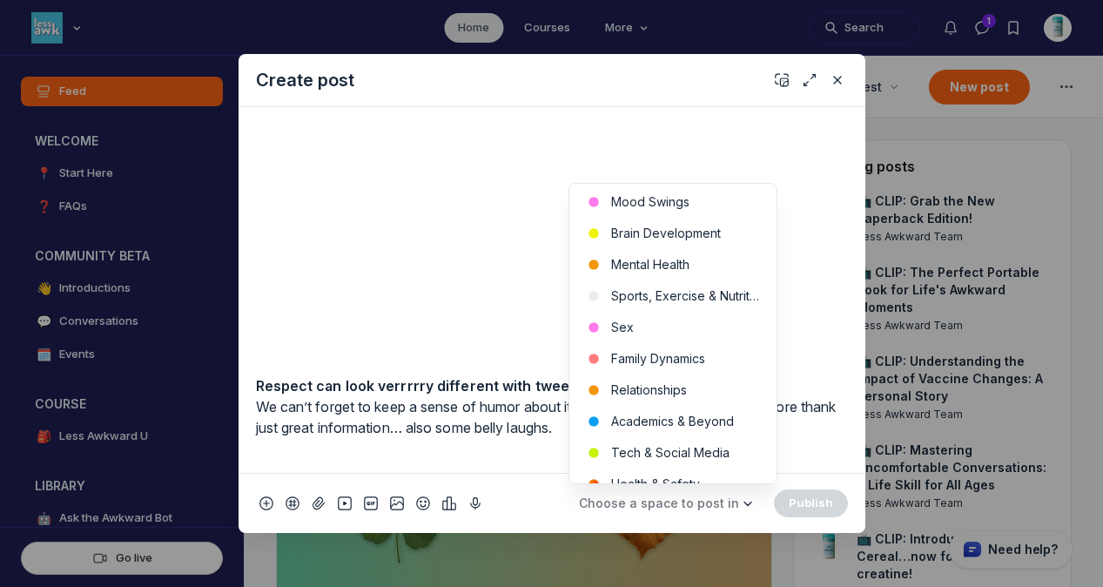
scroll to position [520, 0]
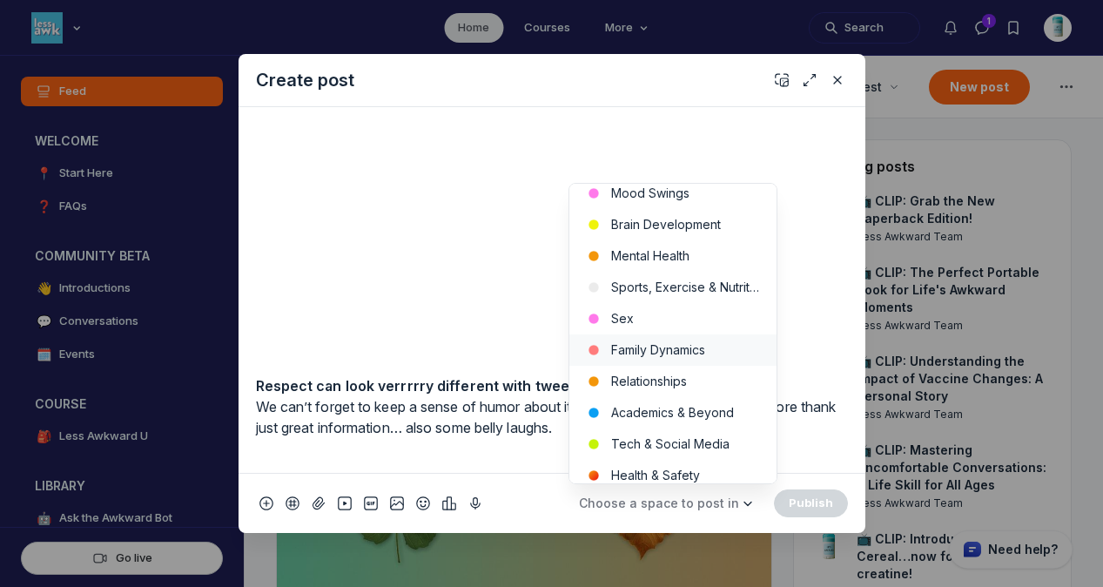
click at [714, 359] on button "Family Dynamics" at bounding box center [672, 349] width 207 height 31
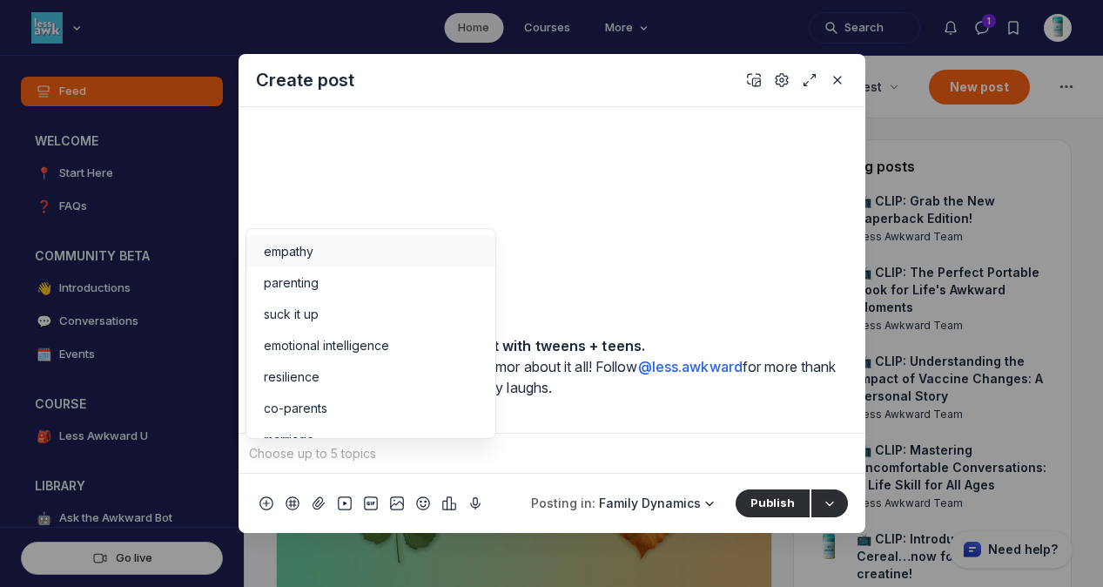
click at [585, 453] on input "Quick post modal" at bounding box center [551, 453] width 613 height 26
click at [283, 285] on span "parenting" at bounding box center [291, 282] width 55 height 17
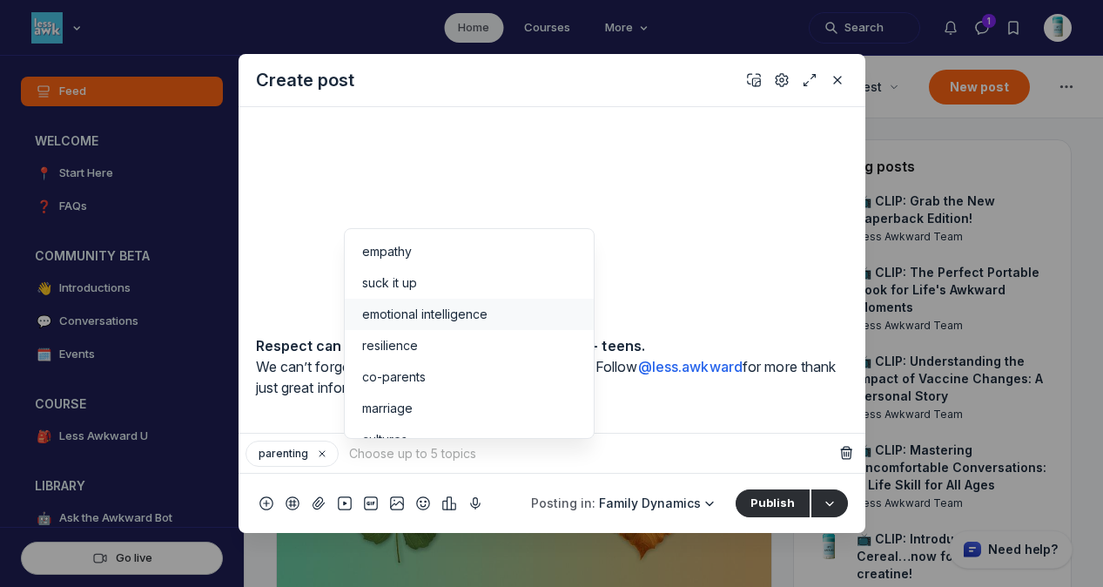
click at [426, 312] on span "emotional intelligence" at bounding box center [424, 313] width 125 height 17
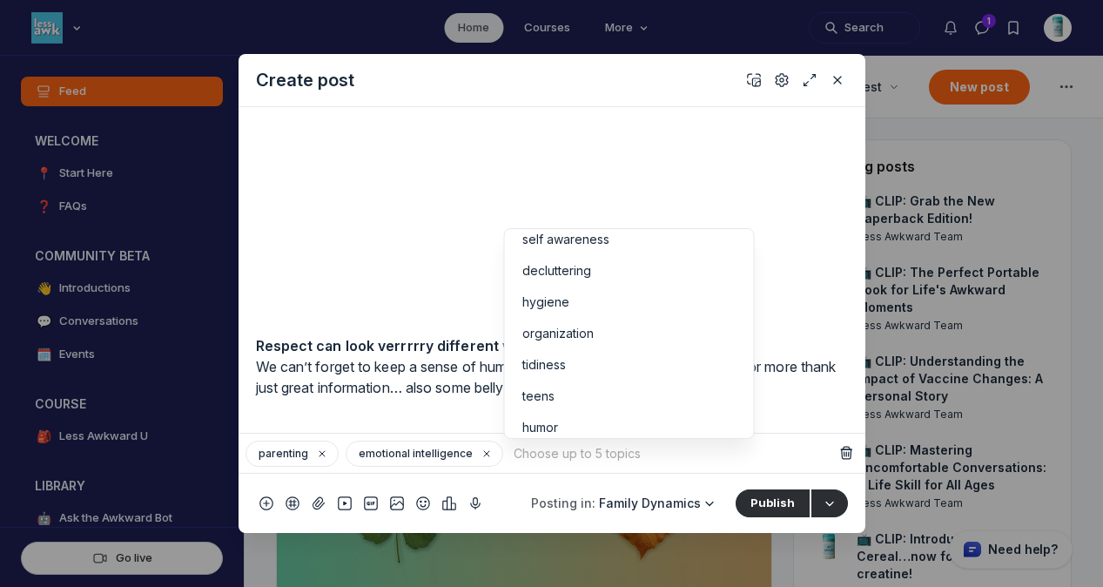
scroll to position [369, 0]
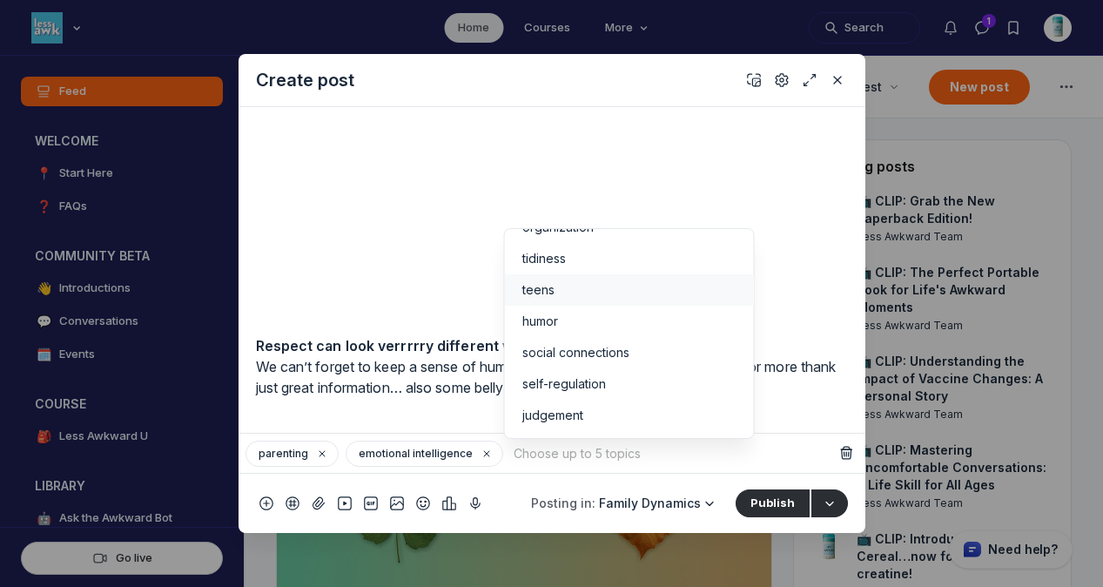
click at [579, 290] on div "teens" at bounding box center [628, 289] width 214 height 17
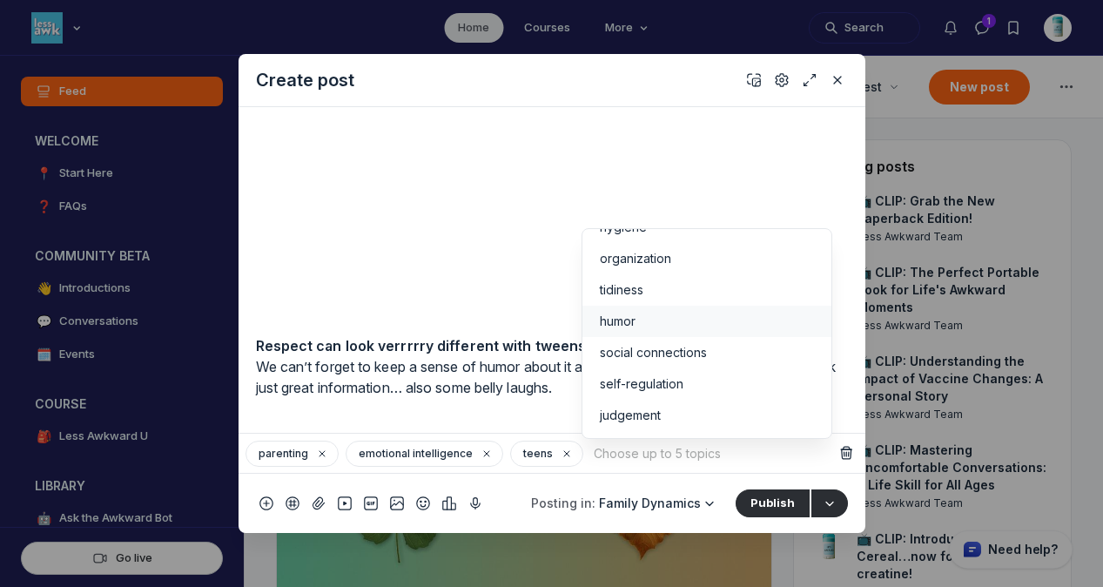
click at [659, 319] on div "humor" at bounding box center [707, 320] width 214 height 17
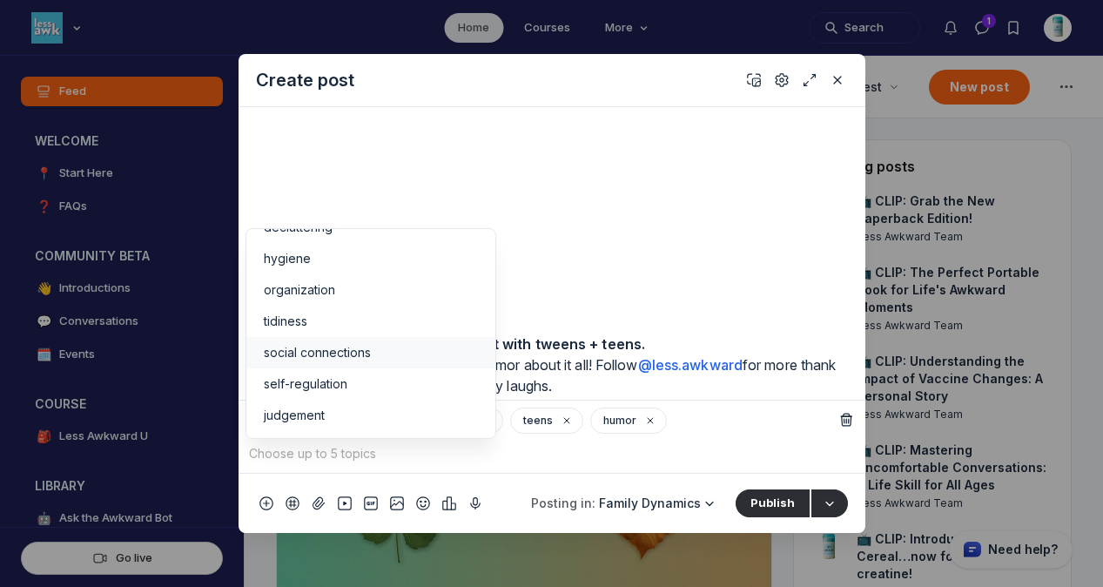
click at [388, 351] on div "social connections" at bounding box center [371, 352] width 214 height 17
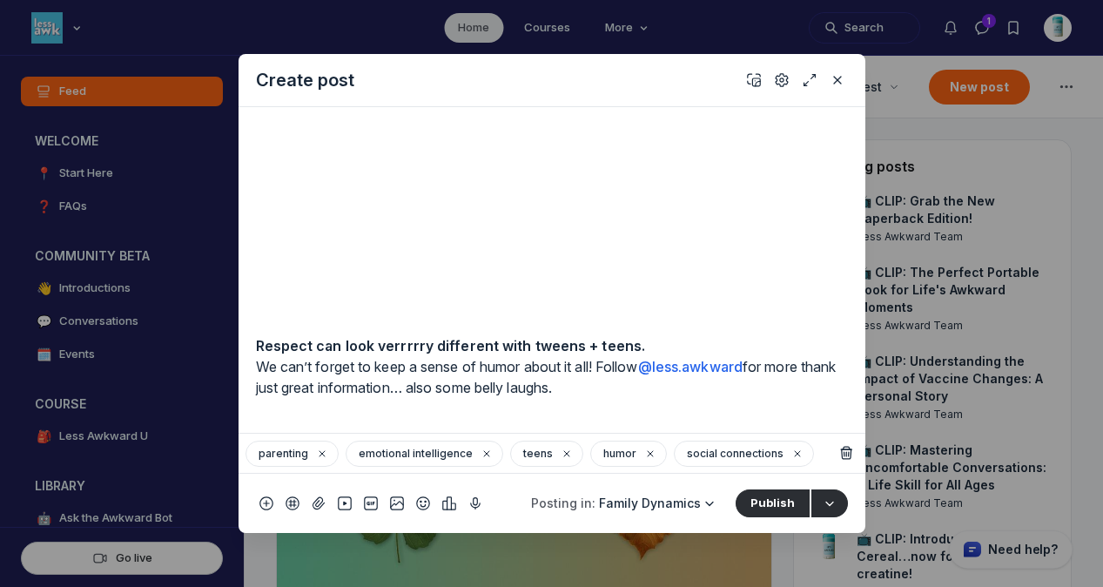
scroll to position [358, 0]
click at [777, 78] on icon "Settings" at bounding box center [781, 79] width 14 height 17
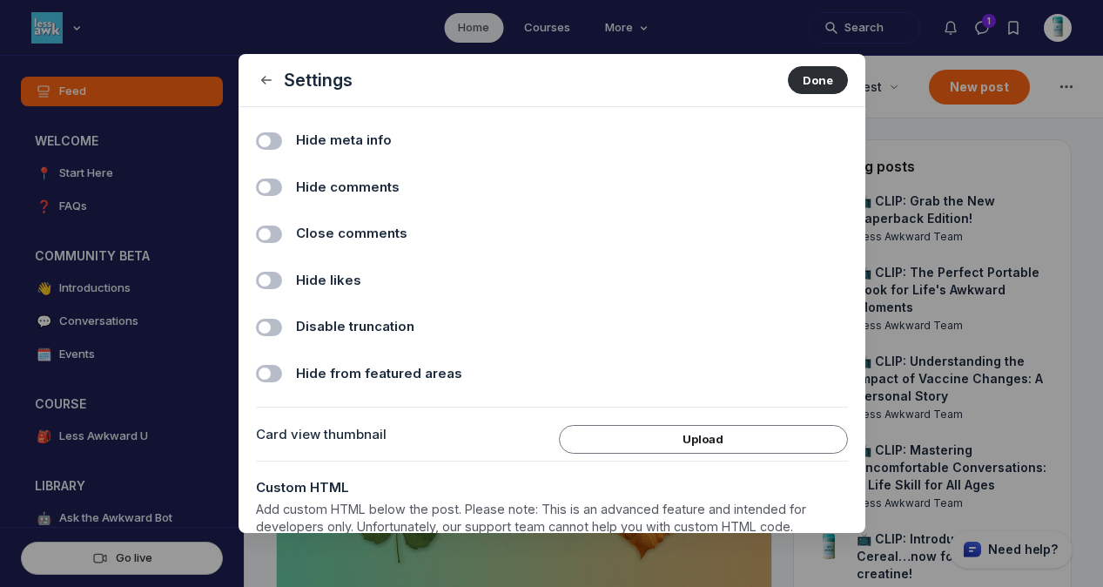
click at [377, 188] on span "Hide comments" at bounding box center [348, 188] width 104 height 20
click at [0, 0] on input "Hide comments" at bounding box center [0, 0] width 0 height 0
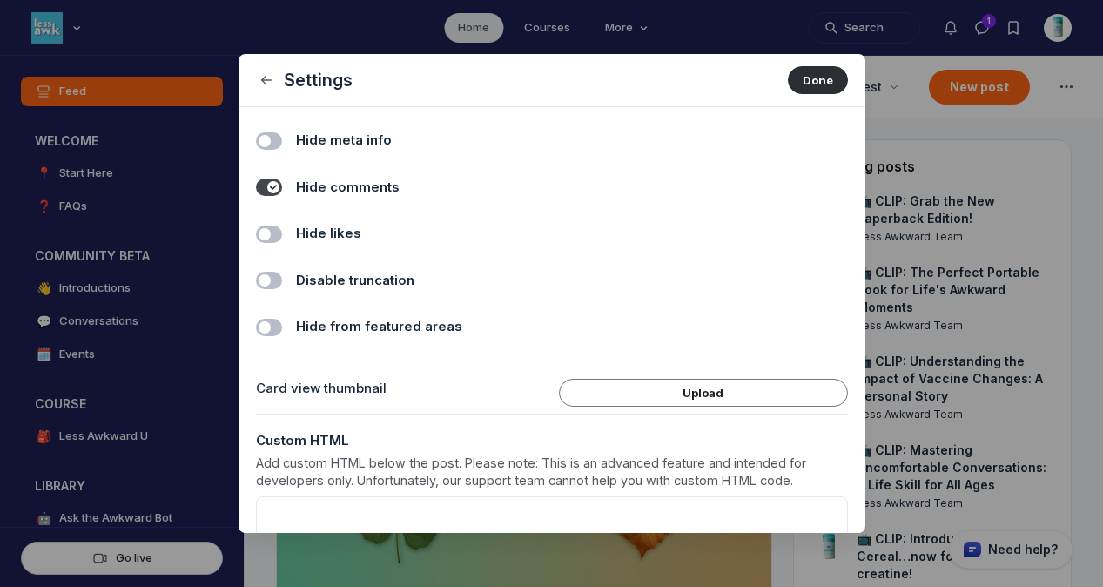
click at [375, 224] on label "Hide likes" at bounding box center [572, 234] width 552 height 20
click at [0, 0] on input "Hide likes" at bounding box center [0, 0] width 0 height 0
click at [801, 79] on button "Done" at bounding box center [818, 80] width 60 height 28
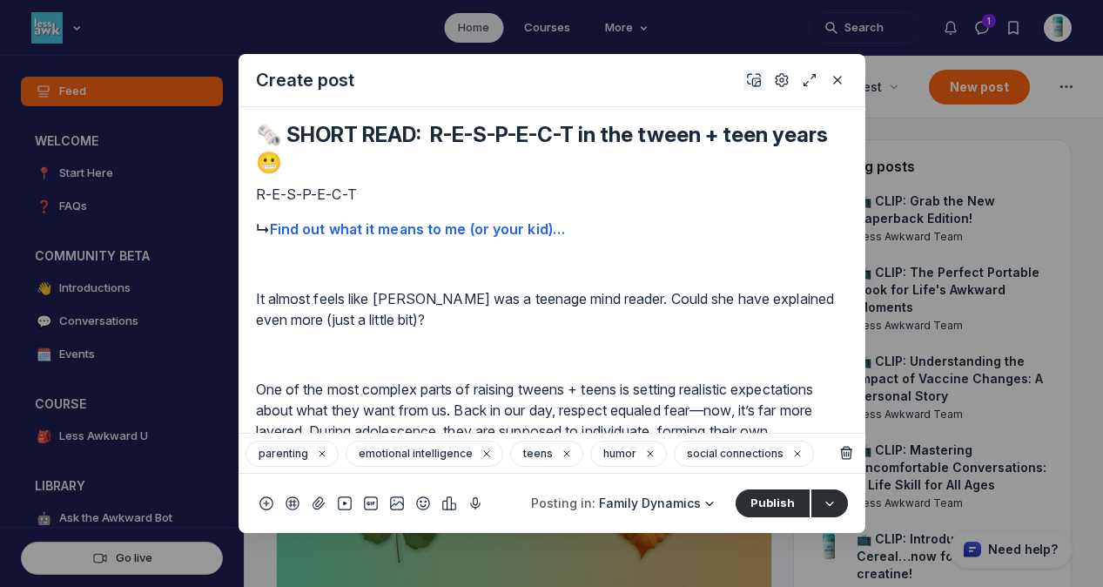
click at [754, 85] on use "Add cover" at bounding box center [753, 80] width 12 height 12
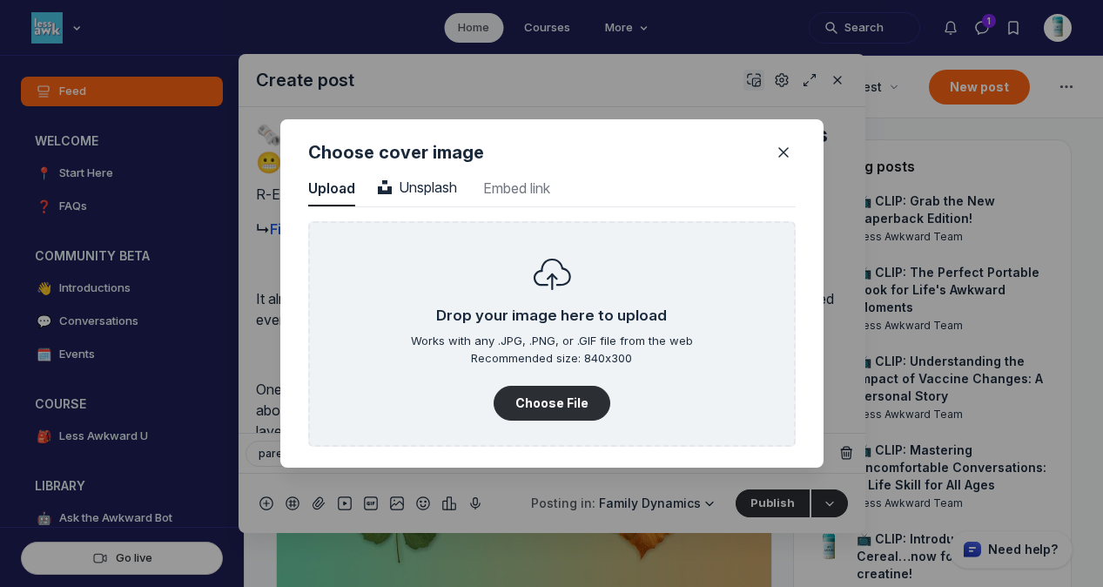
scroll to position [2351, 4429]
click at [450, 178] on span "Unsplash" at bounding box center [417, 186] width 79 height 17
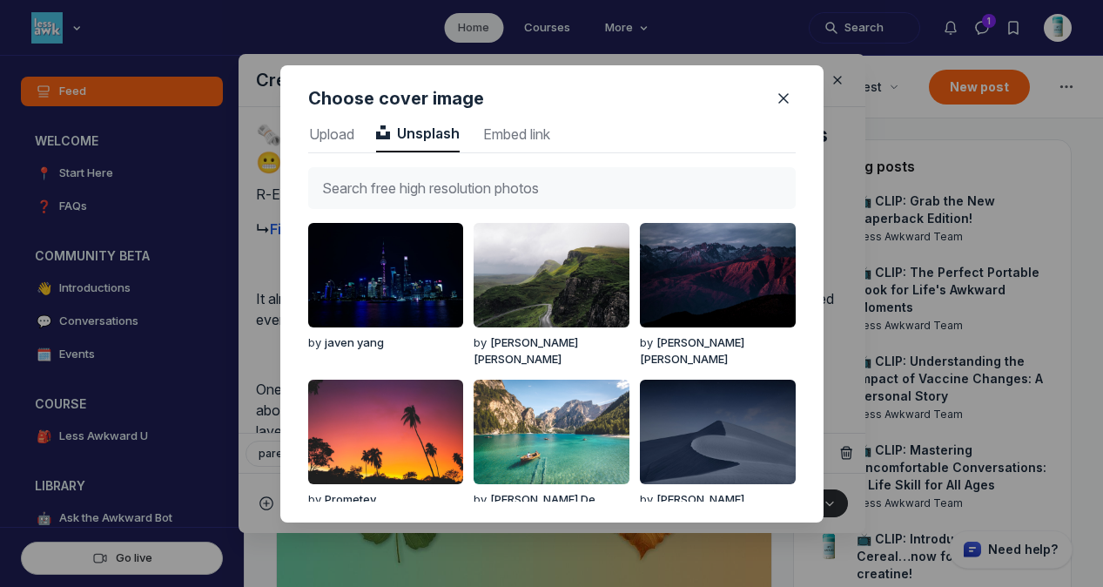
click at [447, 187] on input "text" at bounding box center [551, 188] width 487 height 42
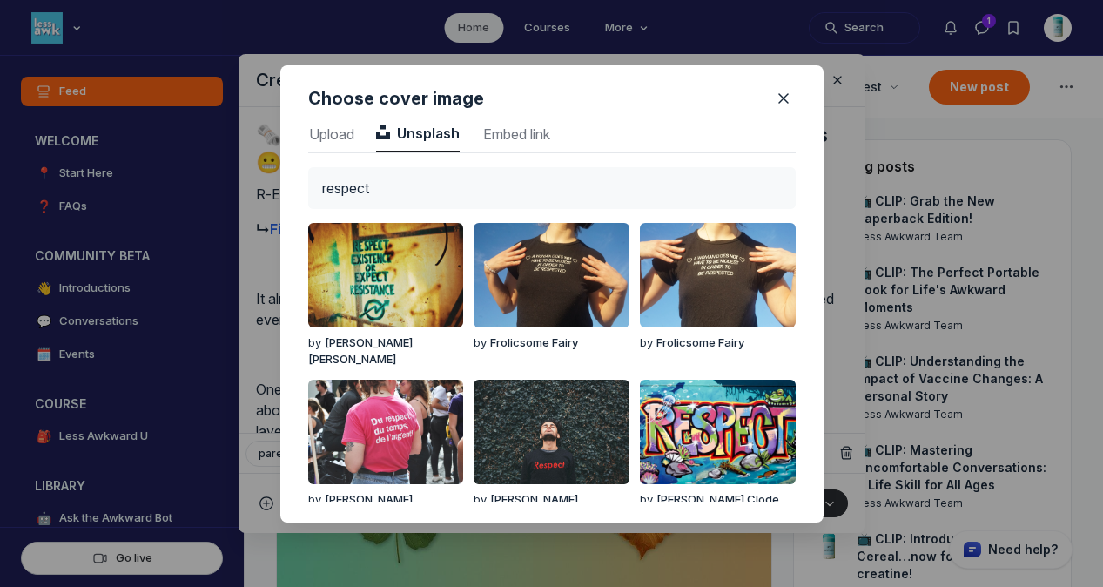
type input "respect"
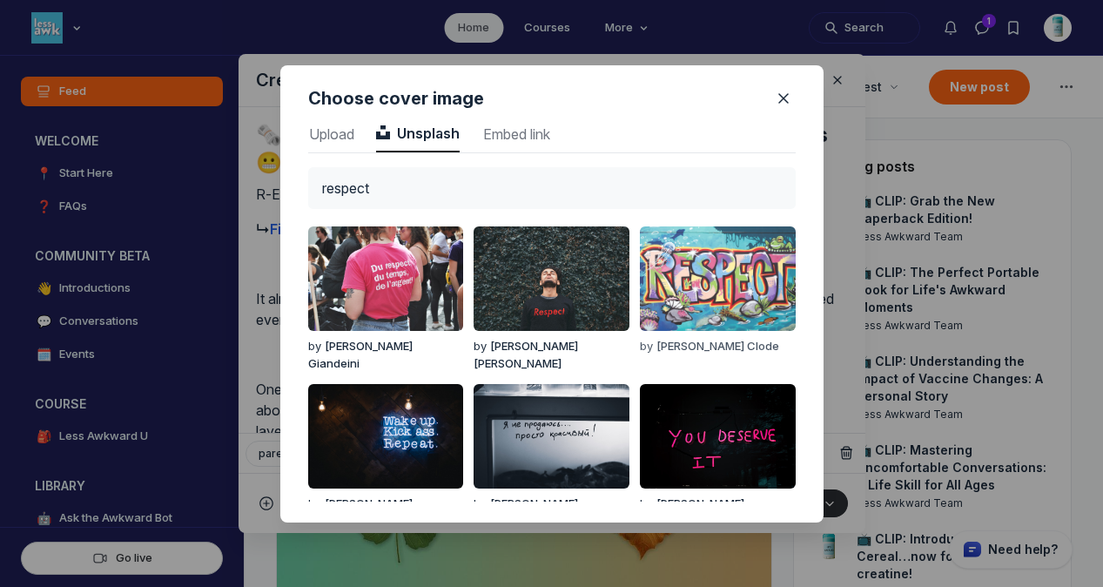
click at [757, 273] on img "button" at bounding box center [717, 278] width 155 height 104
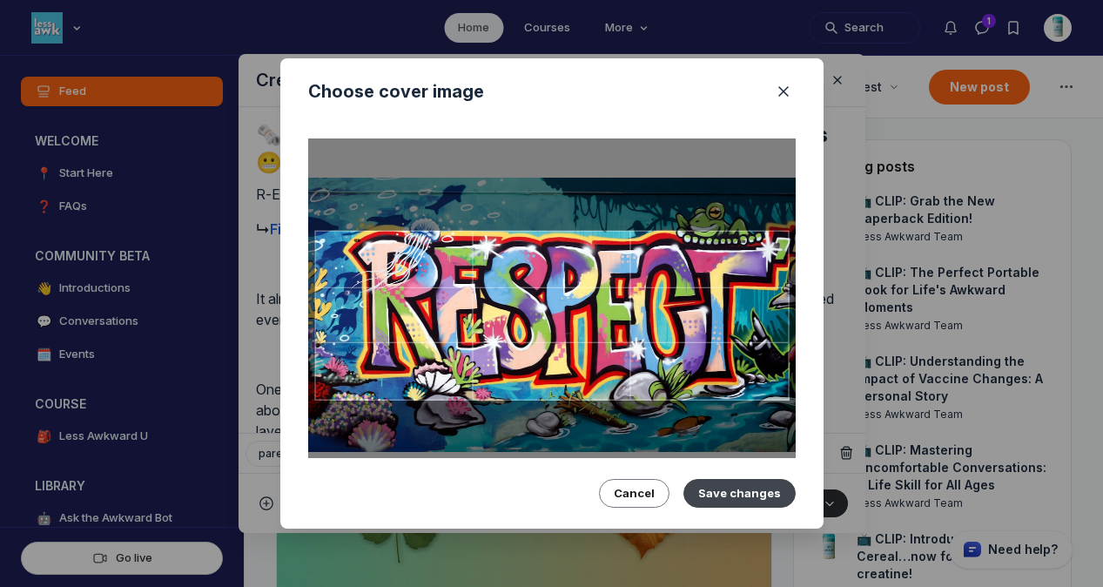
click at [754, 494] on button "Save changes" at bounding box center [739, 493] width 112 height 28
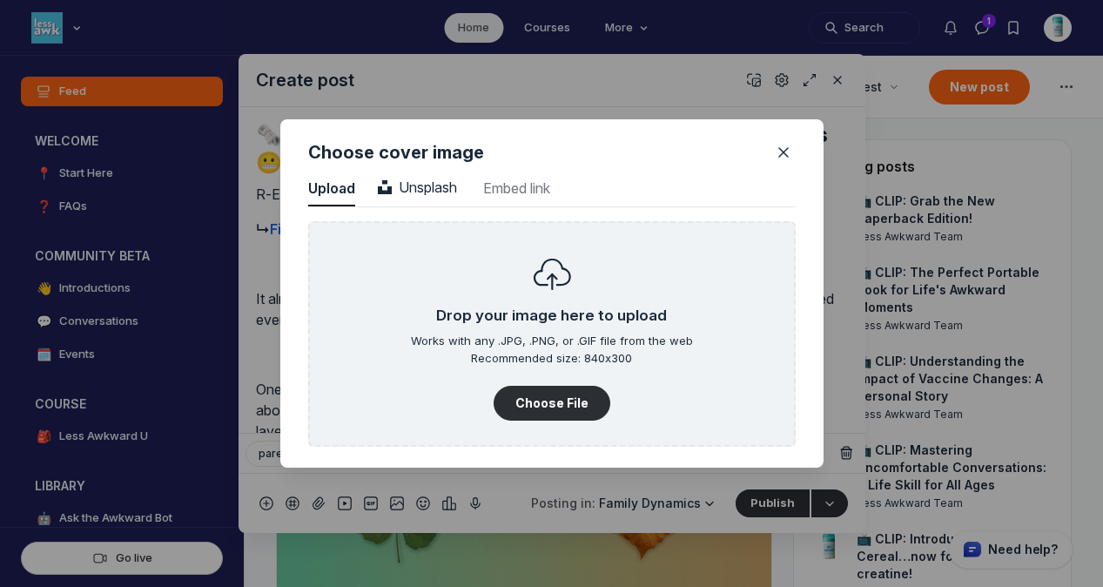
scroll to position [2351, 4429]
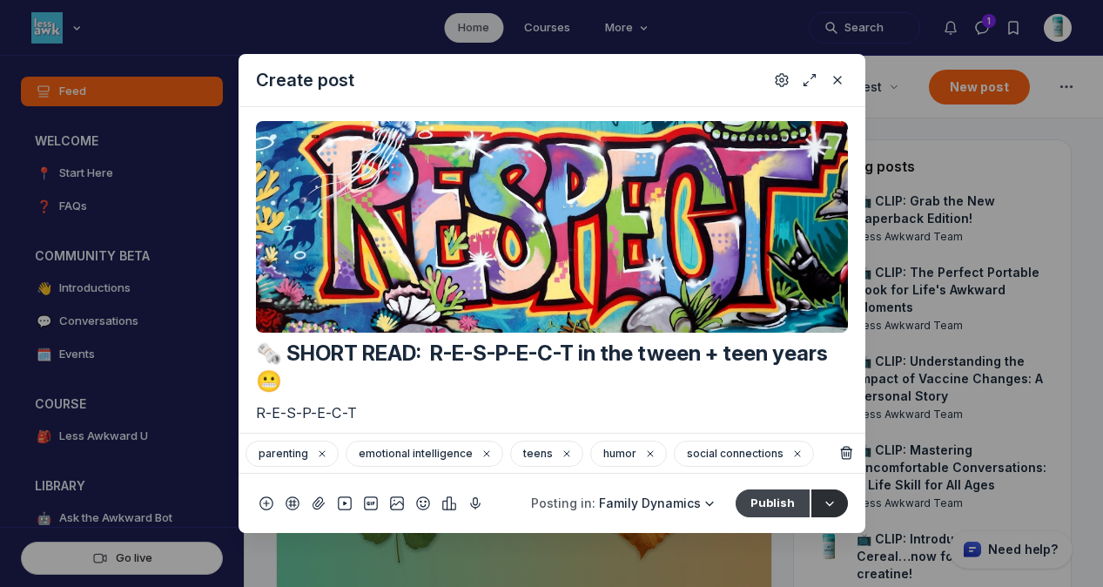
click at [768, 500] on button "Publish" at bounding box center [772, 503] width 74 height 28
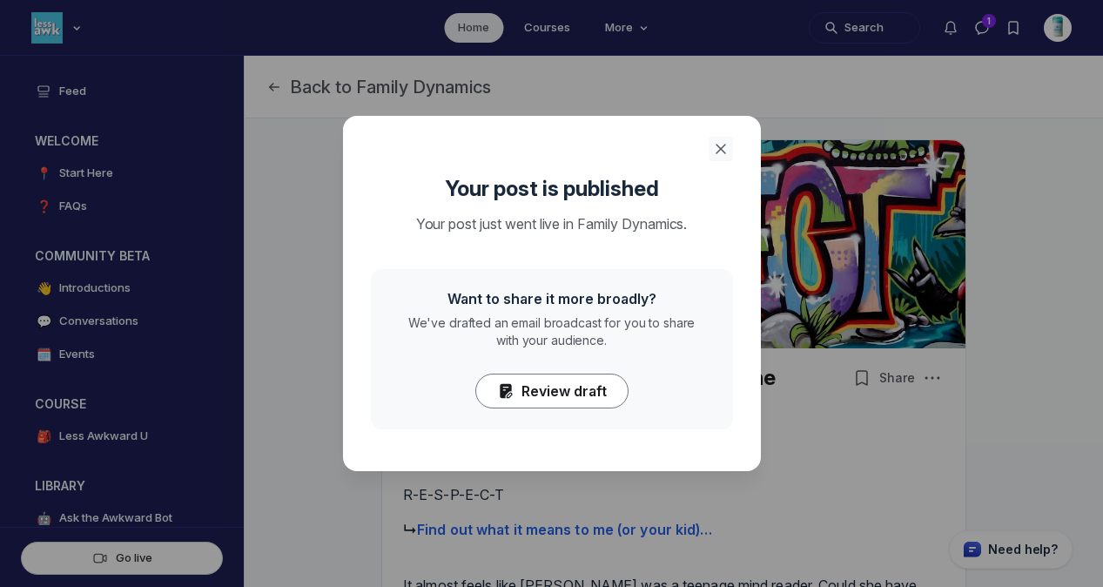
click at [720, 147] on use "Close" at bounding box center [720, 148] width 9 height 9
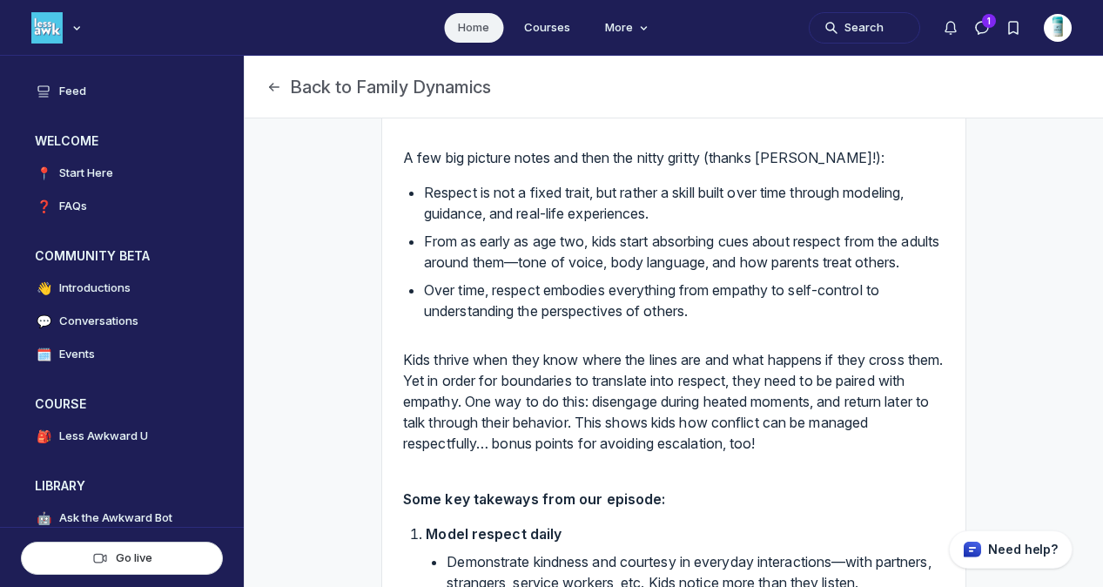
scroll to position [162, 0]
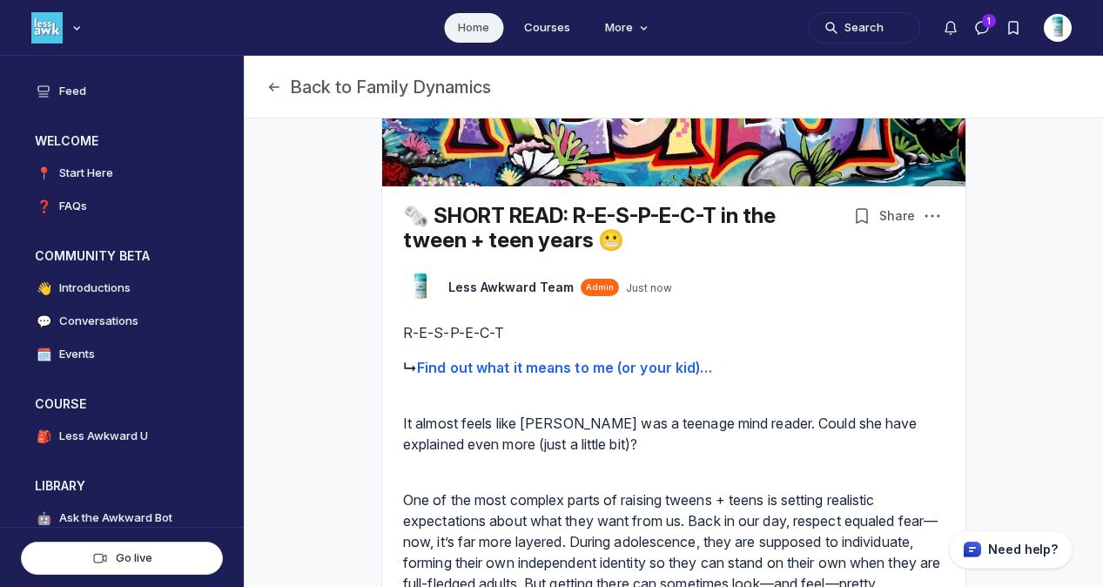
click at [466, 30] on link "Home" at bounding box center [473, 28] width 59 height 30
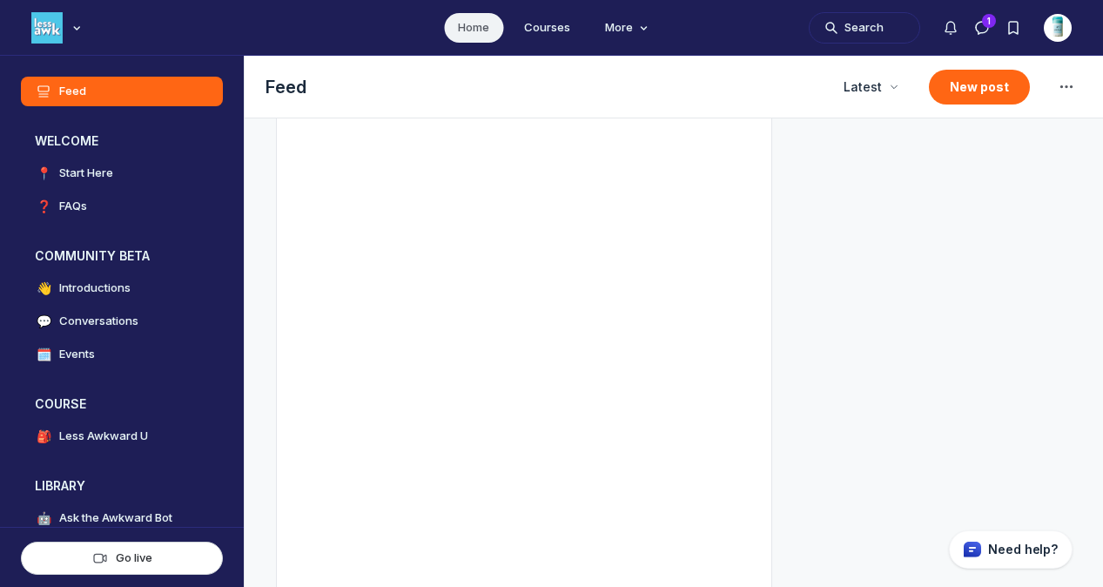
scroll to position [871, 0]
